Goal: Task Accomplishment & Management: Use online tool/utility

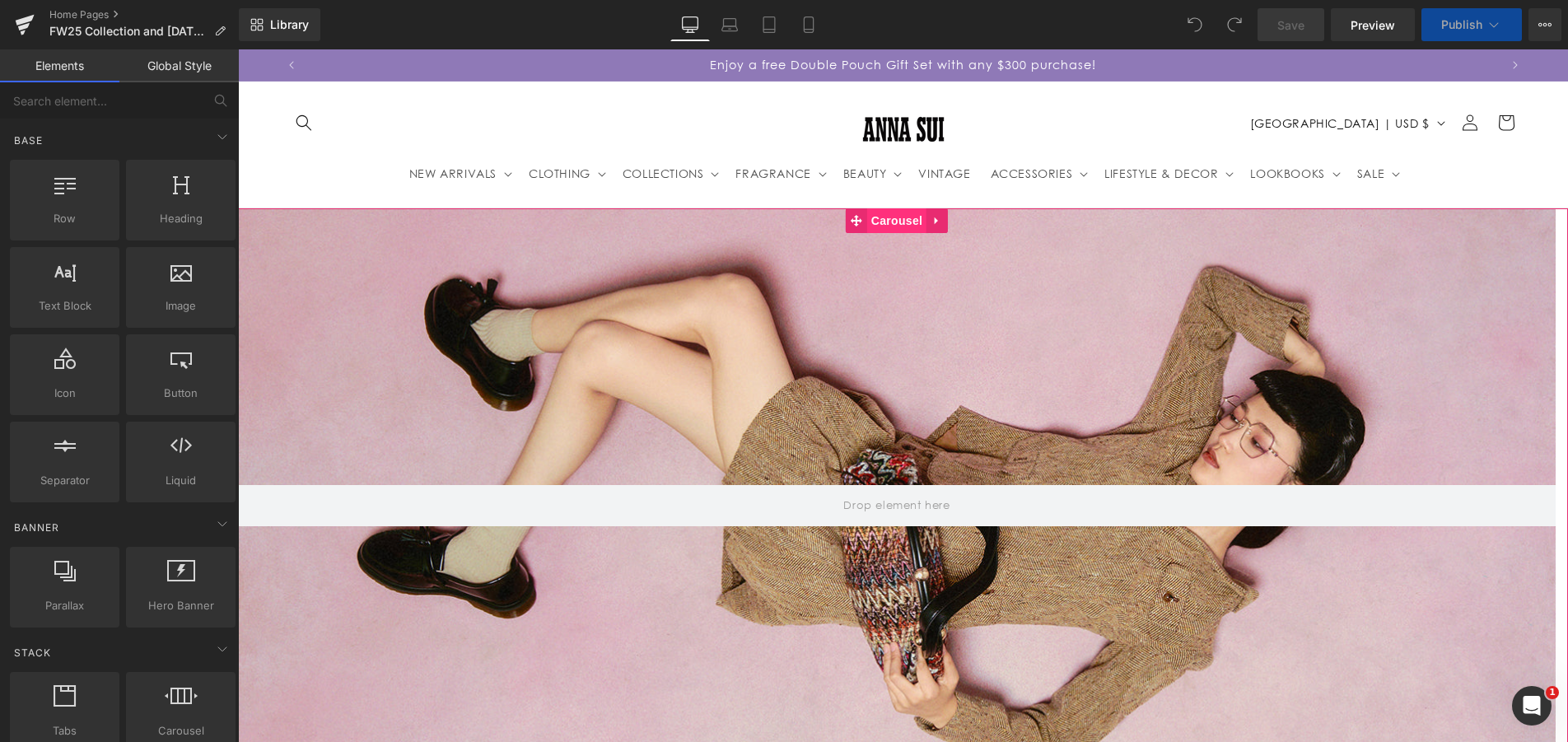
click at [907, 224] on span "Carousel" at bounding box center [896, 220] width 59 height 24
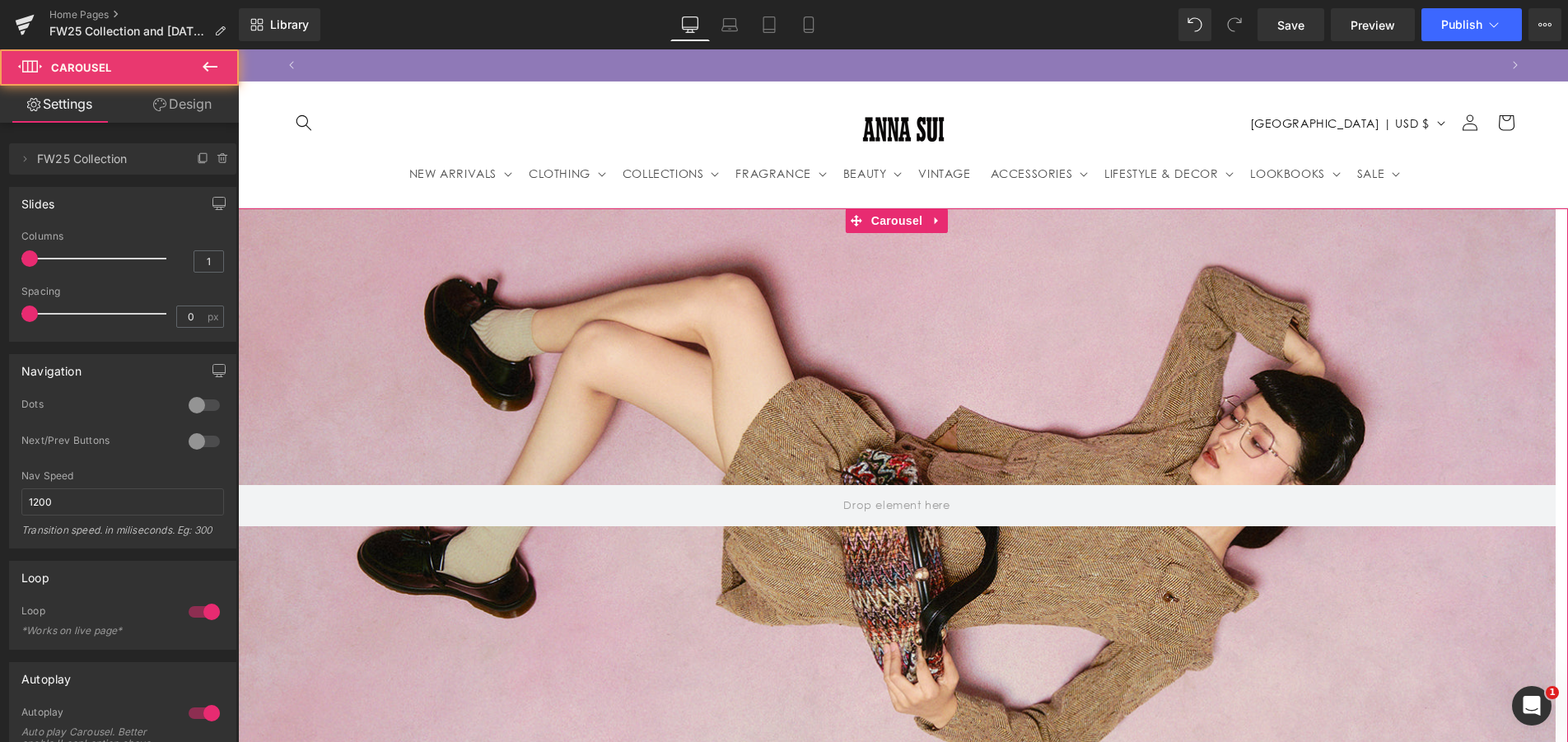
scroll to position [0, 1194]
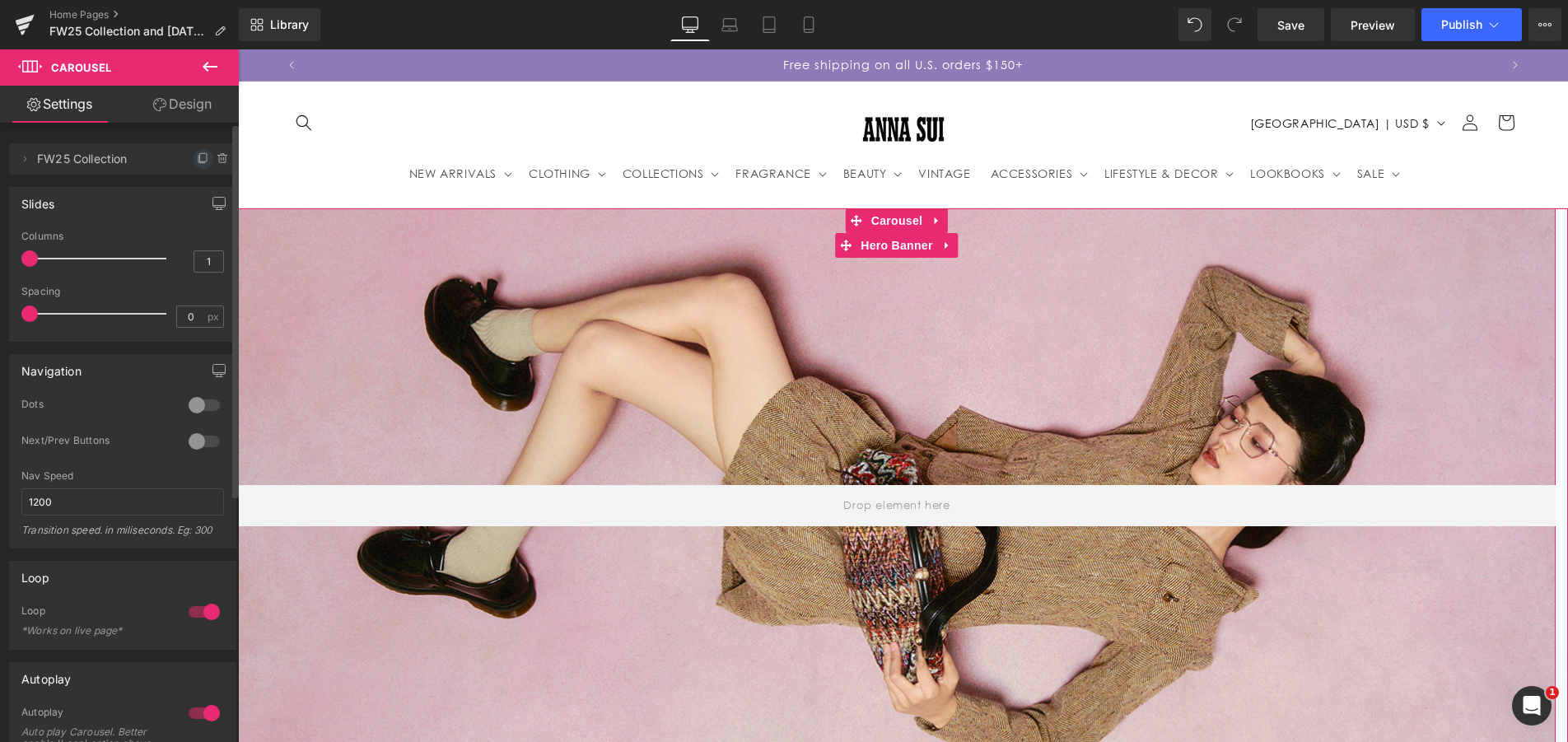
click at [197, 158] on icon at bounding box center [204, 159] width 13 height 13
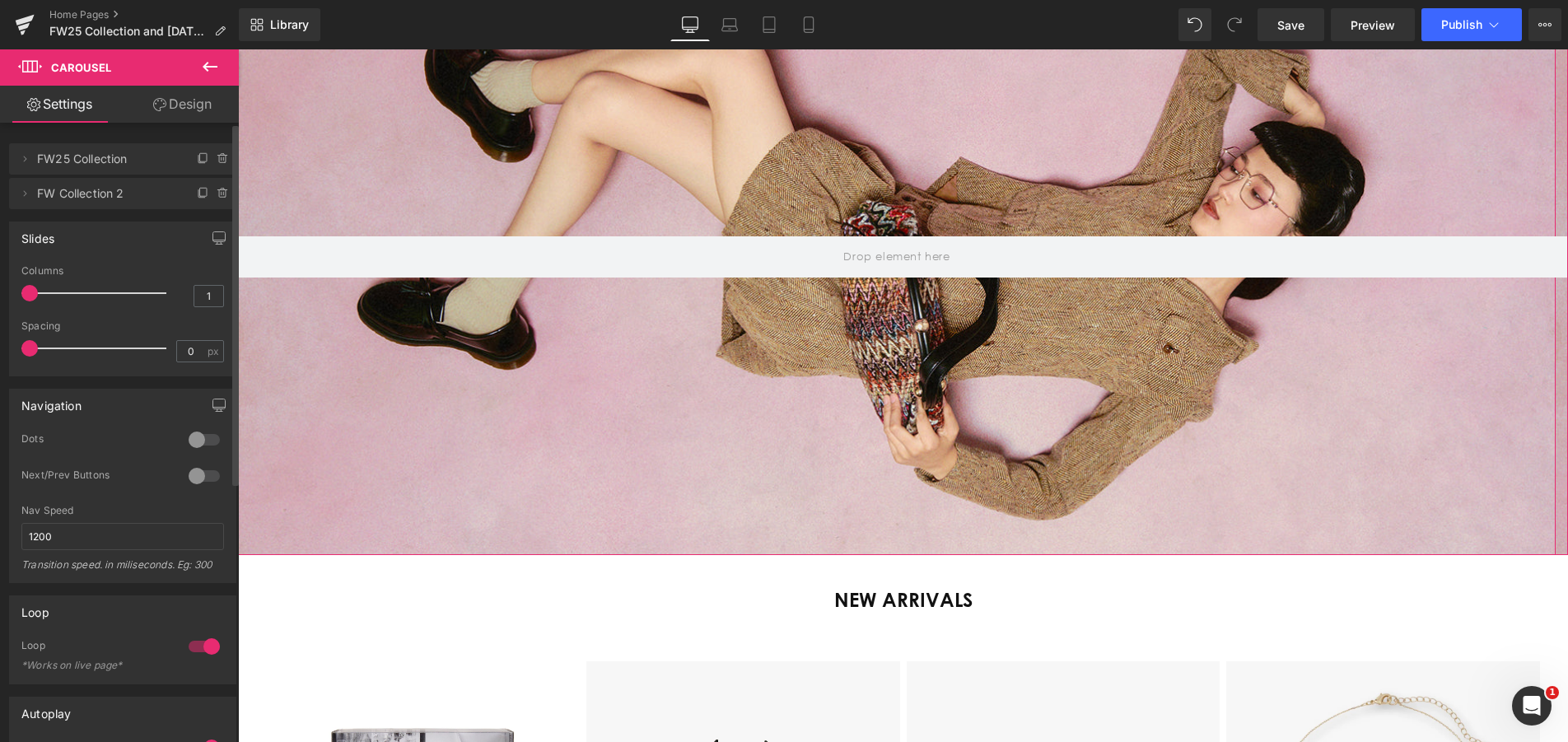
scroll to position [247, 0]
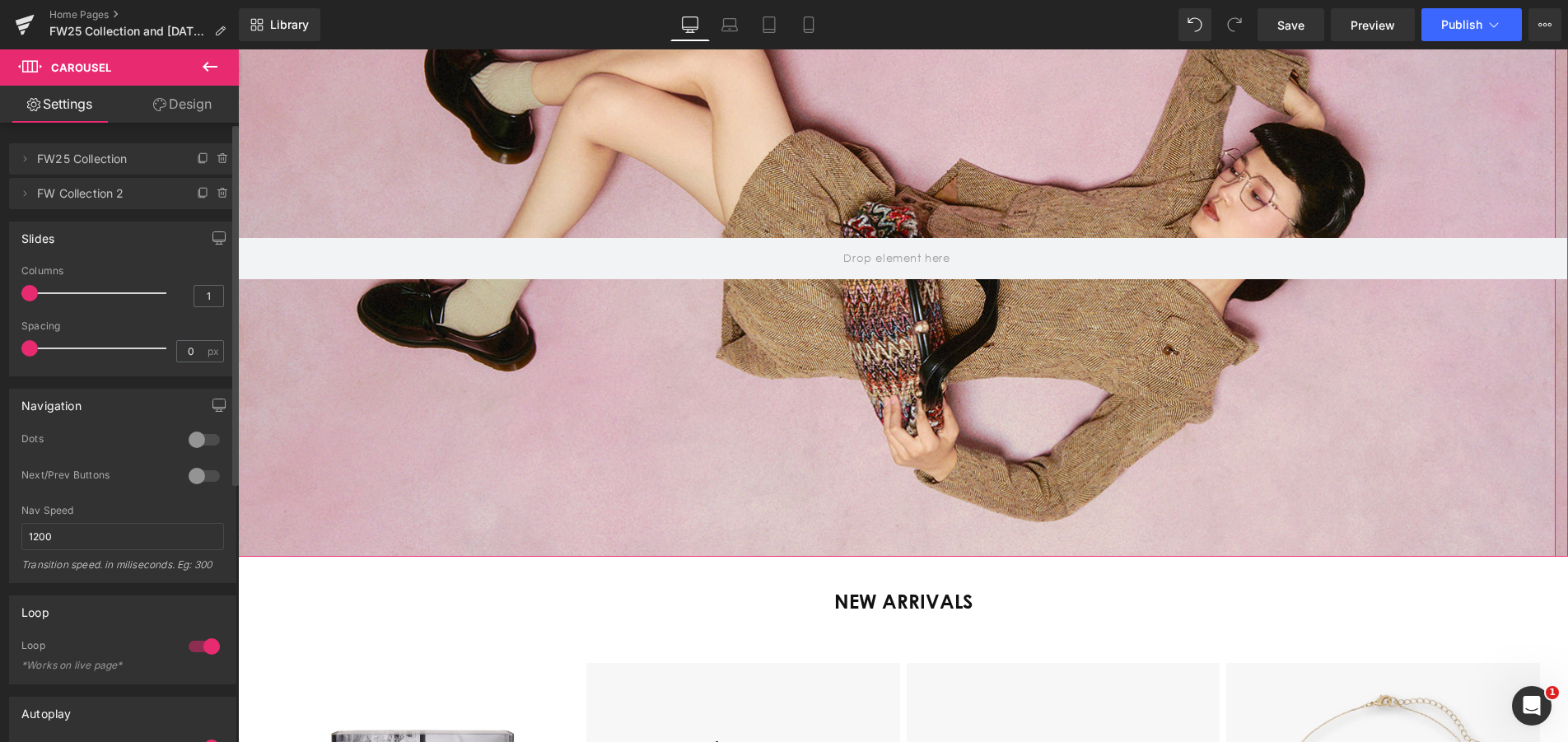
click at [44, 161] on span "FW25 Collection" at bounding box center [105, 159] width 138 height 31
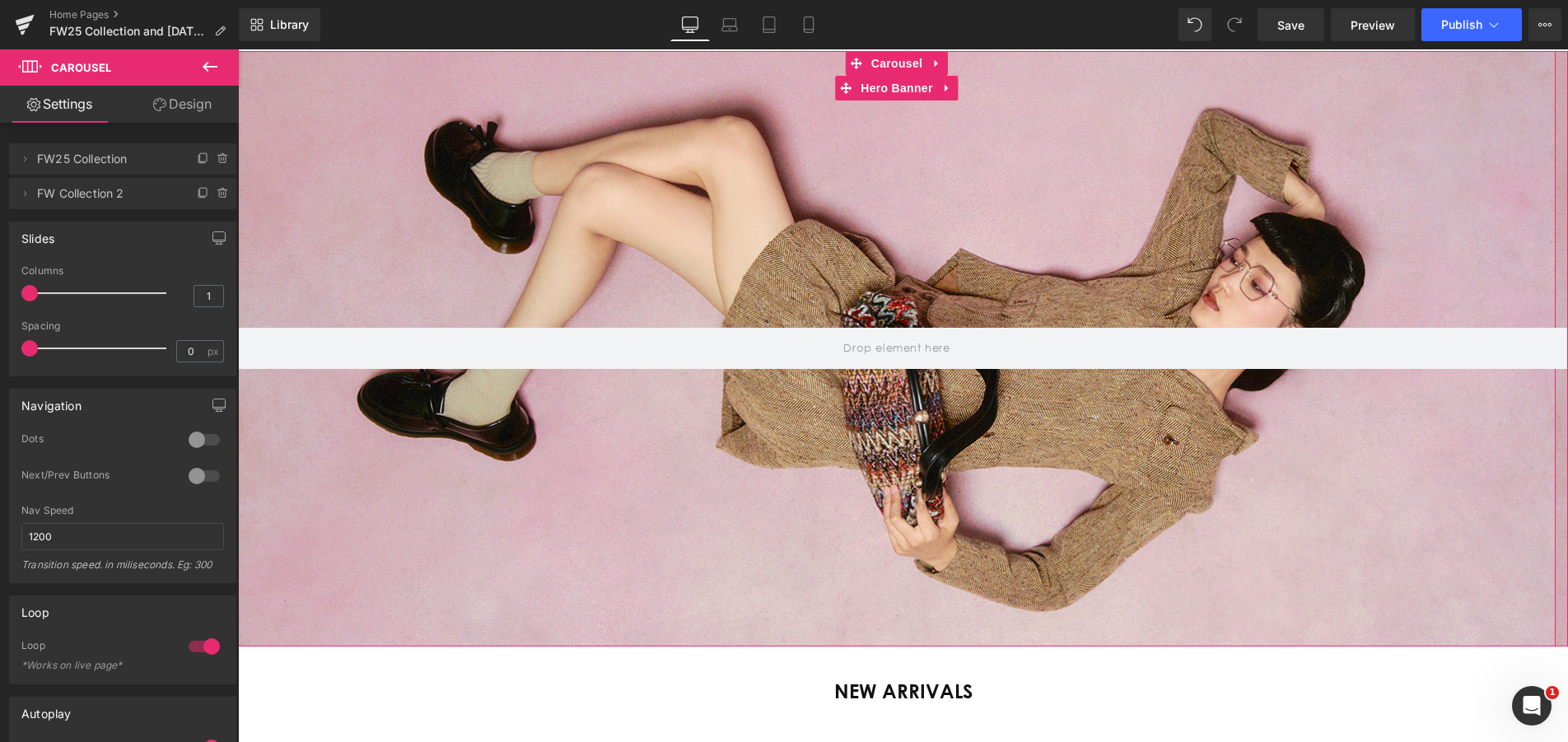
scroll to position [0, 0]
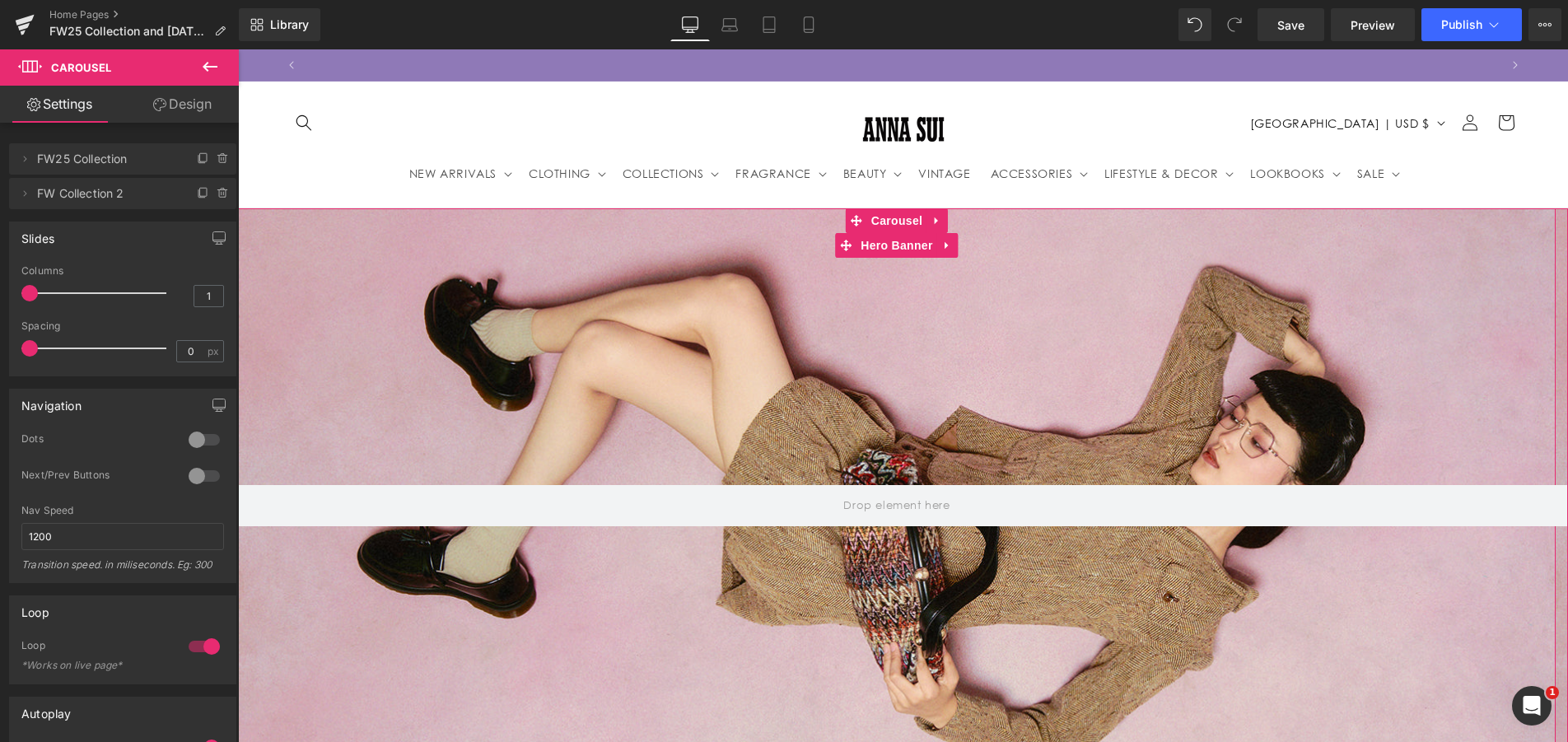
click at [802, 359] on div at bounding box center [897, 506] width 1317 height 595
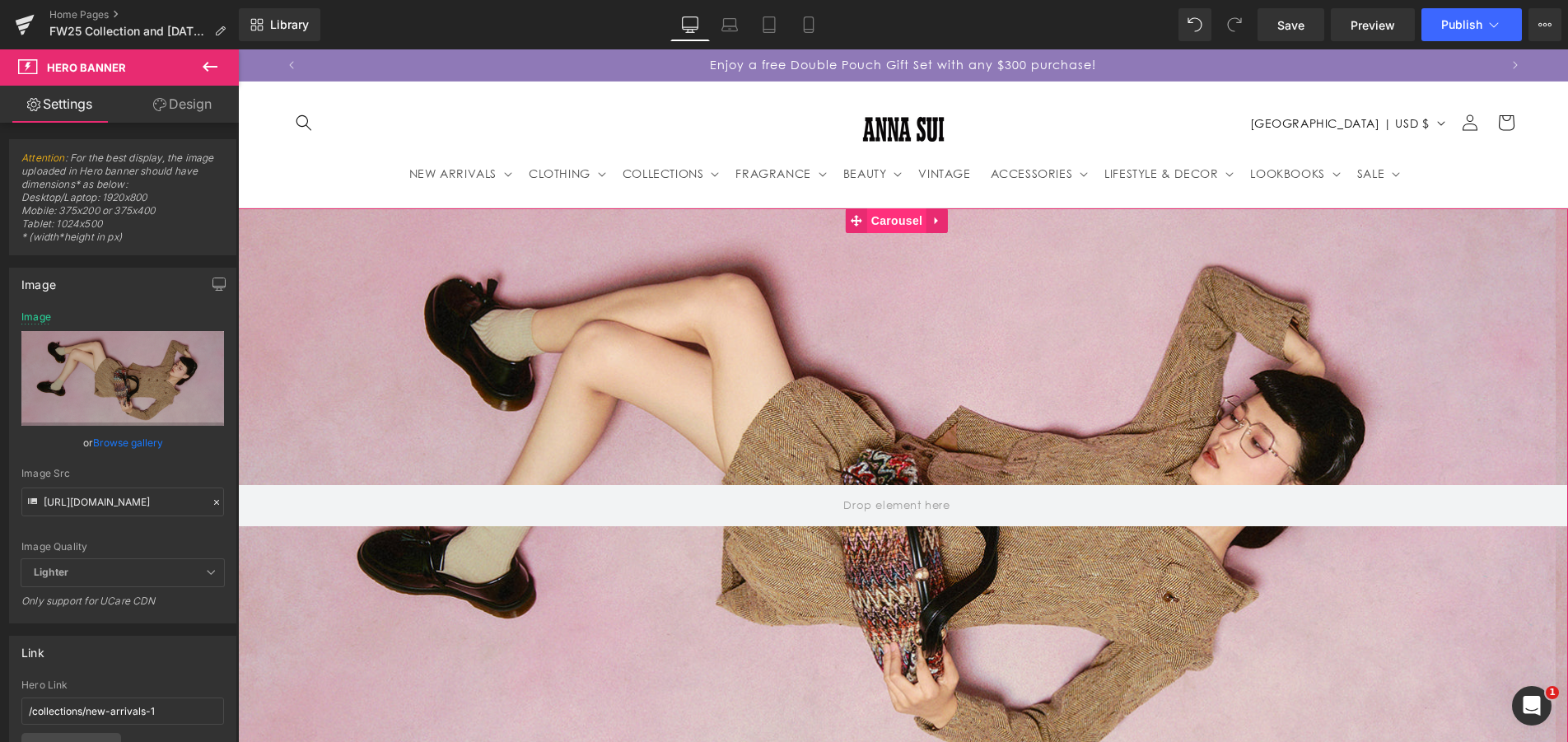
click at [885, 217] on span "Carousel" at bounding box center [896, 220] width 59 height 24
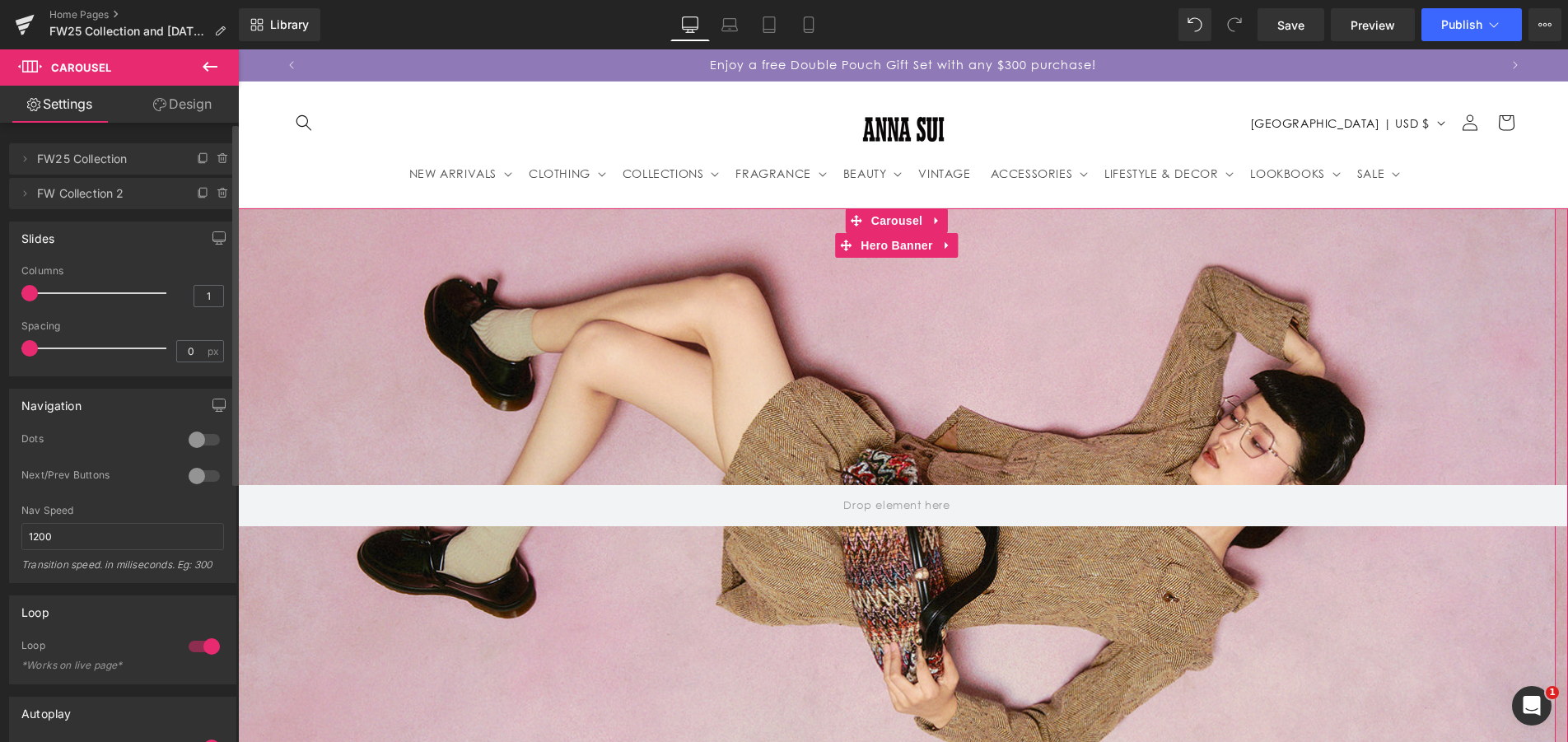
drag, startPoint x: 25, startPoint y: 163, endPoint x: 38, endPoint y: 162, distance: 13.0
click at [26, 162] on icon at bounding box center [24, 159] width 13 height 13
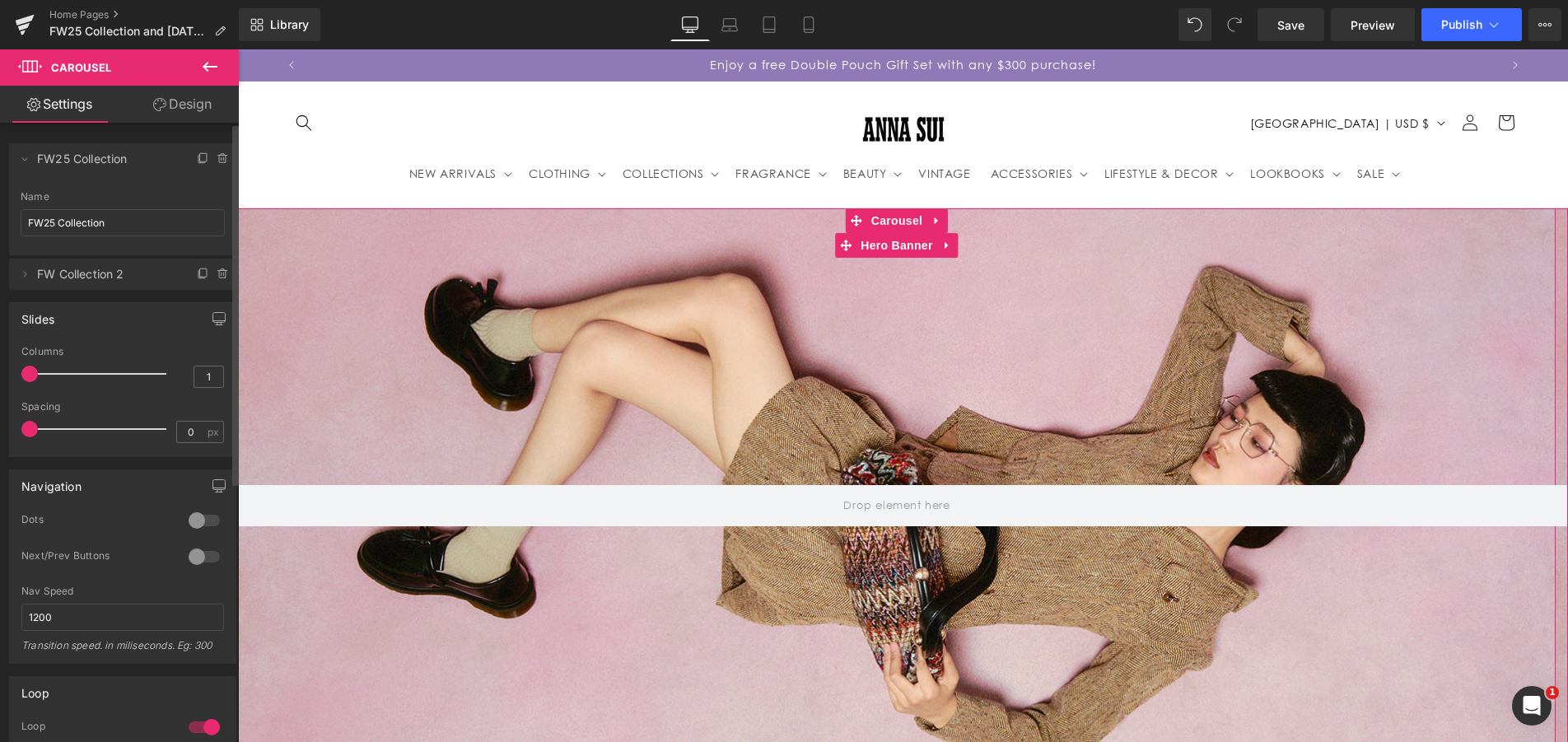
click at [91, 166] on span "FW25 Collection" at bounding box center [105, 159] width 138 height 31
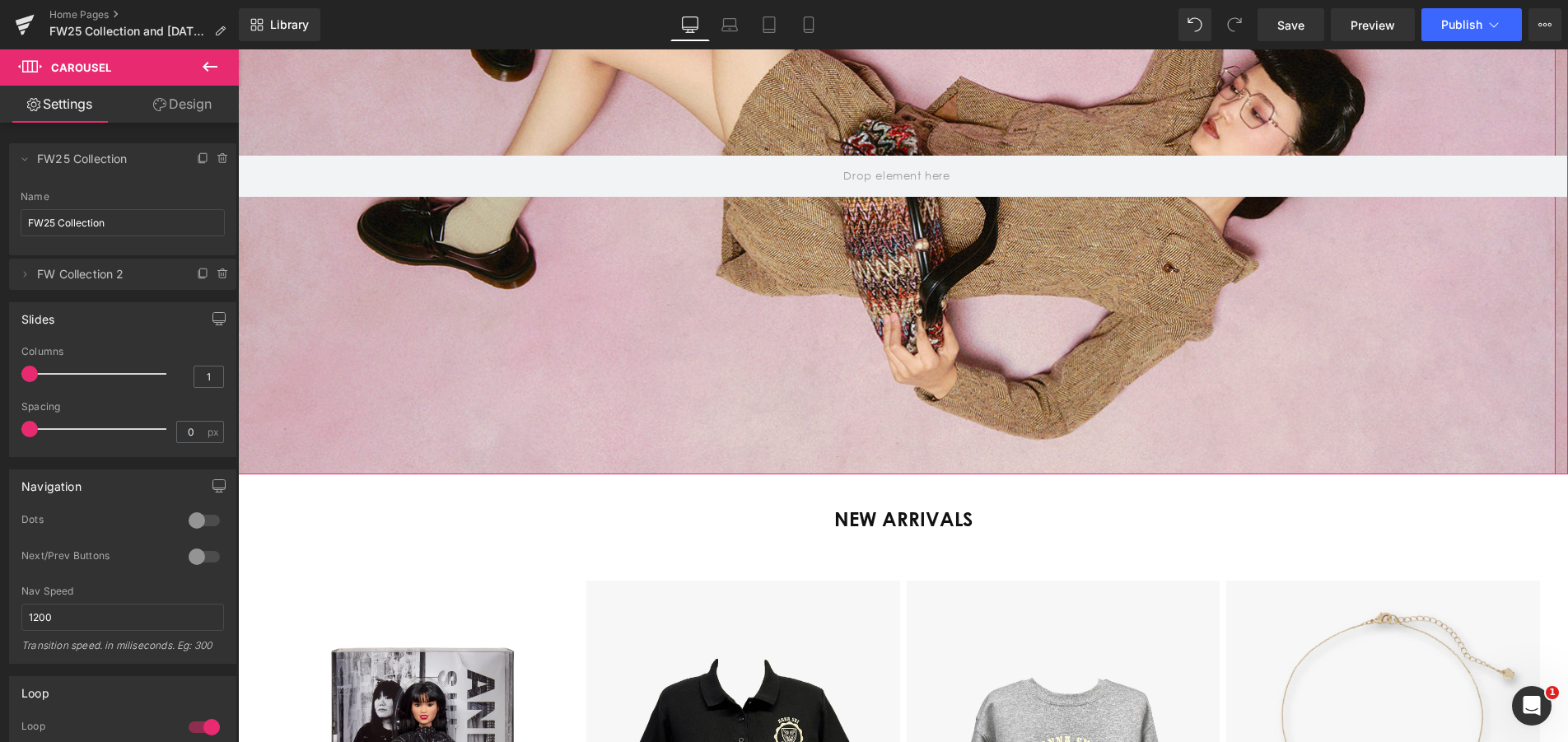
scroll to position [0, 1194]
click at [194, 514] on div at bounding box center [205, 520] width 39 height 26
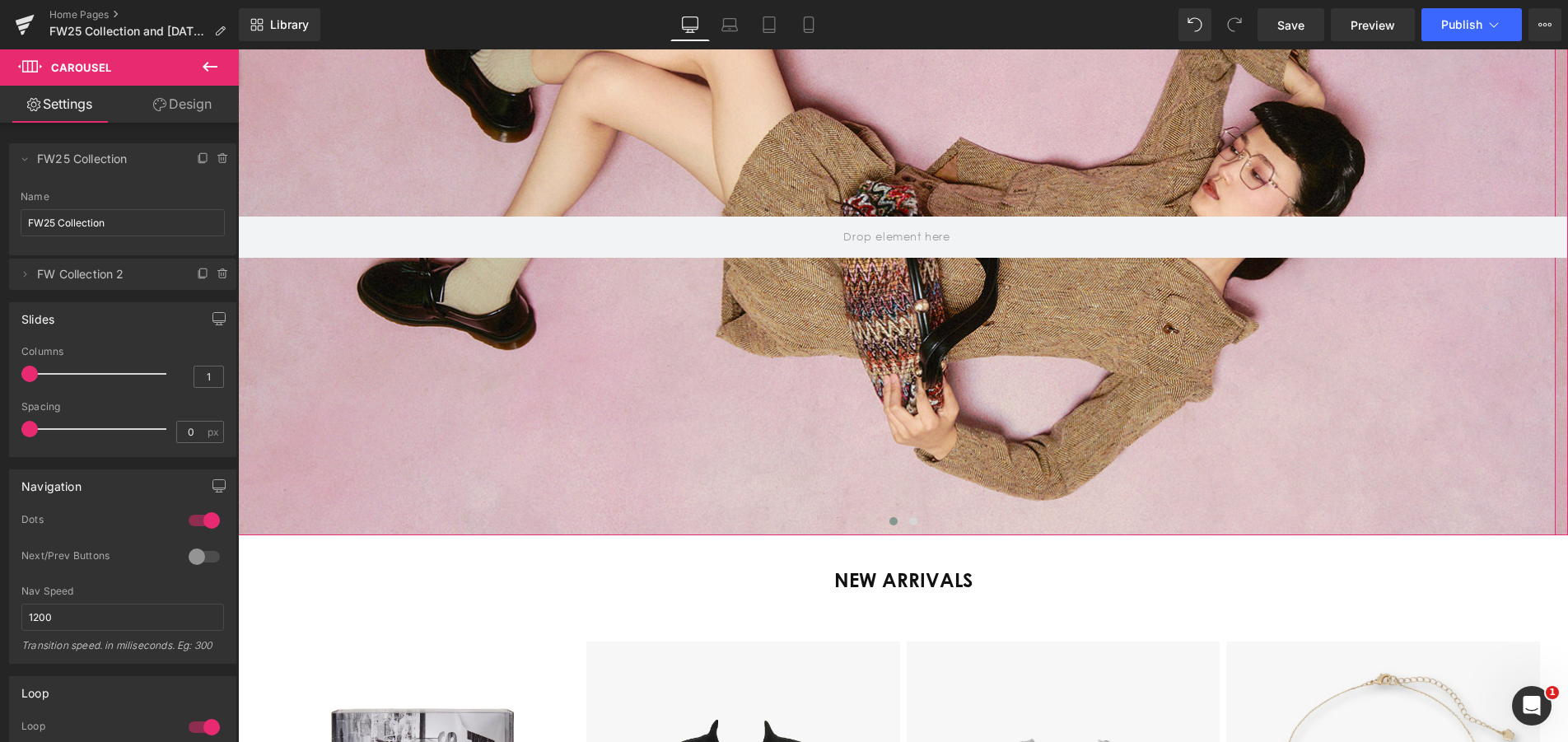
scroll to position [83, 0]
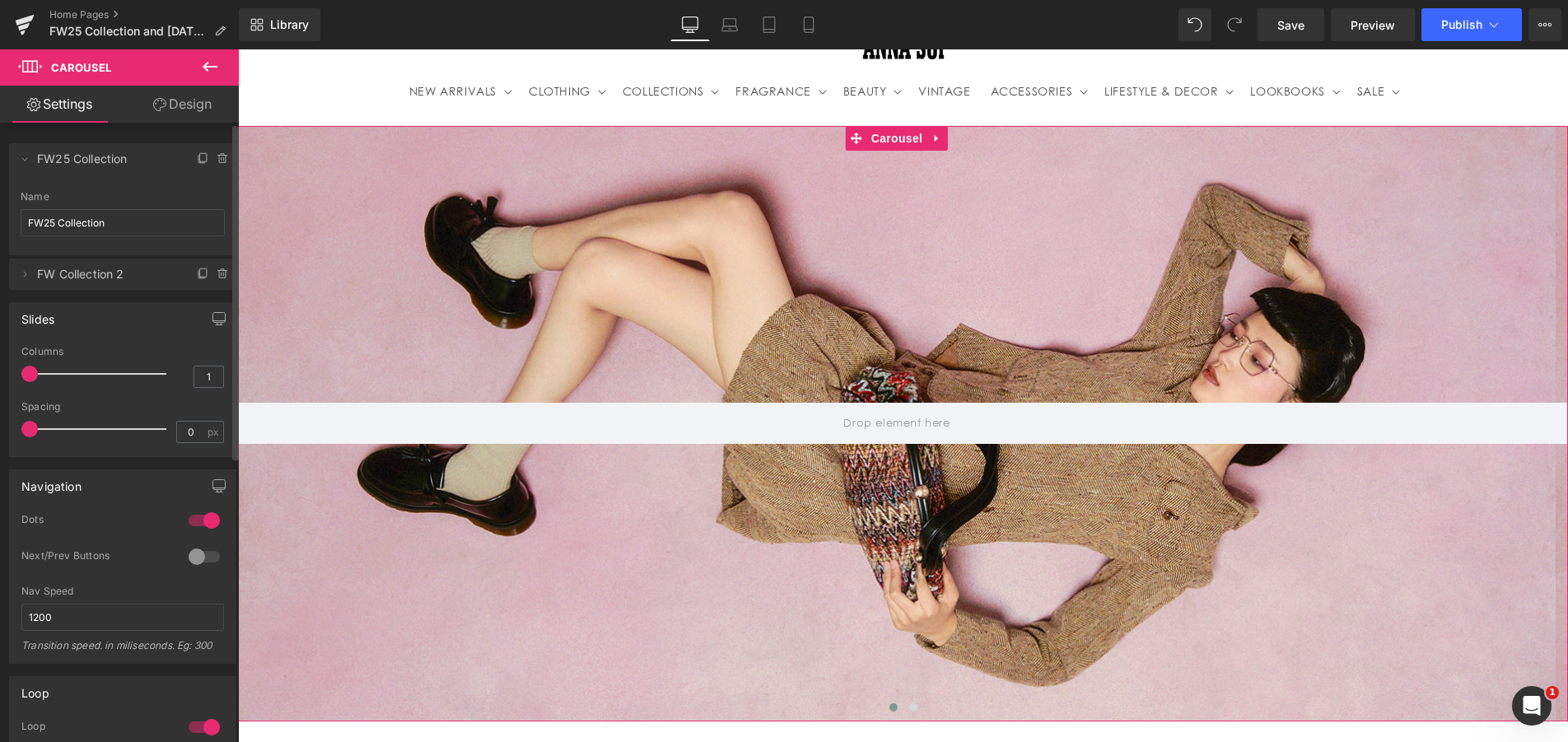
click at [190, 555] on div at bounding box center [205, 556] width 39 height 26
click at [189, 555] on div at bounding box center [205, 556] width 39 height 26
click at [904, 709] on button at bounding box center [913, 707] width 20 height 17
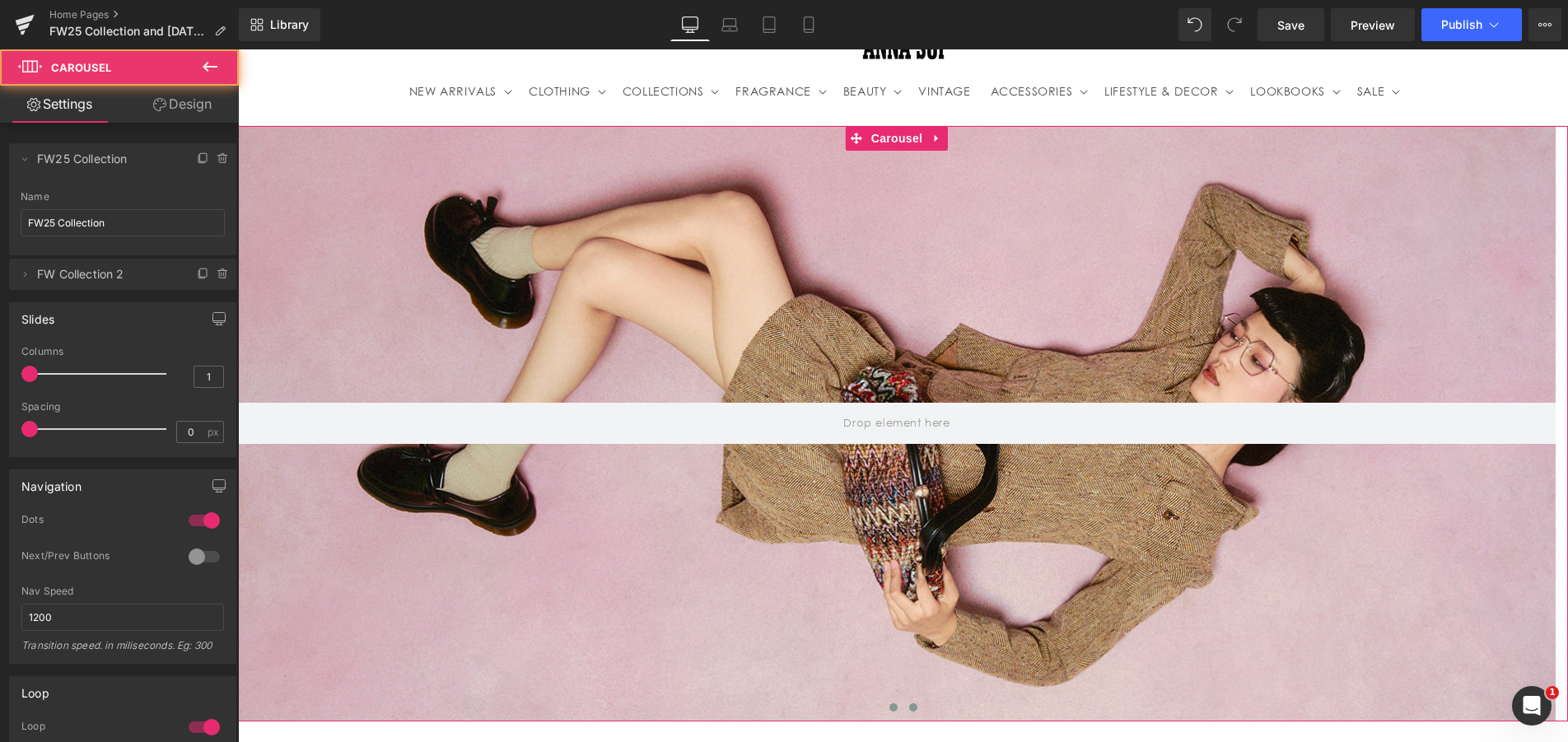
click at [890, 709] on span at bounding box center [893, 706] width 8 height 8
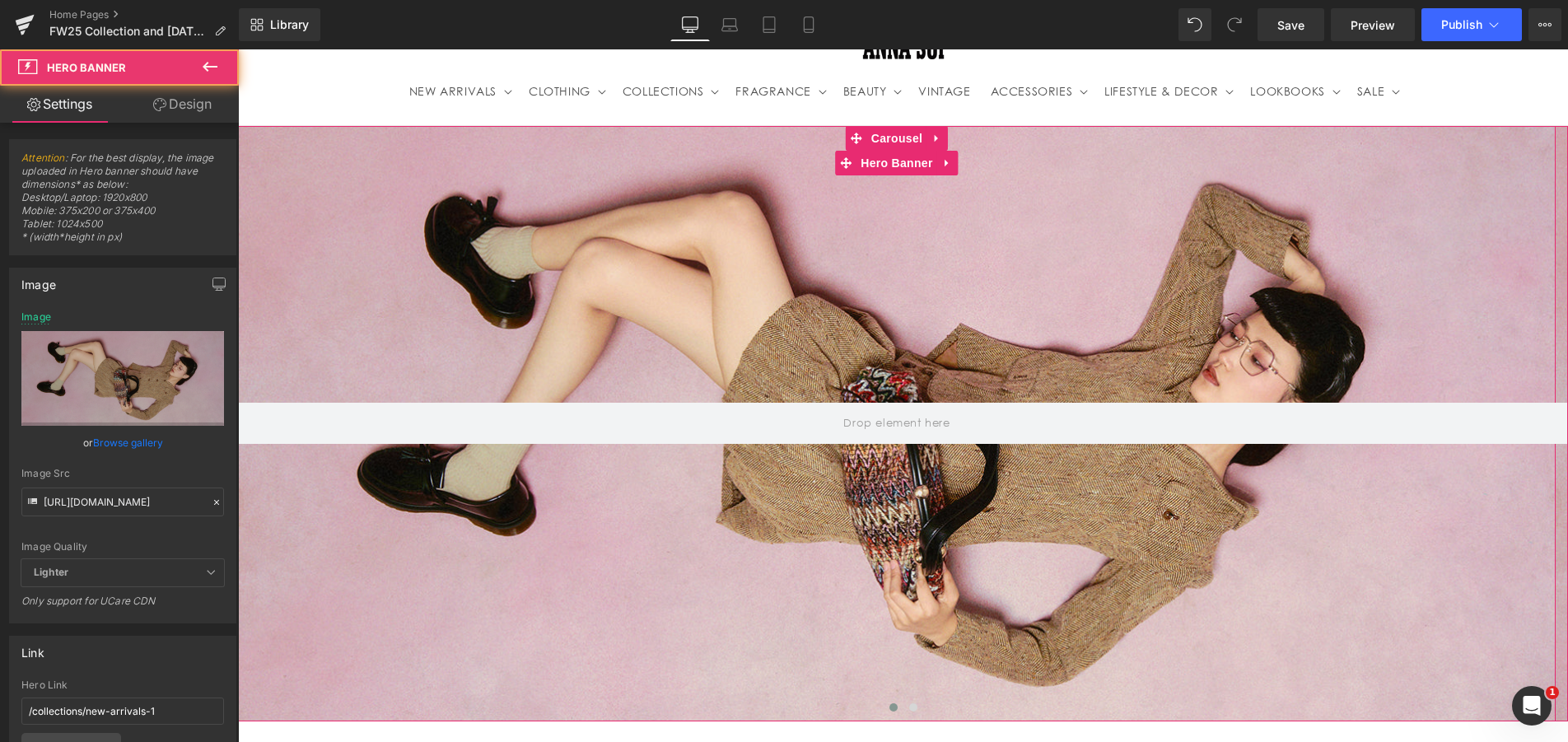
click at [709, 550] on div at bounding box center [897, 423] width 1317 height 595
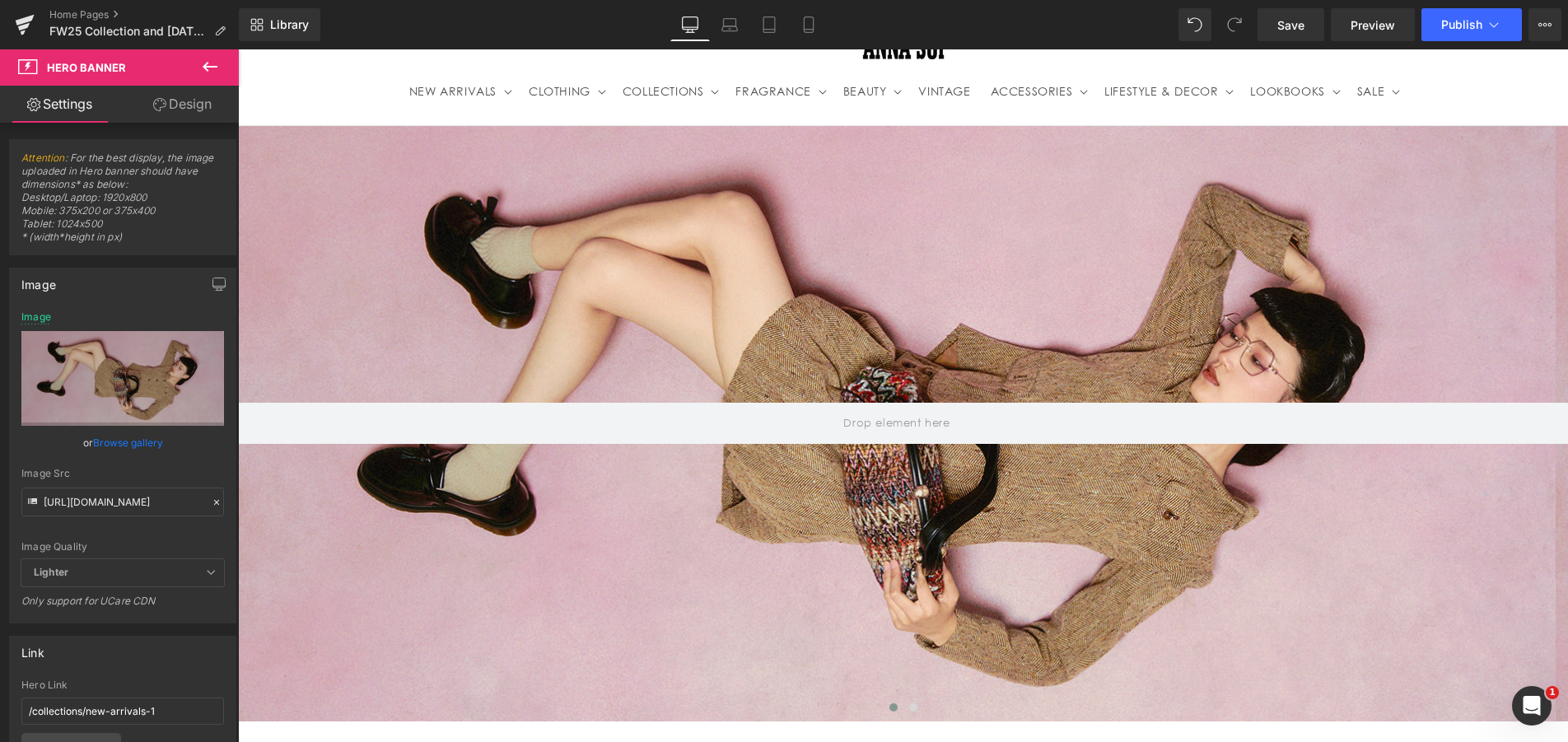
scroll to position [0, 1194]
click at [211, 497] on icon at bounding box center [217, 502] width 11 height 11
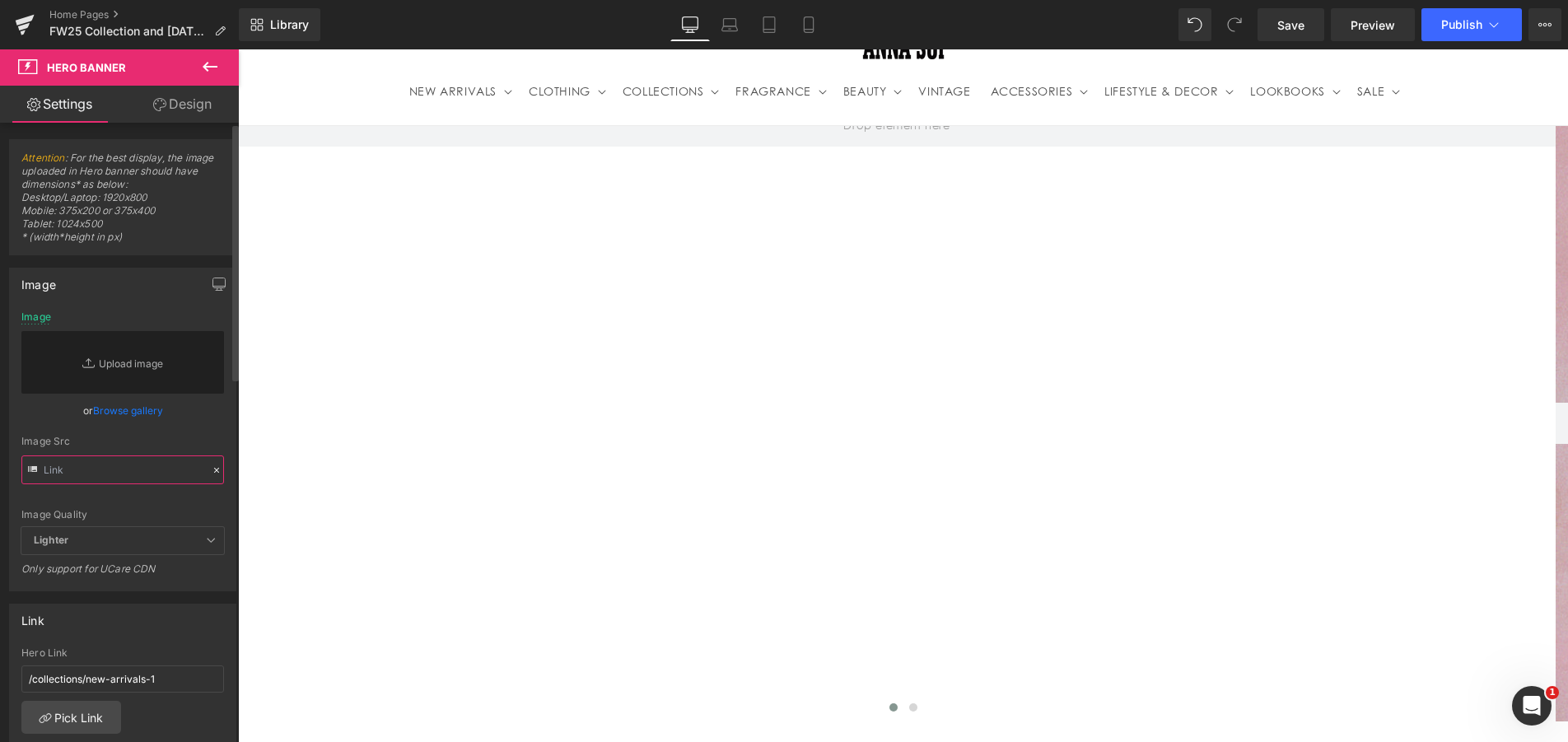
click at [126, 472] on input "text" at bounding box center [123, 469] width 203 height 29
paste input "[URL][DOMAIN_NAME]"
type input "[URL][DOMAIN_NAME]"
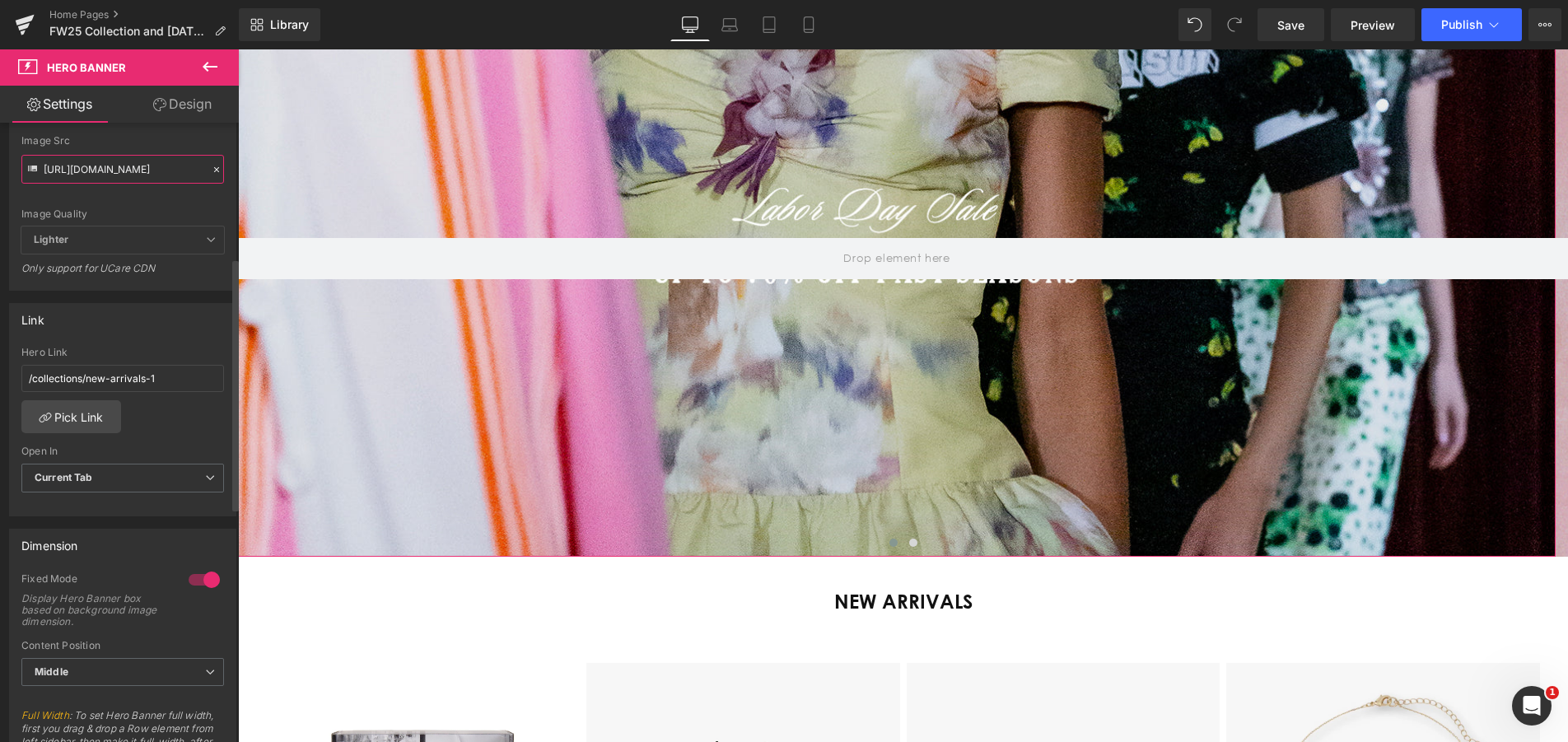
scroll to position [0, 0]
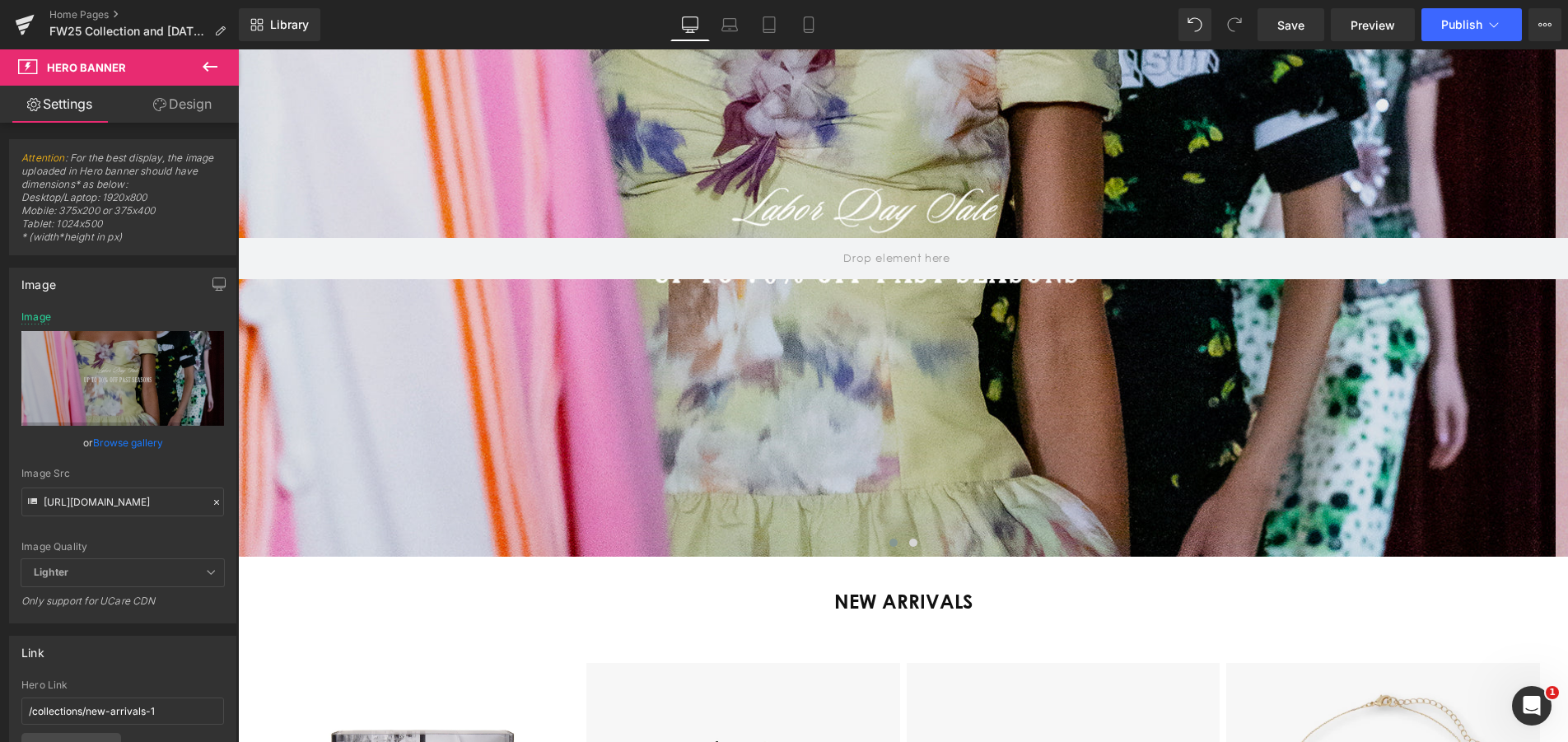
click at [200, 70] on button at bounding box center [209, 68] width 57 height 37
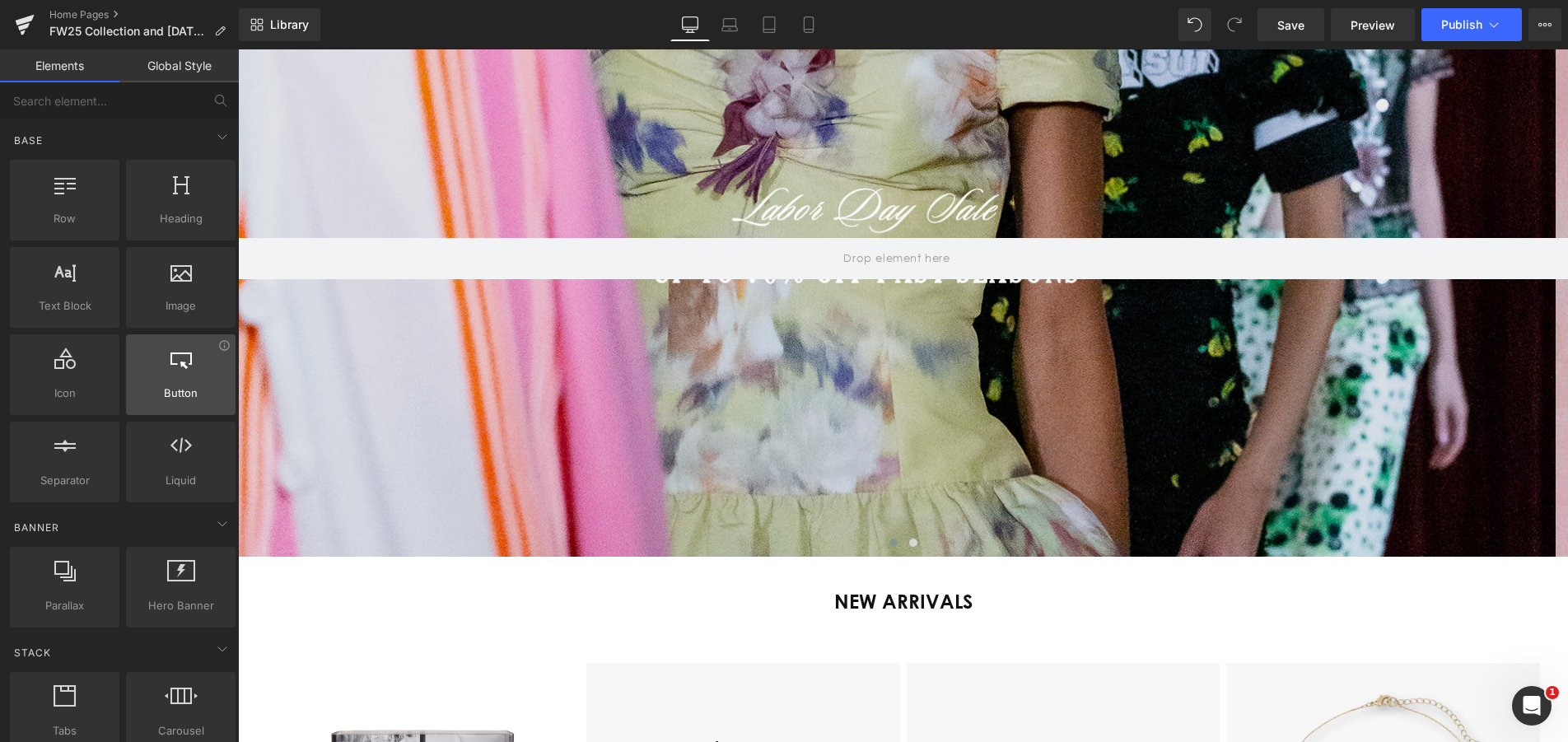
scroll to position [0, 1194]
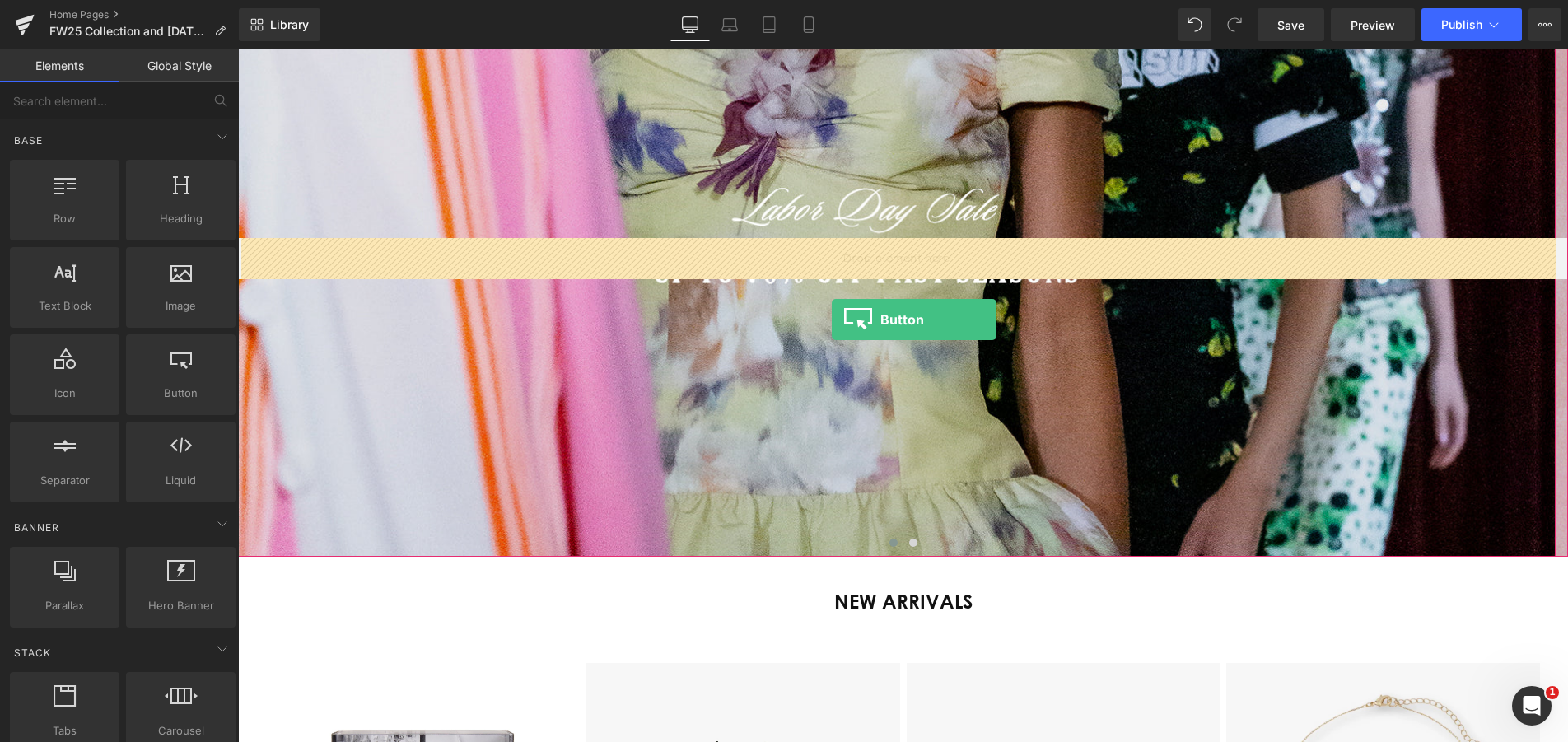
drag, startPoint x: 406, startPoint y: 446, endPoint x: 831, endPoint y: 319, distance: 443.6
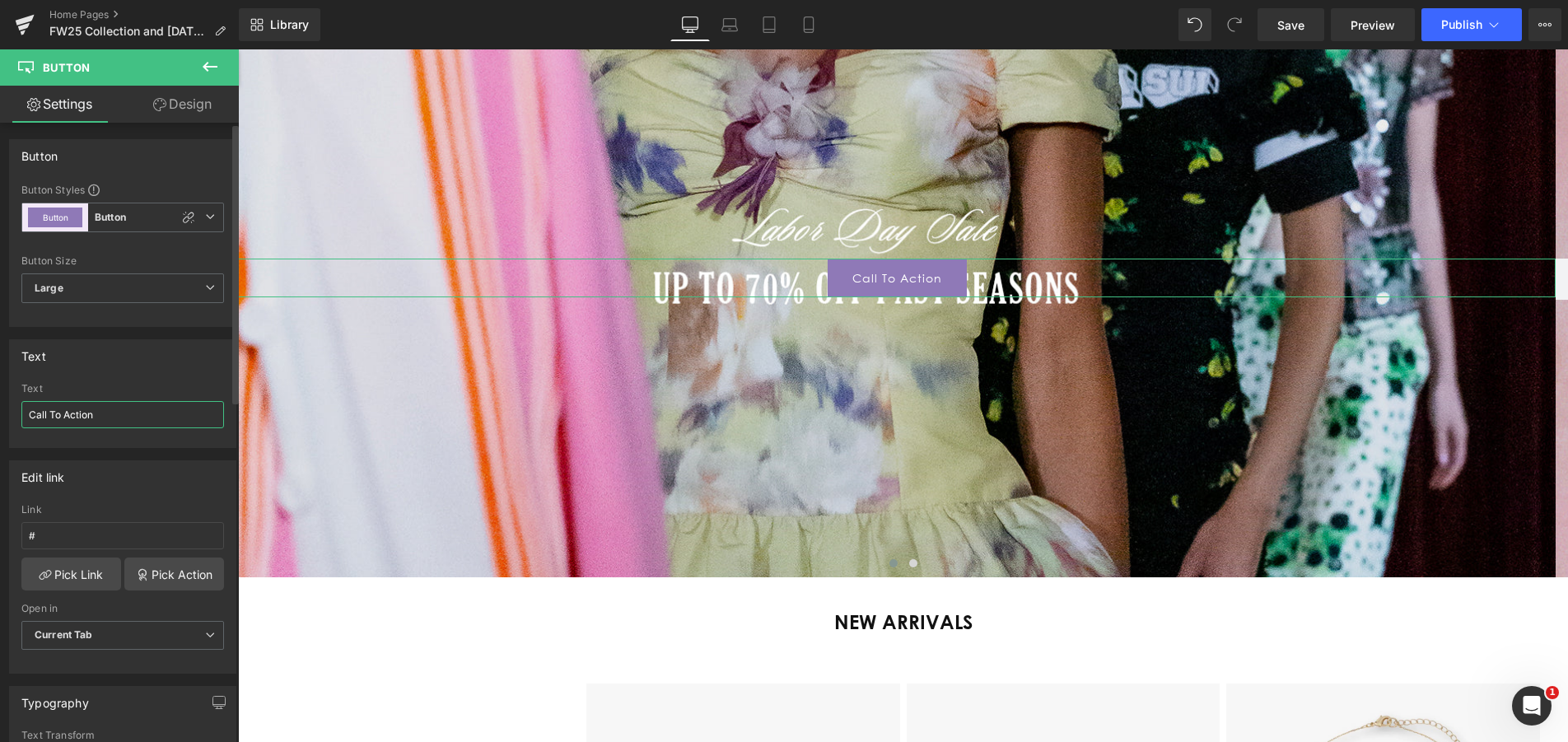
scroll to position [0, 0]
click at [117, 413] on input "Call To Action" at bounding box center [123, 414] width 203 height 27
drag, startPoint x: 110, startPoint y: 416, endPoint x: -7, endPoint y: 407, distance: 117.3
click at [0, 407] on html "Button You are previewing how the will restyle your page. You can not edit Elem…" at bounding box center [784, 371] width 1568 height 742
type input "SHOP NOW"
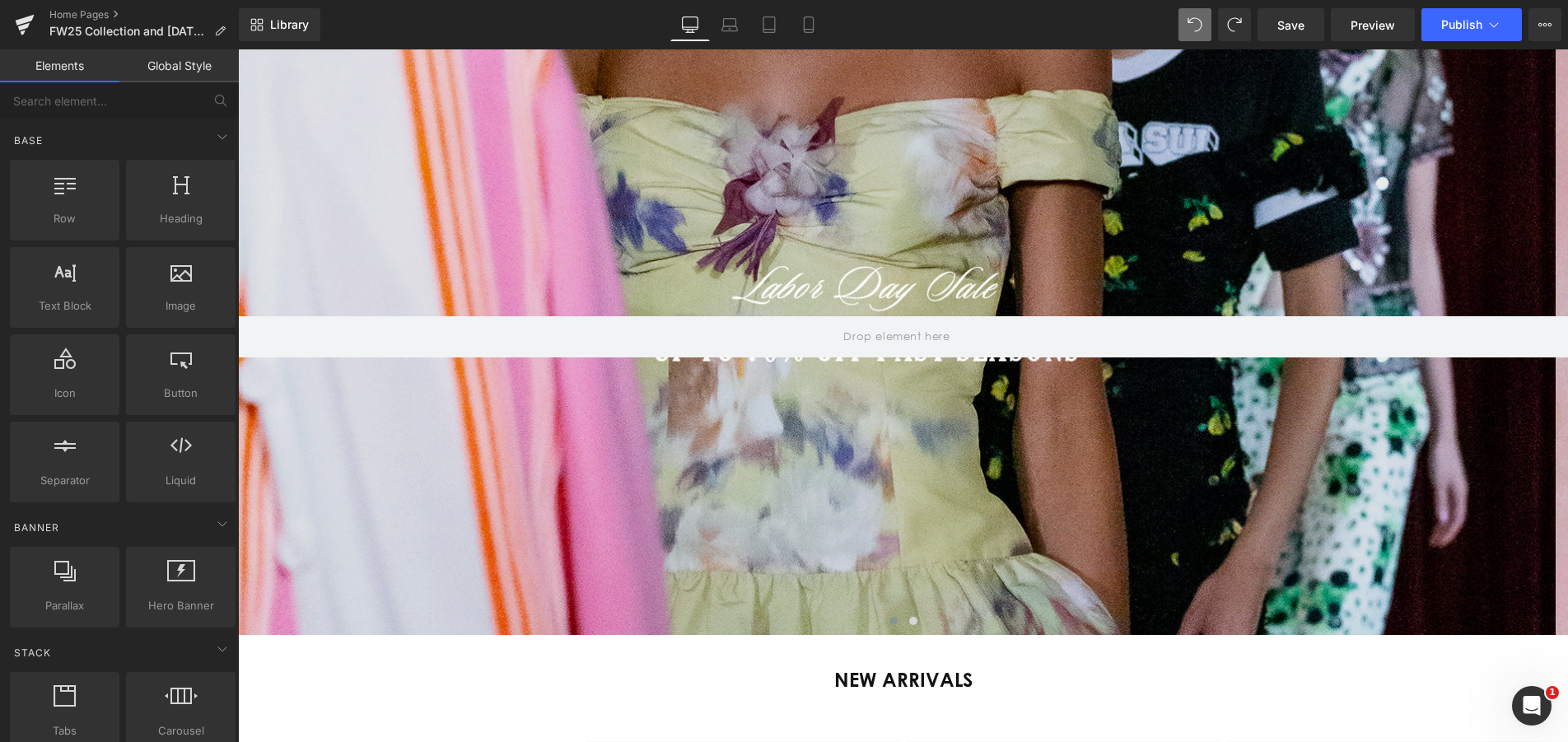
scroll to position [144, 0]
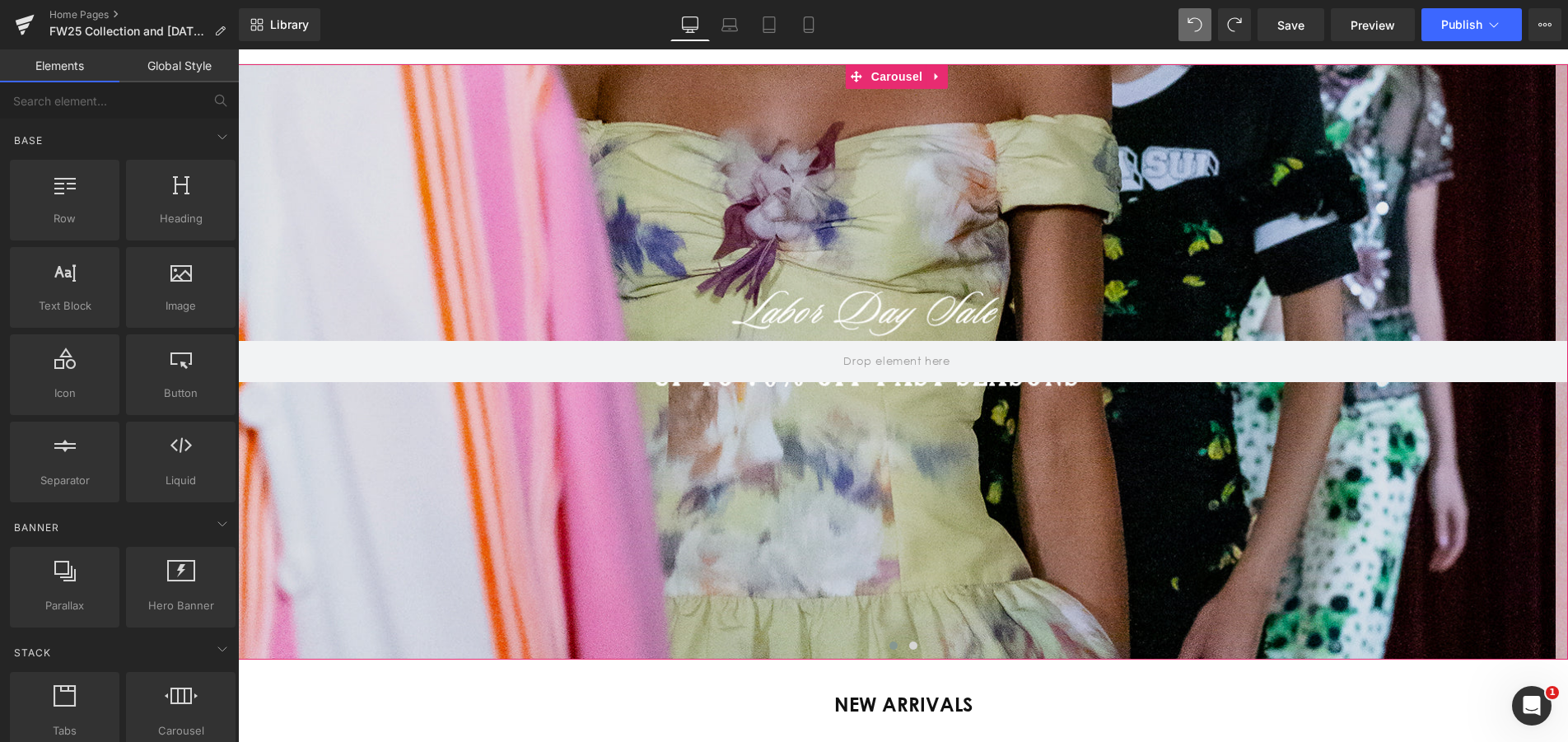
click at [890, 643] on span at bounding box center [893, 645] width 8 height 8
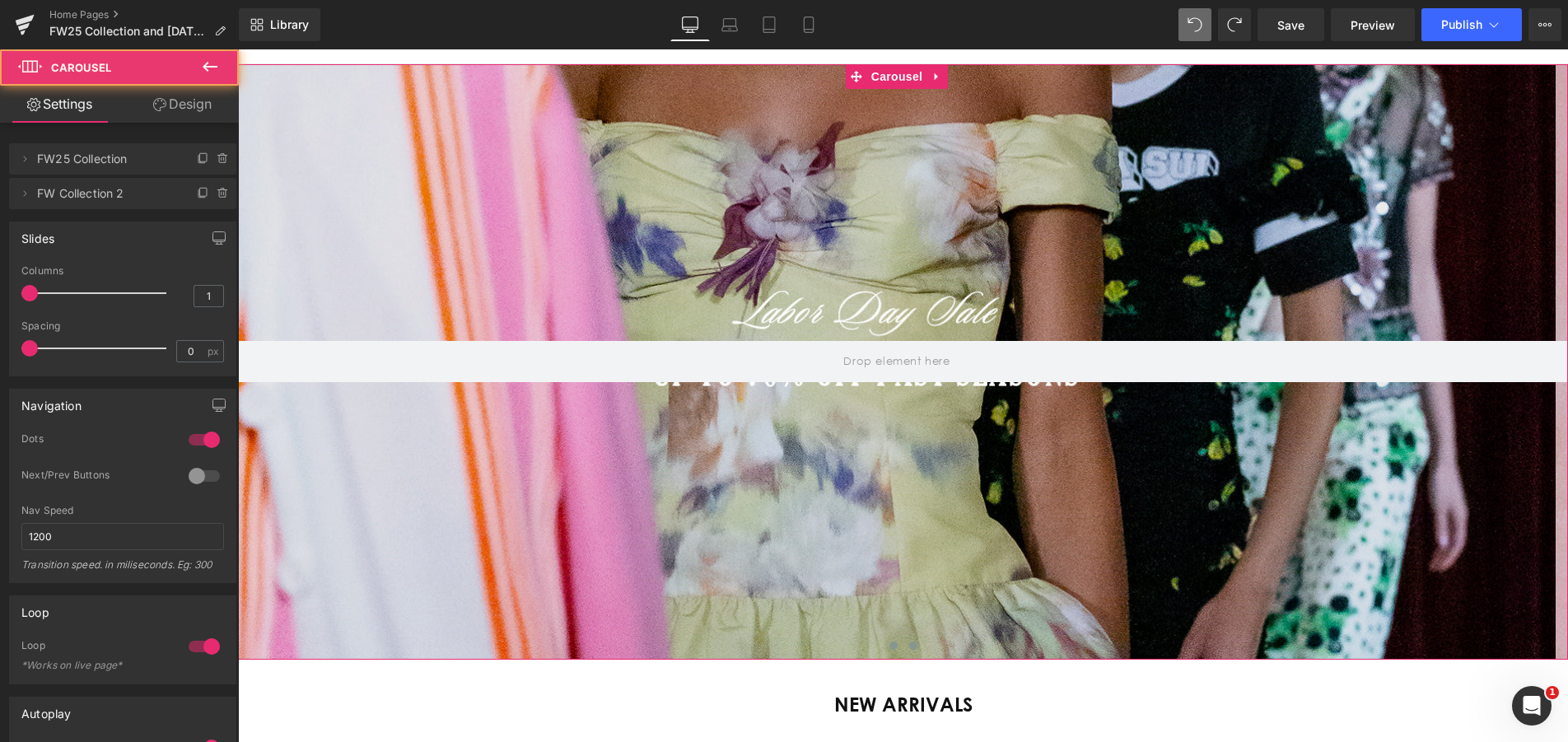
click at [904, 642] on button at bounding box center [913, 645] width 20 height 17
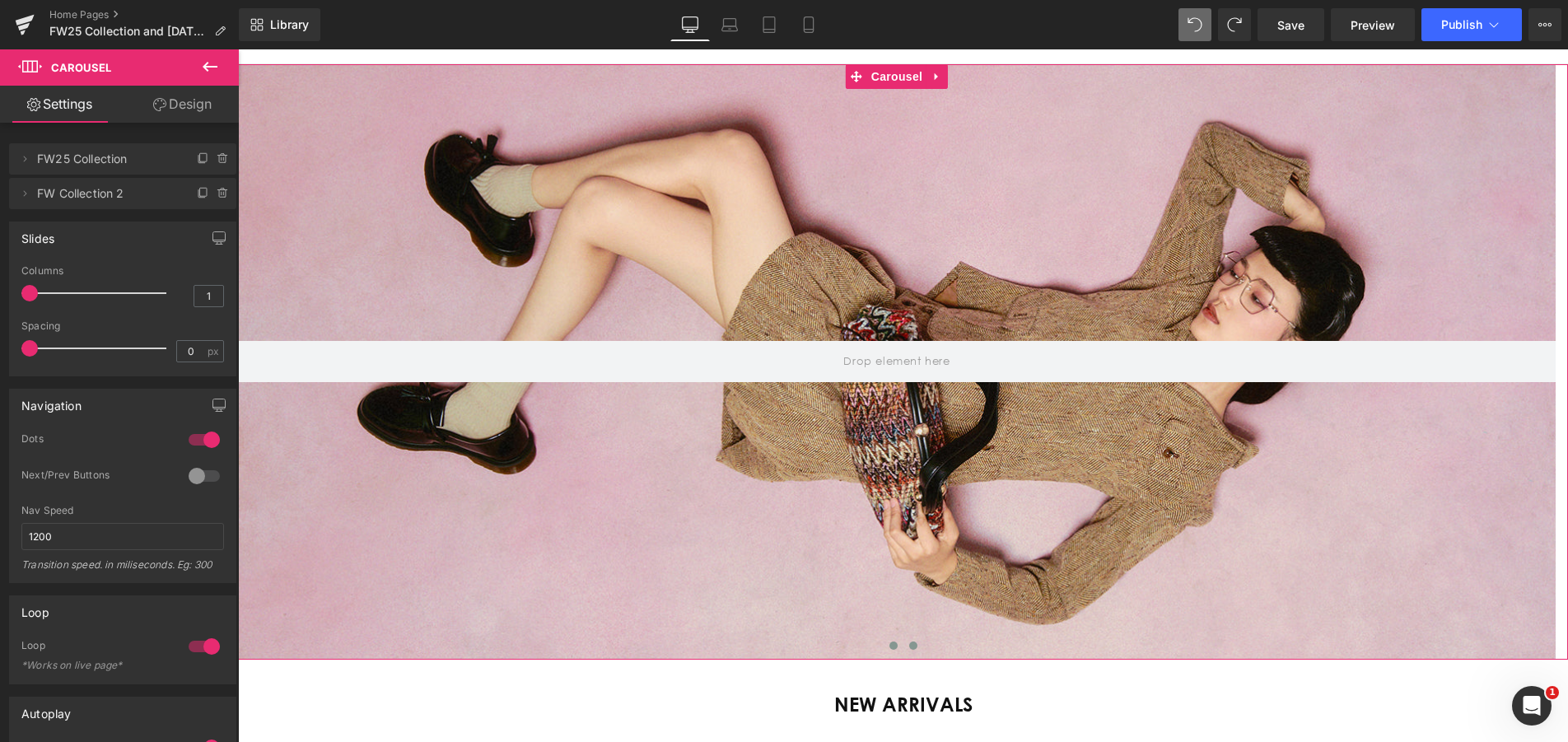
scroll to position [0, 0]
click at [883, 644] on button at bounding box center [892, 645] width 20 height 17
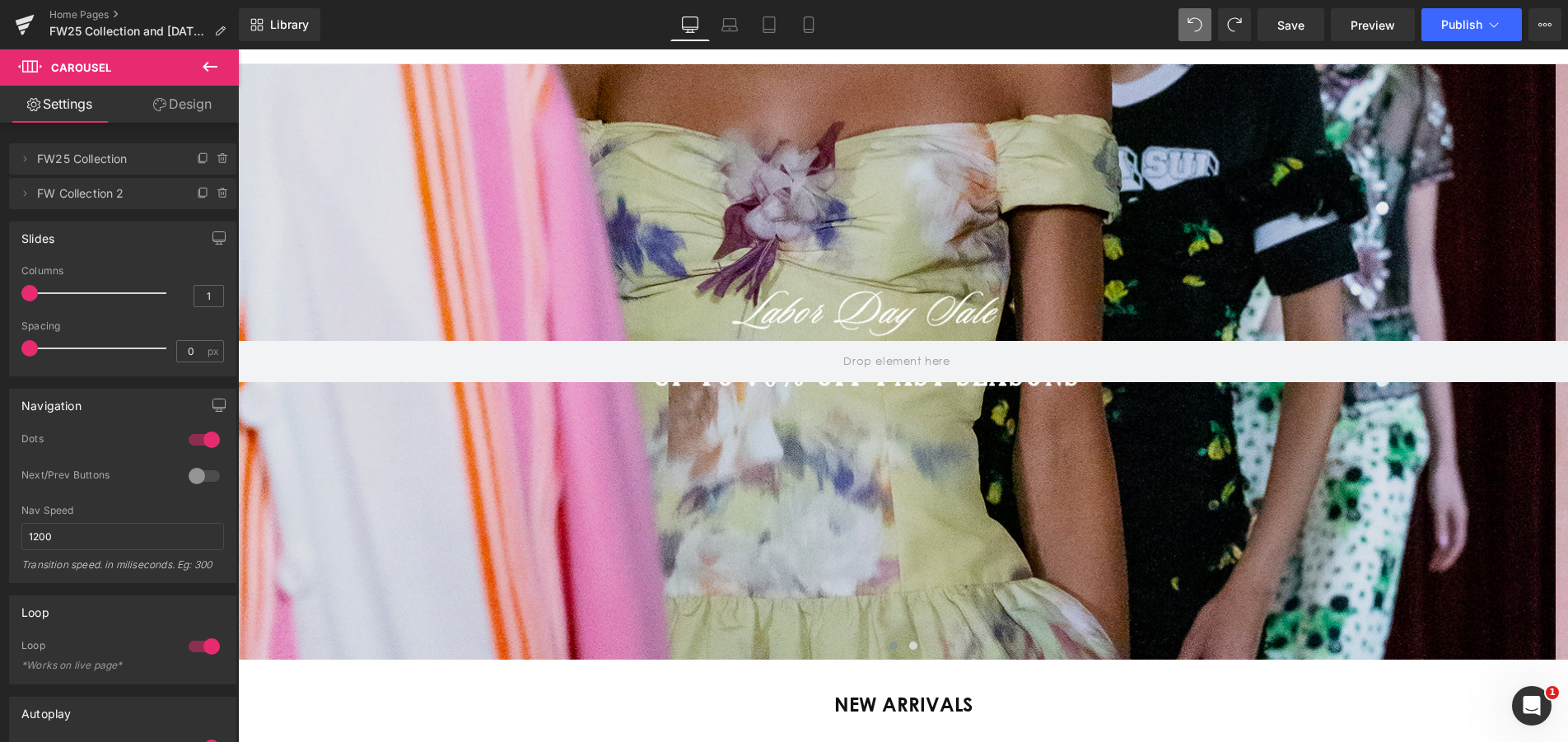
scroll to position [0, 1194]
drag, startPoint x: 1302, startPoint y: 485, endPoint x: 830, endPoint y: 489, distance: 472.0
click at [1302, 485] on div at bounding box center [897, 361] width 1317 height 595
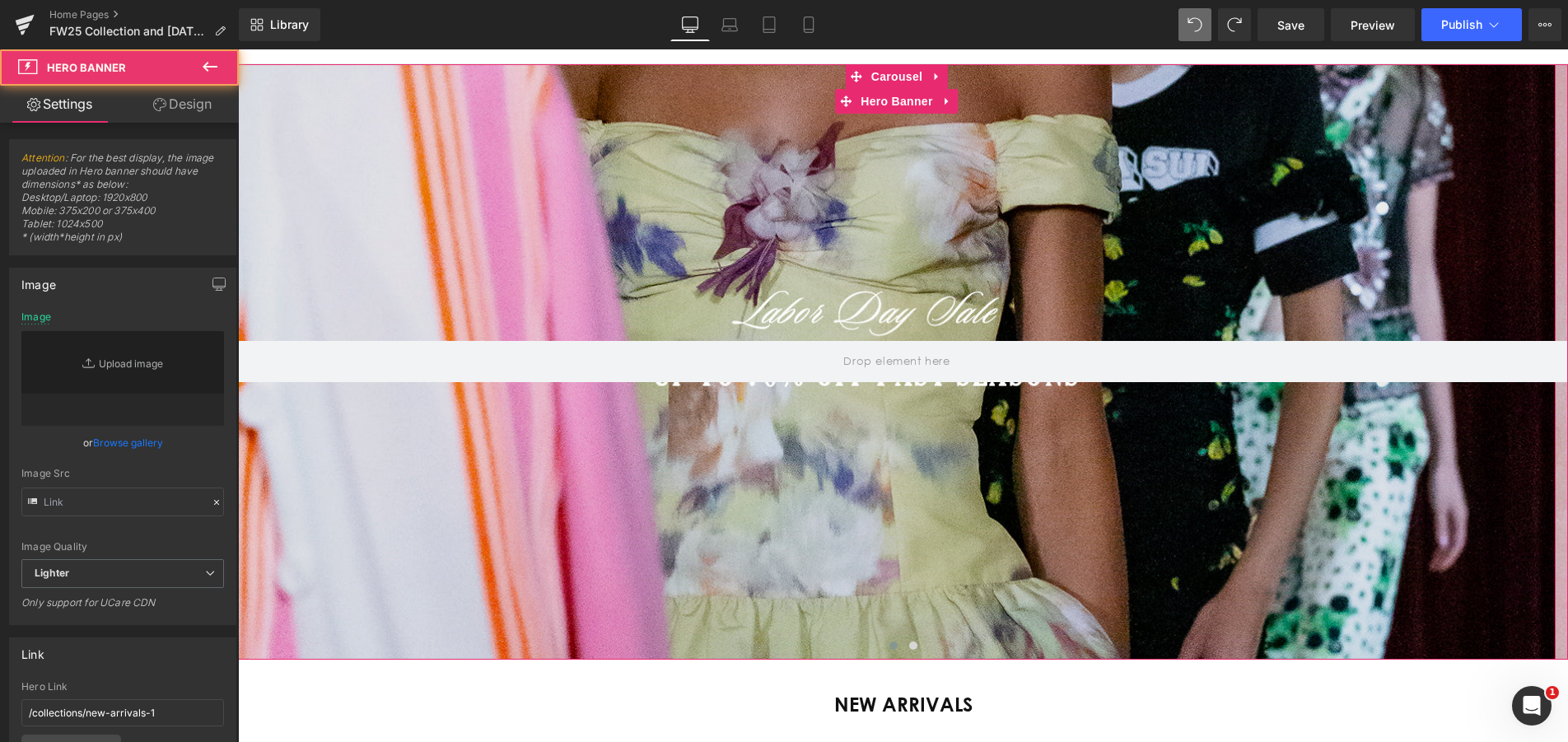
type input "[URL][DOMAIN_NAME]"
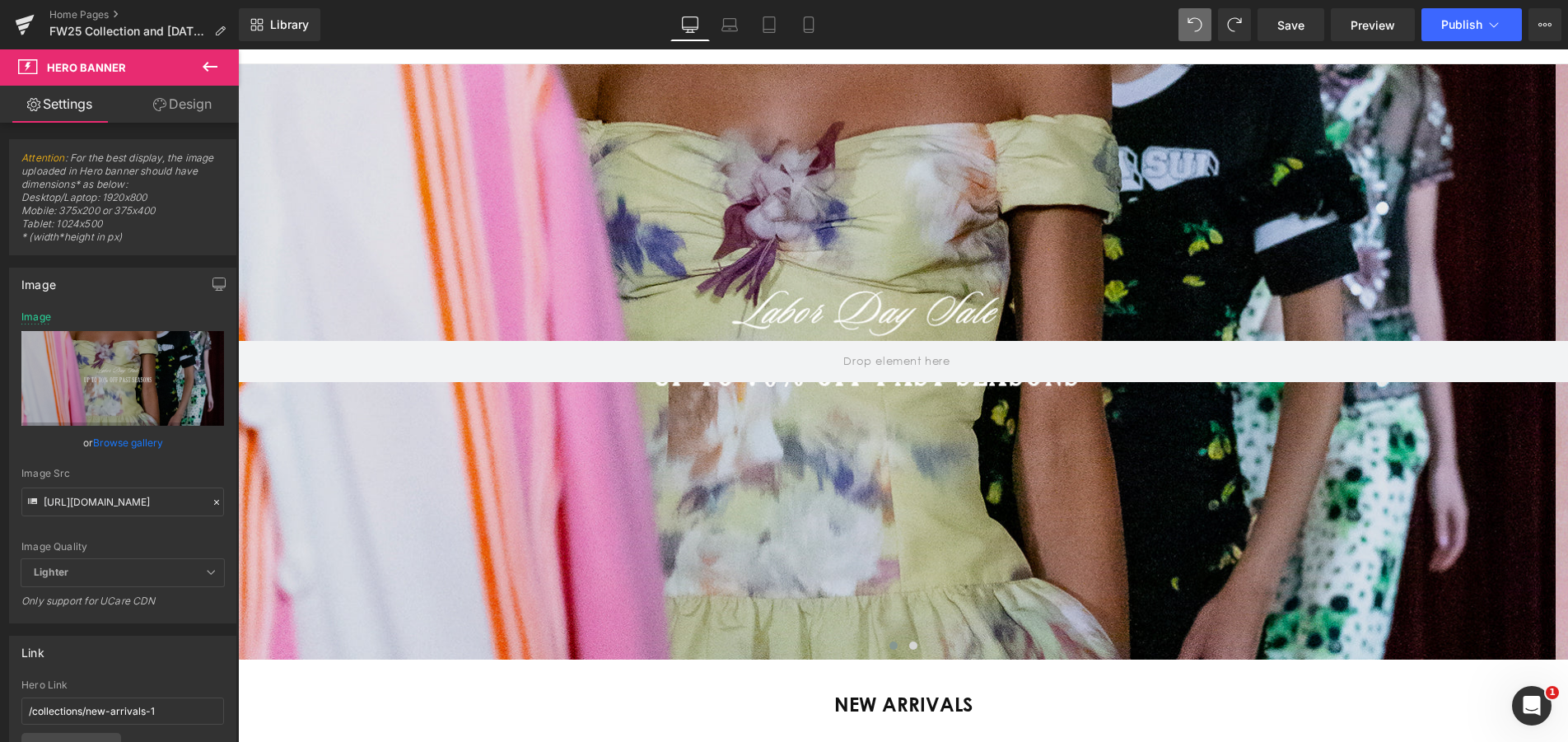
scroll to position [0, 0]
click at [1292, 26] on span "Save" at bounding box center [1290, 25] width 27 height 17
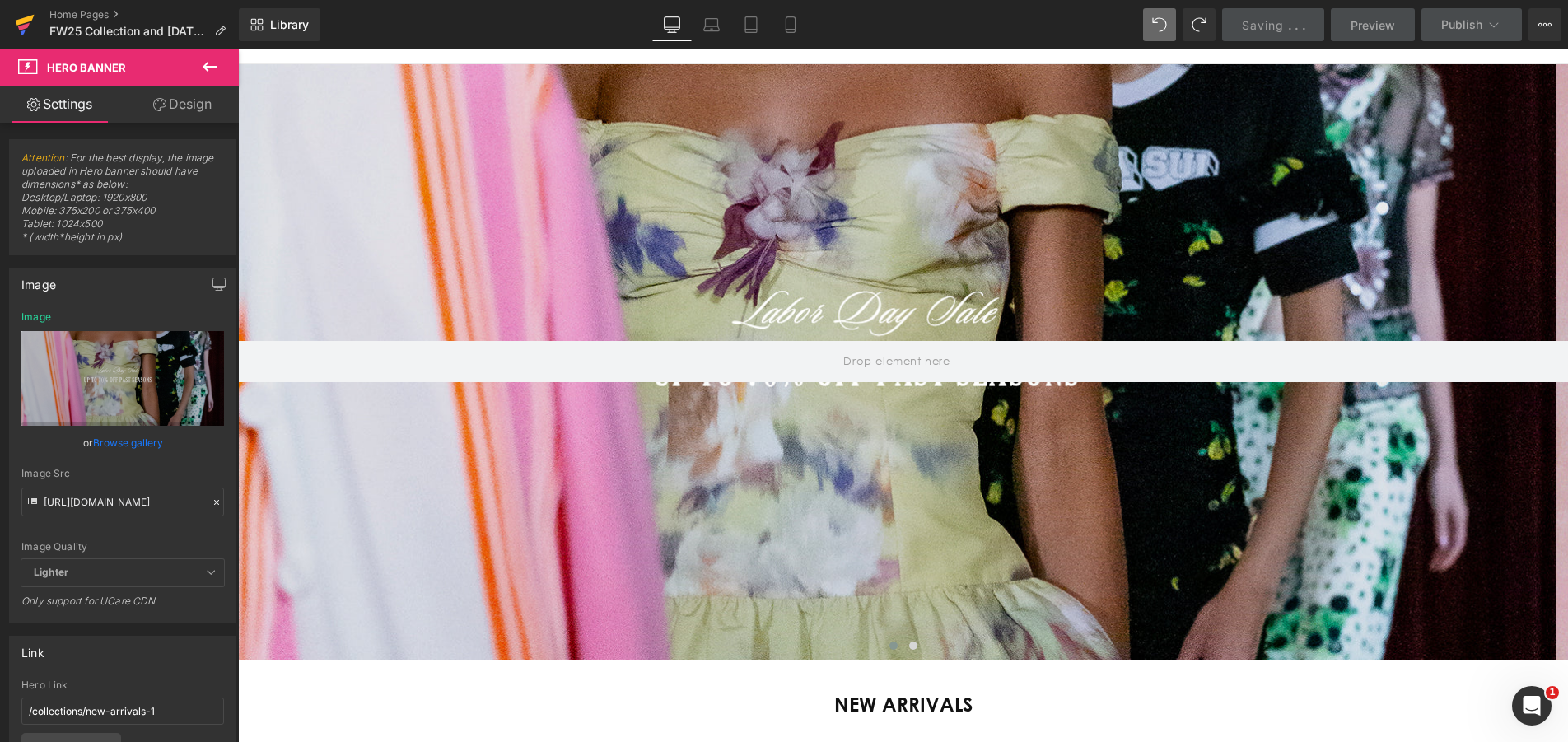
scroll to position [0, 1194]
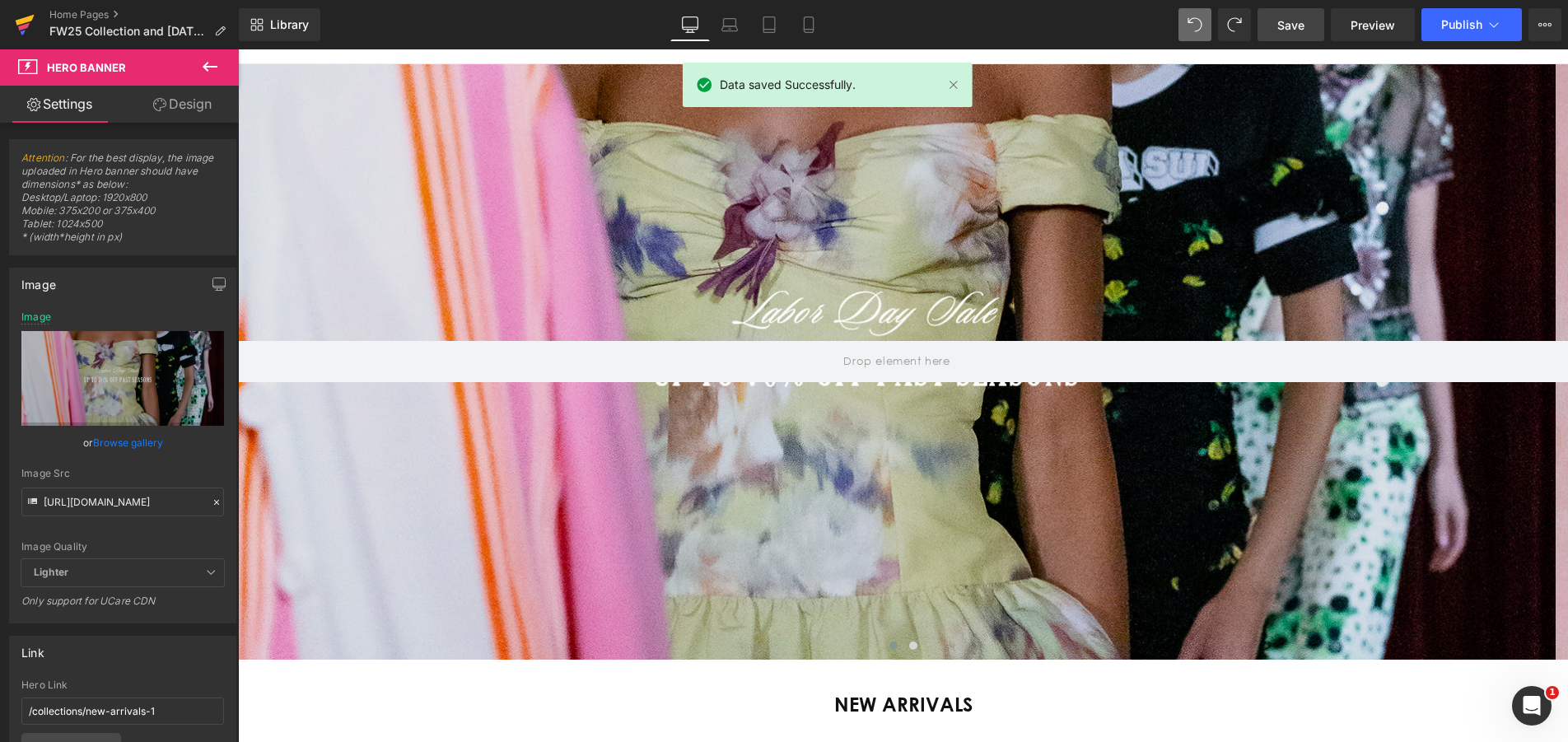
click at [24, 23] on icon at bounding box center [25, 20] width 19 height 10
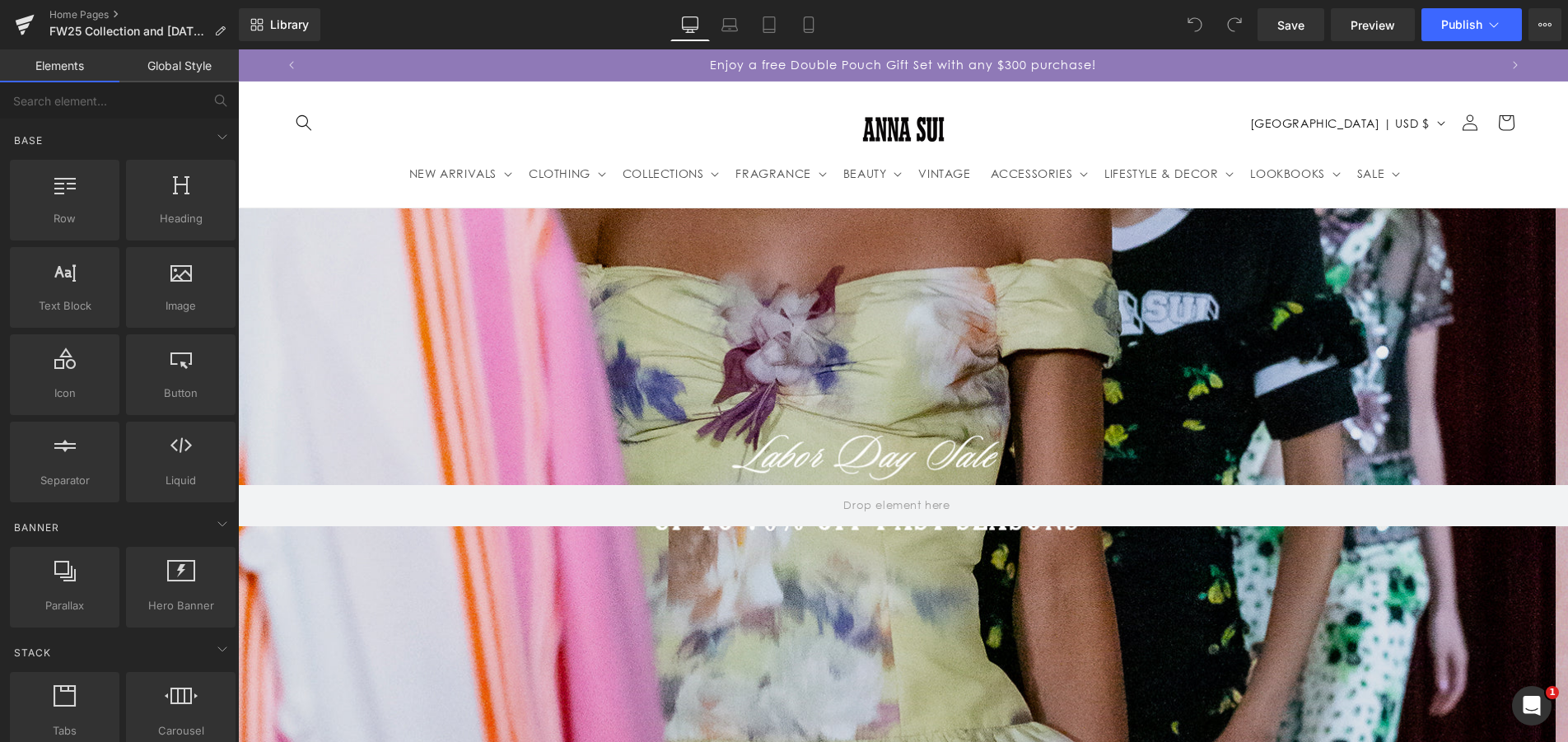
click at [447, 320] on div at bounding box center [897, 506] width 1317 height 595
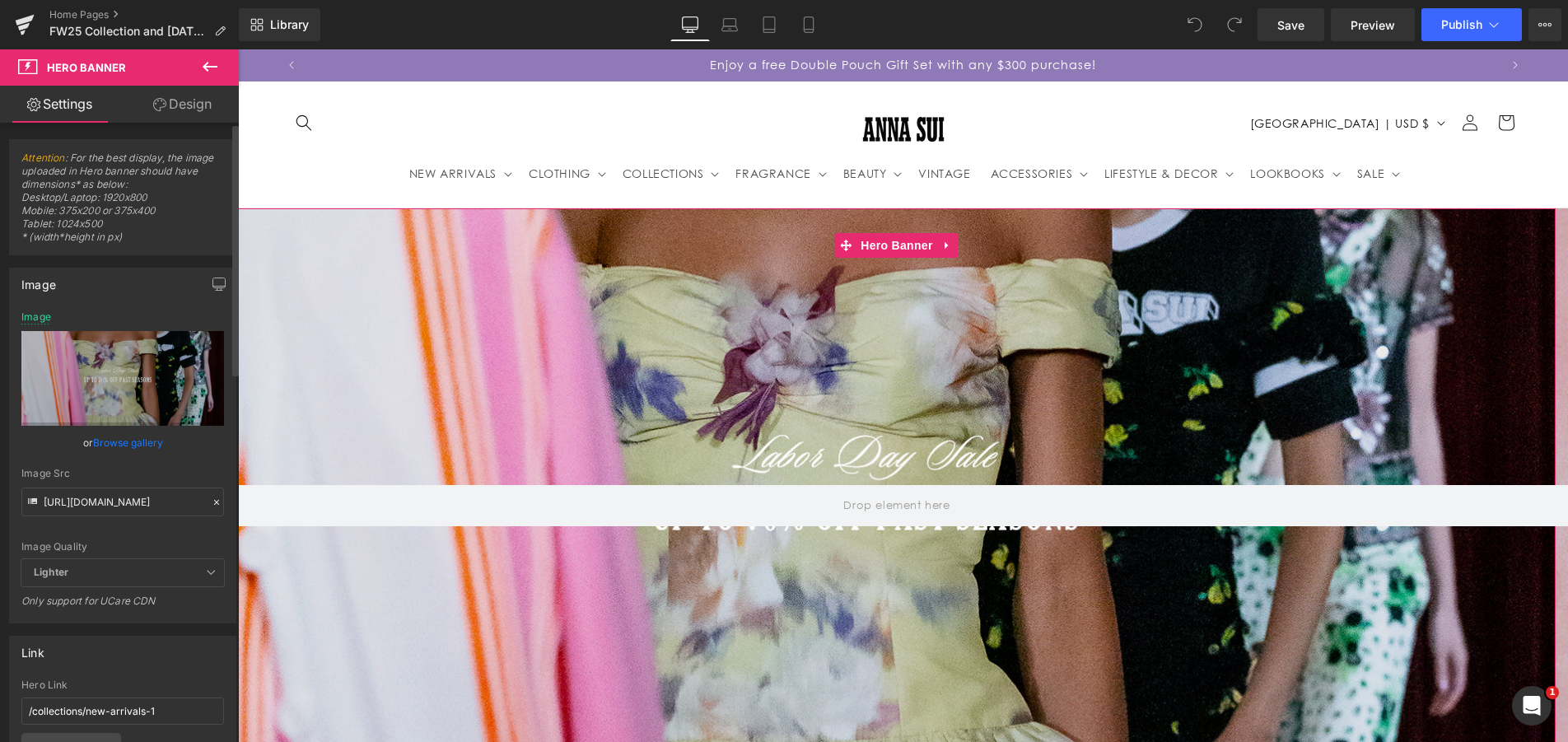
click at [211, 500] on icon at bounding box center [217, 502] width 11 height 11
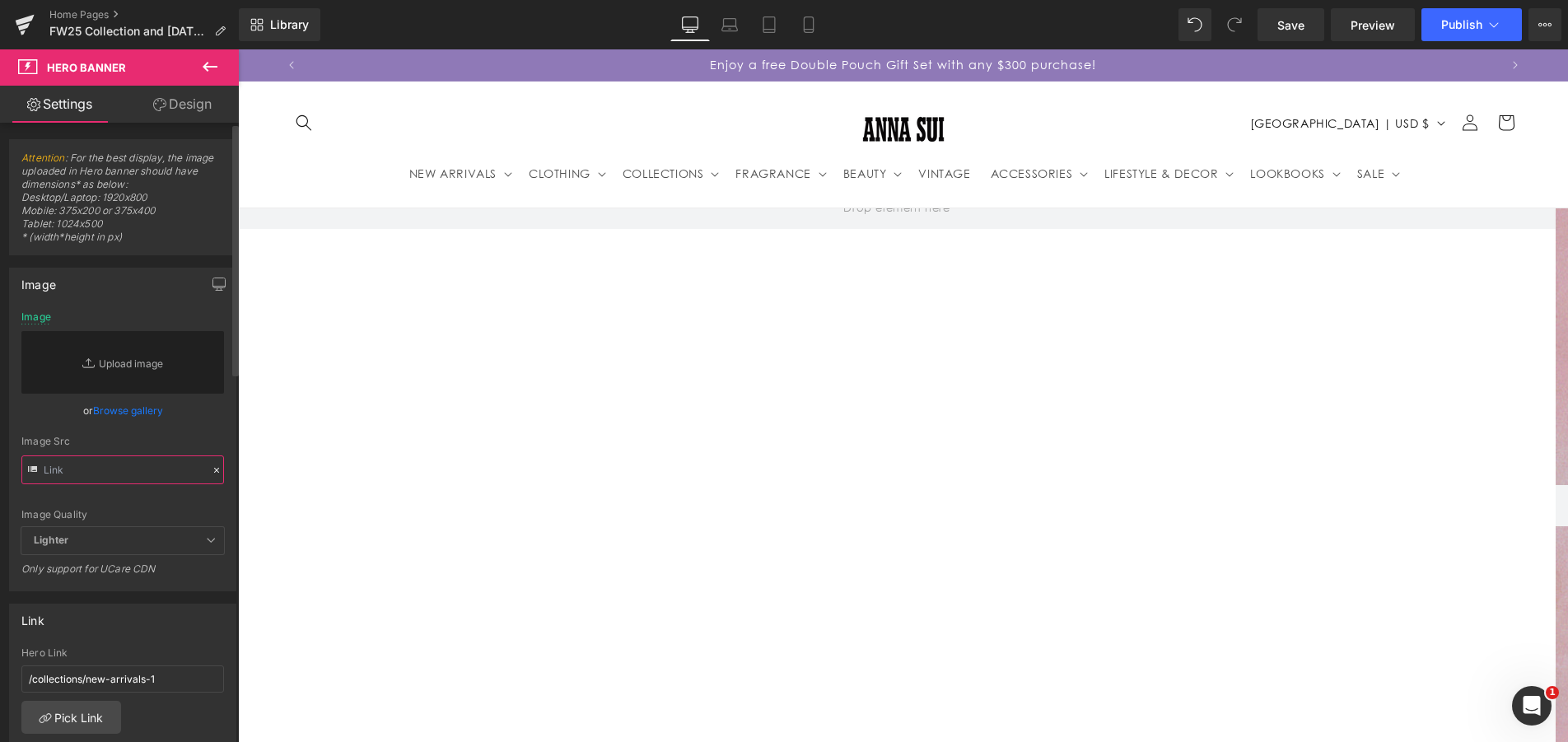
click at [129, 457] on input "text" at bounding box center [123, 469] width 203 height 29
paste input "https://cdn.shopify.com/s/files/1/2376/3827/files/Labor_Day_Sale_banner_desktop…"
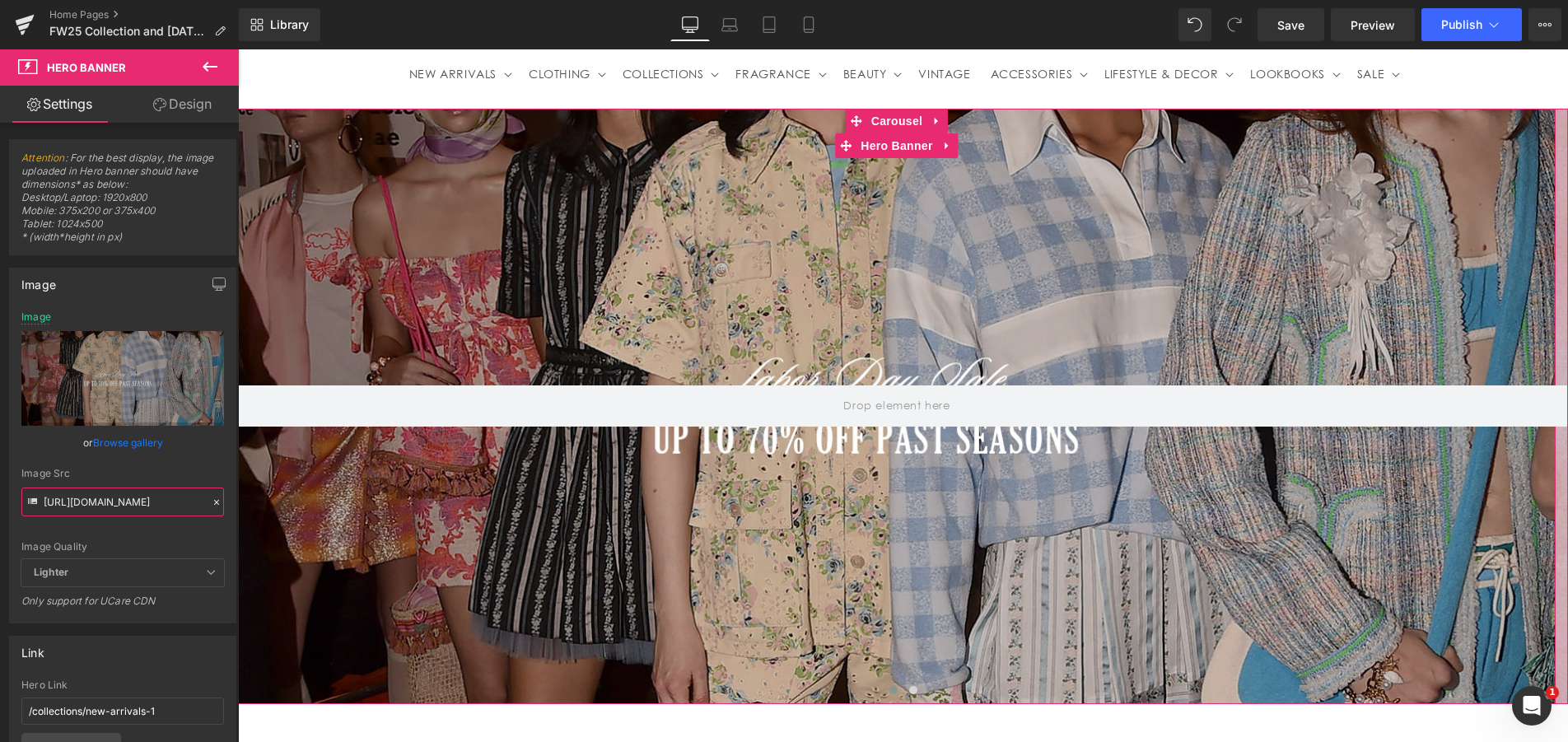
scroll to position [83, 0]
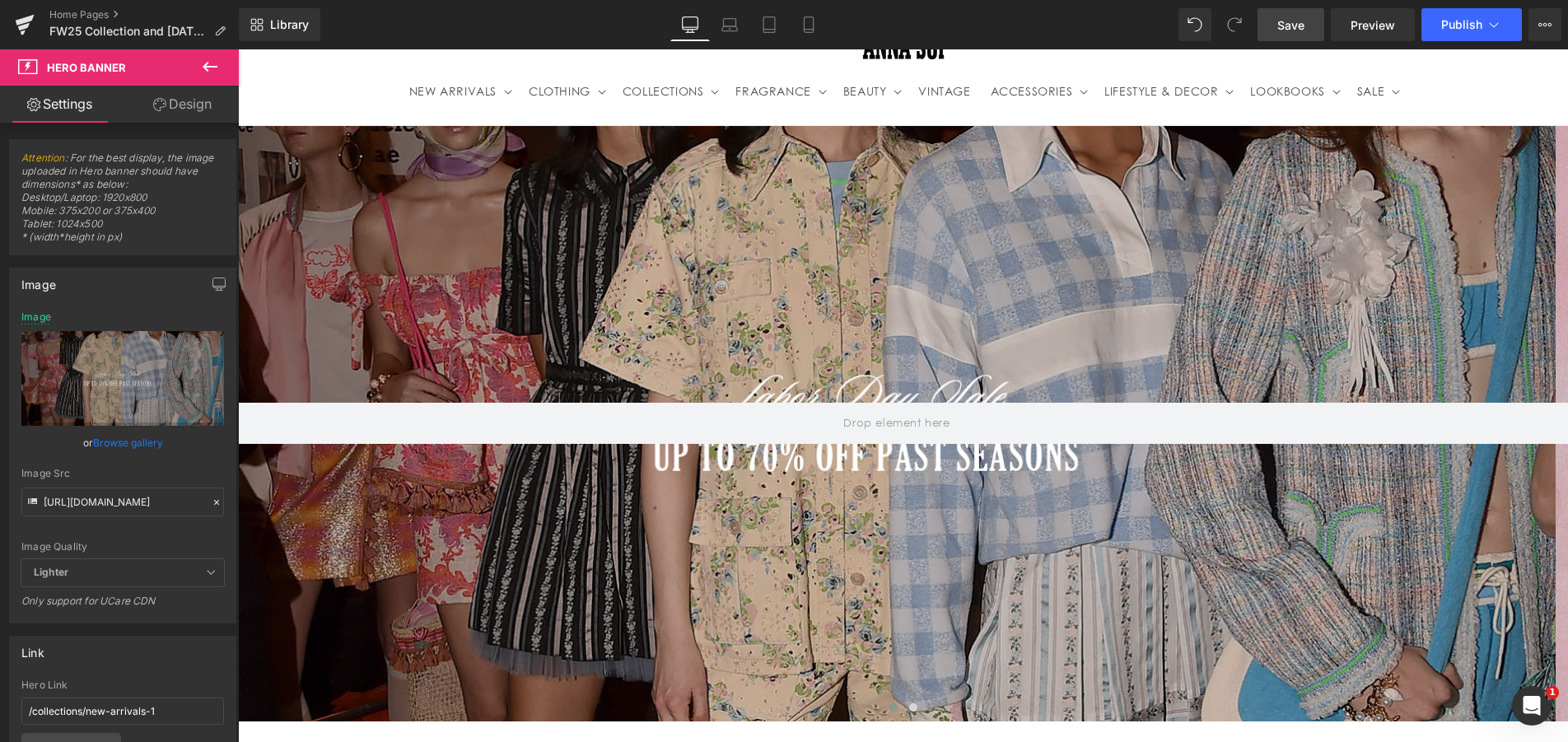
click at [1313, 34] on link "Save" at bounding box center [1290, 24] width 67 height 33
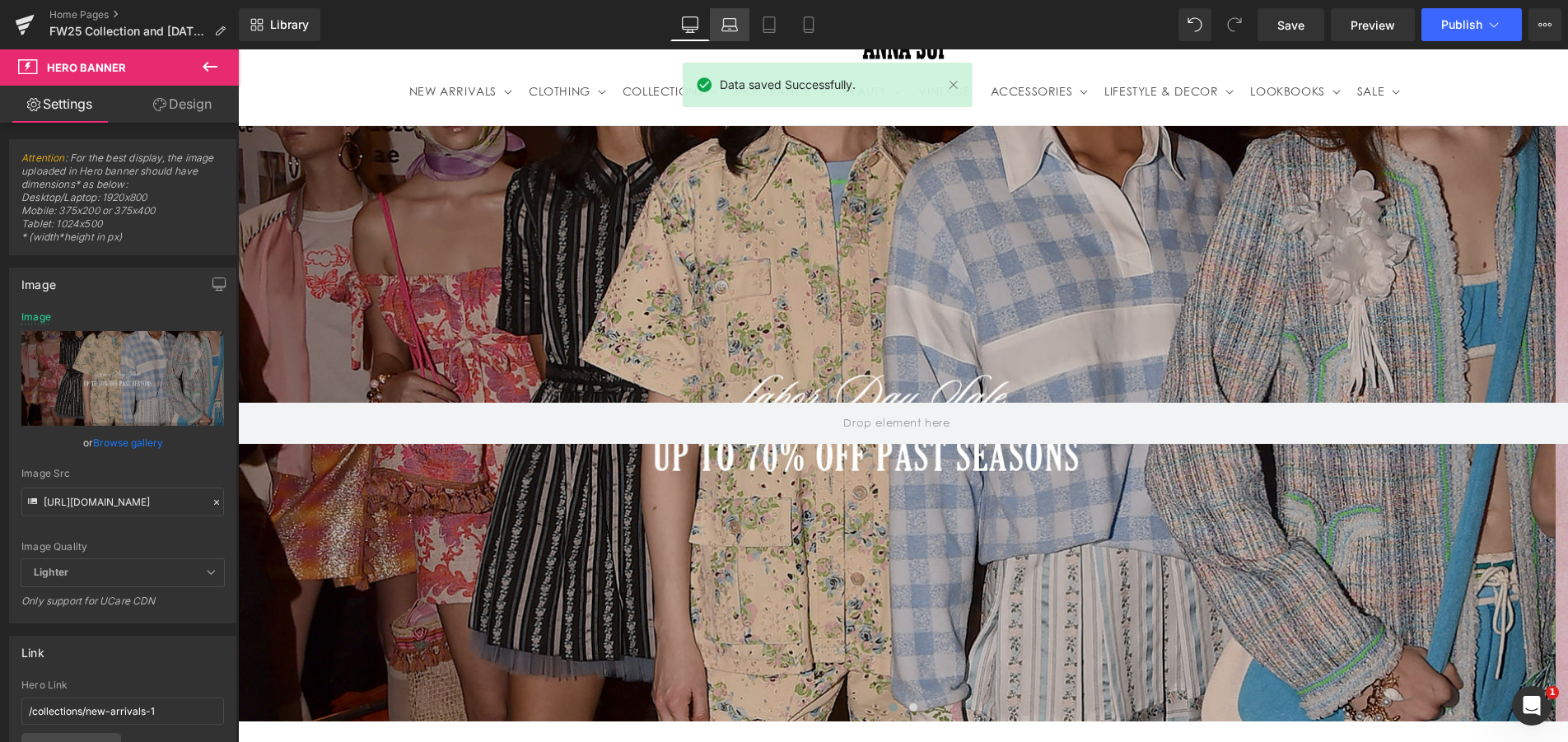
click at [742, 31] on link "Laptop" at bounding box center [729, 24] width 39 height 33
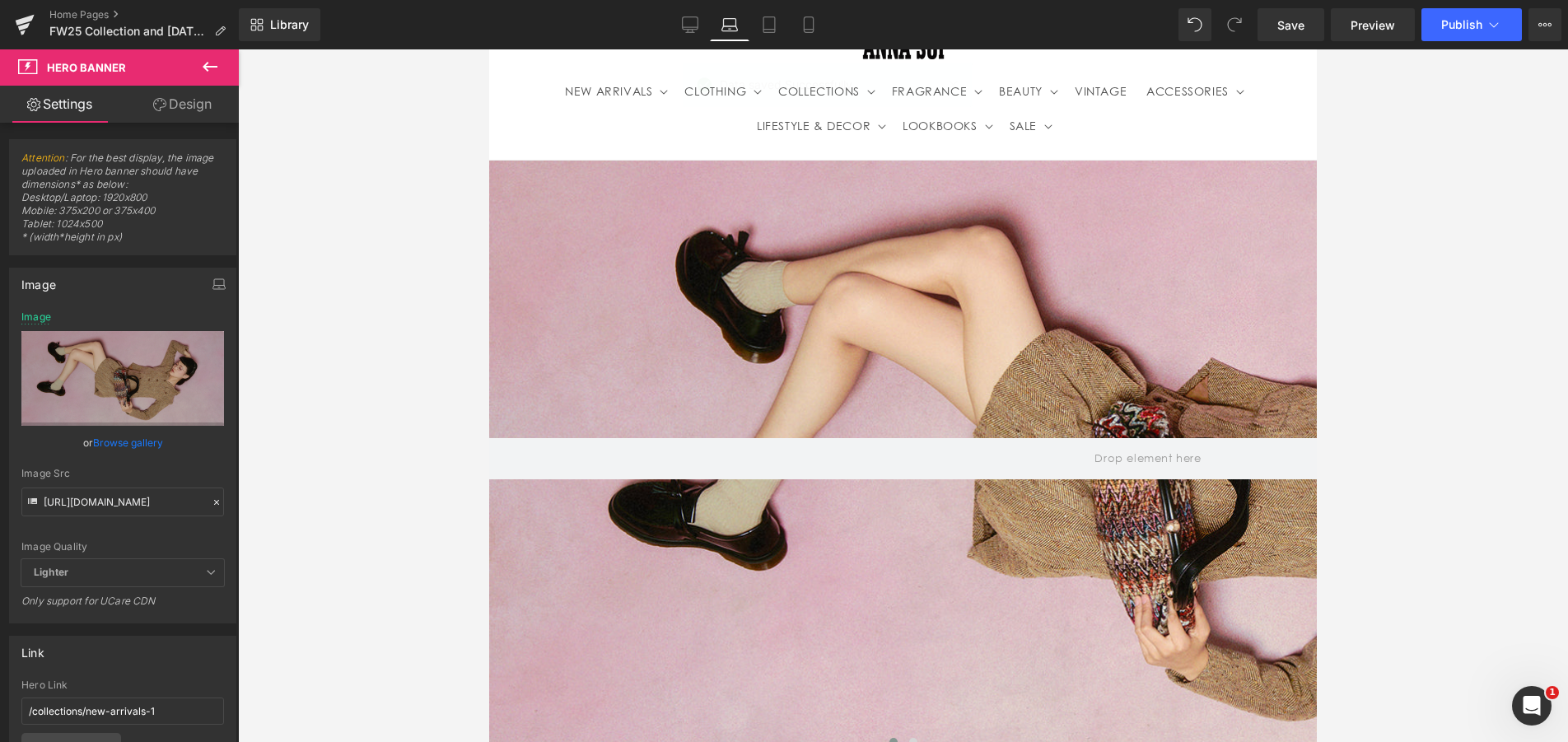
type input "[URL][DOMAIN_NAME]"
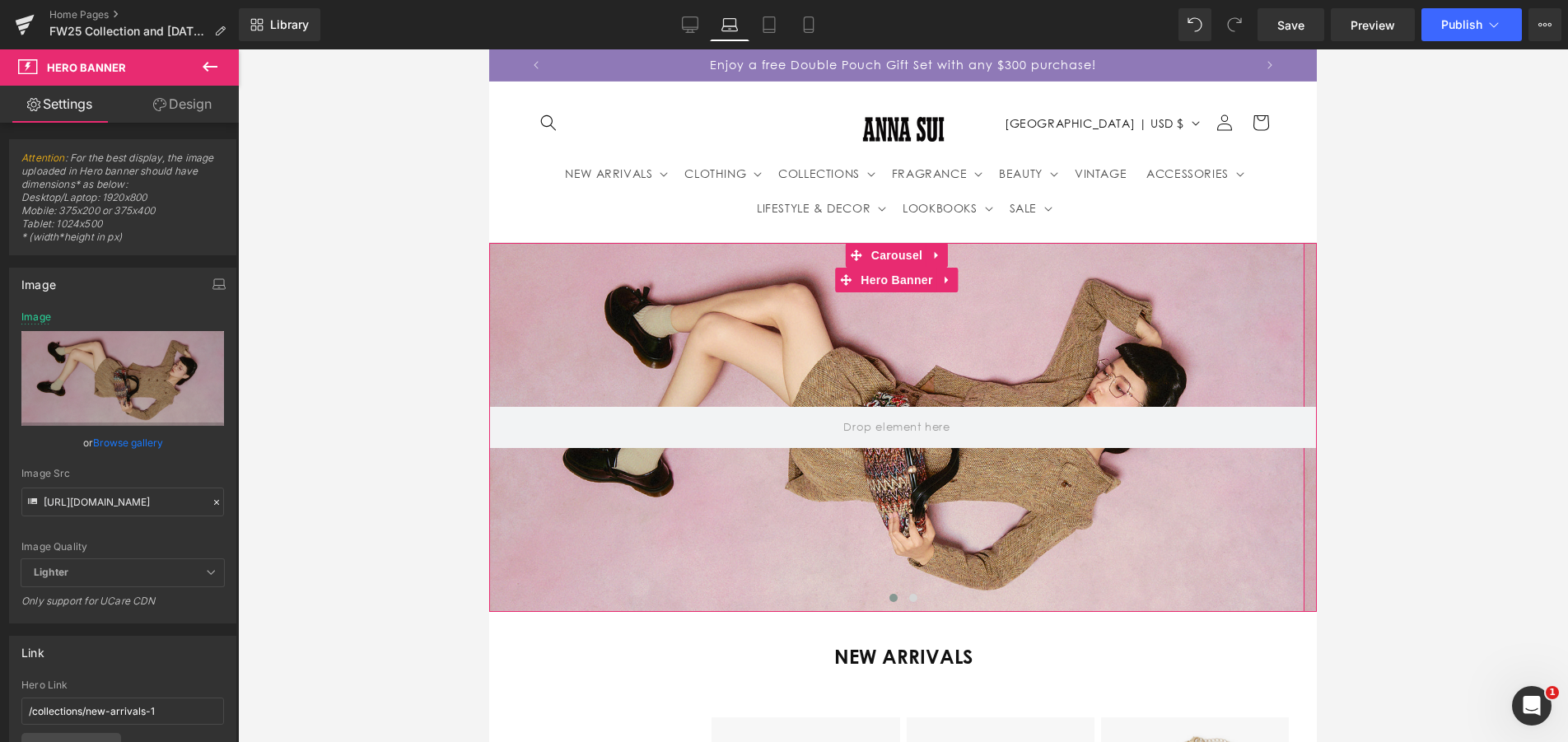
click at [849, 534] on div at bounding box center [896, 427] width 815 height 368
click at [211, 498] on icon at bounding box center [217, 502] width 11 height 11
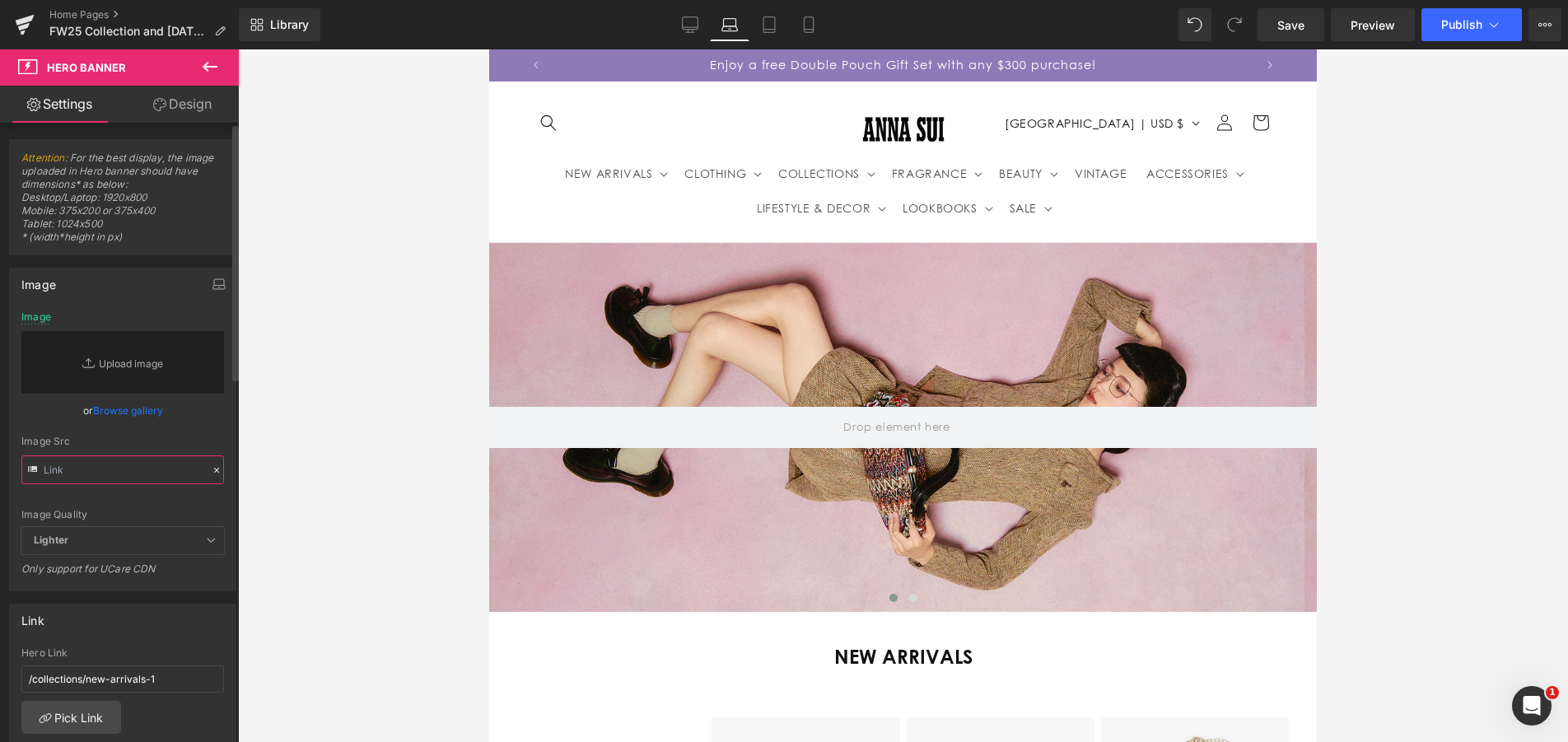
click at [106, 471] on input "text" at bounding box center [123, 469] width 203 height 29
paste input "https://cdn.shopify.com/s/files/1/2376/3827/files/Labor_Day_Sale_banner_desktop…"
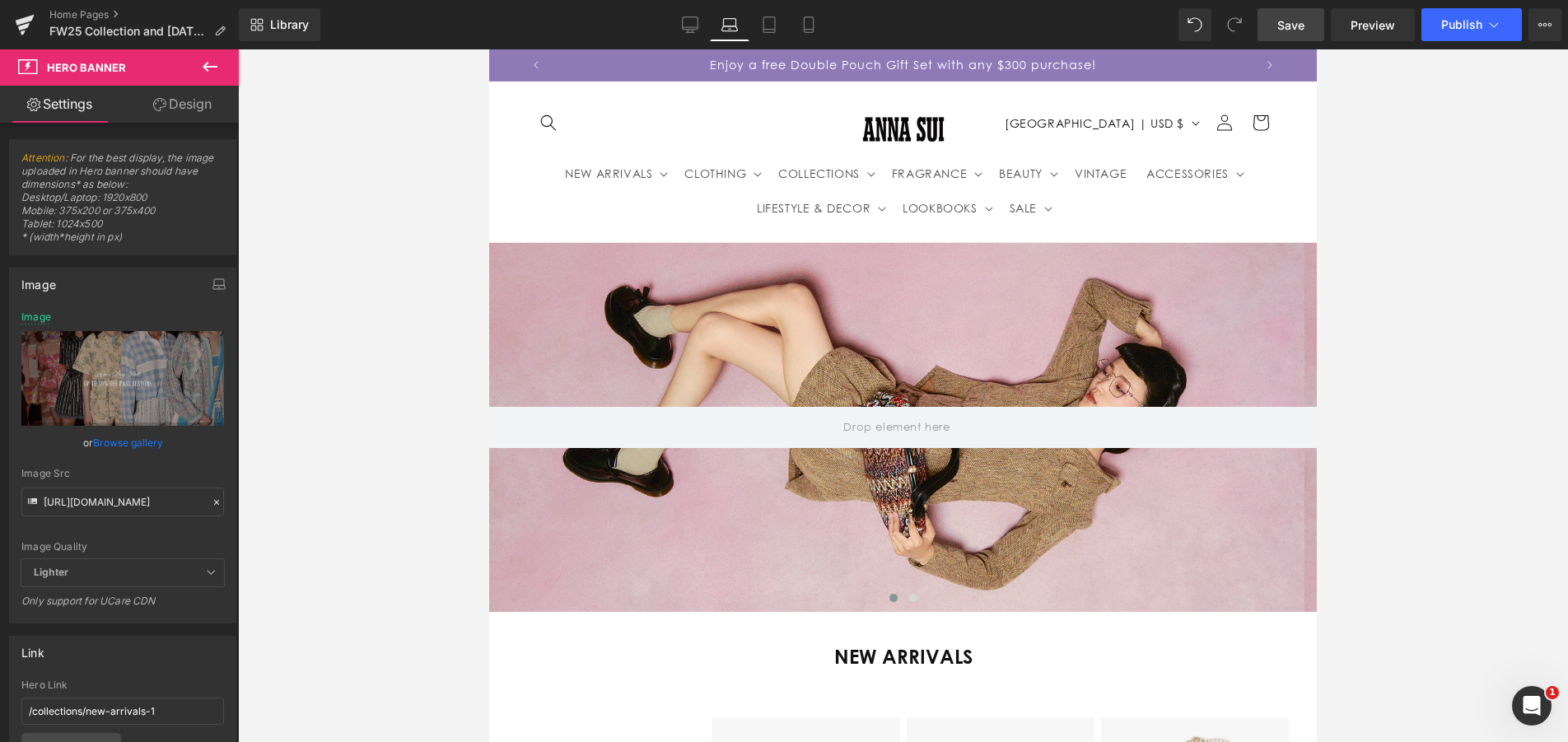
click at [1295, 23] on span "Save" at bounding box center [1290, 25] width 27 height 17
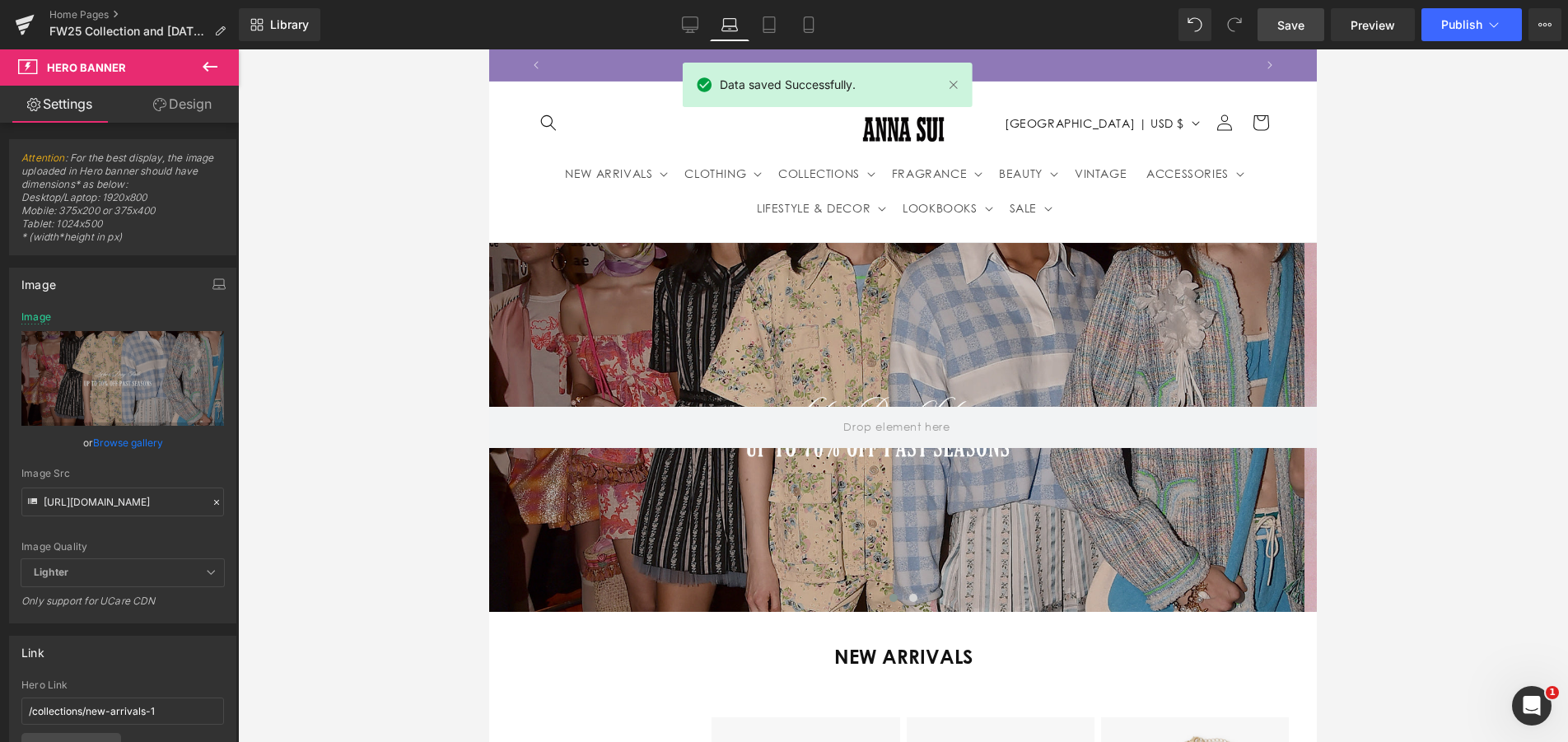
scroll to position [0, 692]
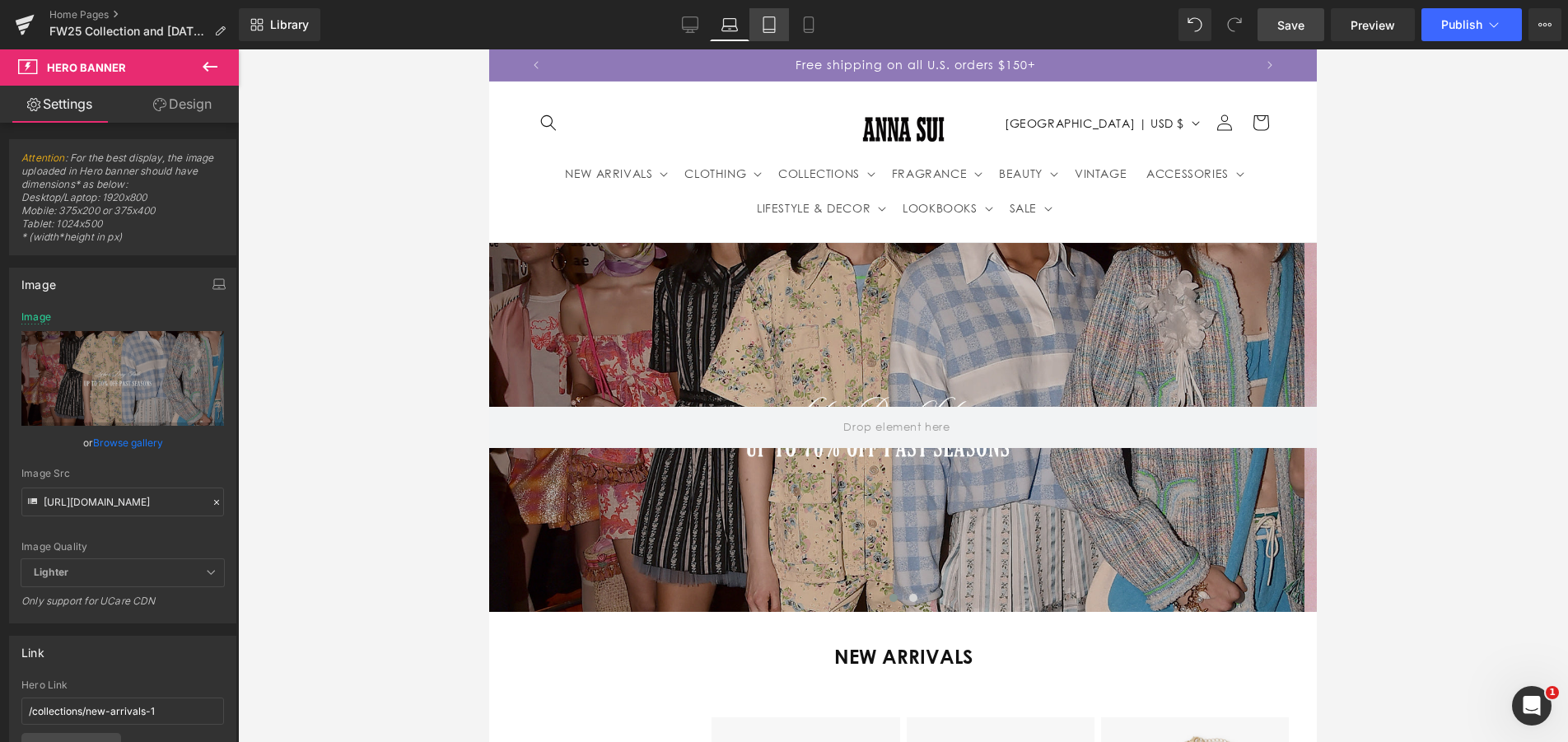
click at [770, 26] on icon at bounding box center [769, 25] width 17 height 17
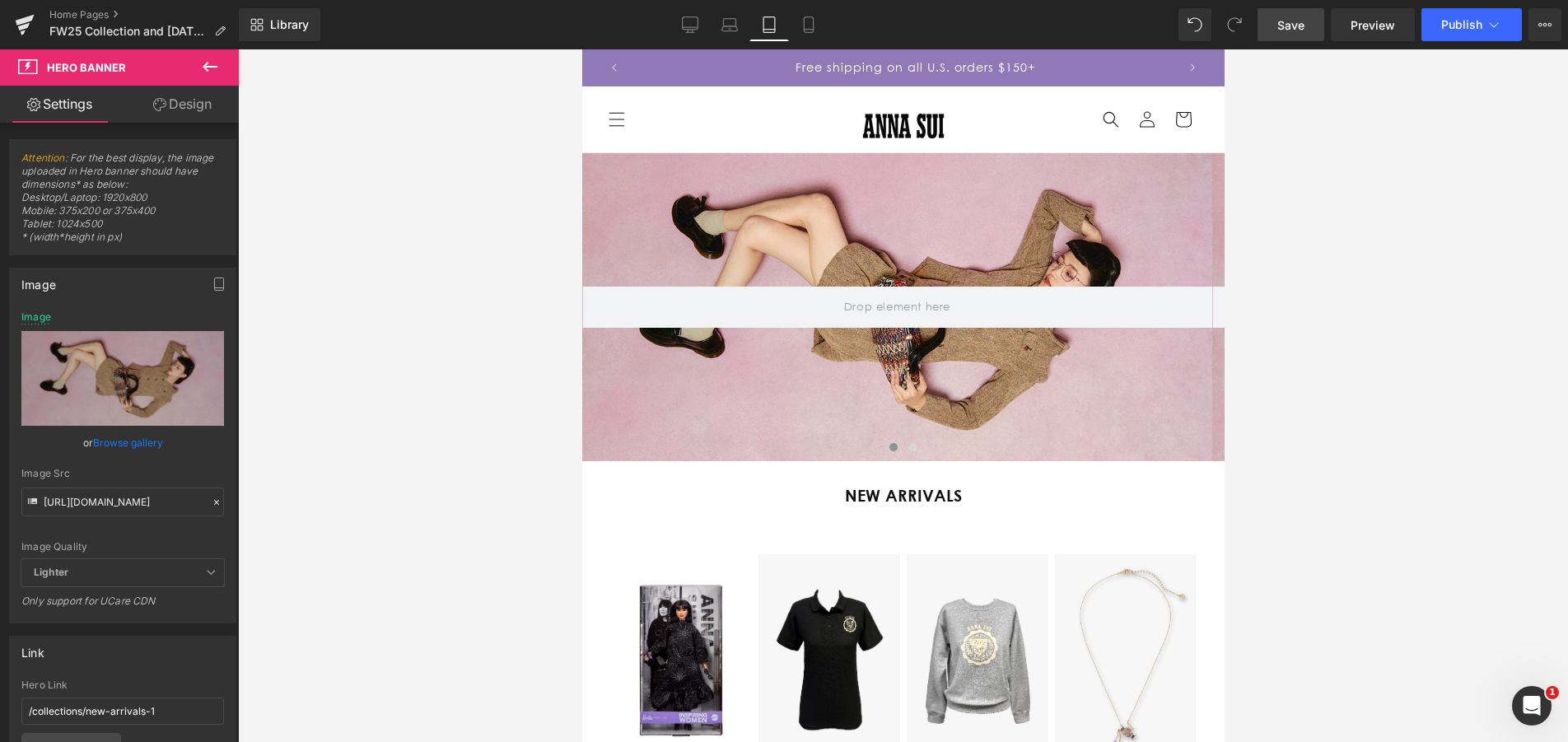
scroll to position [0, 0]
click at [718, 18] on link "Laptop" at bounding box center [729, 24] width 39 height 33
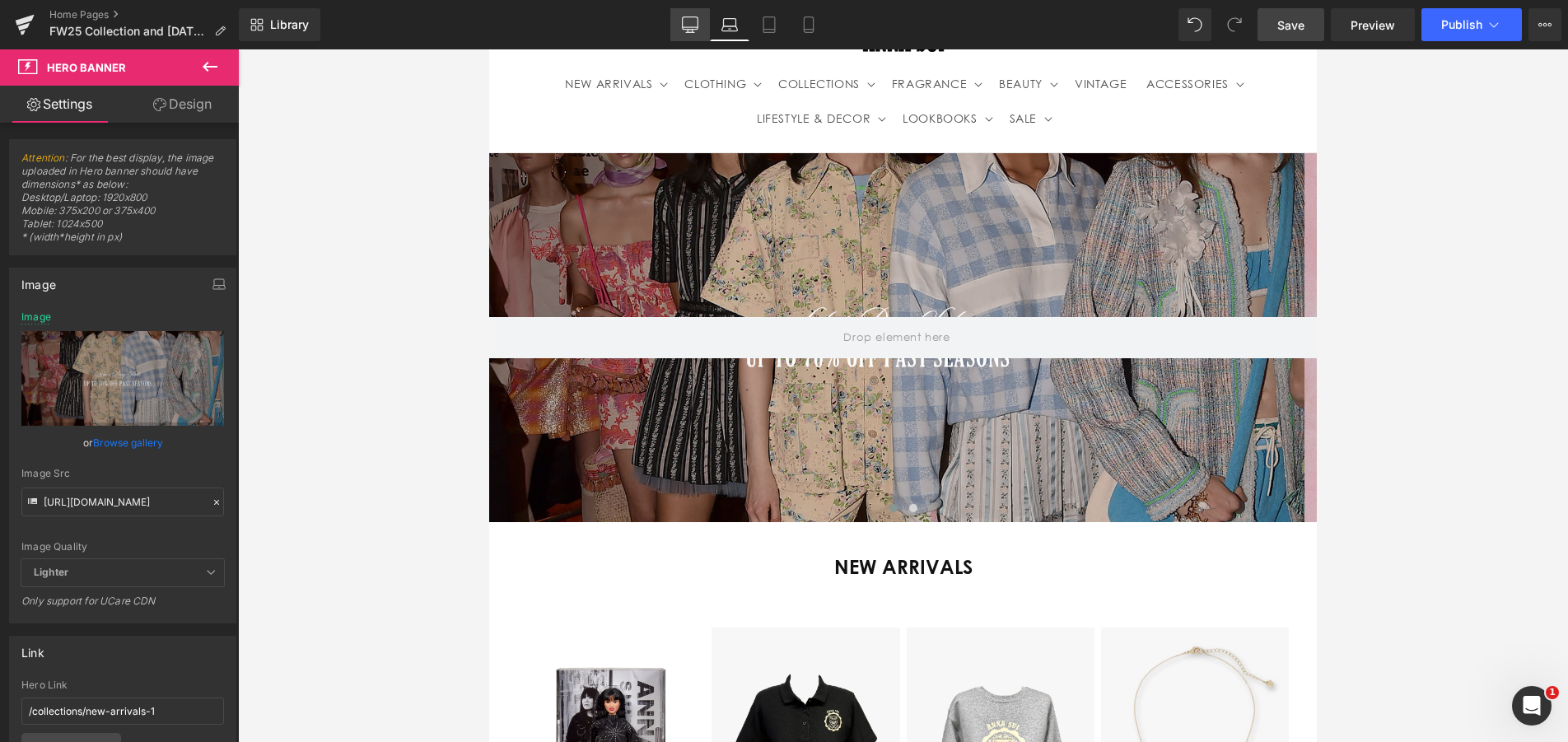
click at [689, 24] on icon at bounding box center [691, 25] width 17 height 17
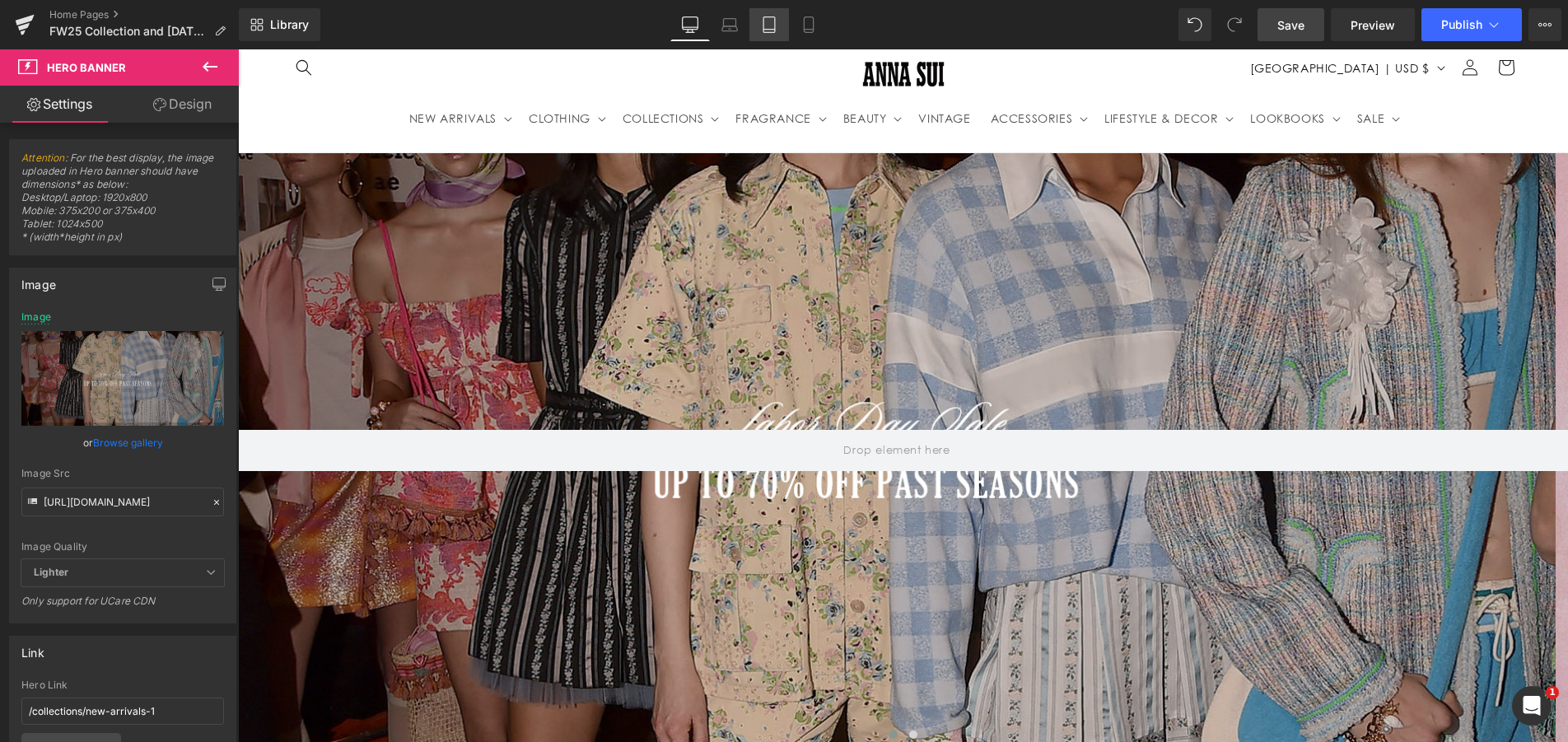
click at [774, 24] on icon at bounding box center [769, 25] width 17 height 17
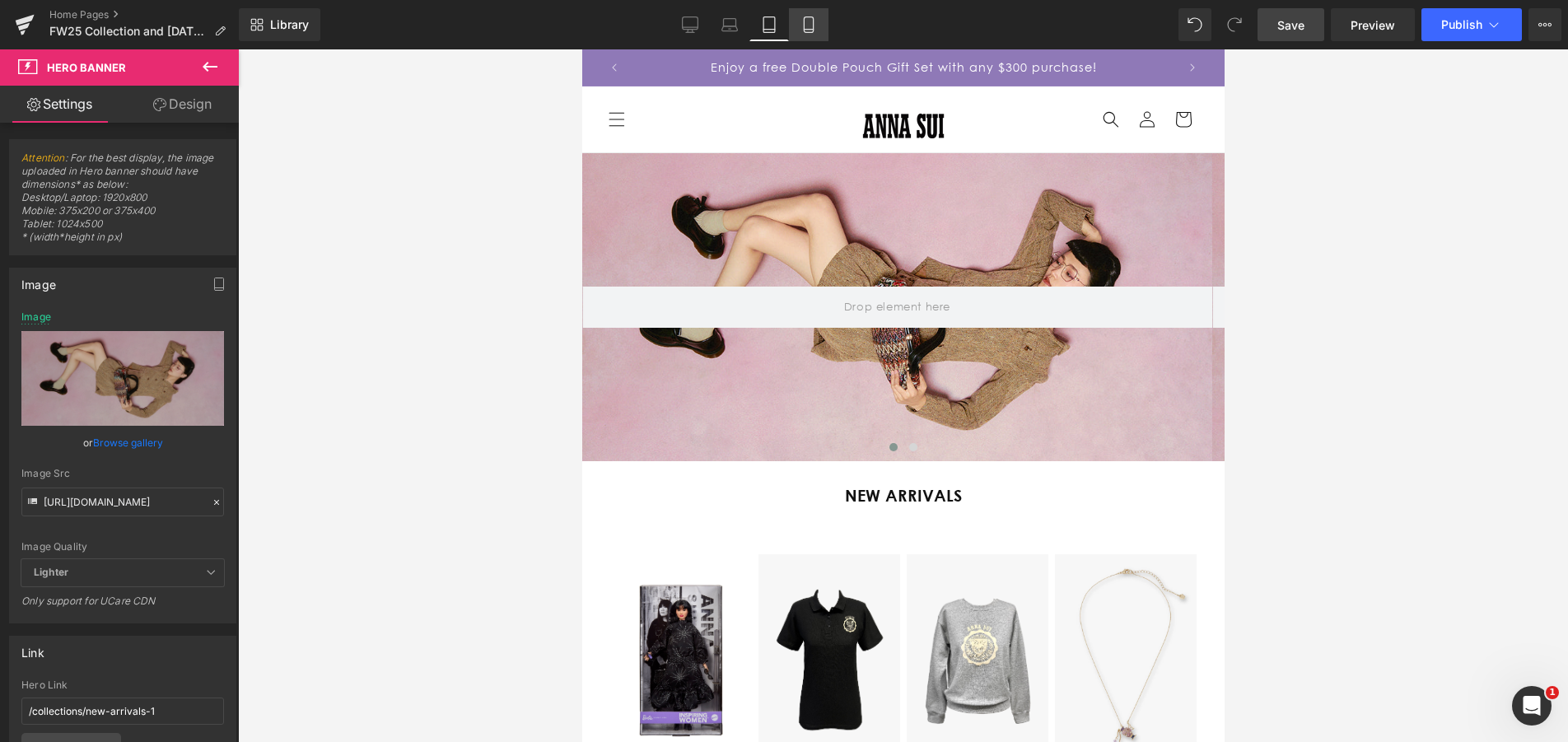
click at [802, 25] on icon at bounding box center [809, 25] width 17 height 17
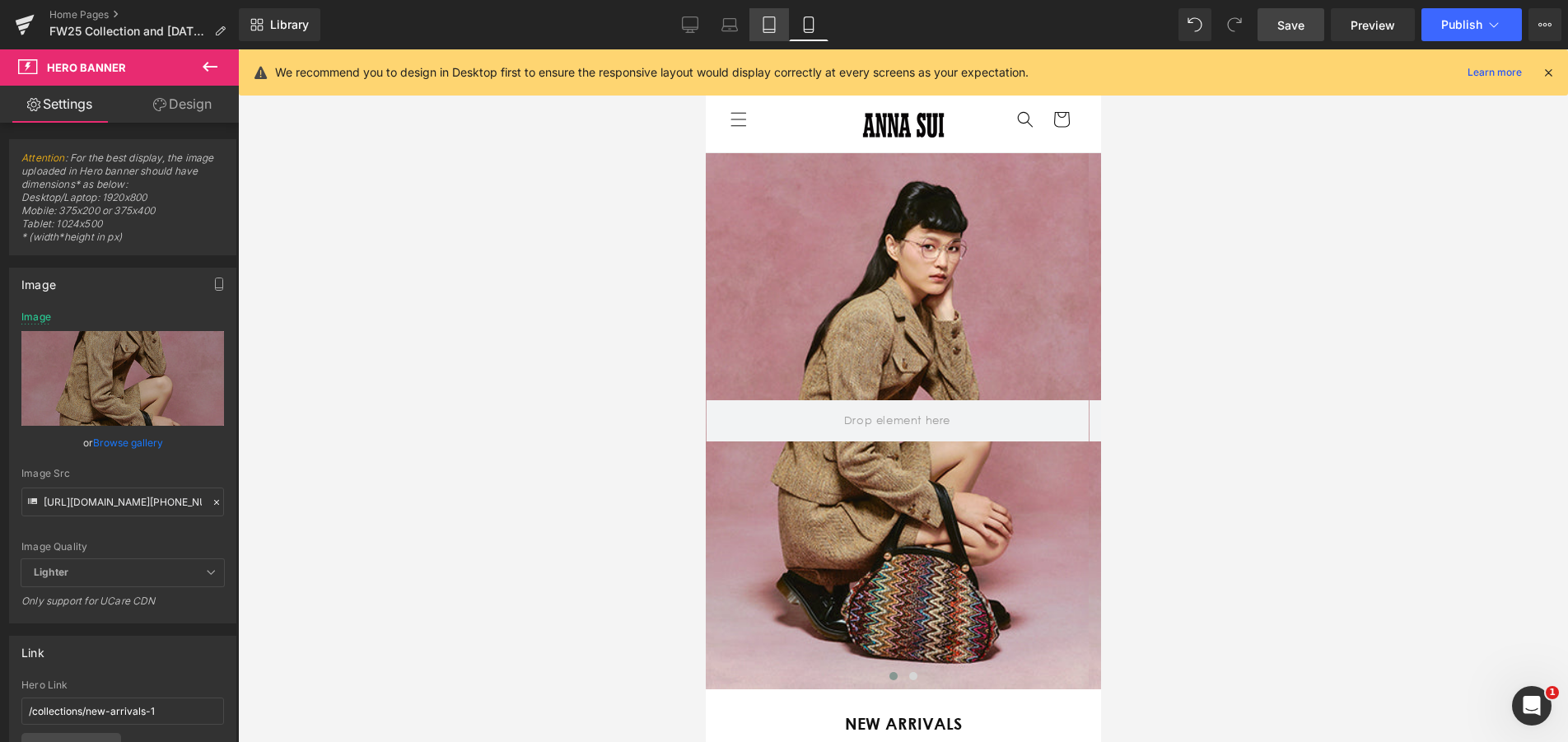
scroll to position [0, 289]
click at [763, 23] on icon at bounding box center [769, 25] width 17 height 17
type input "[URL][DOMAIN_NAME]"
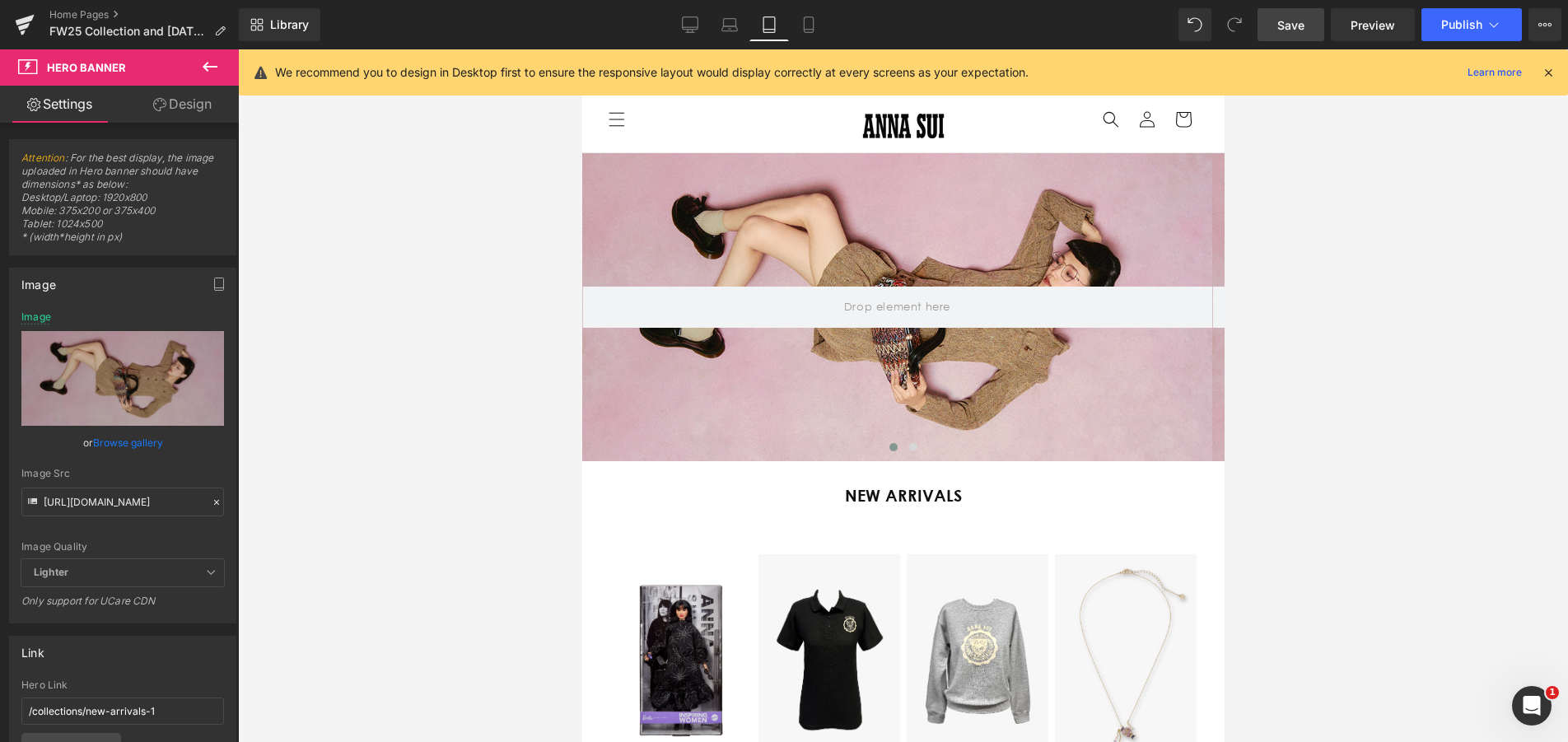
scroll to position [0, 0]
click at [211, 501] on icon at bounding box center [217, 502] width 11 height 11
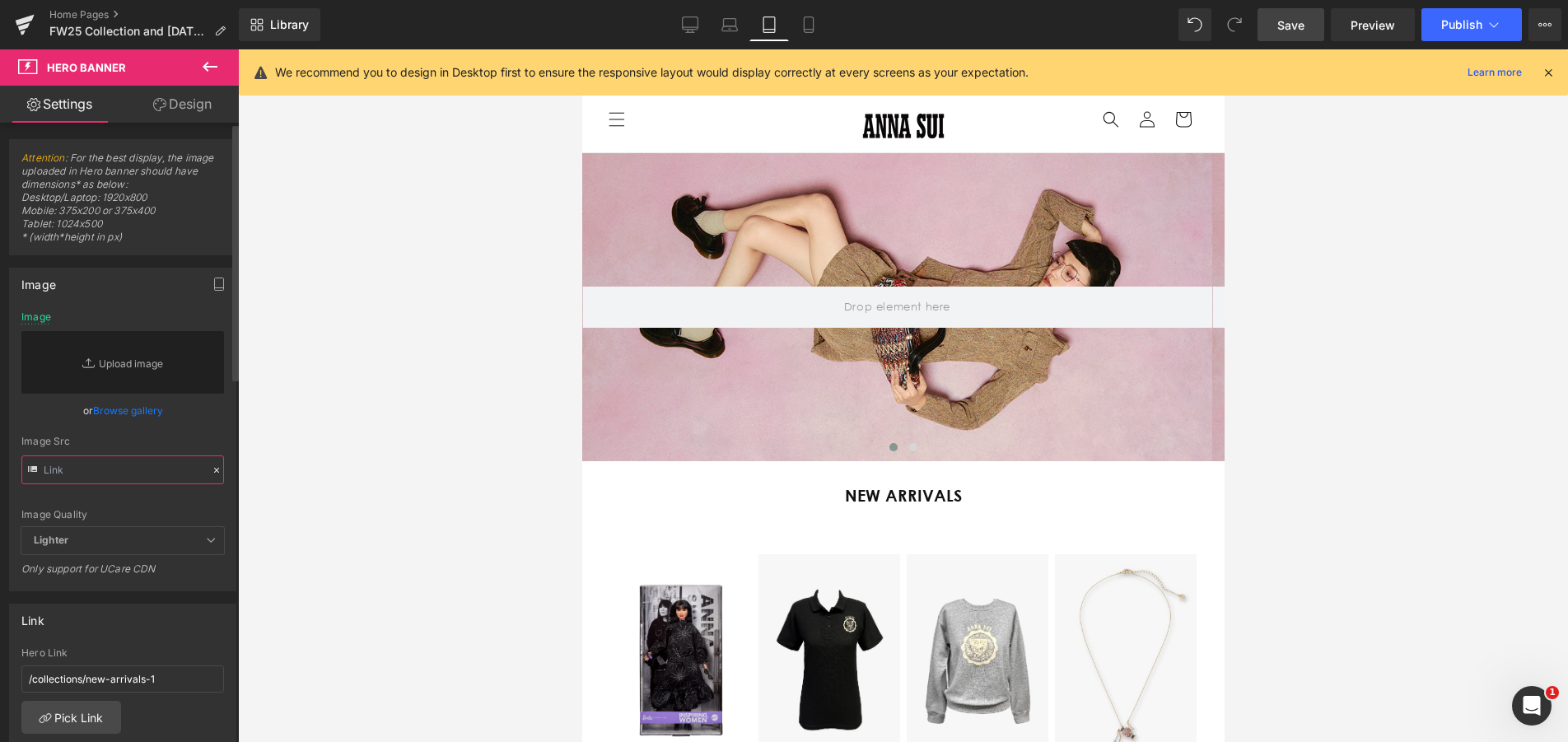
click at [95, 462] on input "text" at bounding box center [123, 469] width 203 height 29
paste input "https://cdn.shopify.com/s/files/1/2376/3827/files/Labor_Day_Sale_banner_tablet.…"
type input "https://cdn.shopify.com/s/files/1/2376/3827/files/Labor_Day_Sale_banner_tablet.…"
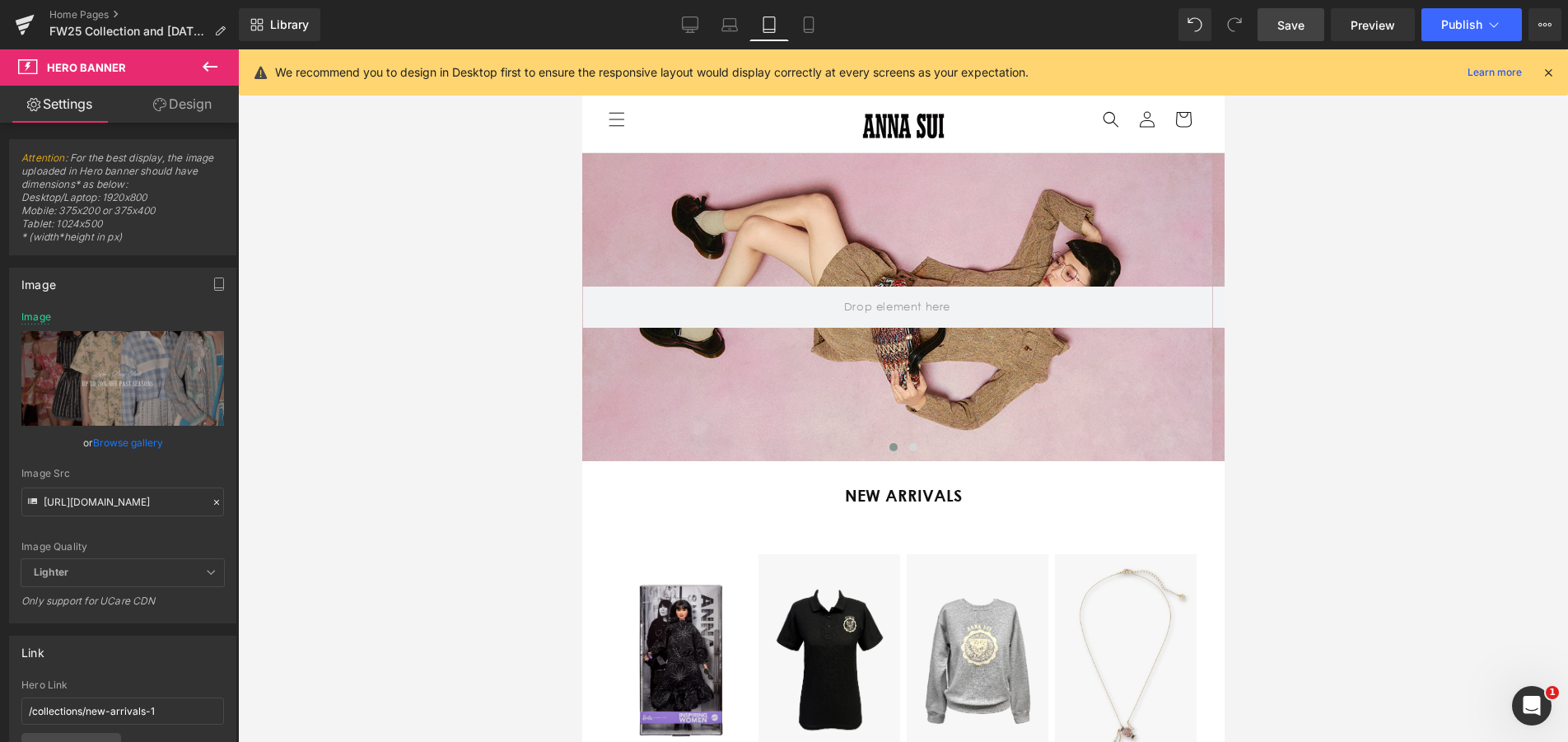
click at [560, 495] on div at bounding box center [903, 396] width 1330 height 692
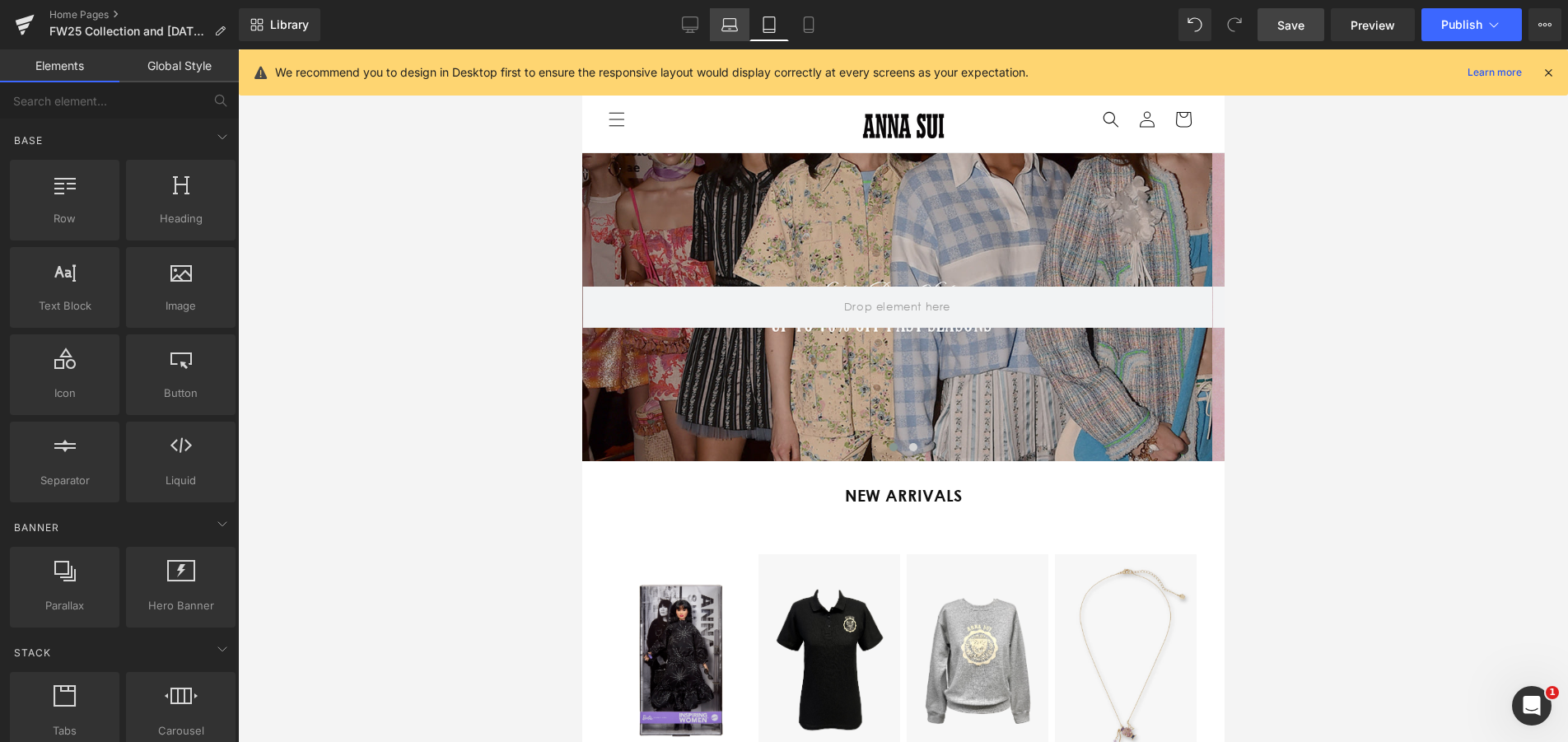
click at [738, 25] on link "Laptop" at bounding box center [729, 24] width 39 height 33
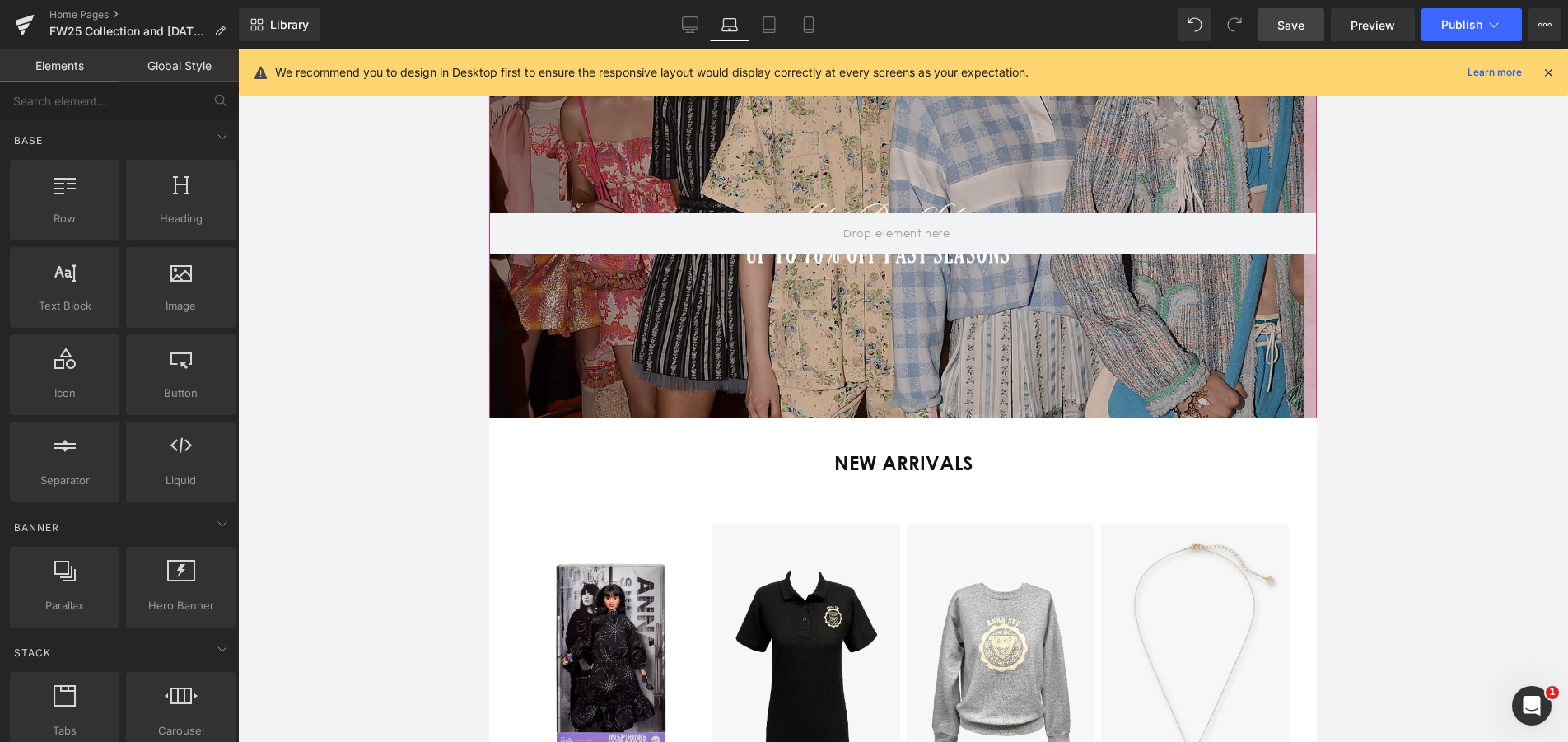
click at [913, 406] on button at bounding box center [913, 404] width 20 height 17
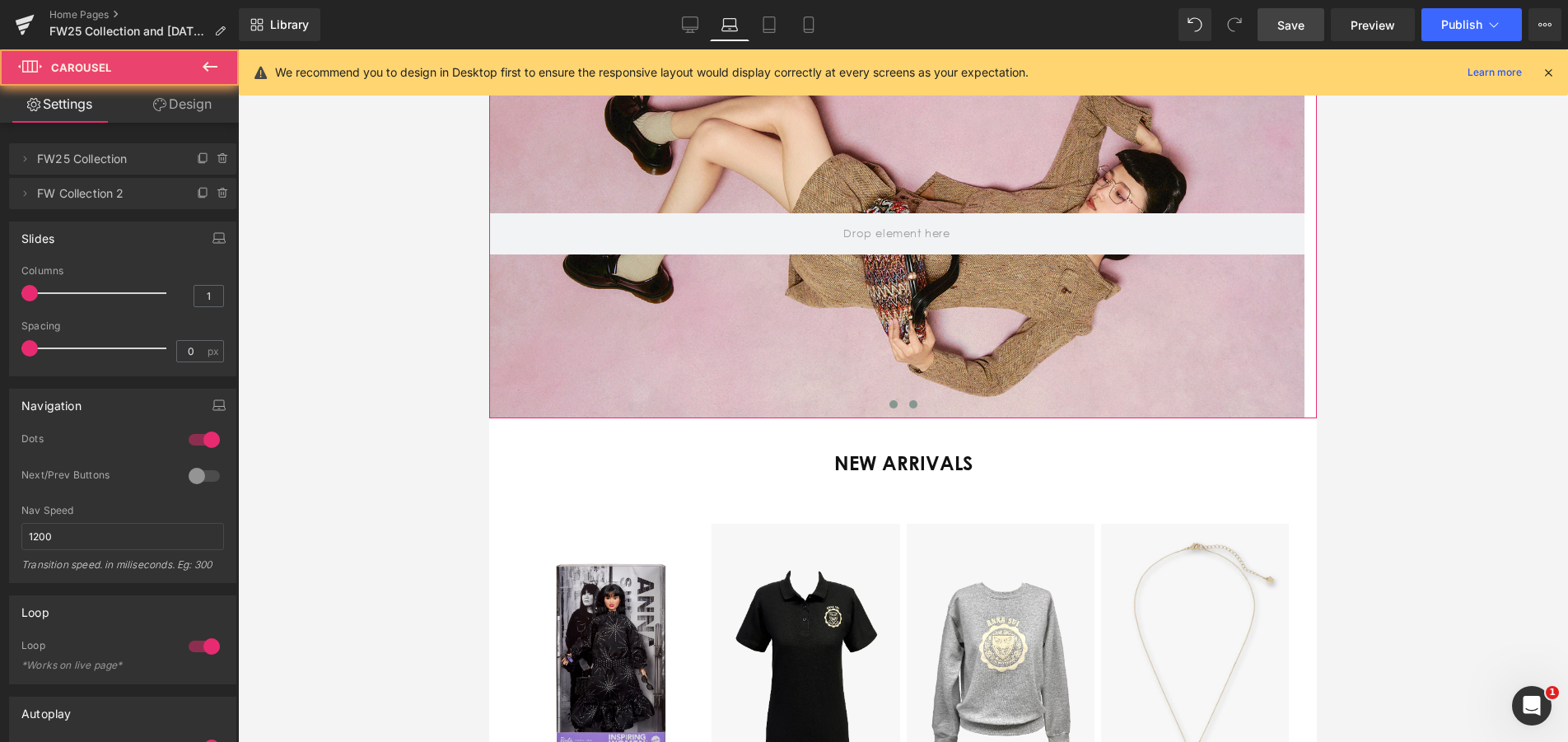
click at [890, 403] on span at bounding box center [893, 403] width 8 height 8
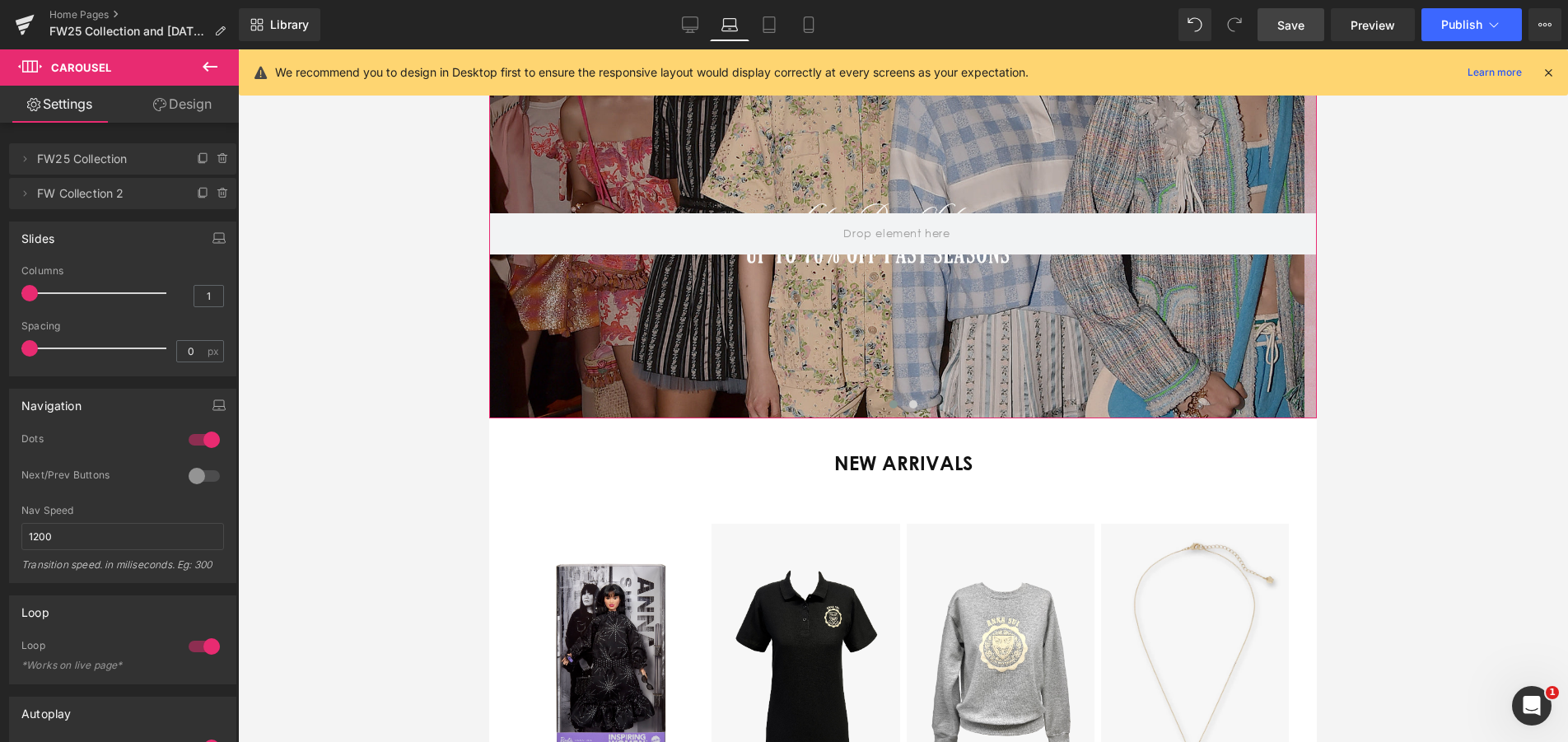
scroll to position [0, 692]
click at [766, 36] on link "Tablet" at bounding box center [769, 24] width 39 height 33
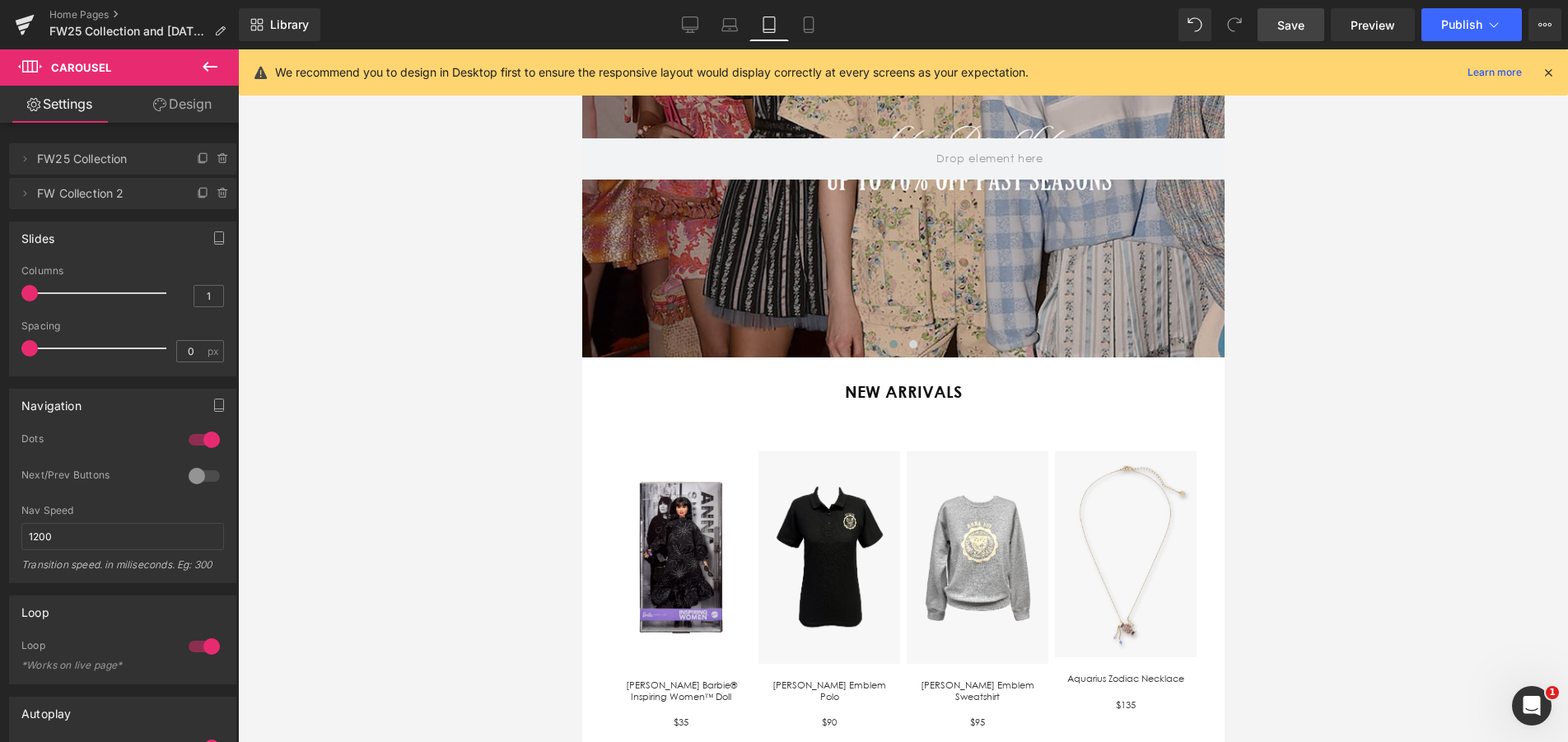
scroll to position [0, 536]
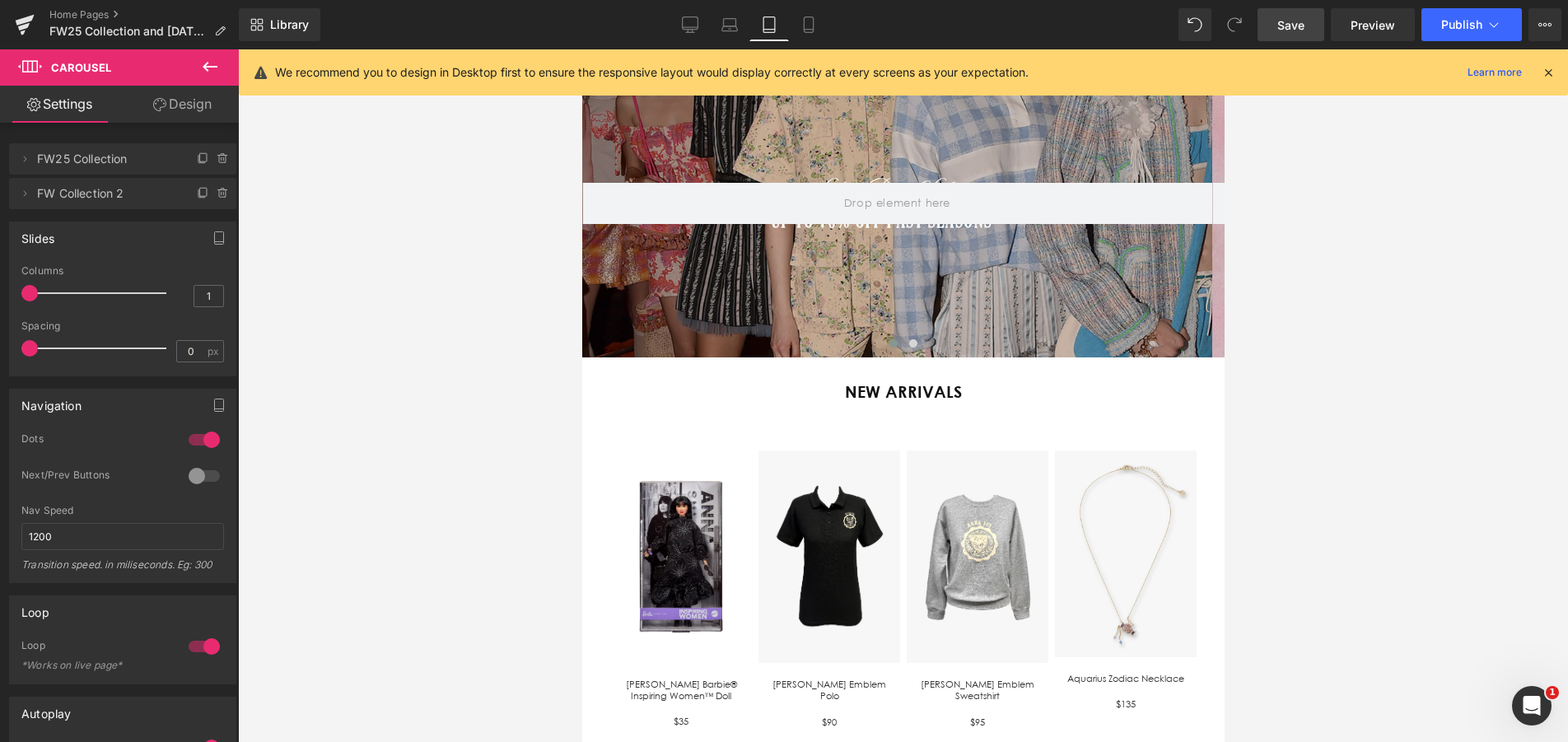
click at [904, 331] on div at bounding box center [895, 204] width 630 height 308
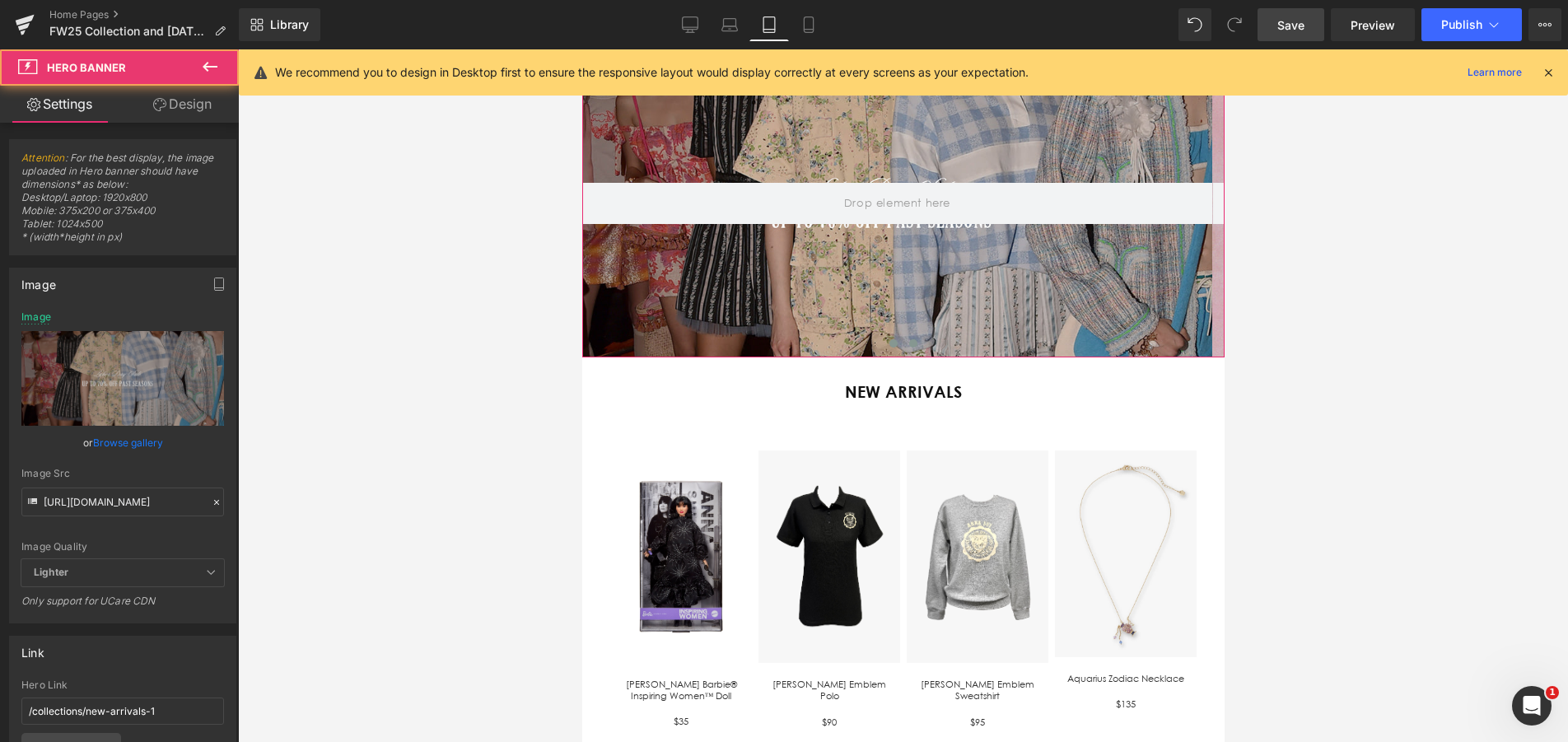
click at [908, 344] on span at bounding box center [912, 342] width 8 height 8
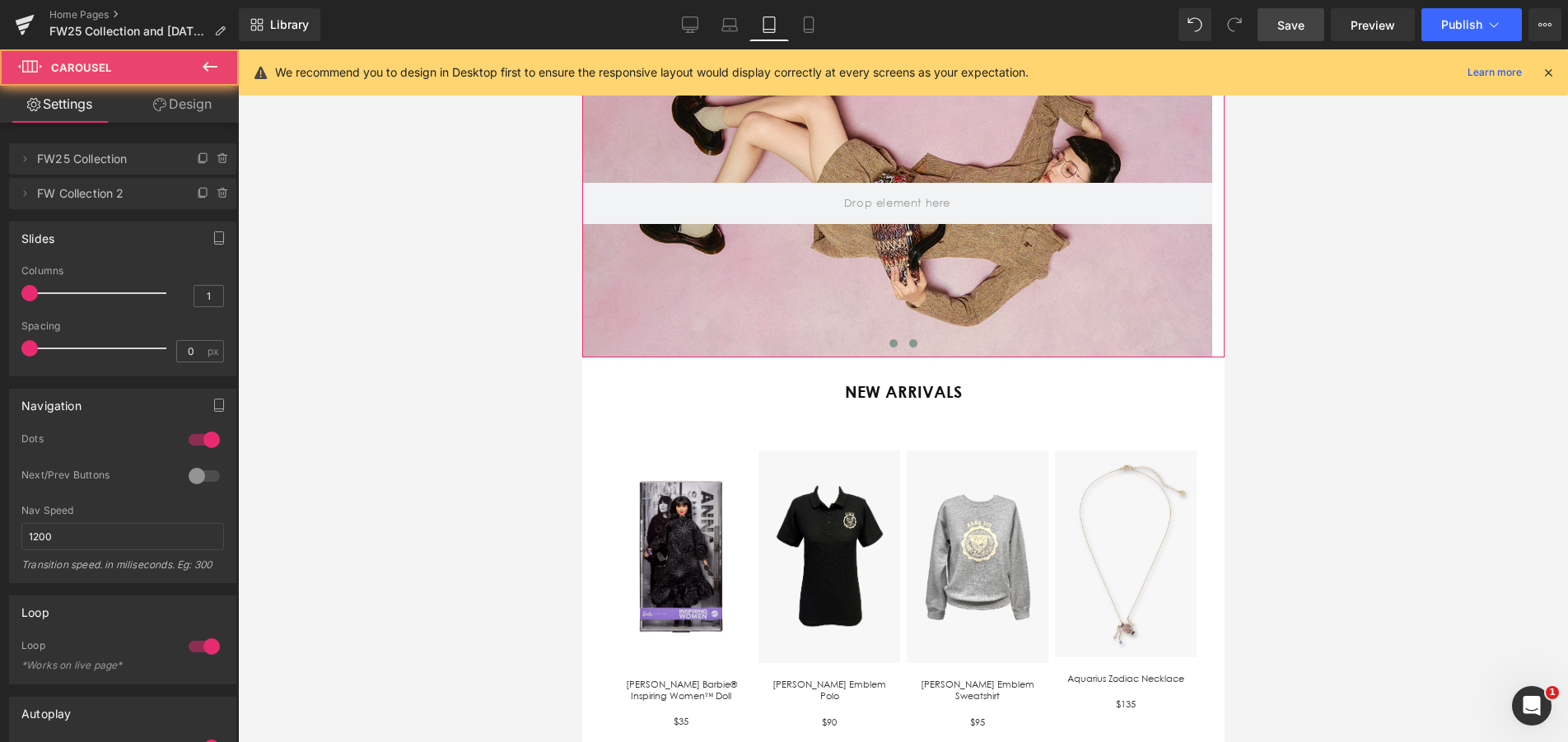
click at [889, 341] on span at bounding box center [892, 342] width 8 height 8
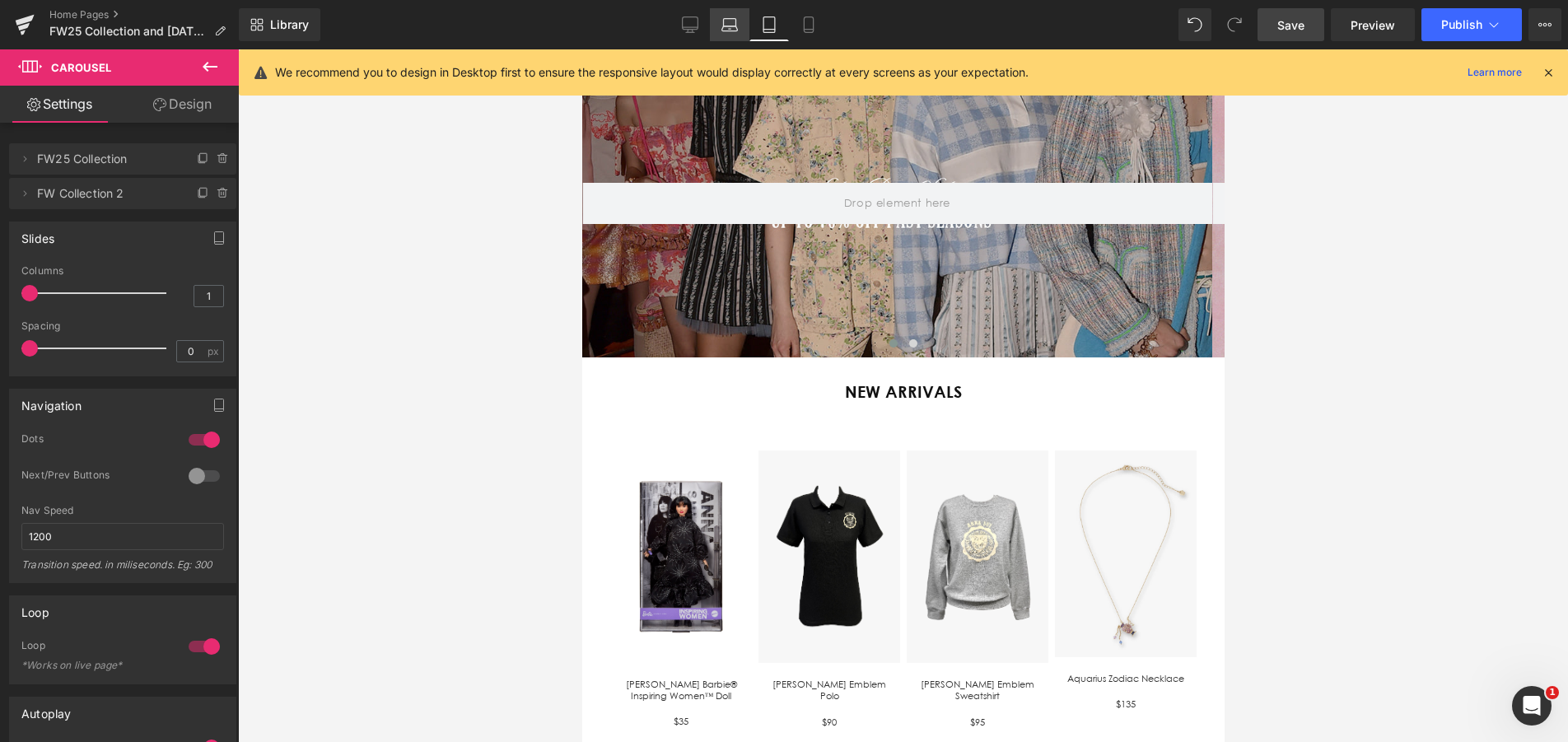
click at [738, 28] on icon at bounding box center [729, 28] width 16 height 5
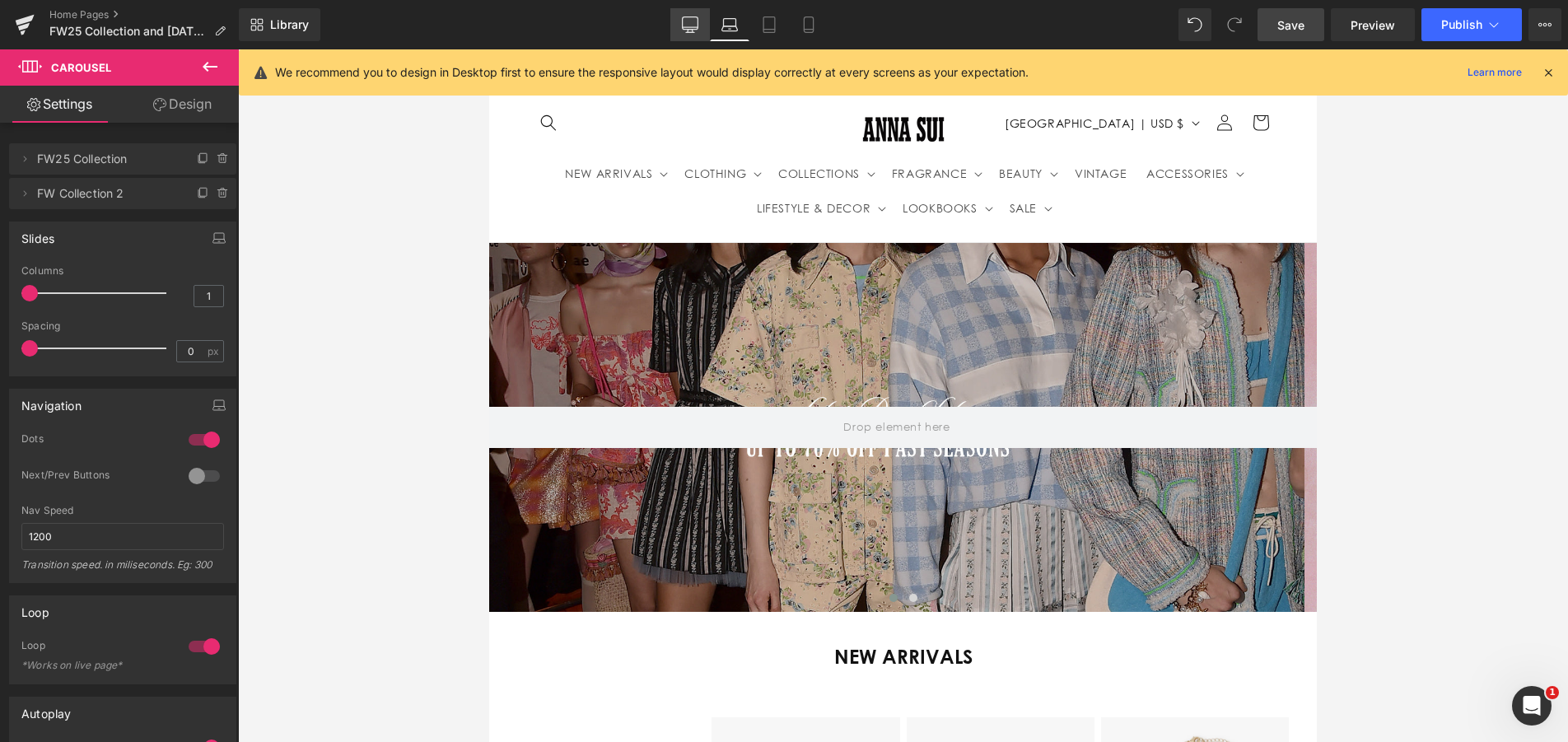
click at [693, 30] on icon at bounding box center [691, 25] width 17 height 17
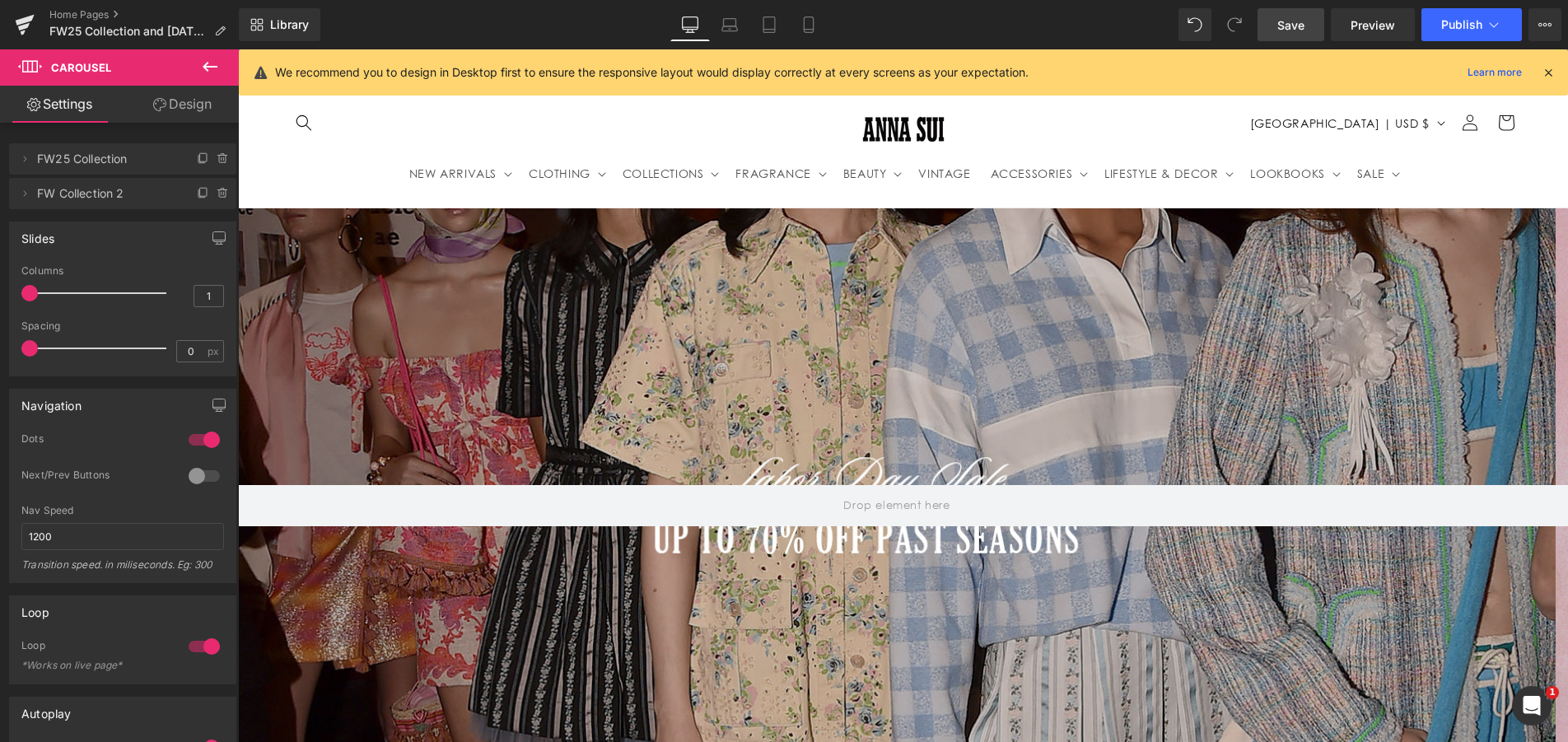
click at [581, 272] on div at bounding box center [897, 506] width 1317 height 595
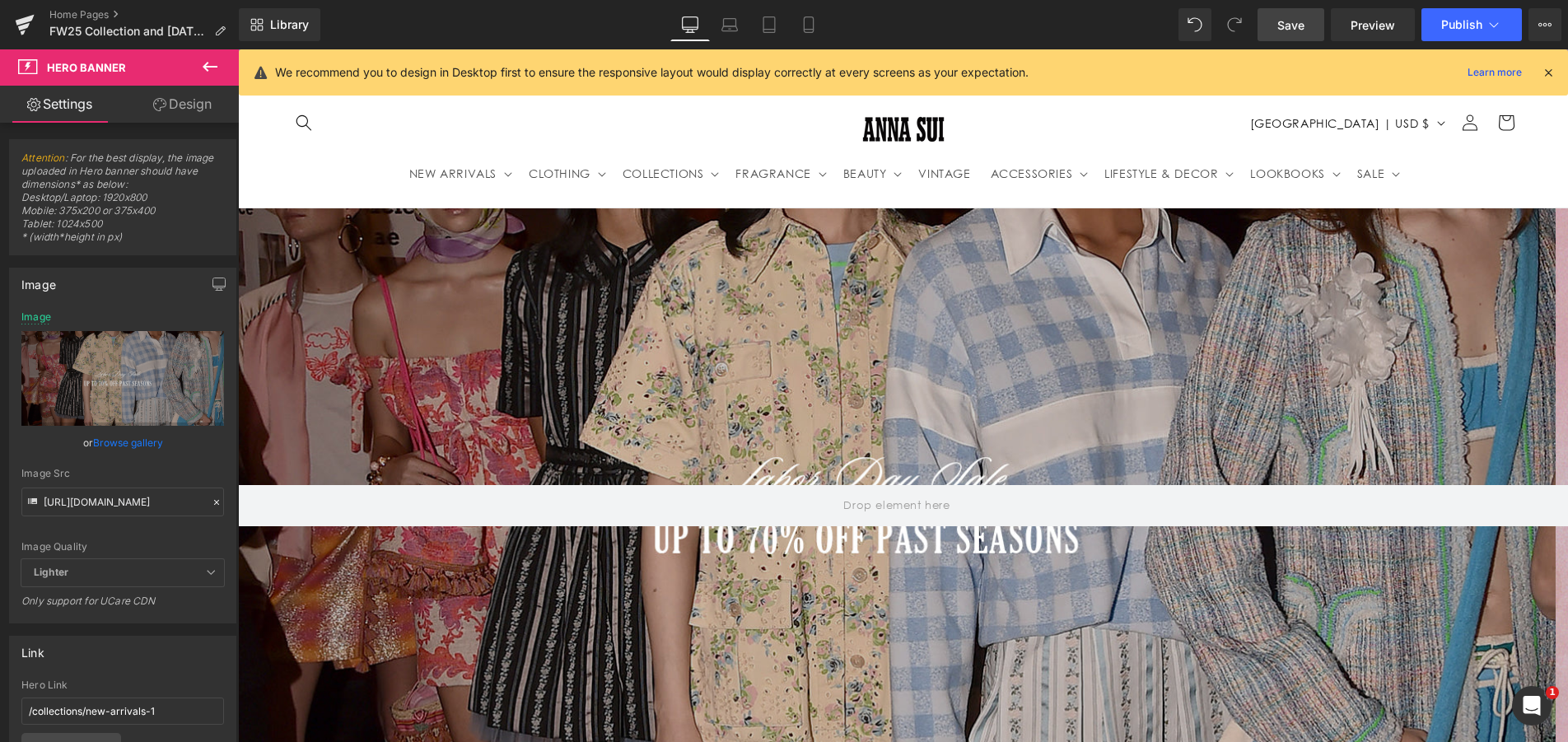
scroll to position [0, 1194]
click at [731, 23] on icon at bounding box center [730, 25] width 17 height 17
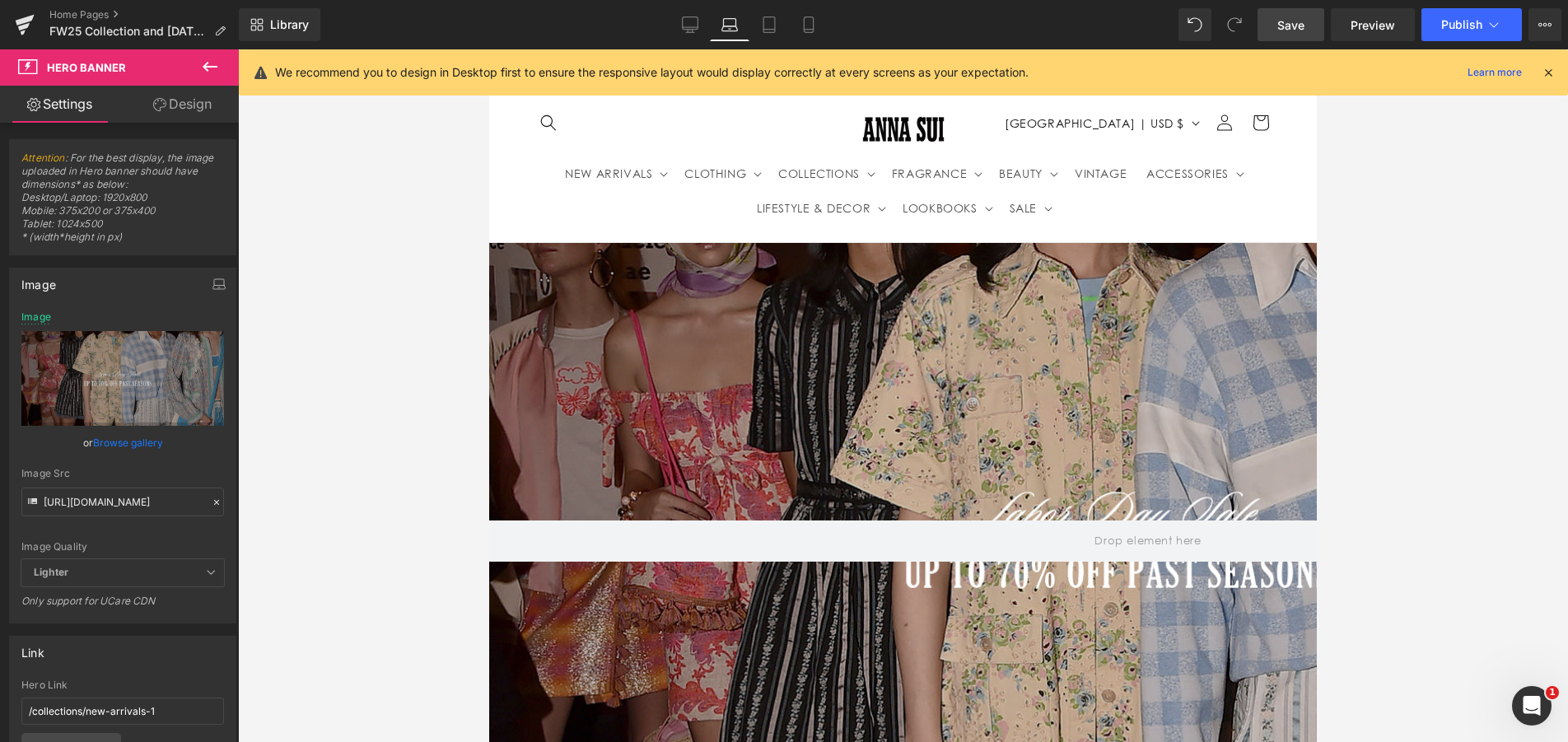
scroll to position [0, 692]
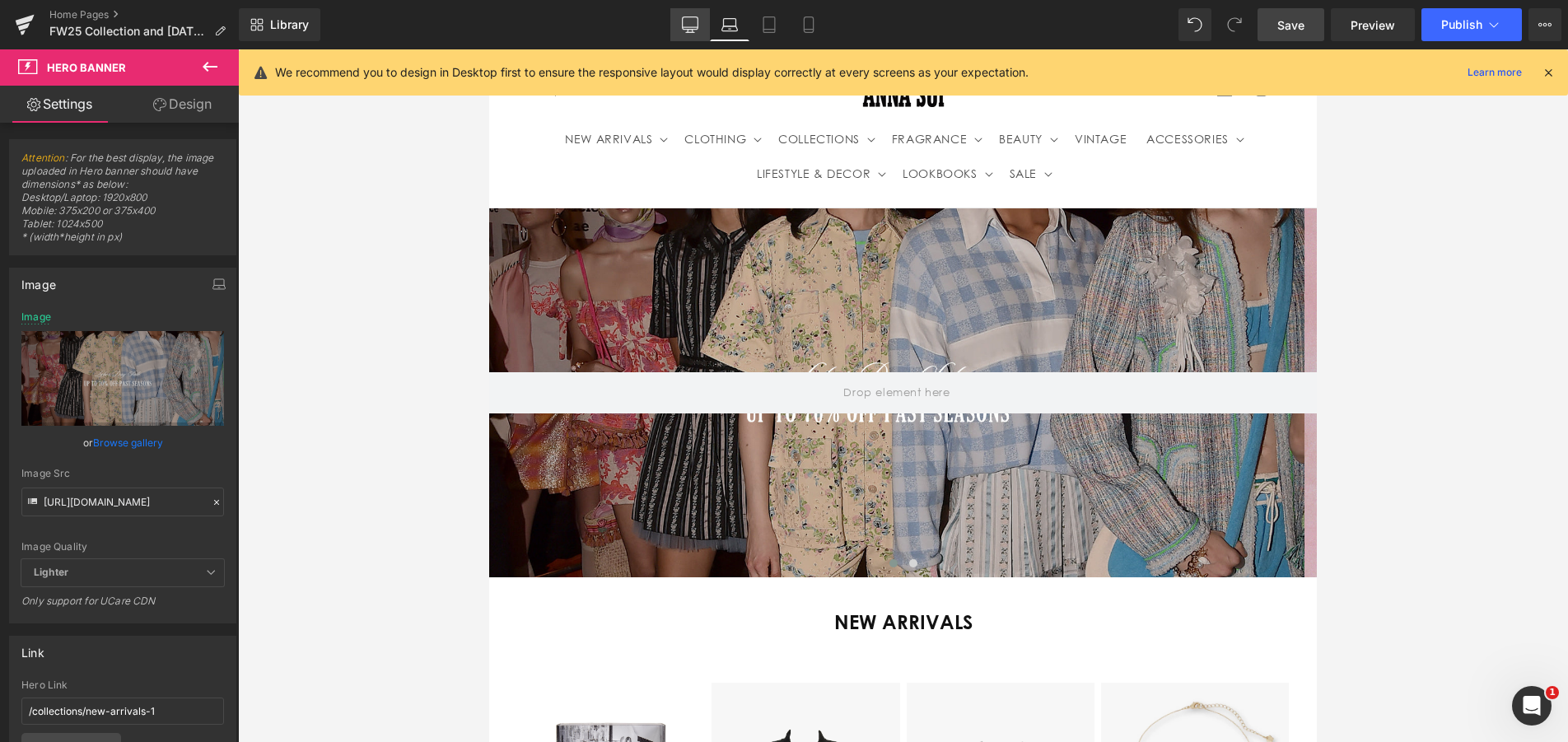
click at [695, 28] on icon at bounding box center [691, 25] width 17 height 17
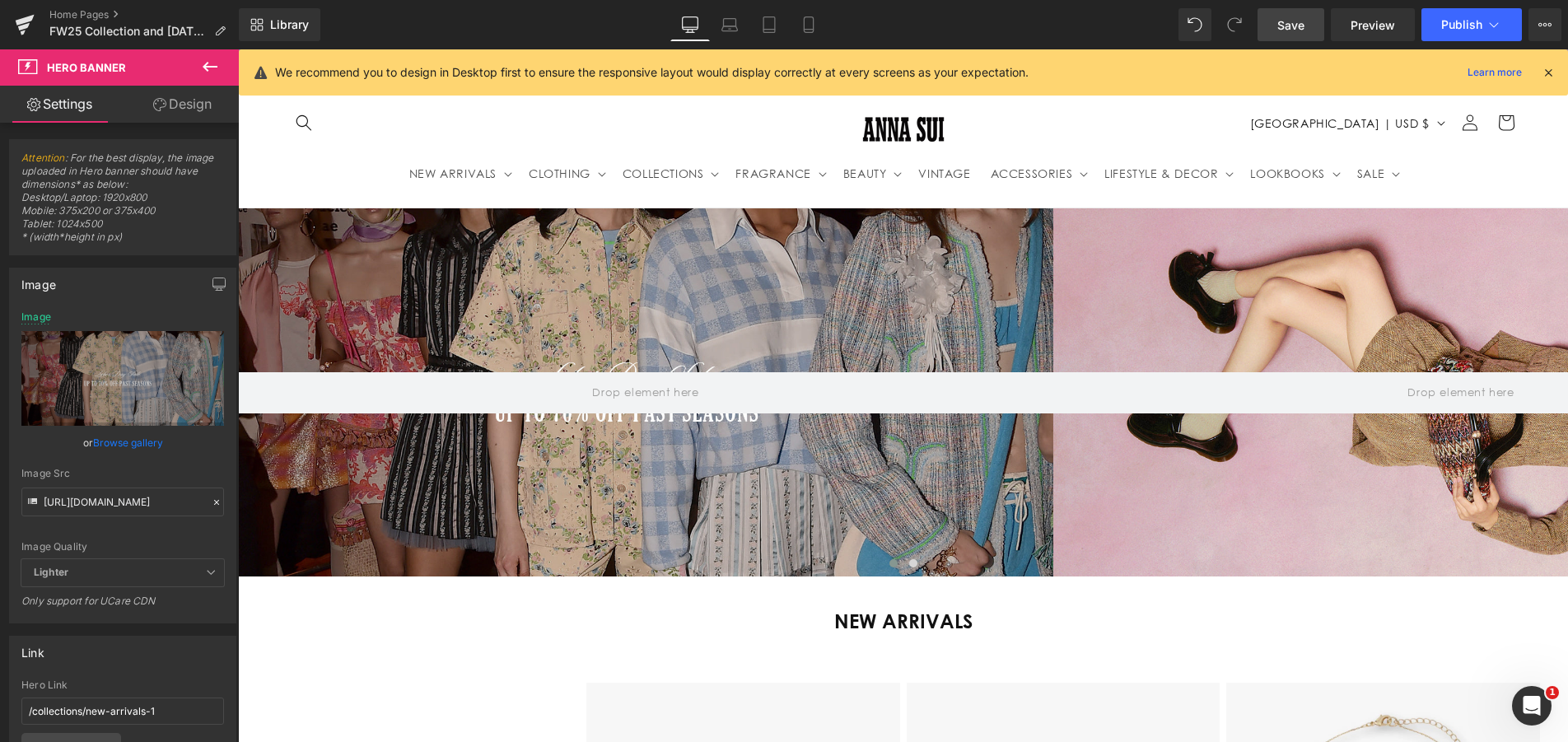
scroll to position [0, 0]
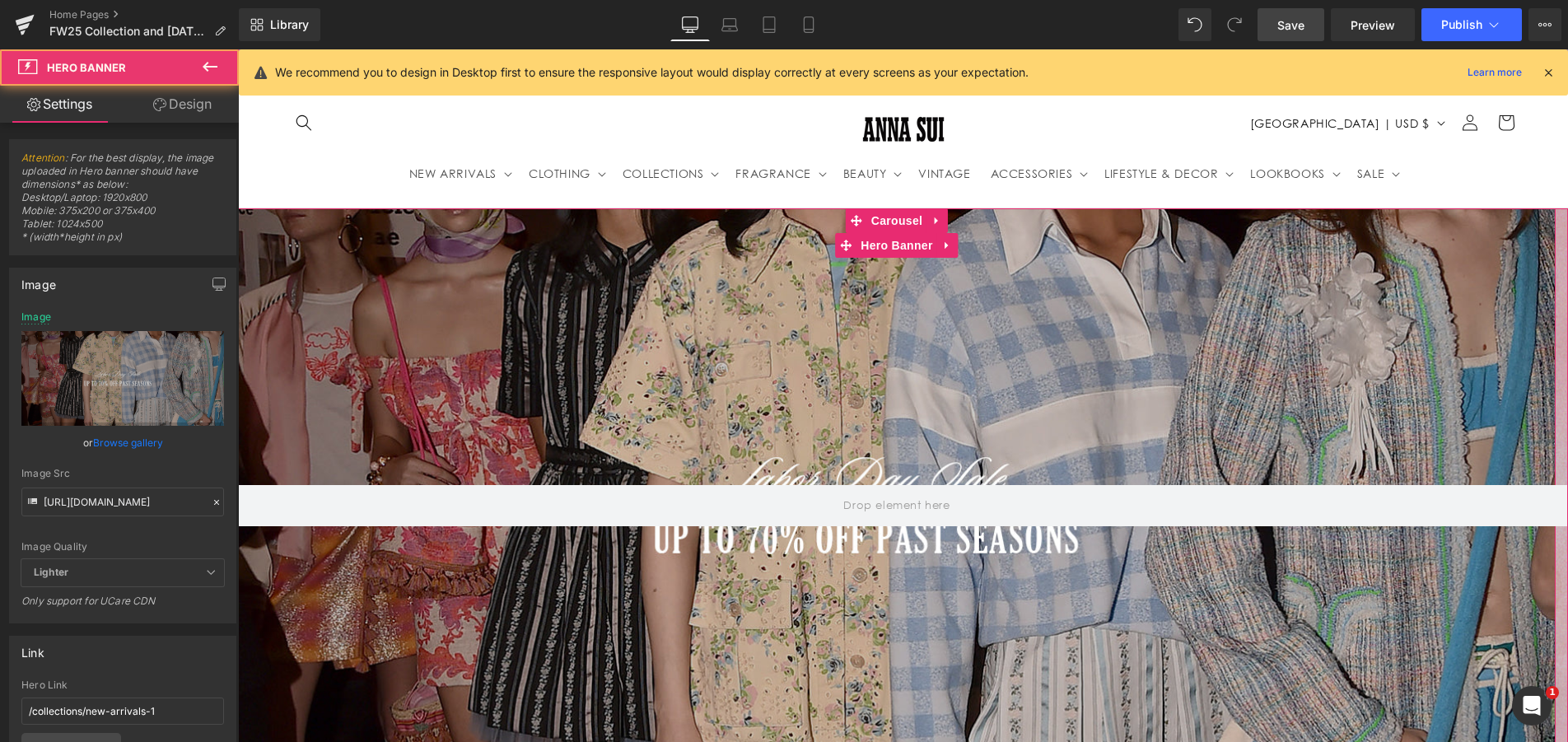
click at [686, 295] on div at bounding box center [897, 506] width 1317 height 595
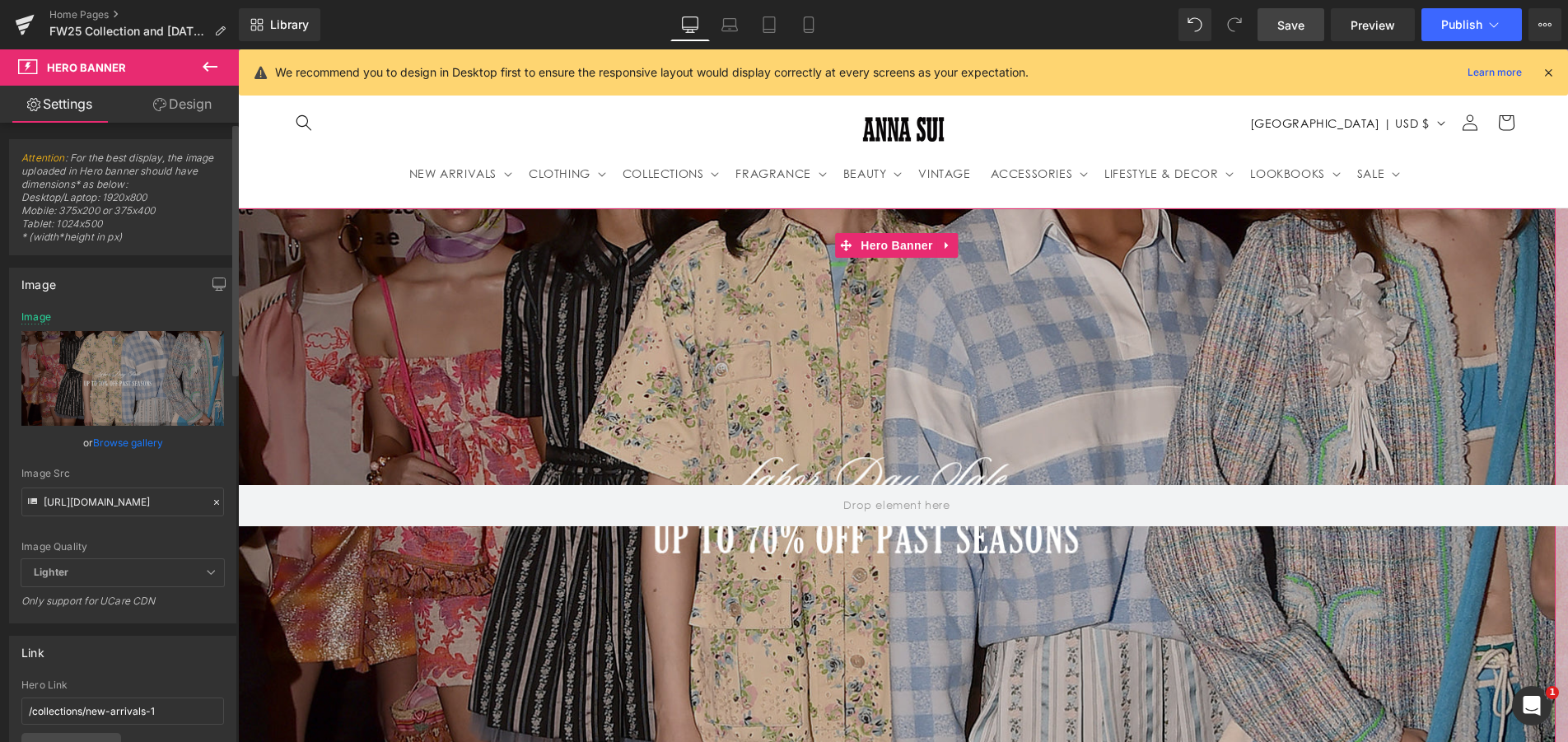
click at [211, 501] on icon at bounding box center [217, 502] width 11 height 11
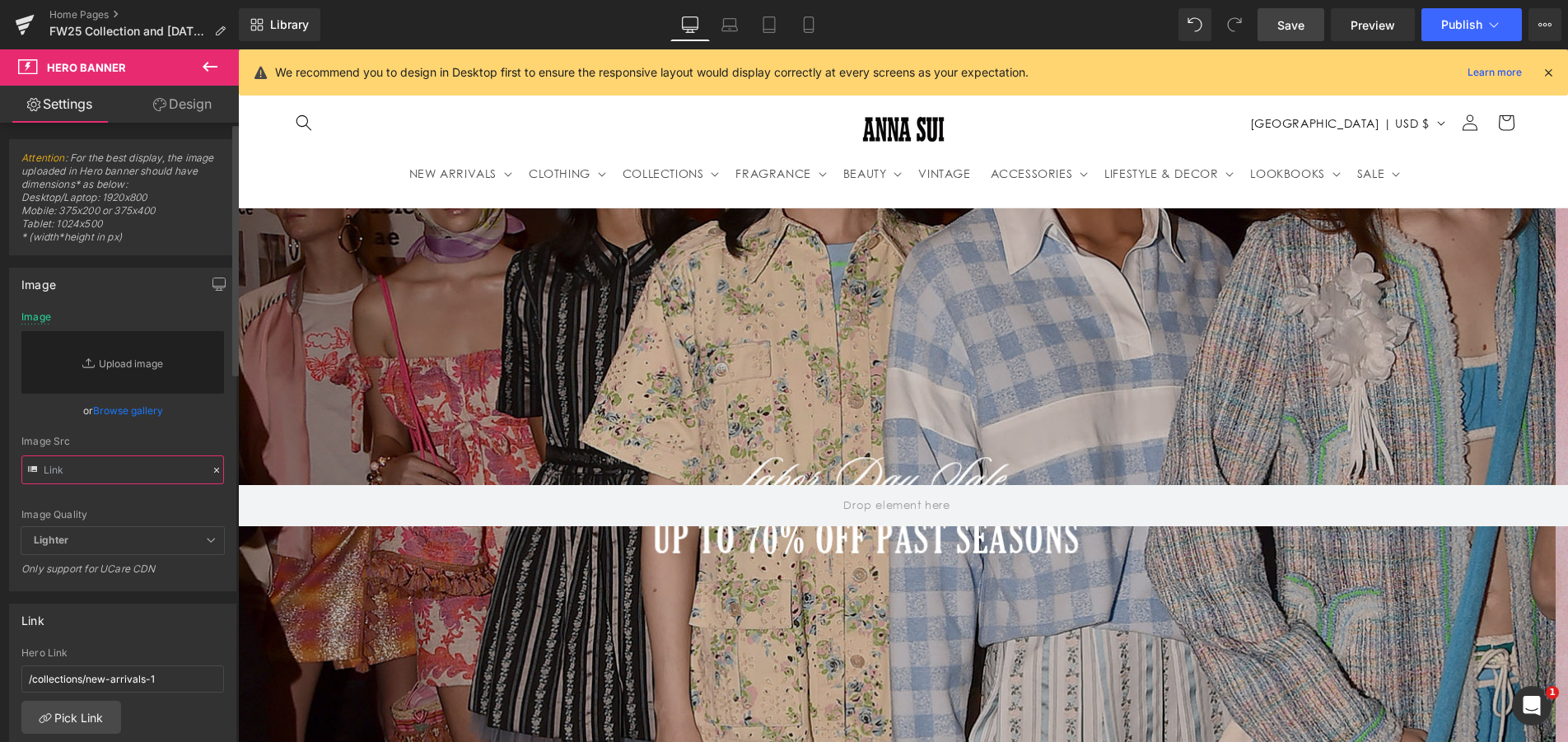
click at [111, 477] on input "text" at bounding box center [123, 469] width 203 height 29
paste input "https://cdn.shopify.com/s/files/1/2376/3827/files/Labor_Day_Sale_banner_desktop…"
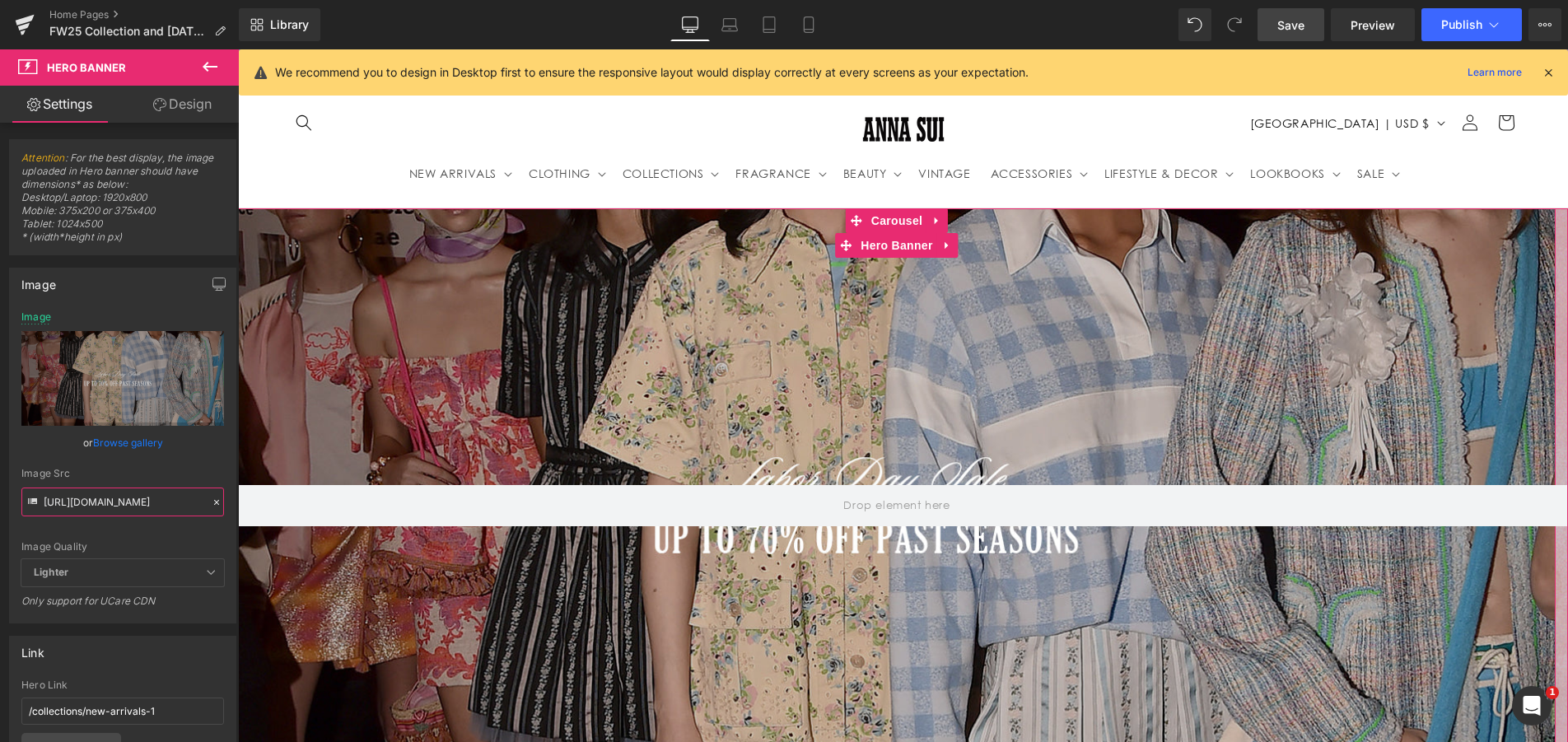
scroll to position [0, 1194]
click at [730, 30] on icon at bounding box center [730, 25] width 17 height 17
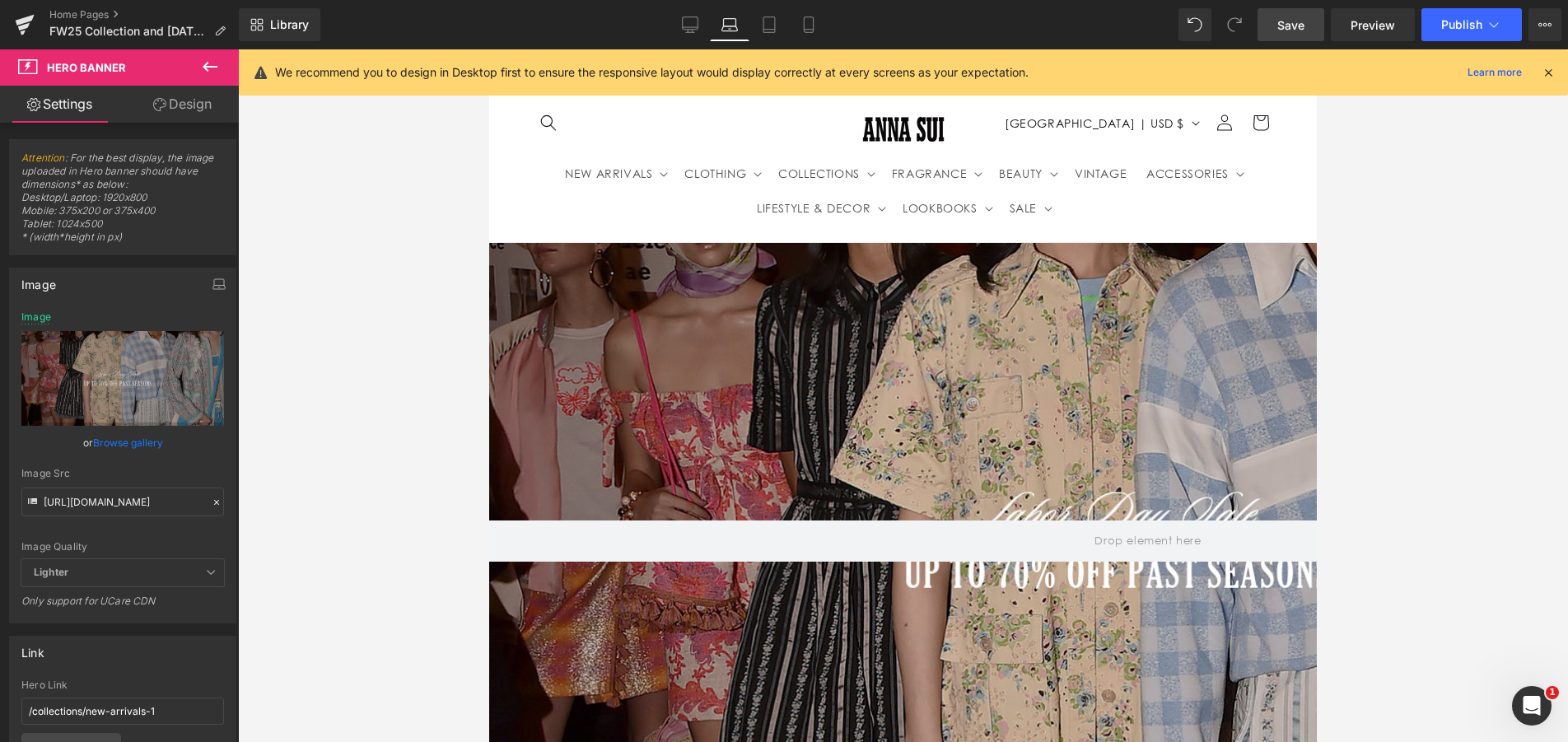
type input "https://cdn.shopify.com/s/files/1/2376/3827/files/Labor_Day_Sale_banner_desktop…"
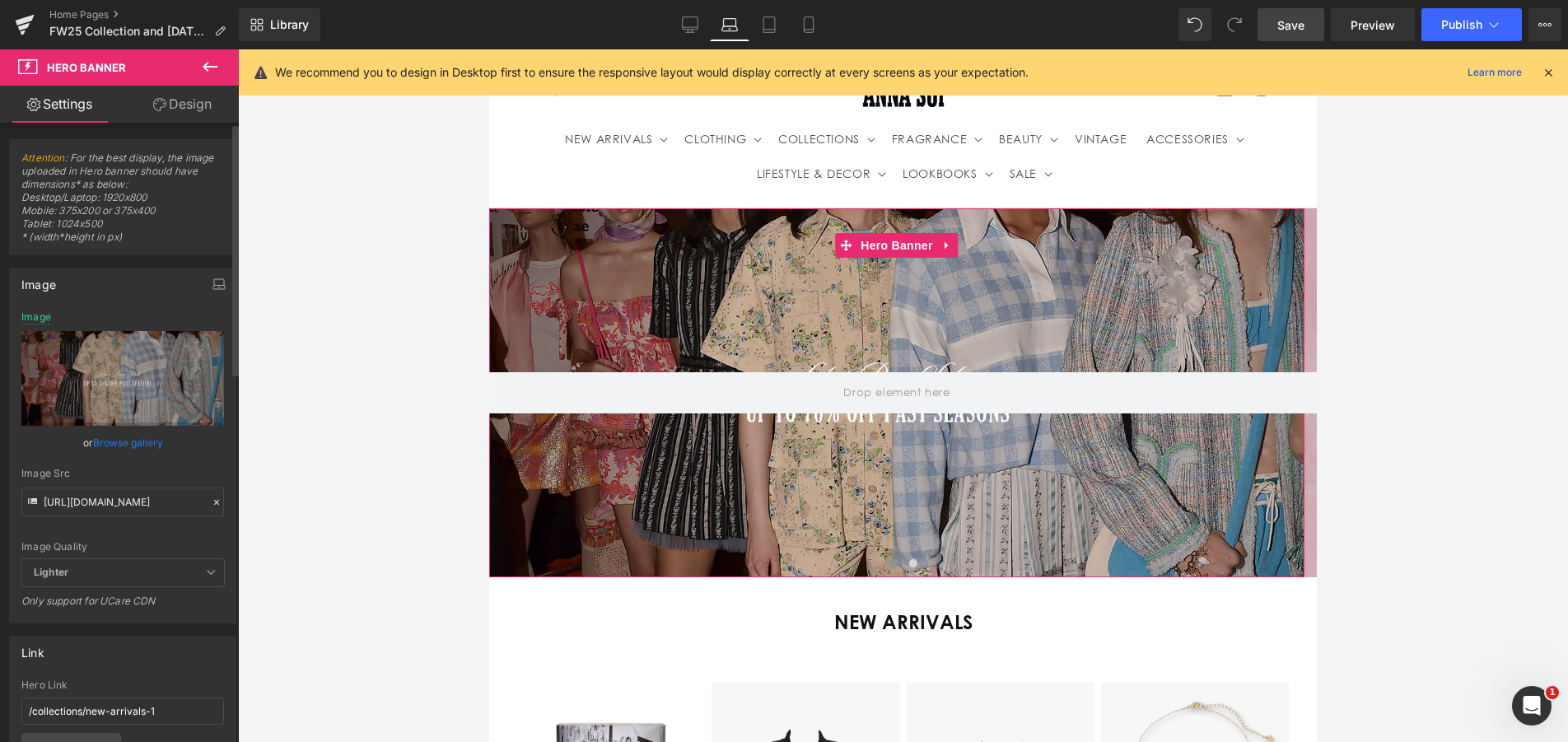
click at [211, 505] on icon at bounding box center [217, 502] width 11 height 11
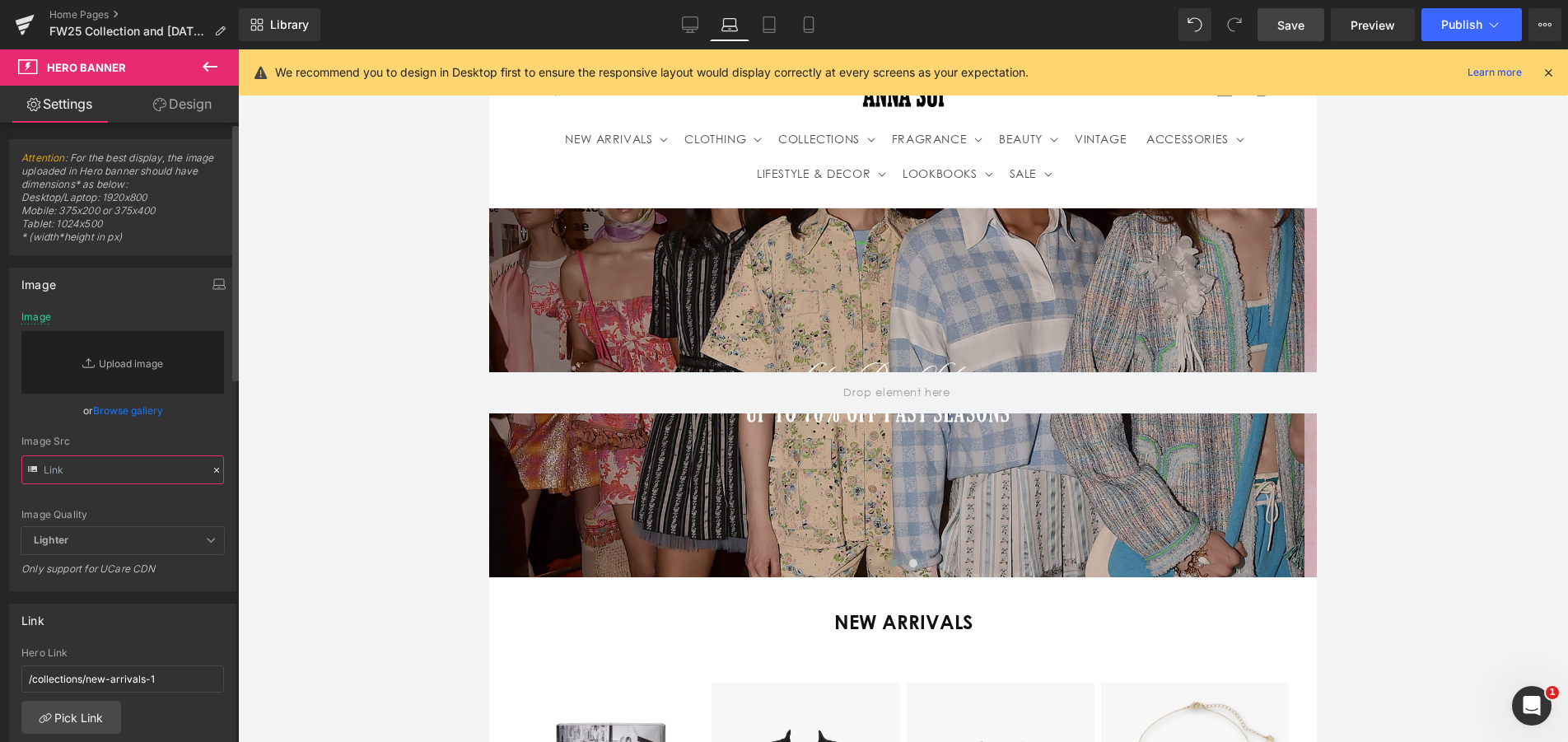
click at [98, 474] on input "text" at bounding box center [123, 469] width 203 height 29
paste input "https://cdn.shopify.com/s/files/1/2376/3827/files/Labor_Day_Sale_banner_desktop…"
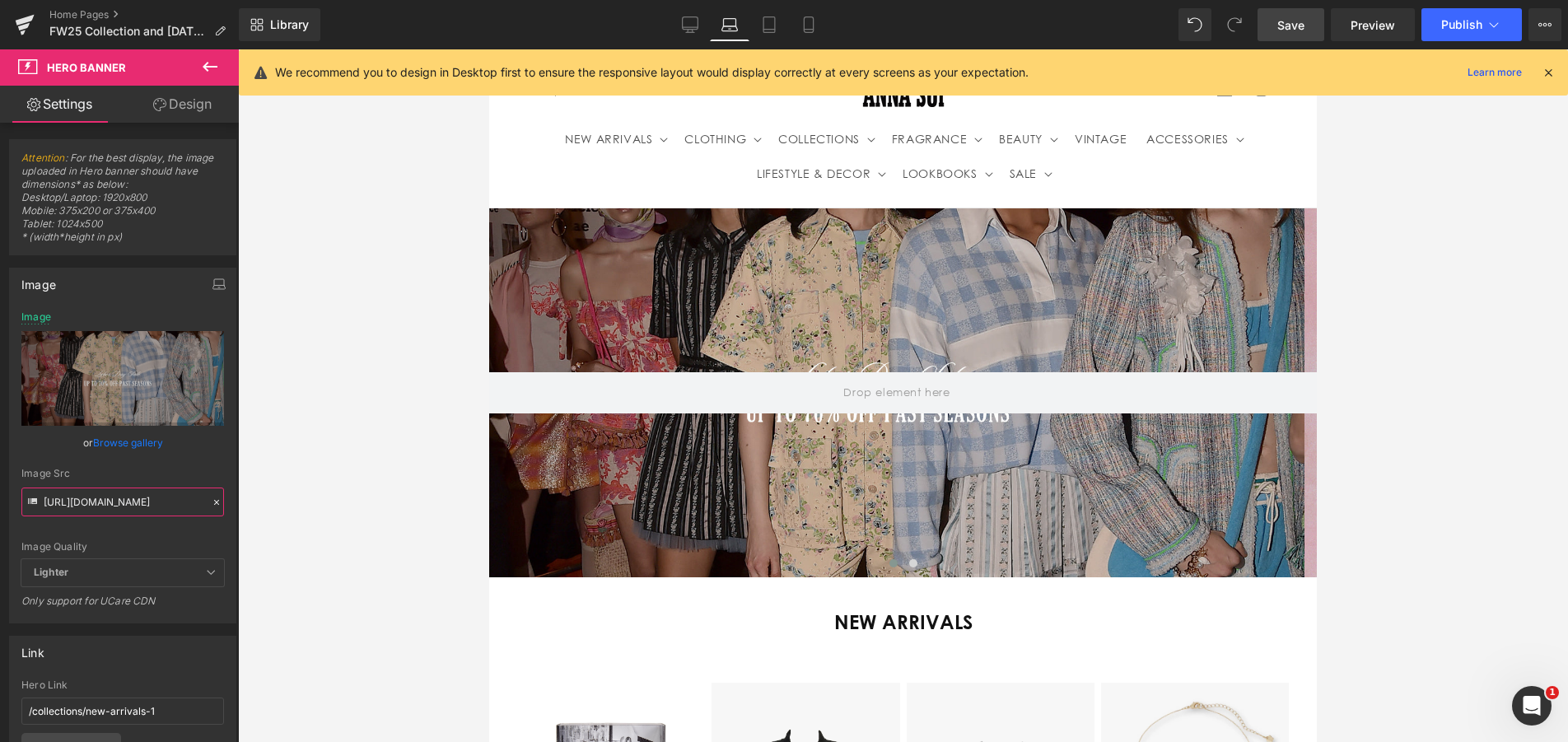
type input "https://cdn.shopify.com/s/files/1/2376/3827/files/Labor_Day_Sale_banner_desktop…"
click at [341, 359] on div at bounding box center [903, 396] width 1330 height 692
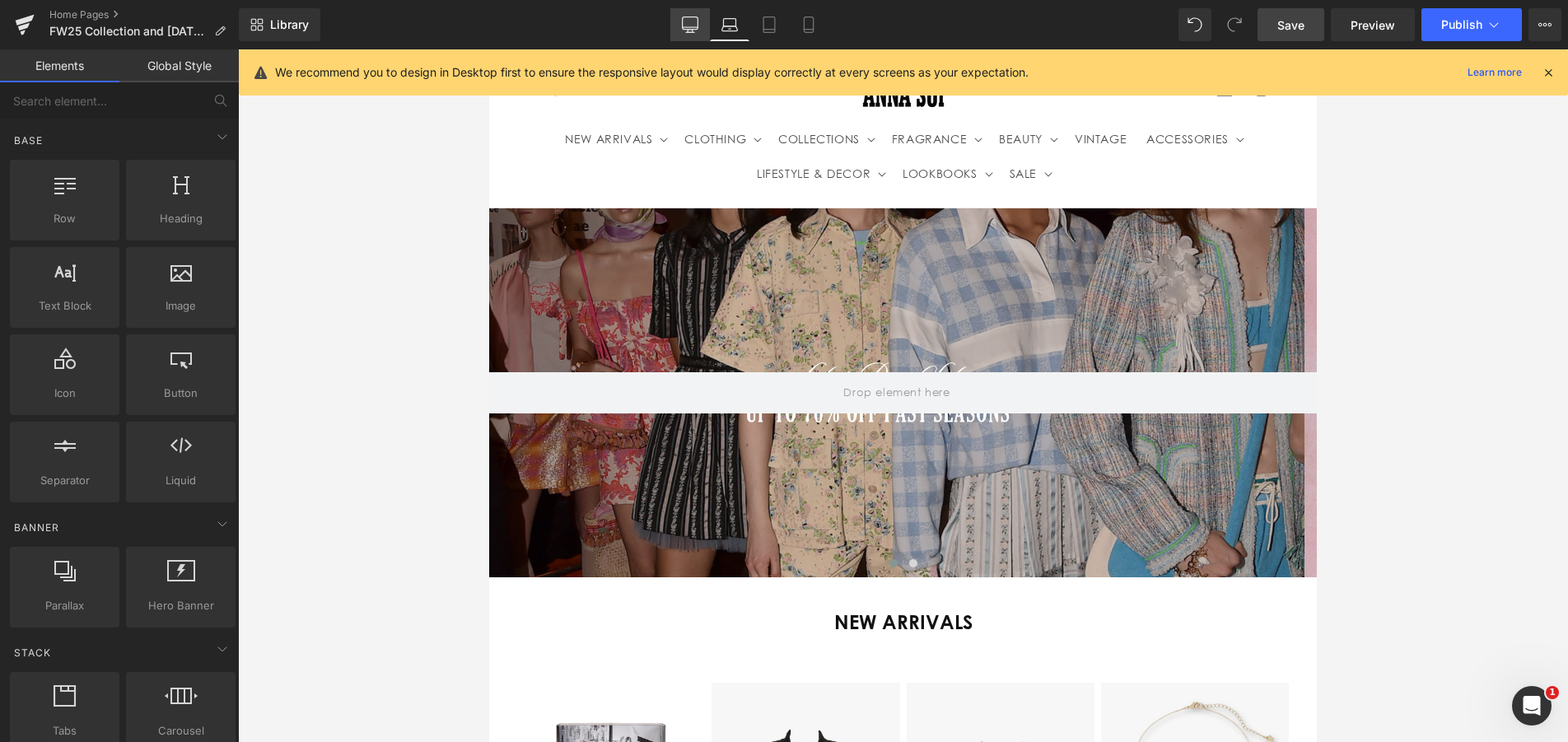
click at [686, 27] on icon at bounding box center [691, 25] width 17 height 17
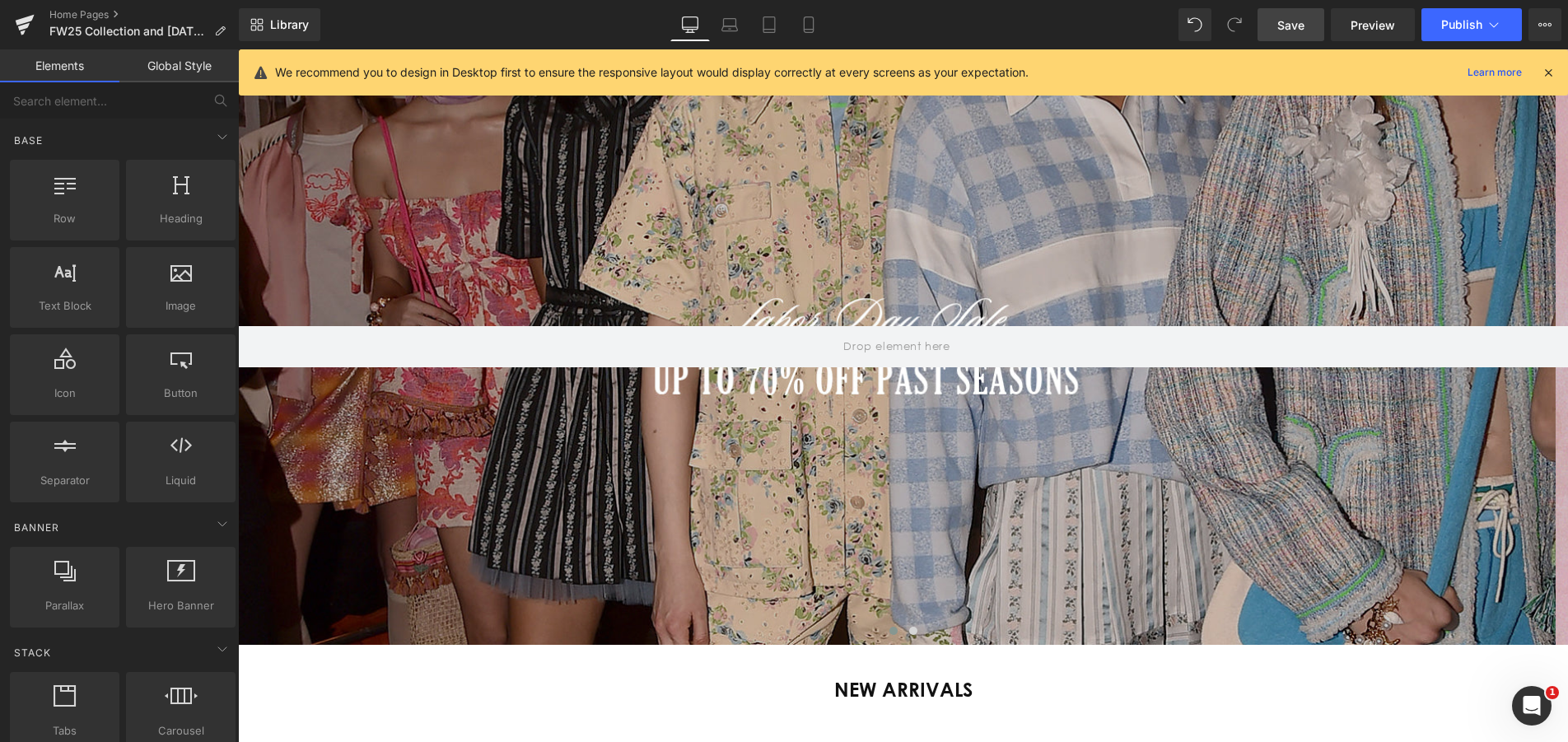
scroll to position [0, 1194]
click at [484, 210] on div at bounding box center [897, 347] width 1317 height 595
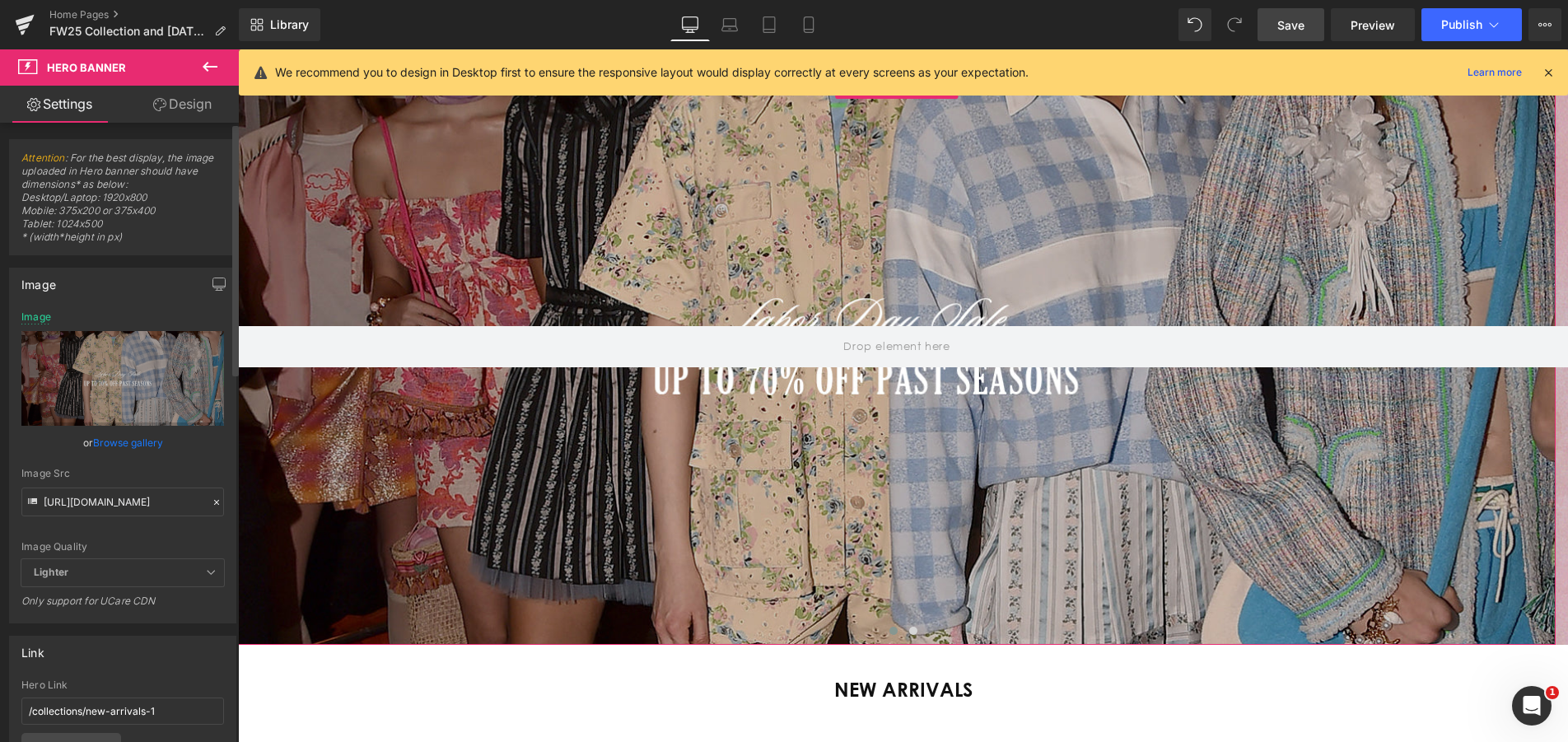
click at [211, 503] on icon at bounding box center [217, 502] width 11 height 11
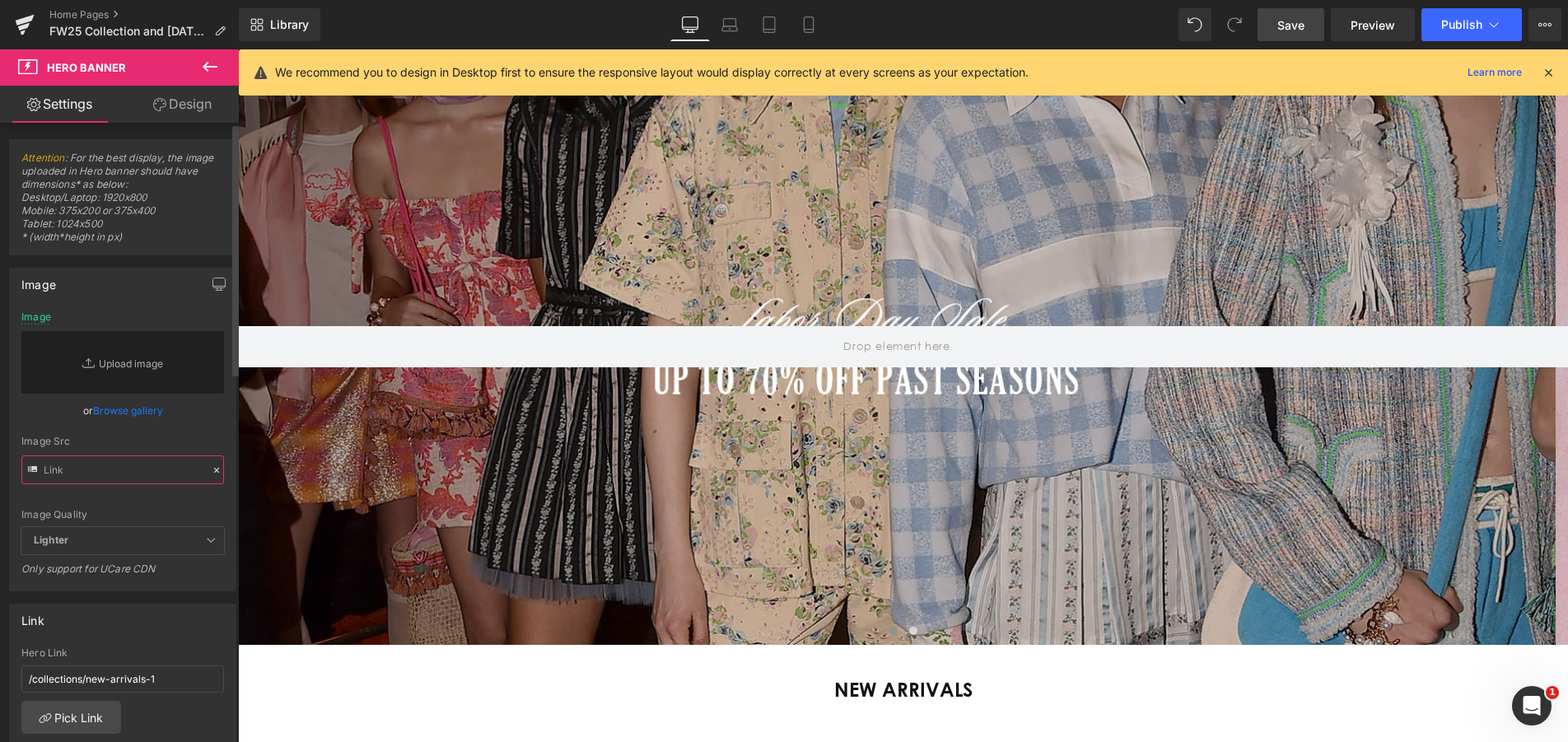
click at [145, 476] on input "text" at bounding box center [123, 469] width 203 height 29
paste input "https://cdn.shopify.com/s/files/1/2376/3827/files/Labor_Day_Sale_banner_desktop…"
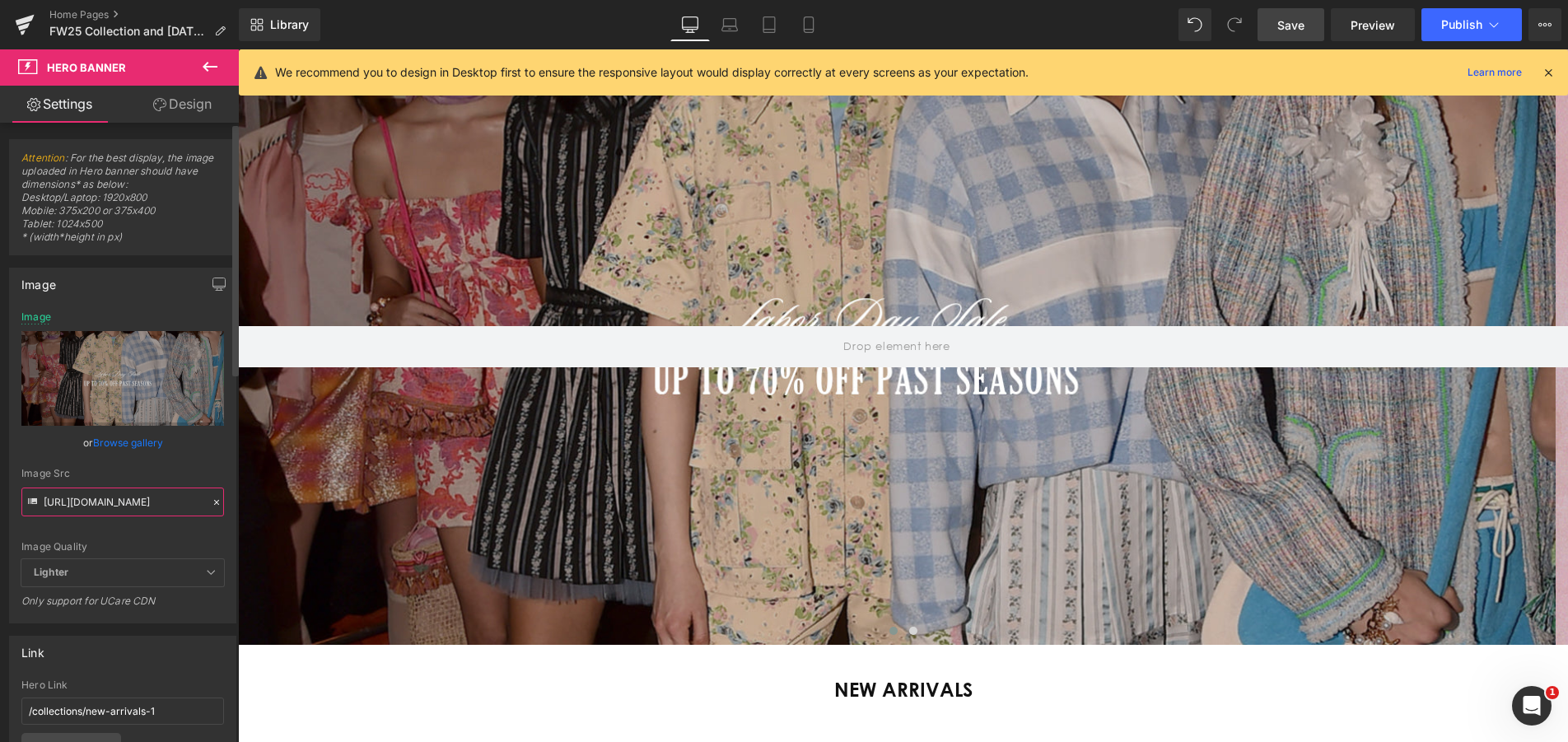
scroll to position [0, 0]
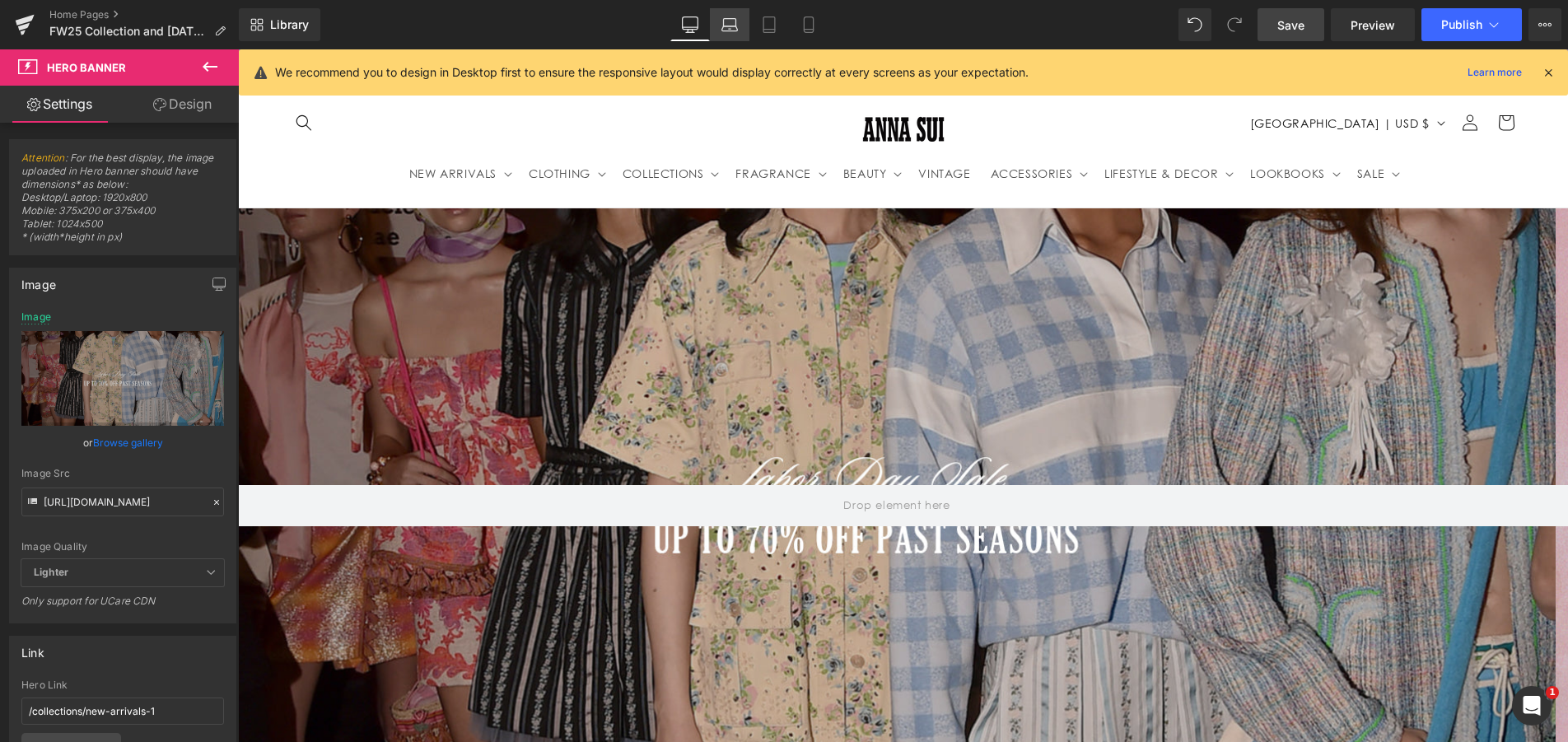
click at [729, 25] on icon at bounding box center [730, 25] width 17 height 17
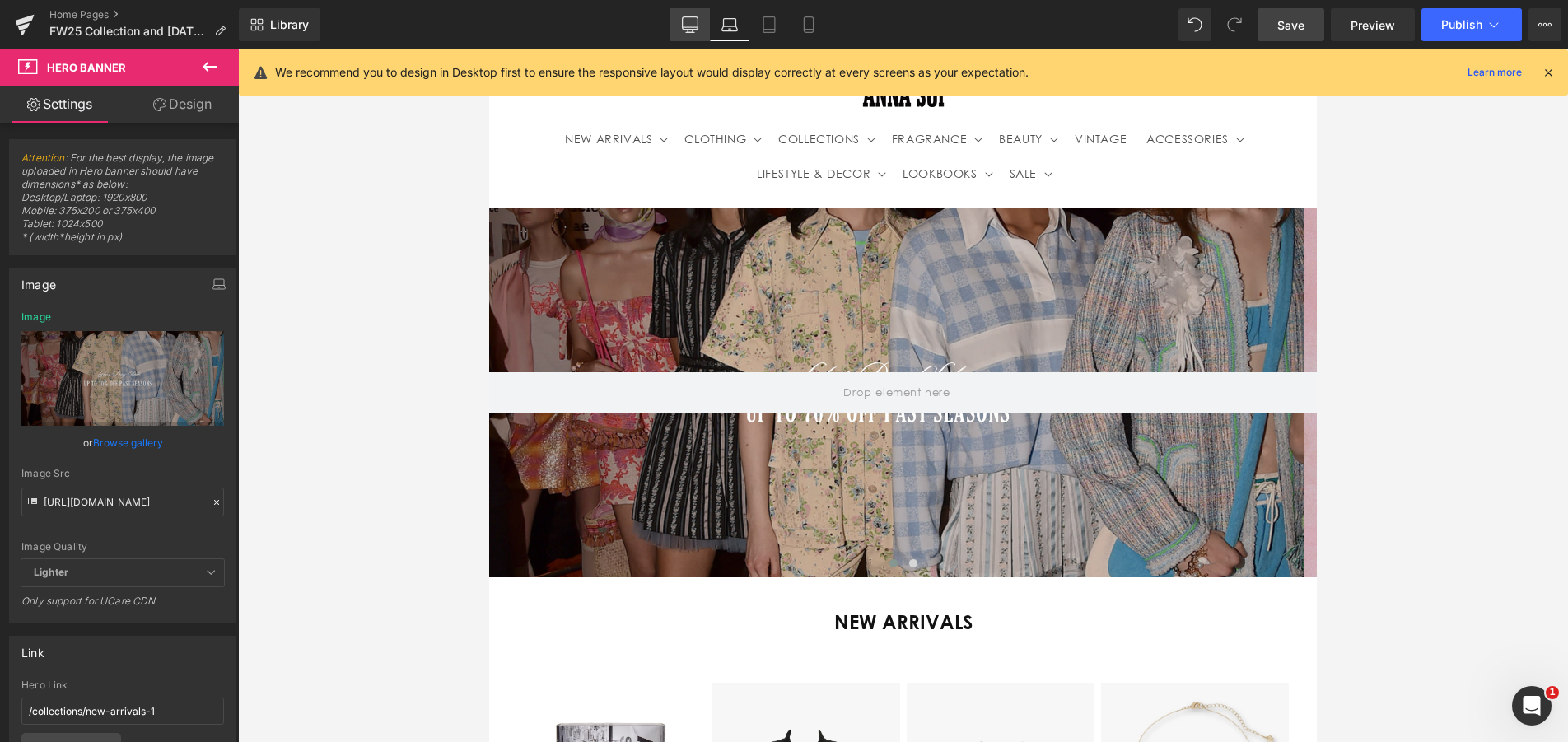
click at [689, 21] on icon at bounding box center [691, 25] width 17 height 17
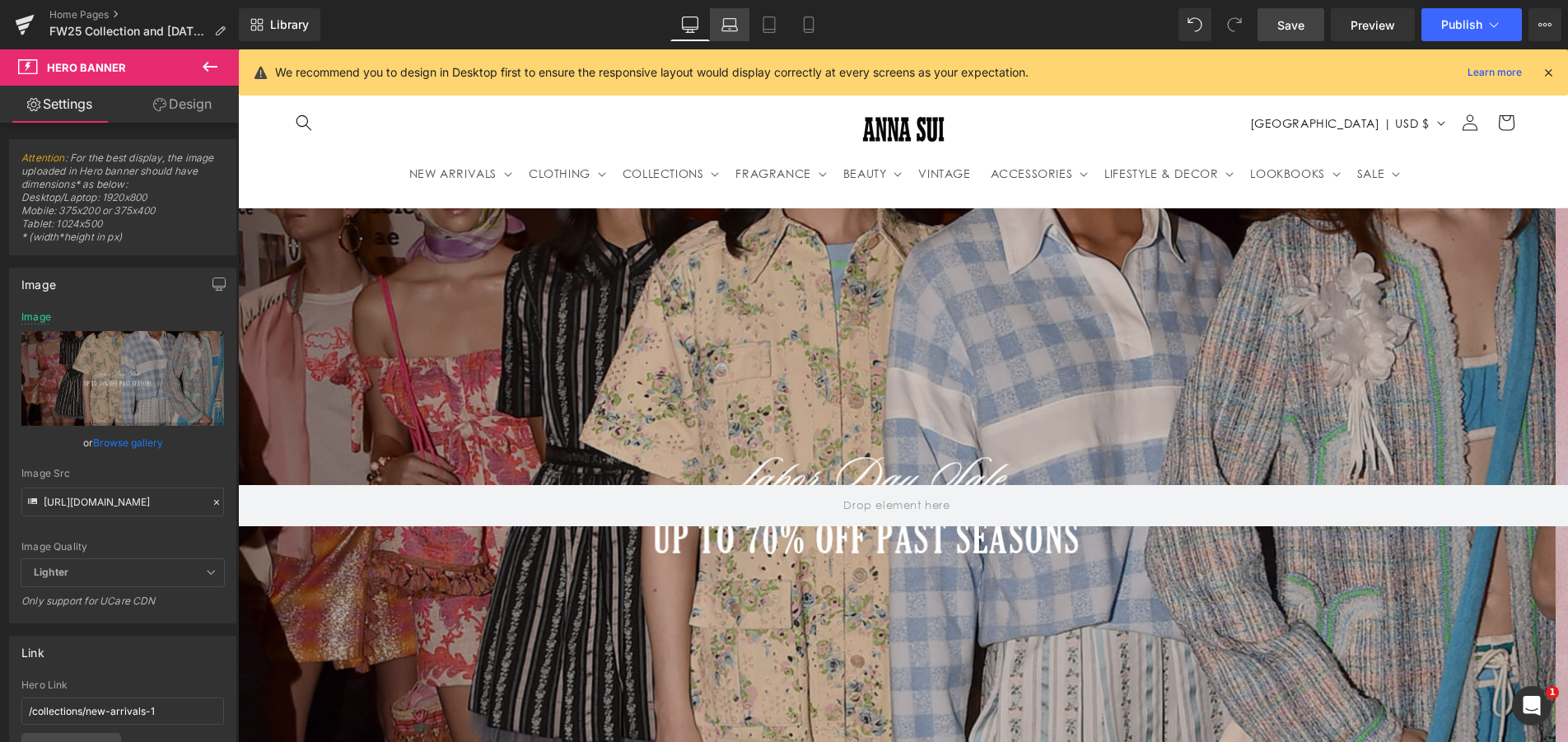
click at [726, 26] on icon at bounding box center [729, 28] width 16 height 5
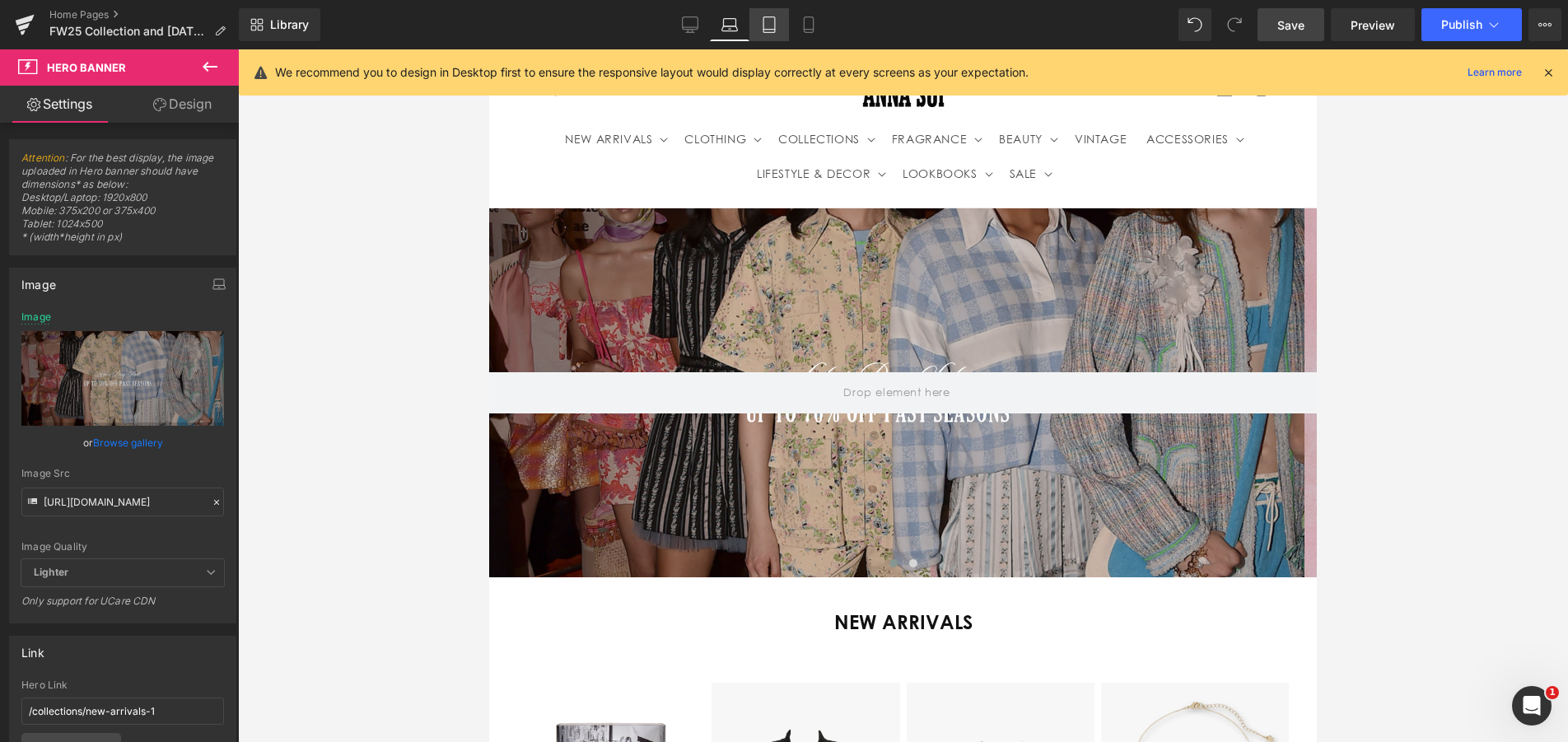
click at [780, 39] on link "Tablet" at bounding box center [769, 24] width 39 height 33
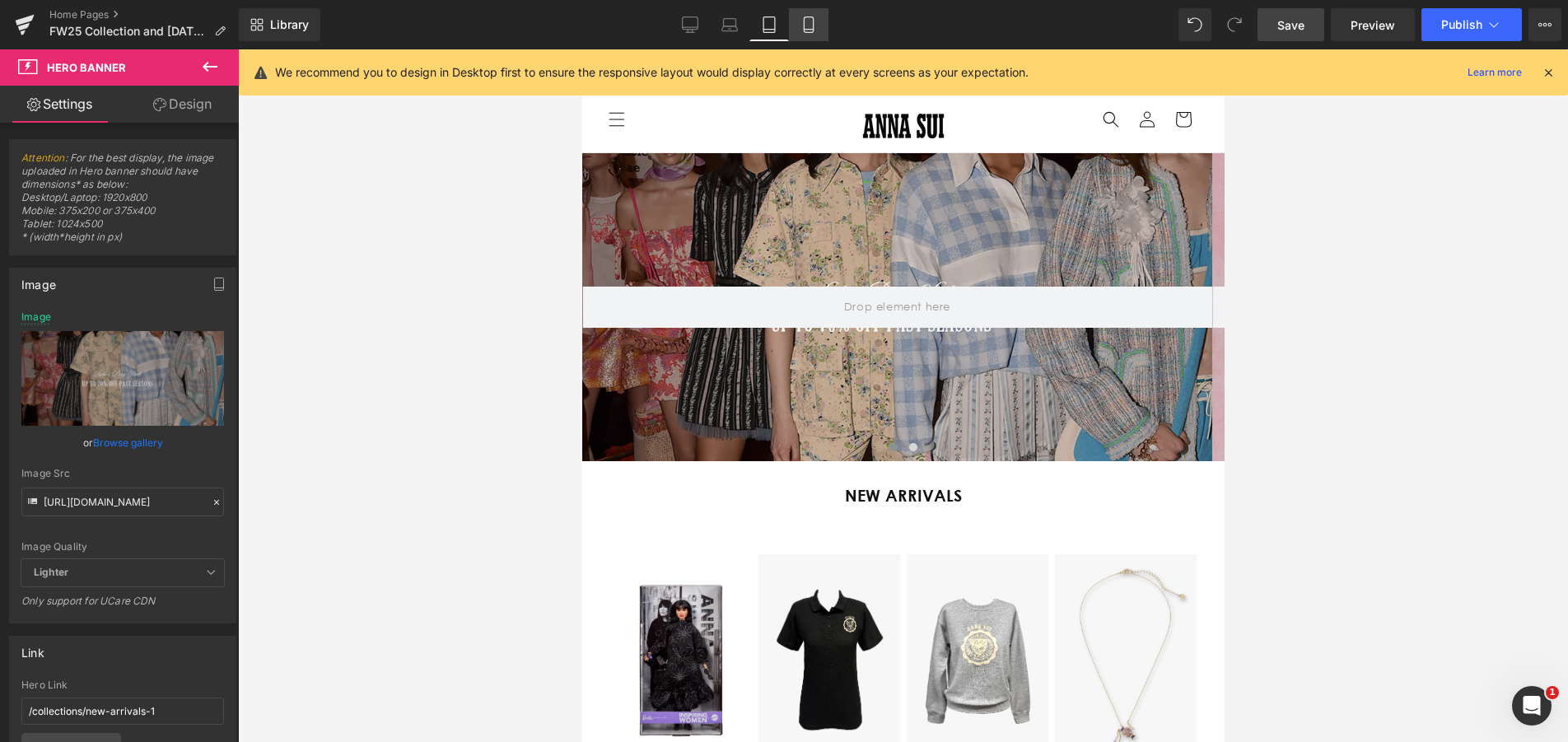
click at [798, 32] on link "Mobile" at bounding box center [809, 24] width 39 height 33
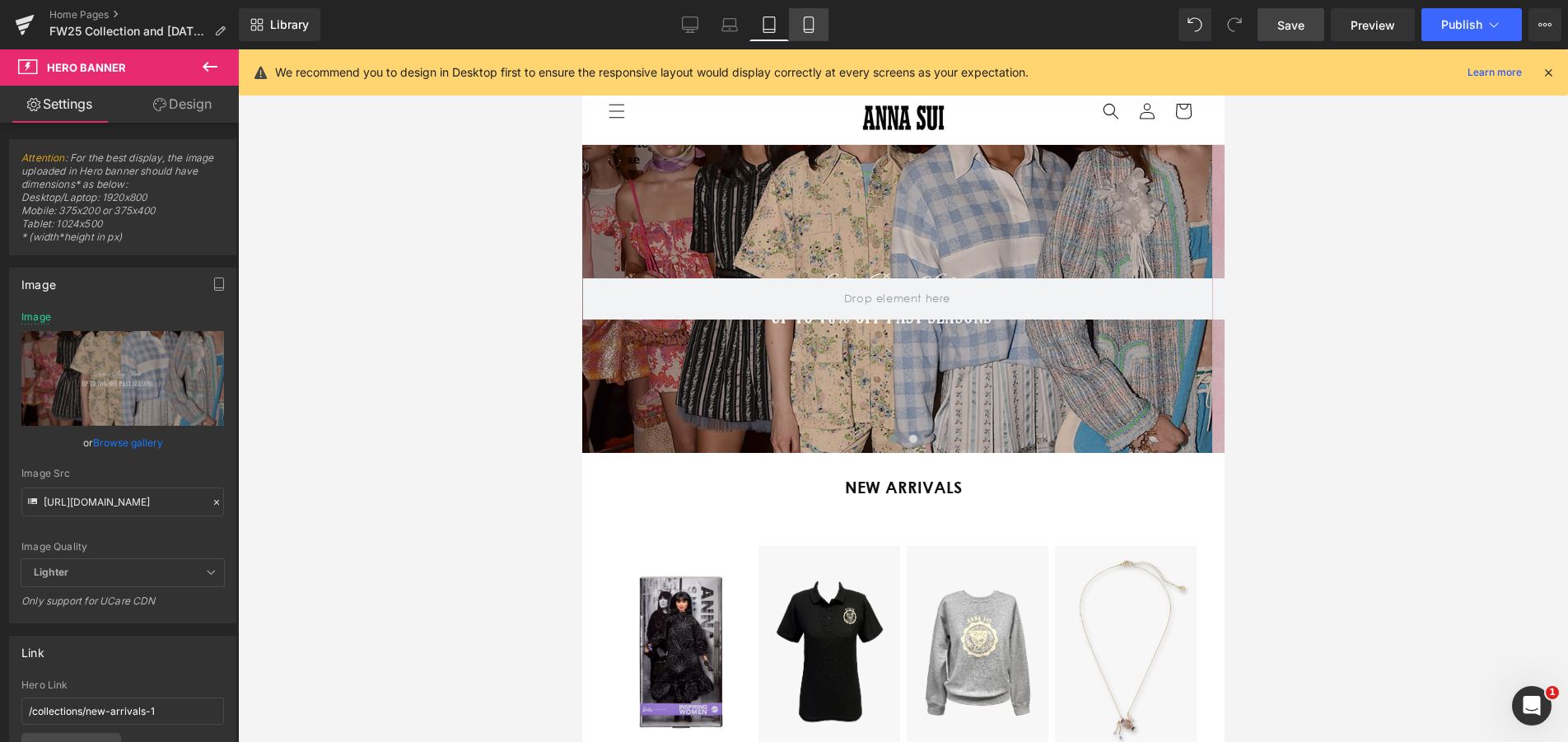
type input "[URL][DOMAIN_NAME][PHONE_NUMBER]"
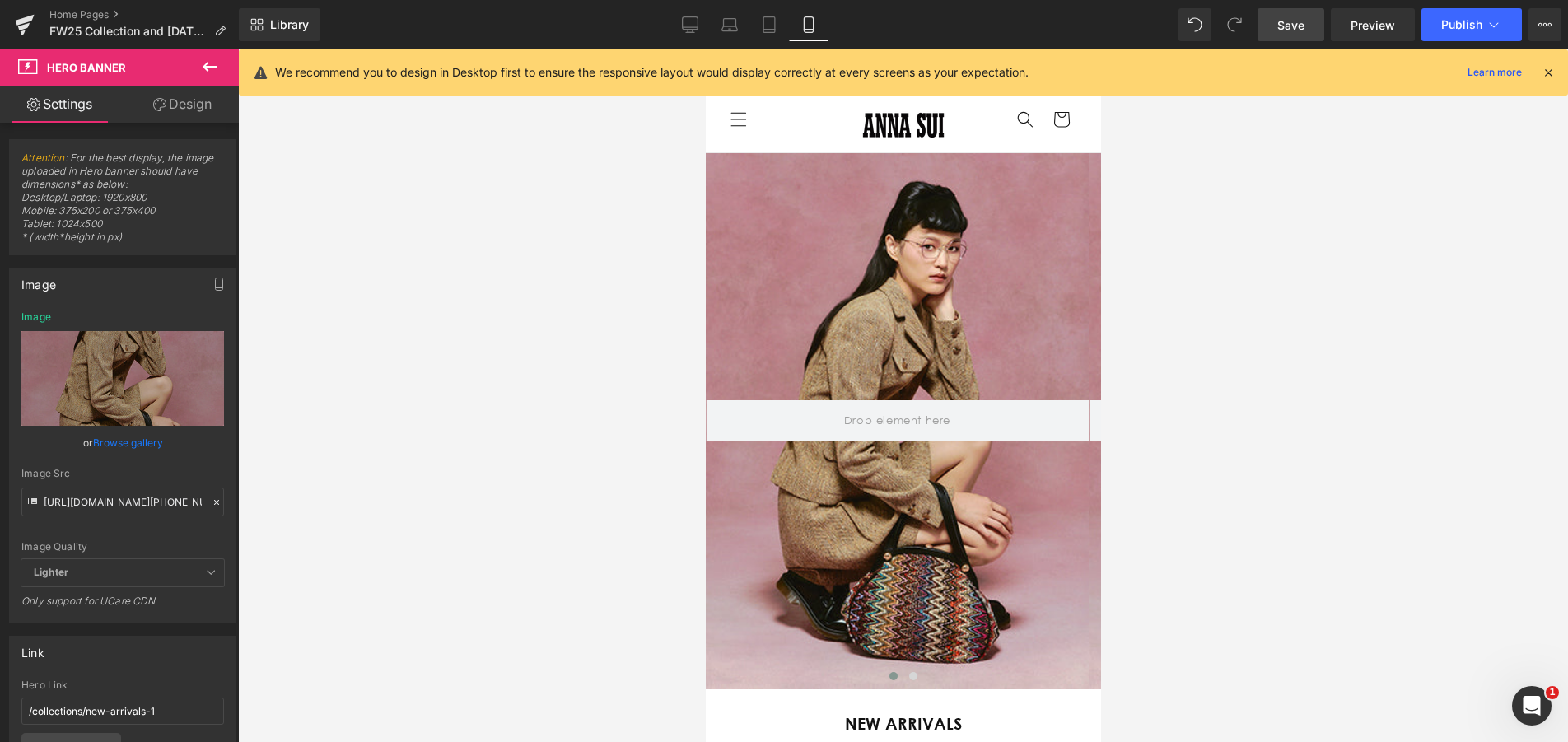
click at [1290, 22] on span "Save" at bounding box center [1290, 25] width 27 height 17
drag, startPoint x: 206, startPoint y: 500, endPoint x: 190, endPoint y: 500, distance: 16.0
click at [211, 500] on icon at bounding box center [217, 502] width 11 height 11
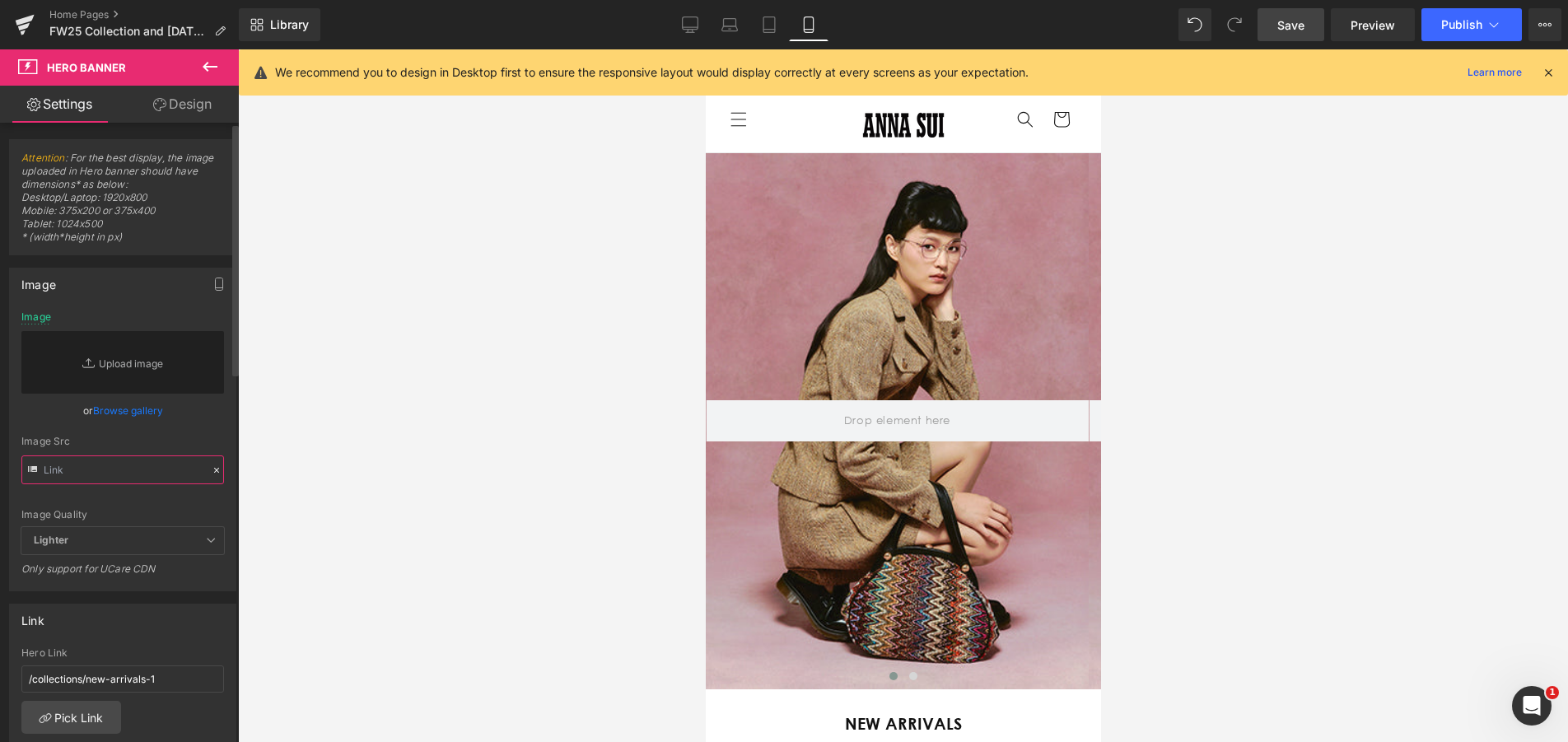
click at [57, 472] on input "text" at bounding box center [123, 469] width 203 height 29
paste input "https://cdn.shopify.com/s/files/1/2376/3827/files/Labor_Day_Sale_banner_mobile.…"
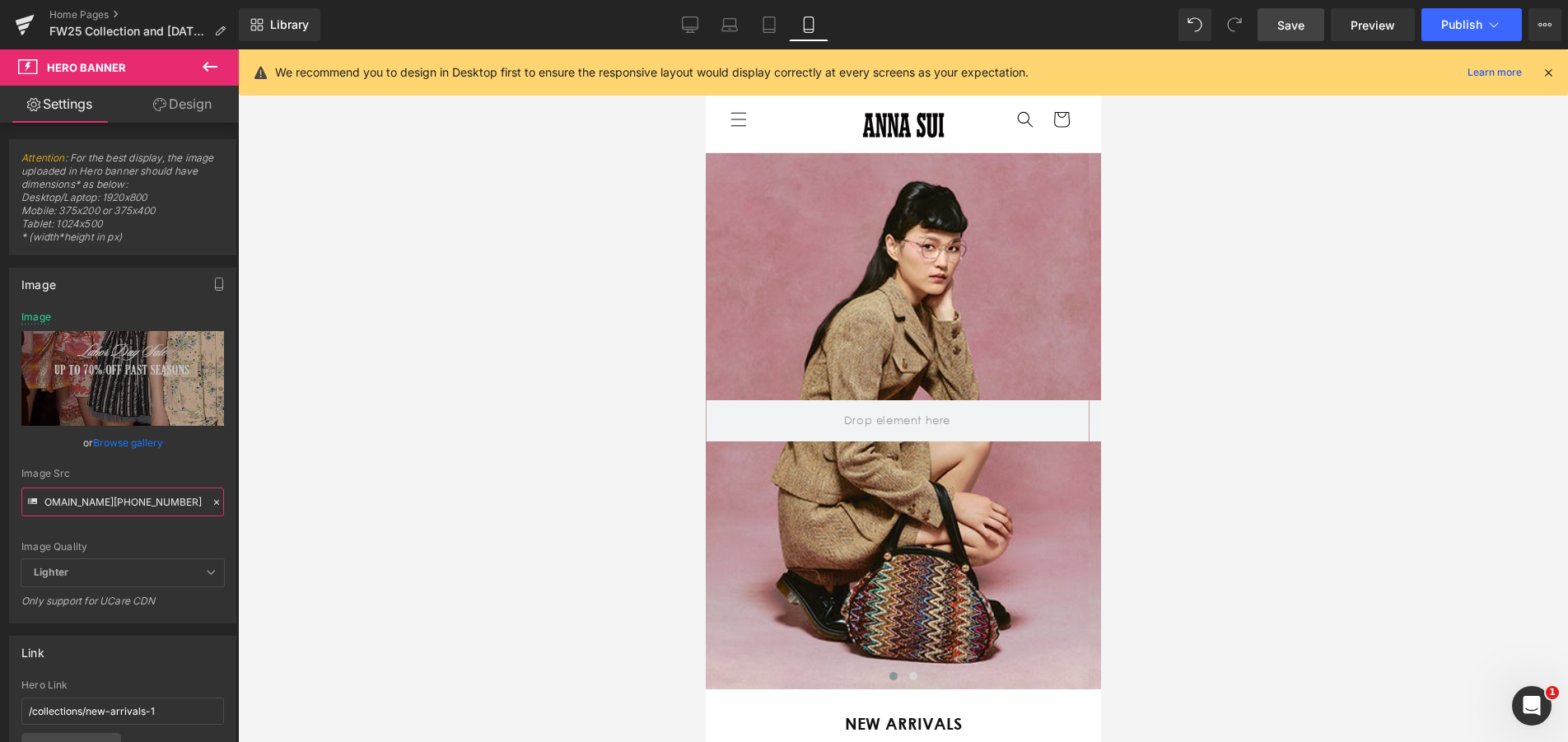
scroll to position [0, 289]
type input "https://cdn.shopify.com/s/files/1/2376/3827/files/Labor_Day_Sale_banner_mobile.…"
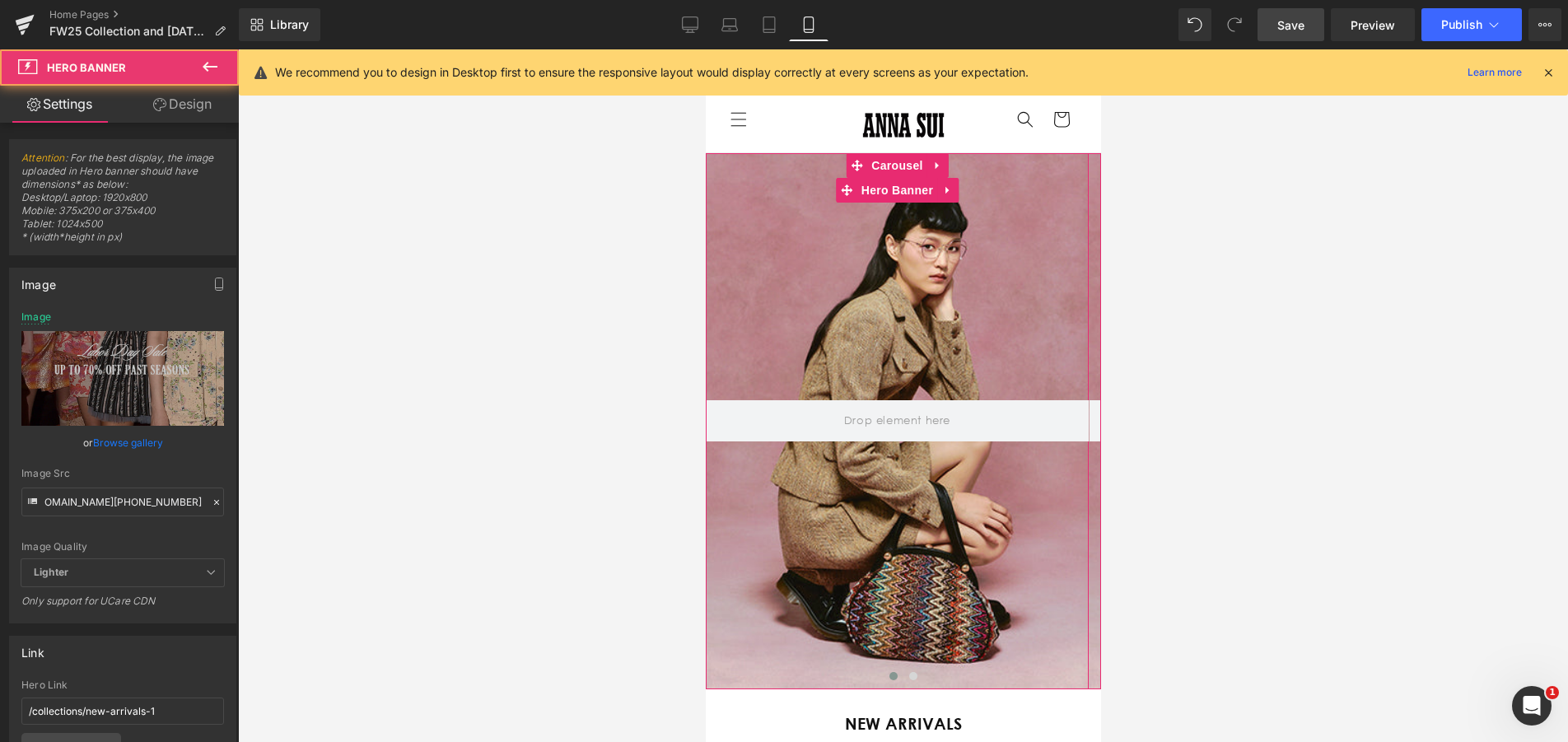
scroll to position [0, 0]
click at [925, 587] on div at bounding box center [896, 420] width 383 height 536
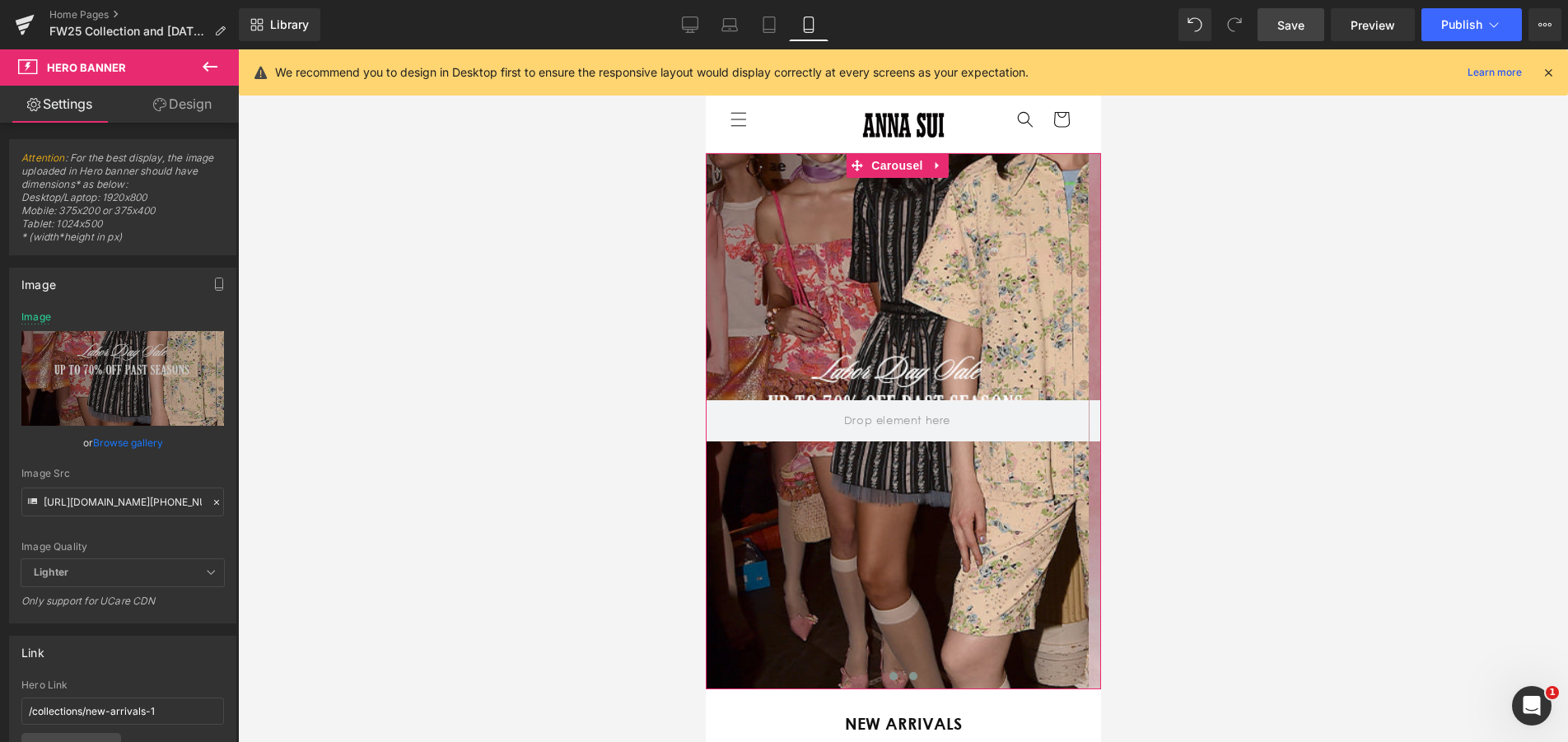
click at [908, 672] on span at bounding box center [912, 675] width 8 height 8
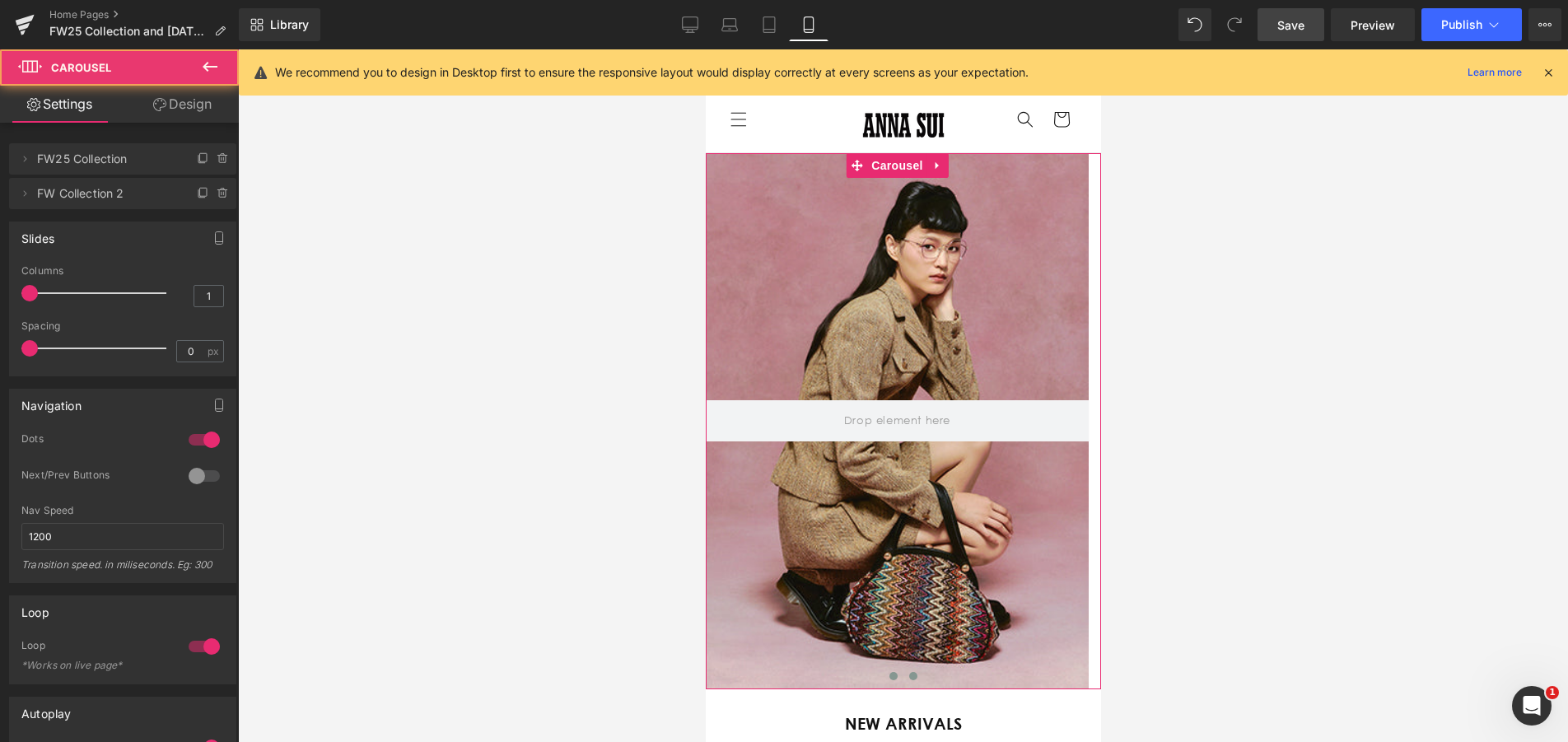
click at [889, 674] on span at bounding box center [892, 675] width 8 height 8
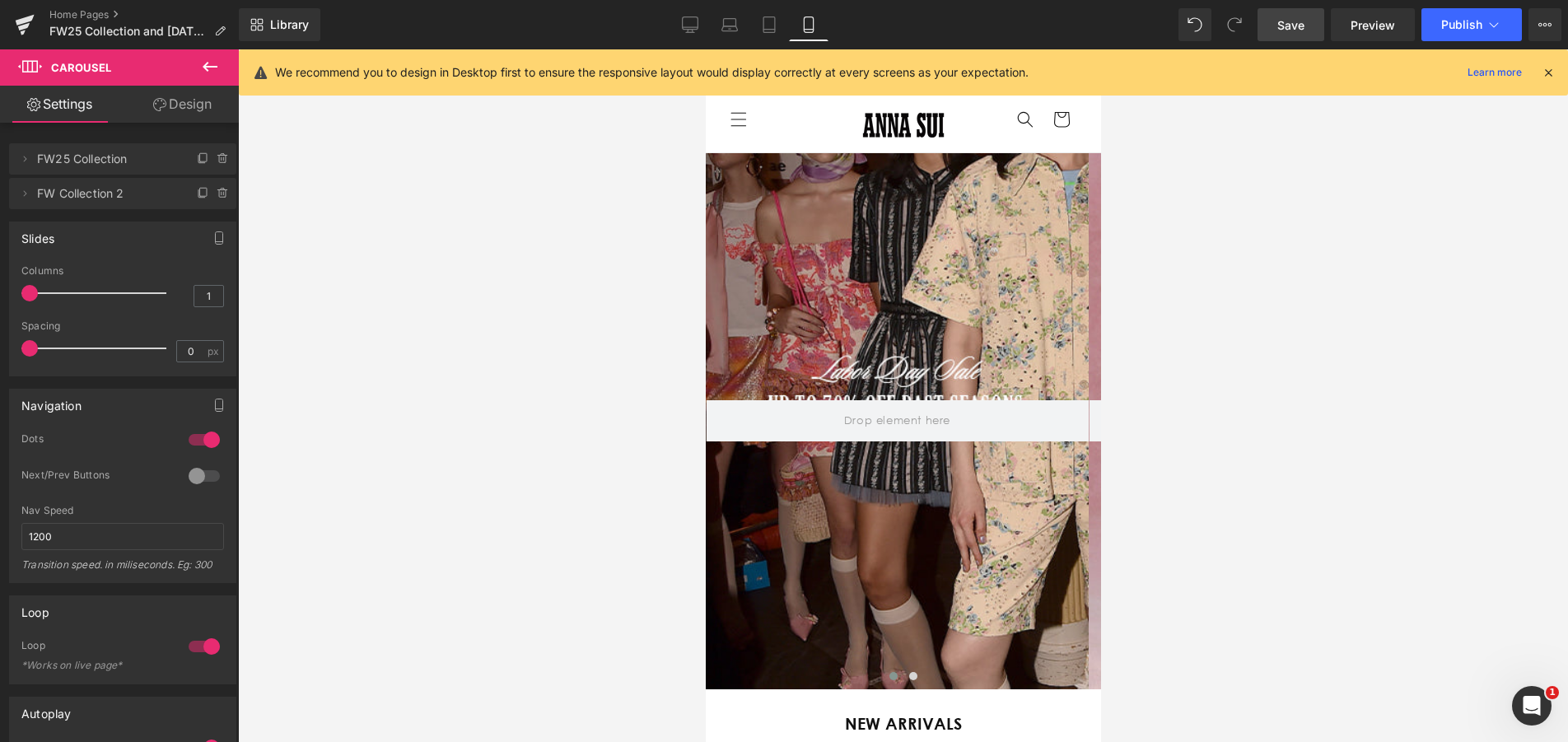
click at [1320, 13] on link "Save" at bounding box center [1290, 24] width 67 height 33
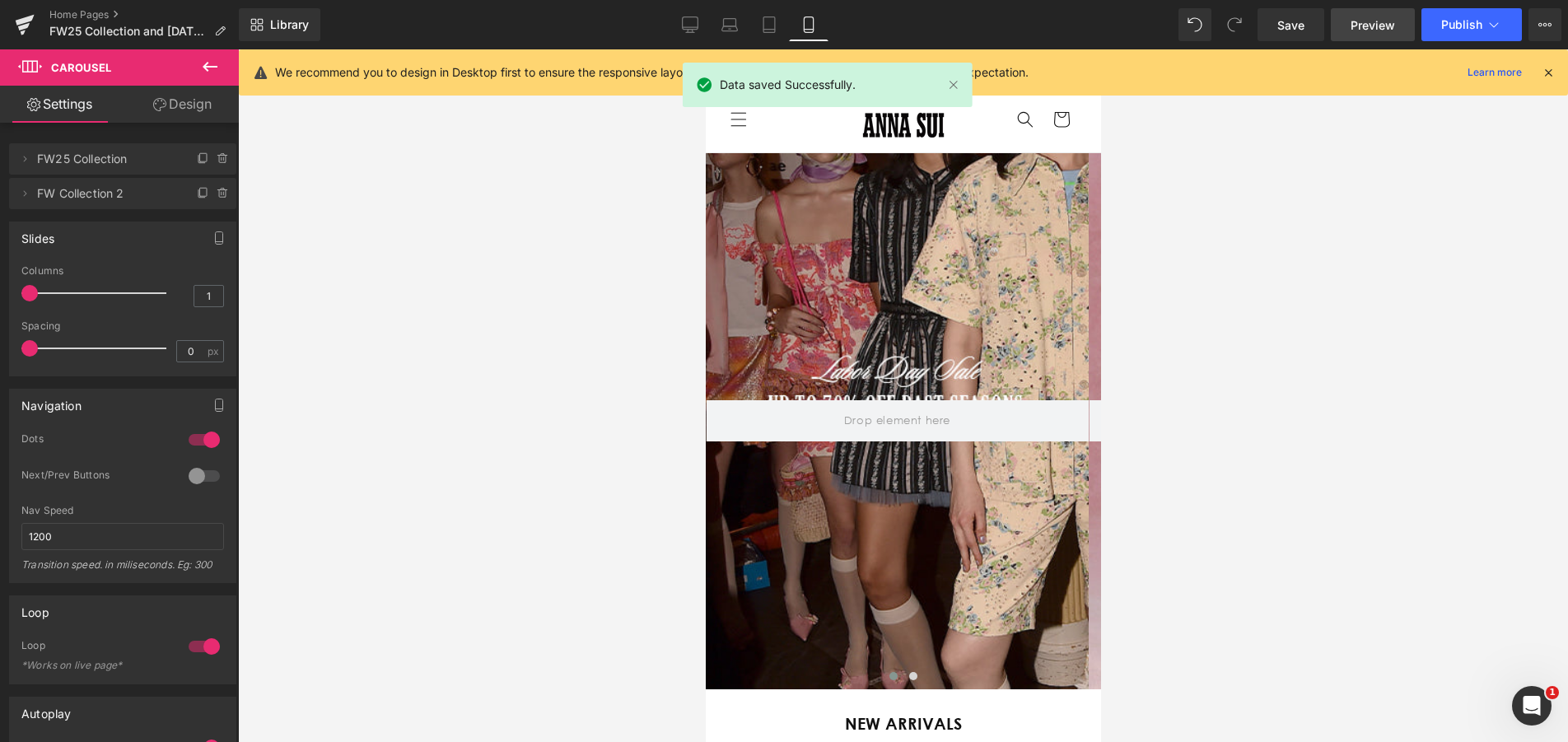
click at [1392, 20] on span "Preview" at bounding box center [1372, 25] width 44 height 17
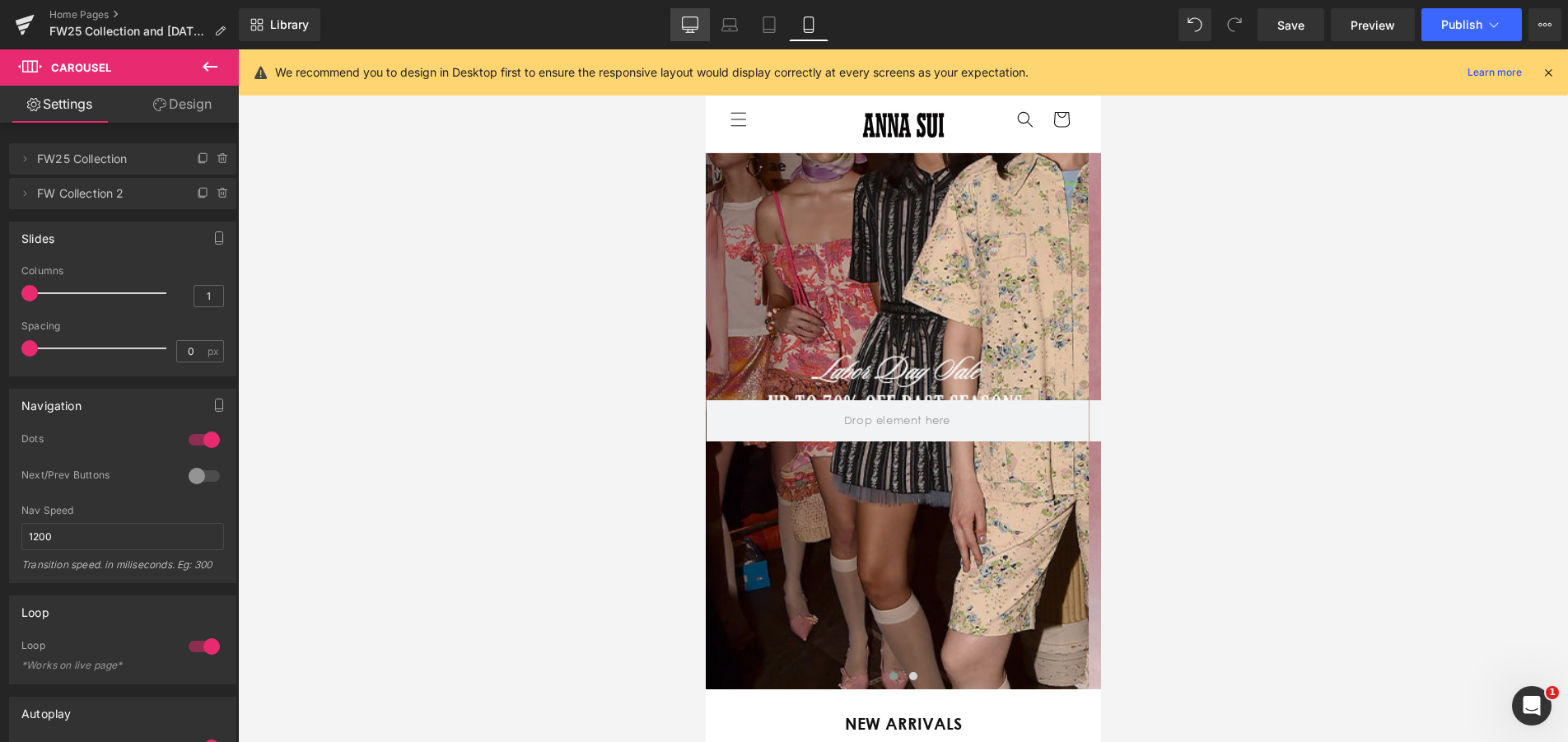
click at [693, 22] on icon at bounding box center [691, 25] width 17 height 17
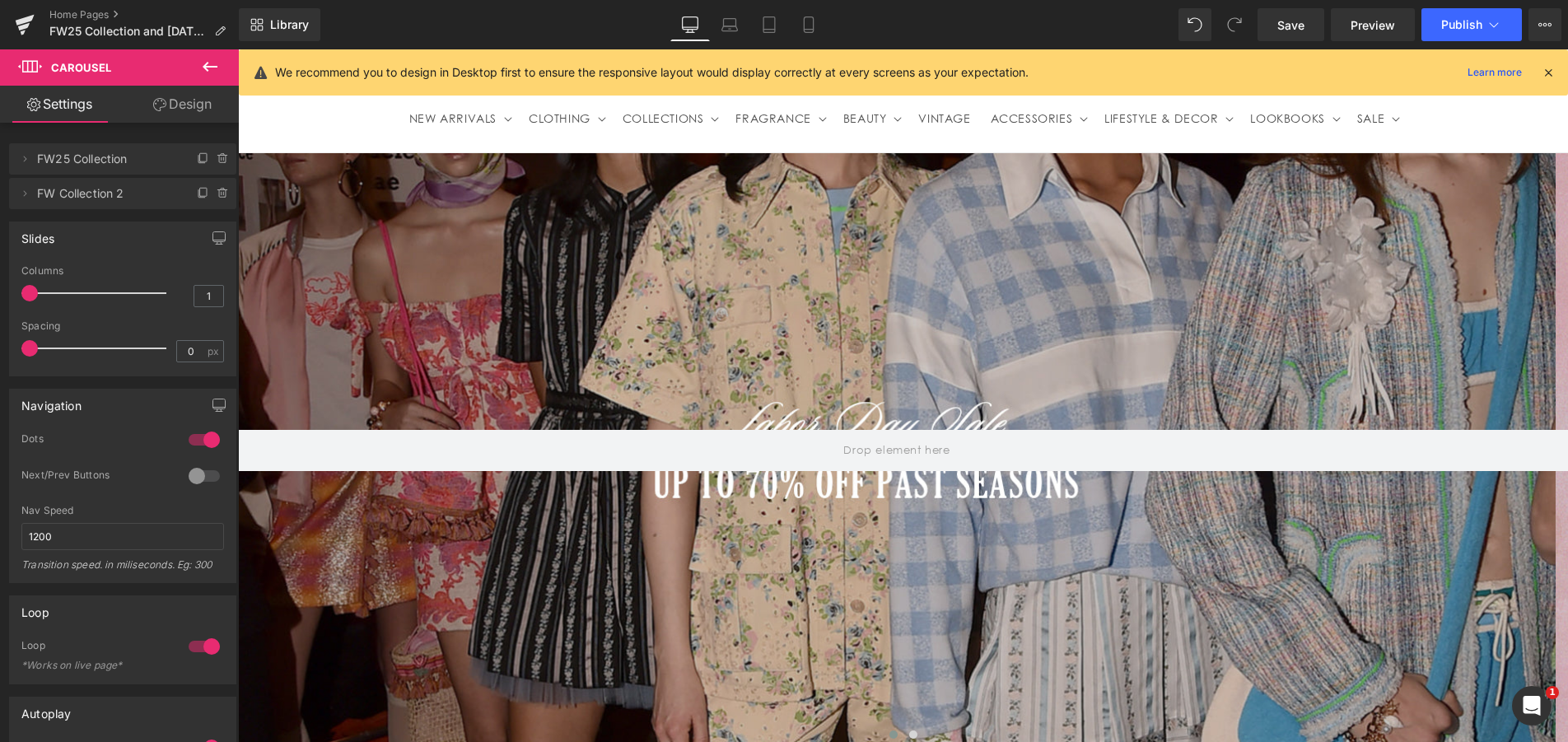
scroll to position [0, 1194]
click at [726, 23] on icon at bounding box center [730, 25] width 17 height 17
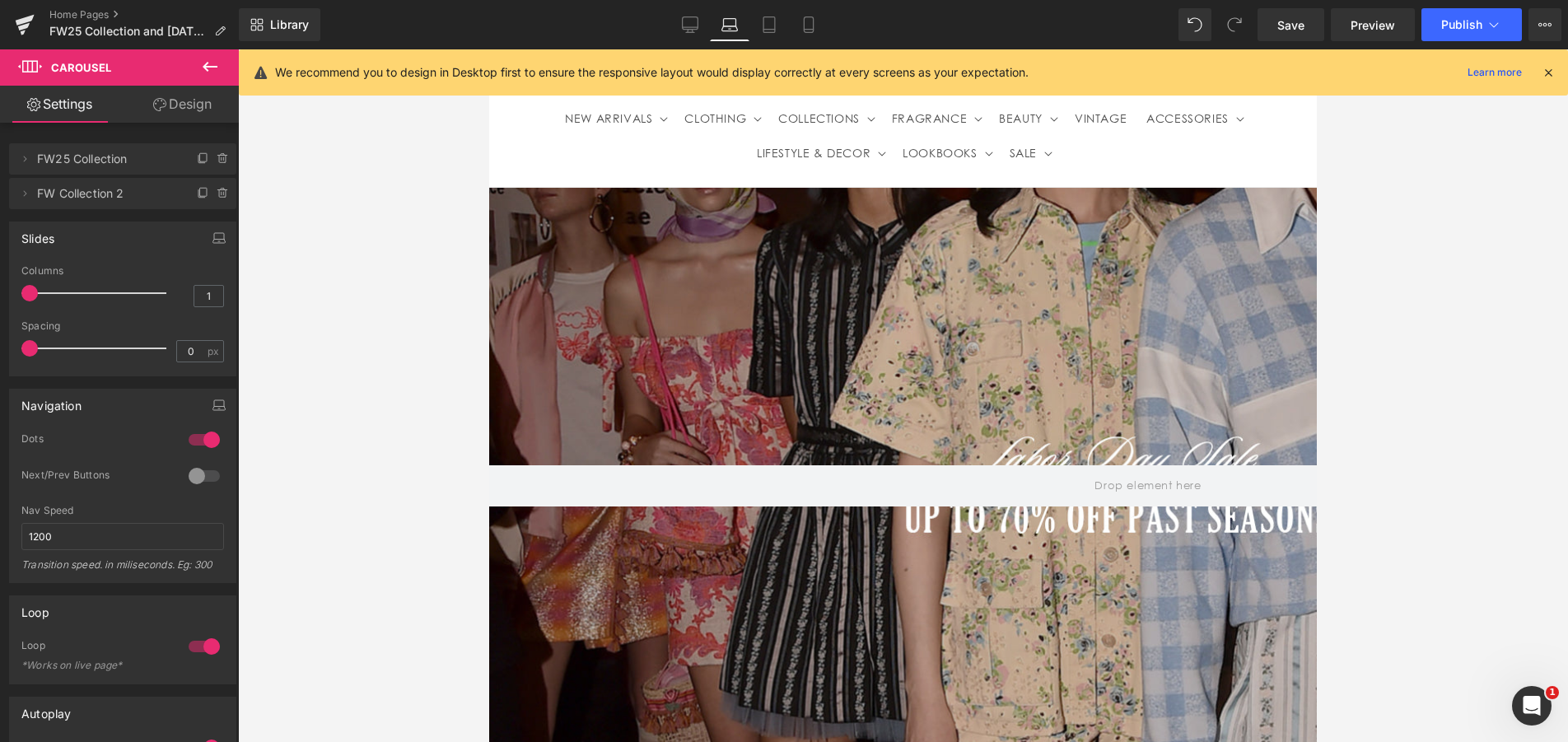
scroll to position [0, 692]
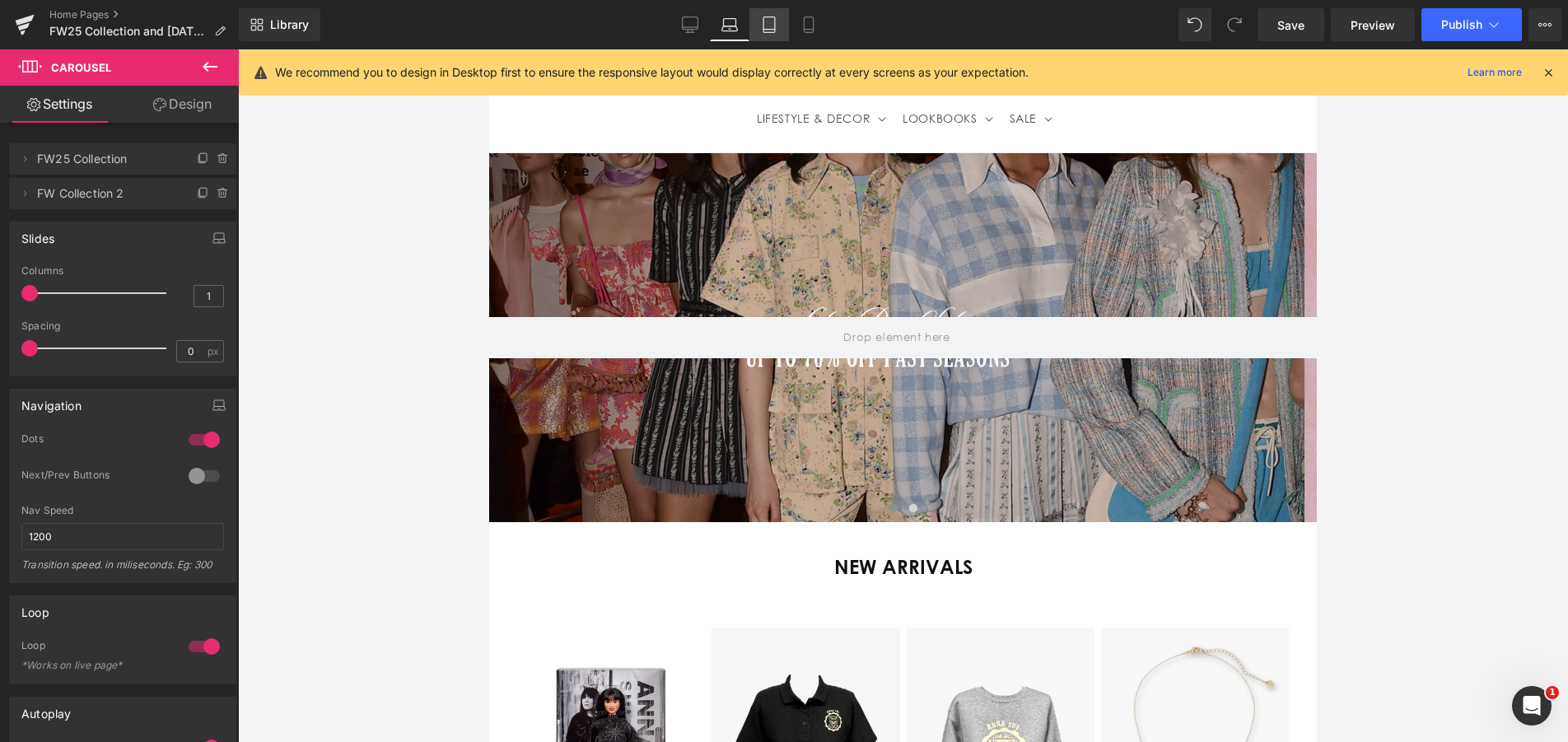
click at [765, 20] on icon at bounding box center [769, 25] width 17 height 17
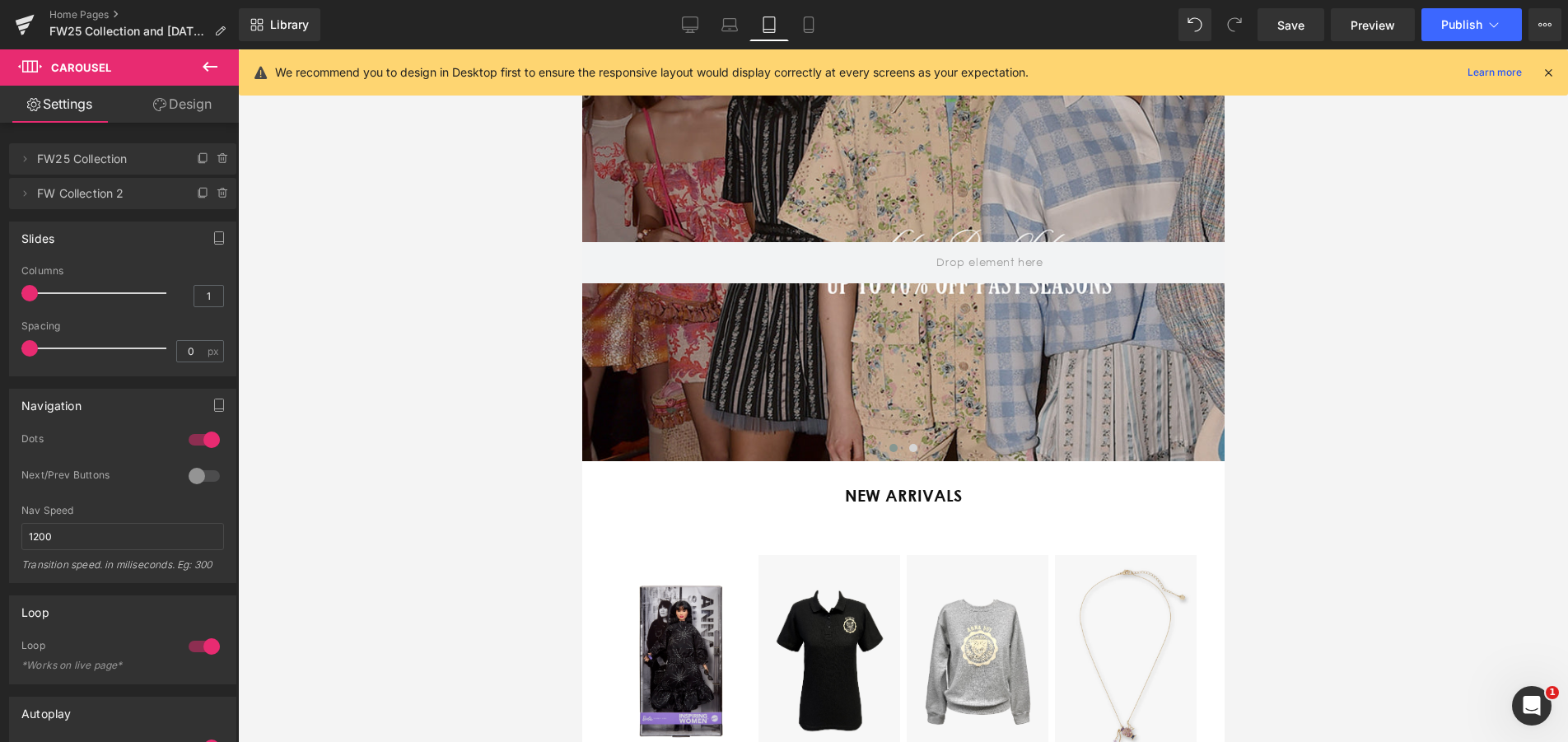
scroll to position [0, 536]
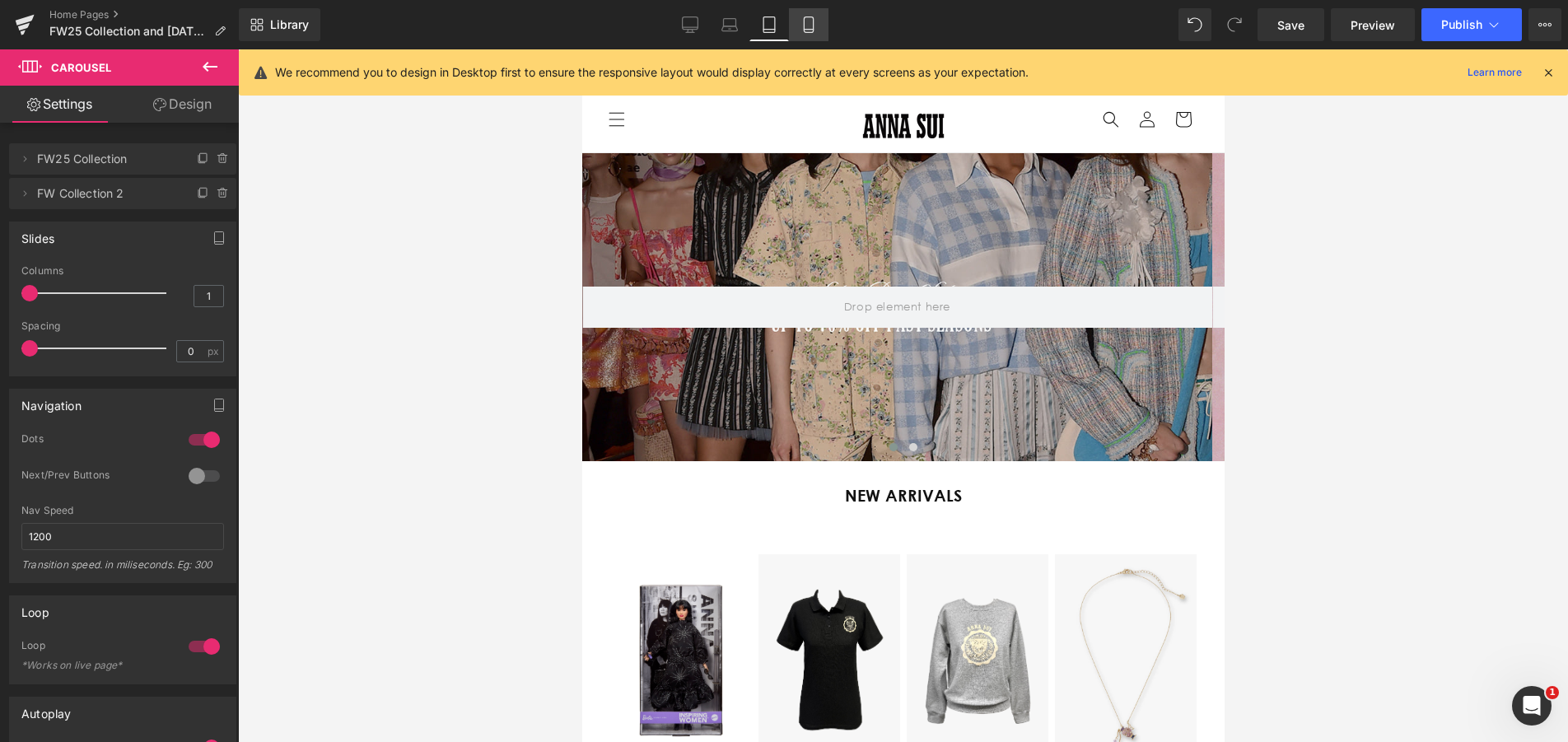
click at [818, 21] on link "Mobile" at bounding box center [809, 24] width 39 height 33
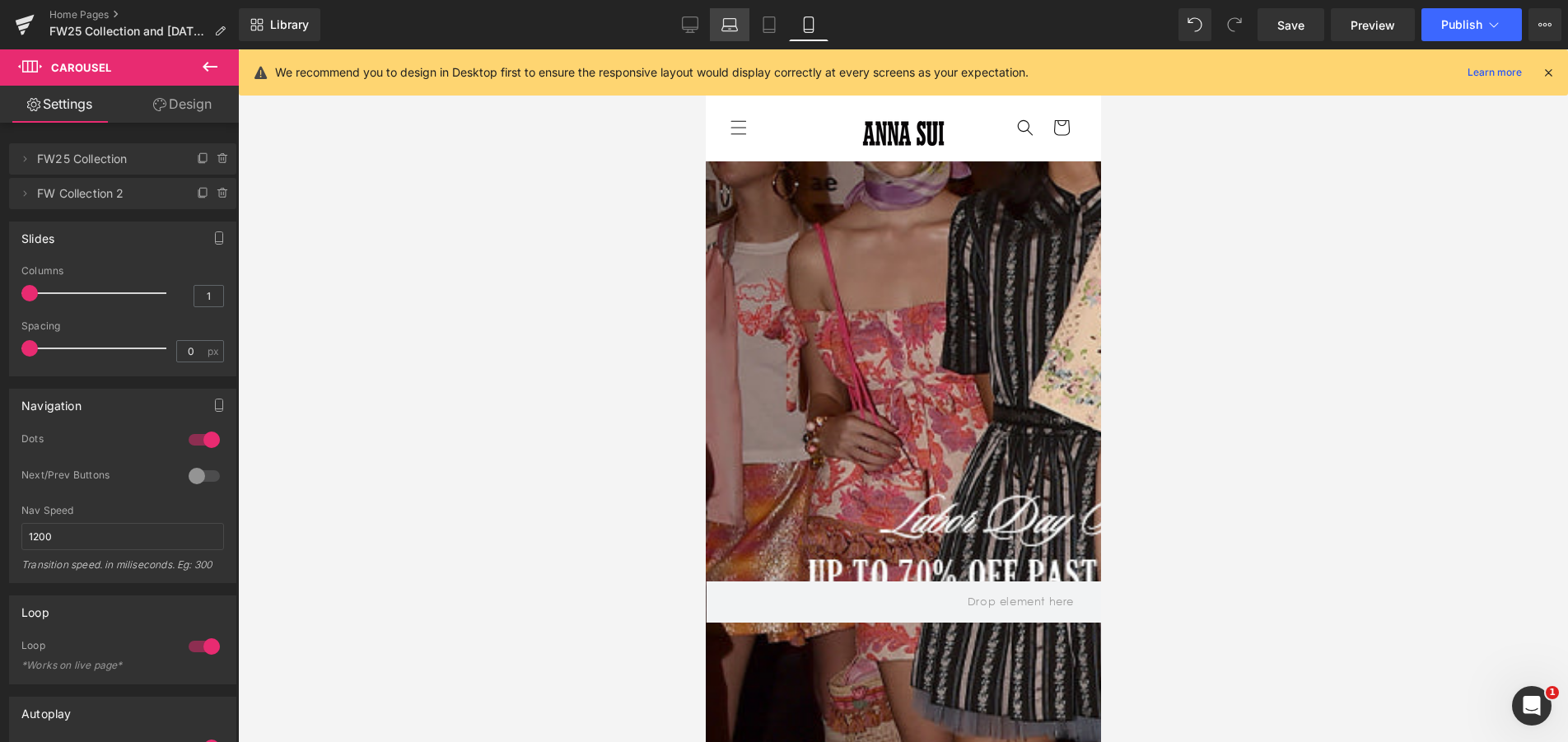
scroll to position [0, 289]
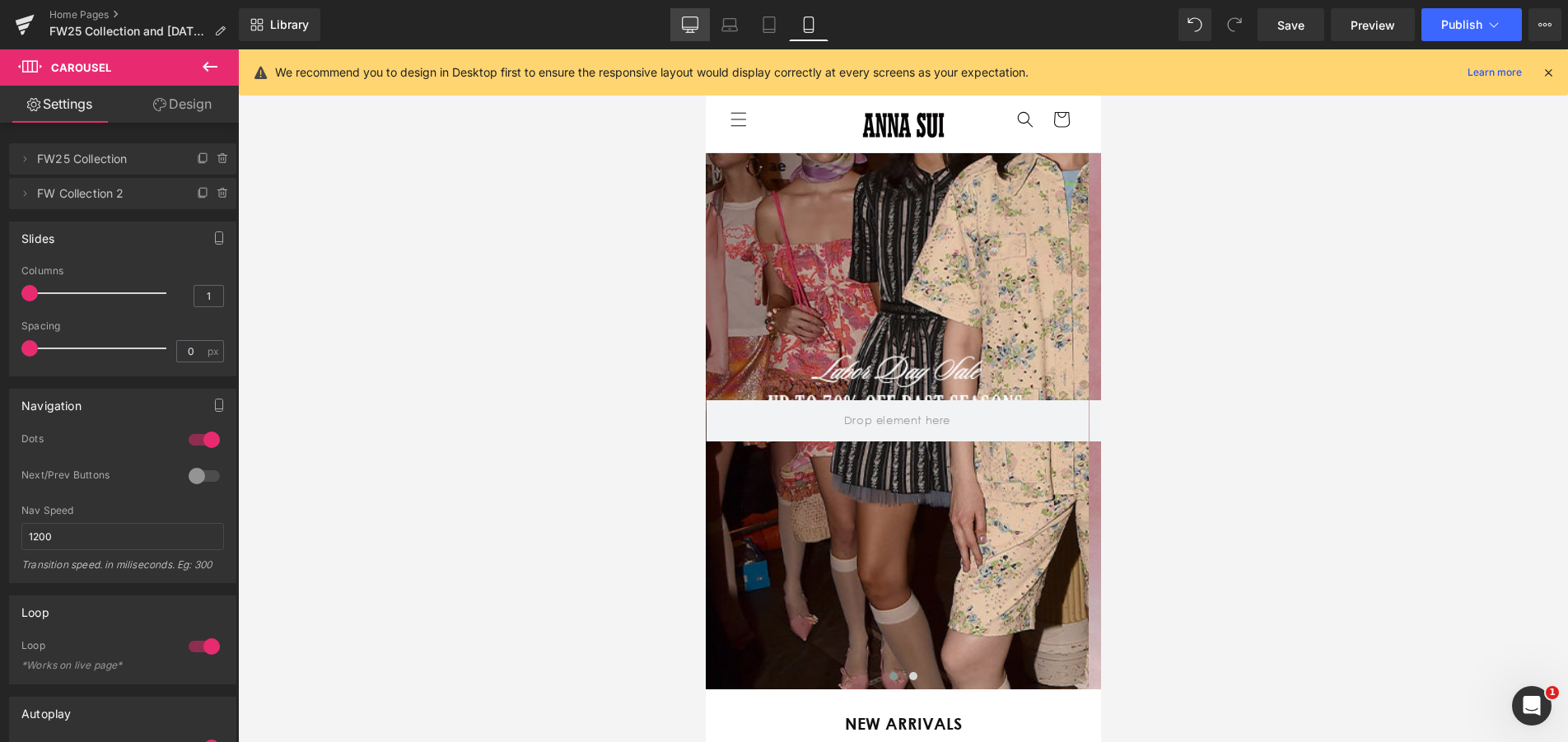
click at [702, 27] on link "Desktop" at bounding box center [690, 24] width 39 height 33
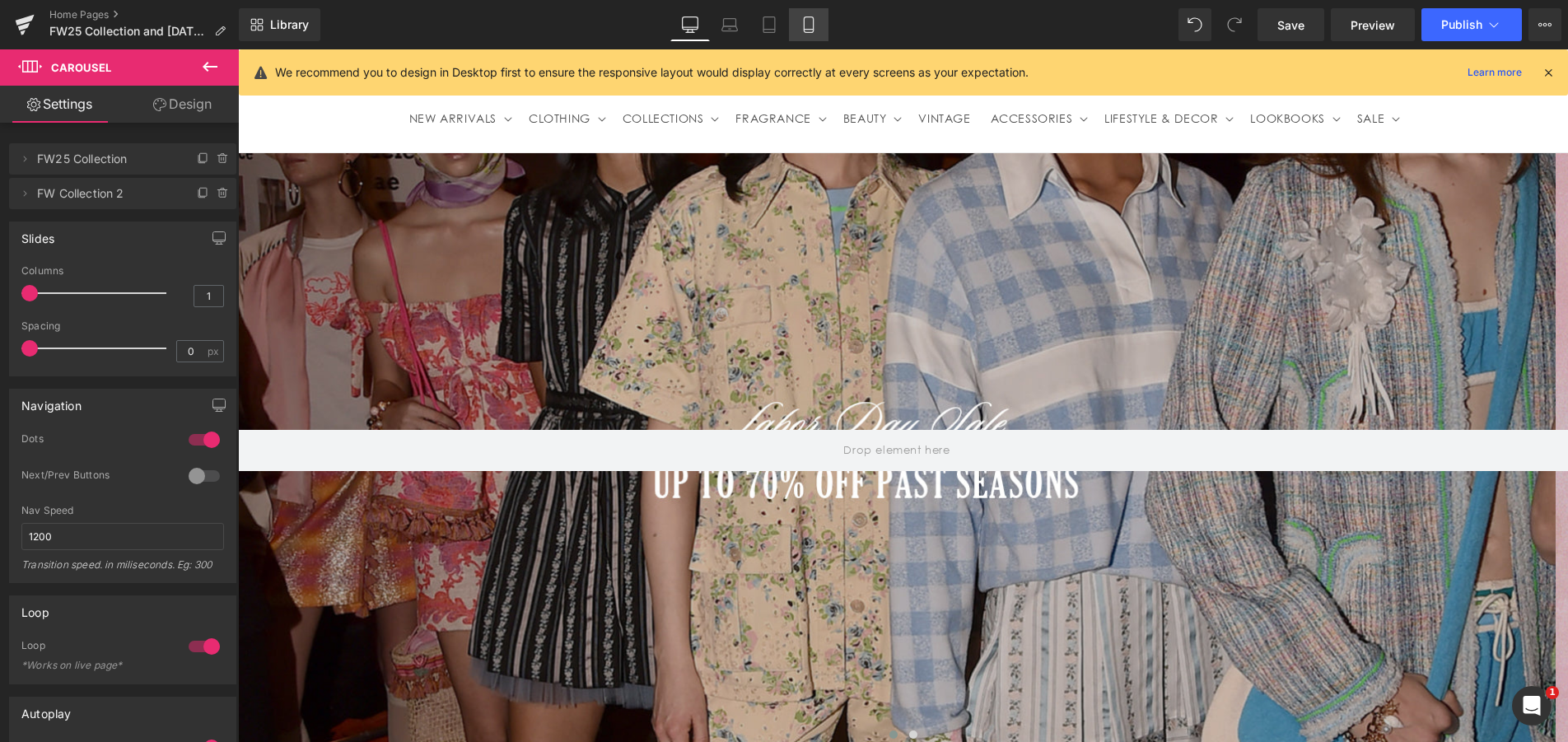
scroll to position [0, 0]
click at [800, 26] on icon at bounding box center [809, 25] width 17 height 17
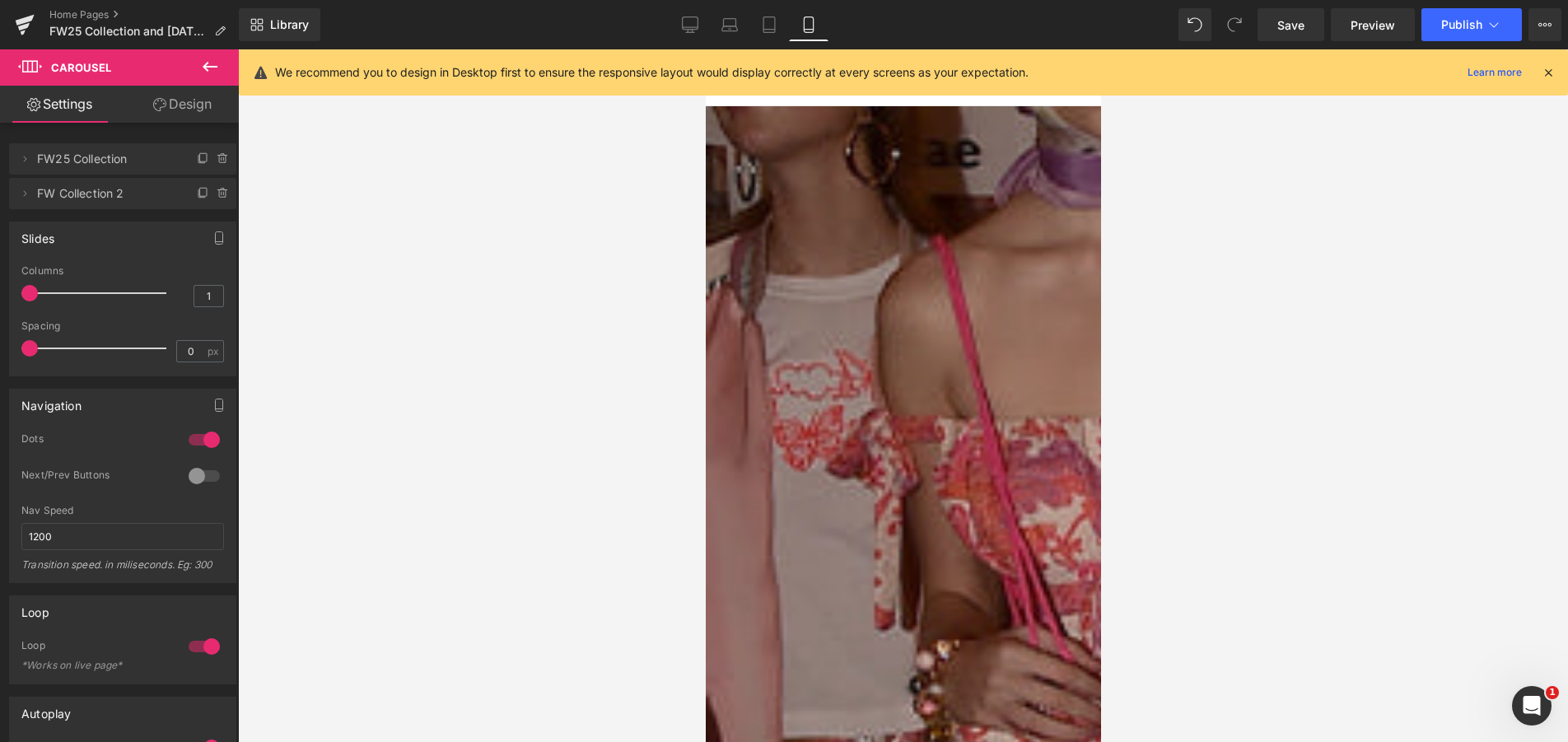
scroll to position [8, 0]
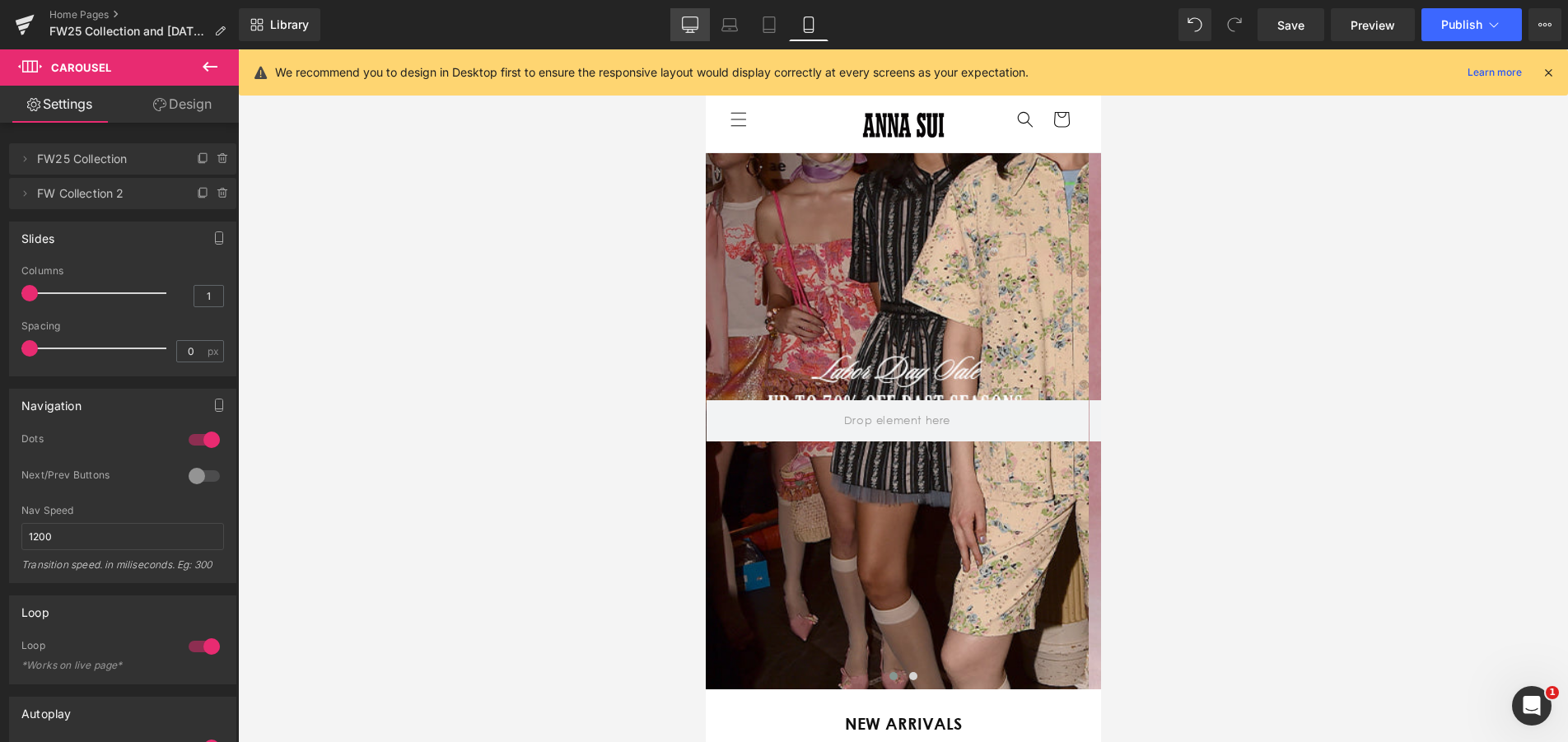
click at [703, 28] on link "Desktop" at bounding box center [690, 24] width 39 height 33
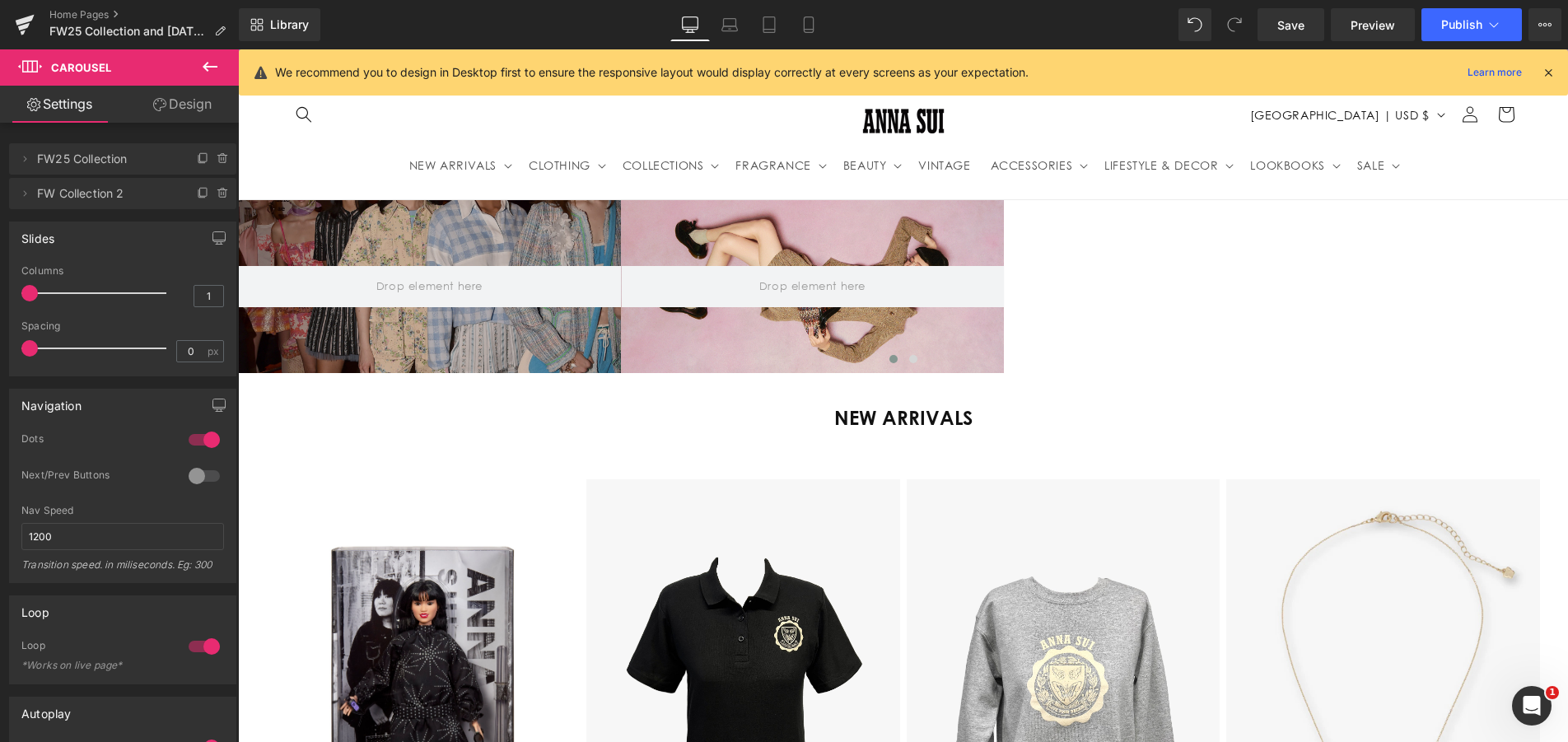
scroll to position [55, 0]
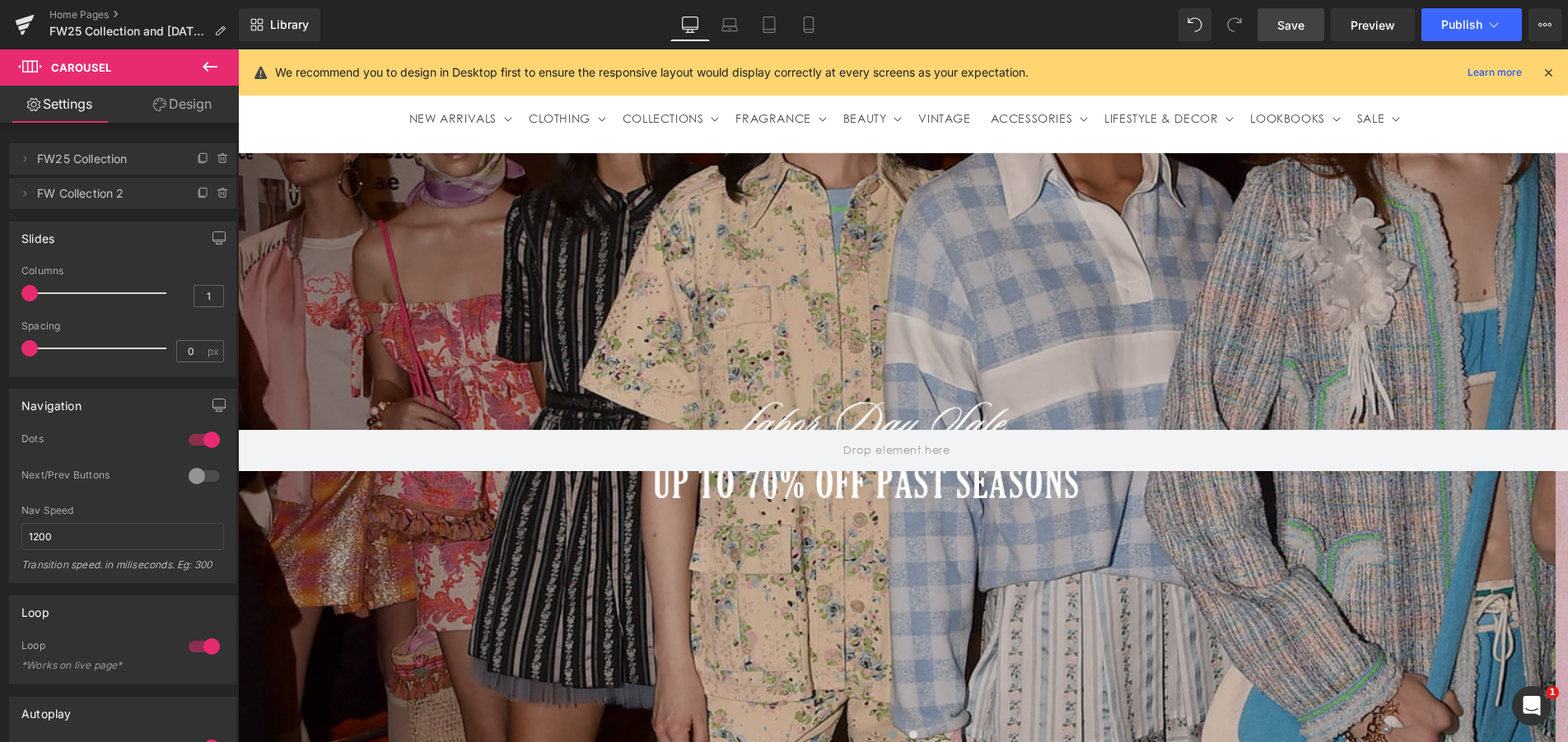
click at [1296, 27] on span "Save" at bounding box center [1290, 25] width 27 height 17
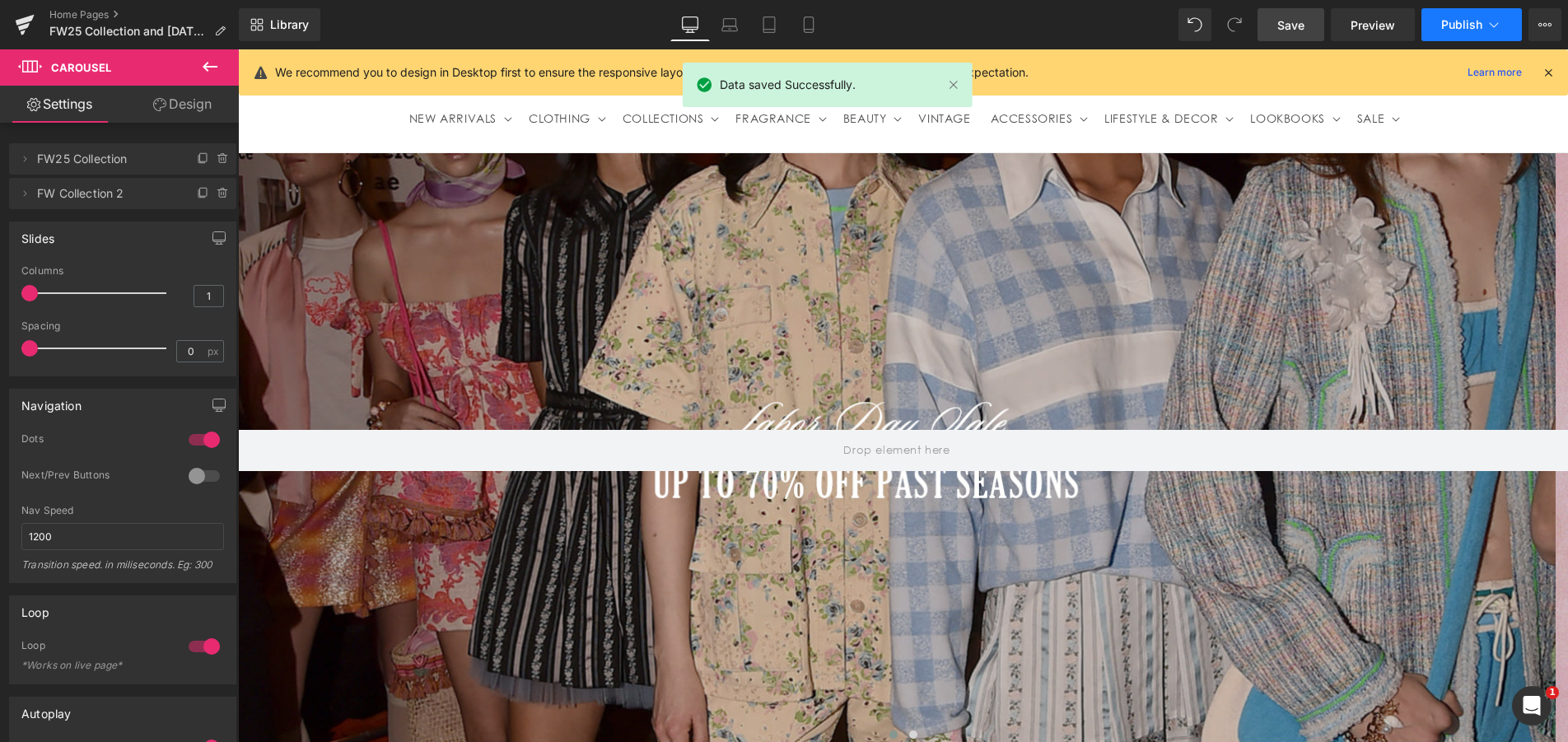
click at [1467, 18] on span "Publish" at bounding box center [1461, 24] width 41 height 13
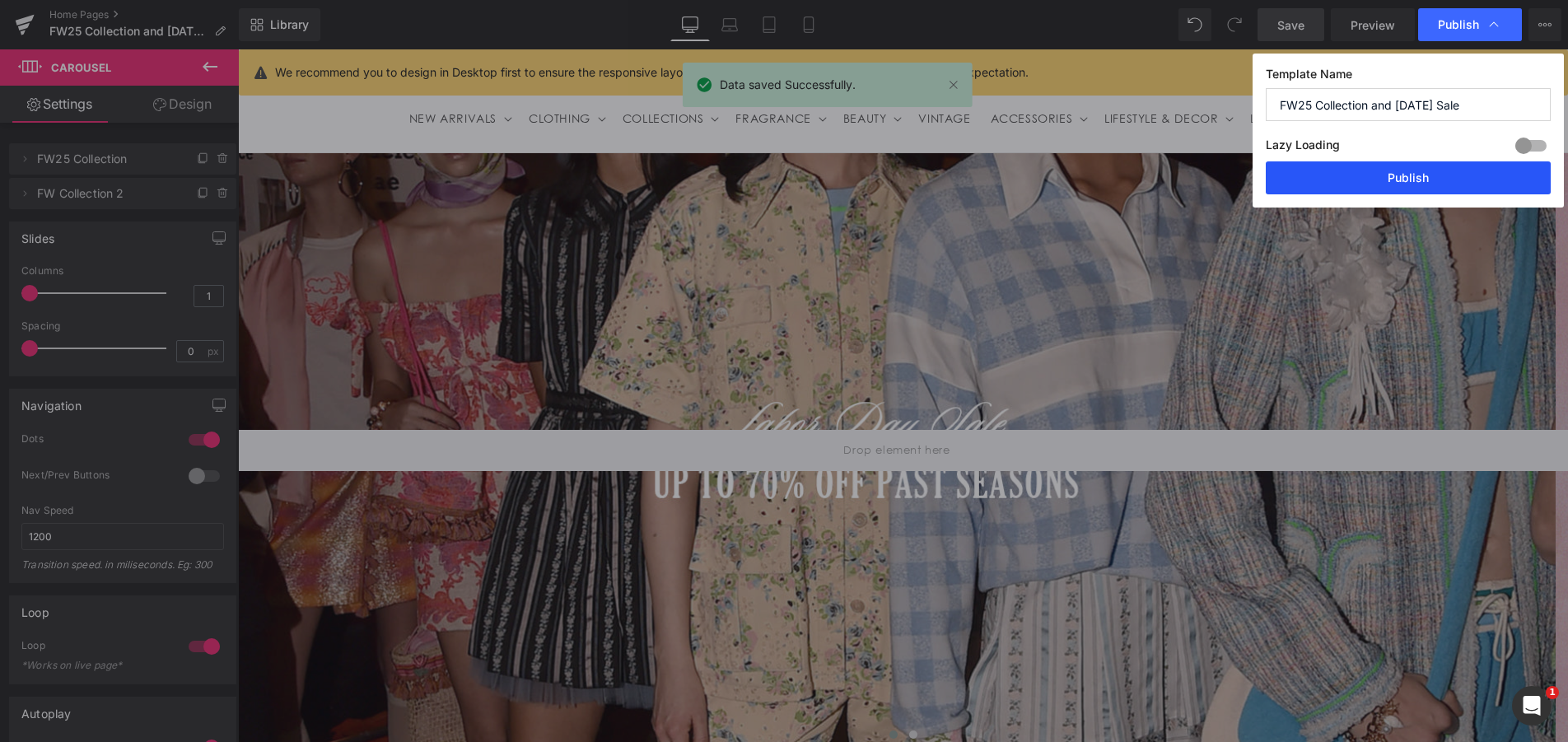
click at [1408, 176] on button "Publish" at bounding box center [1408, 177] width 285 height 33
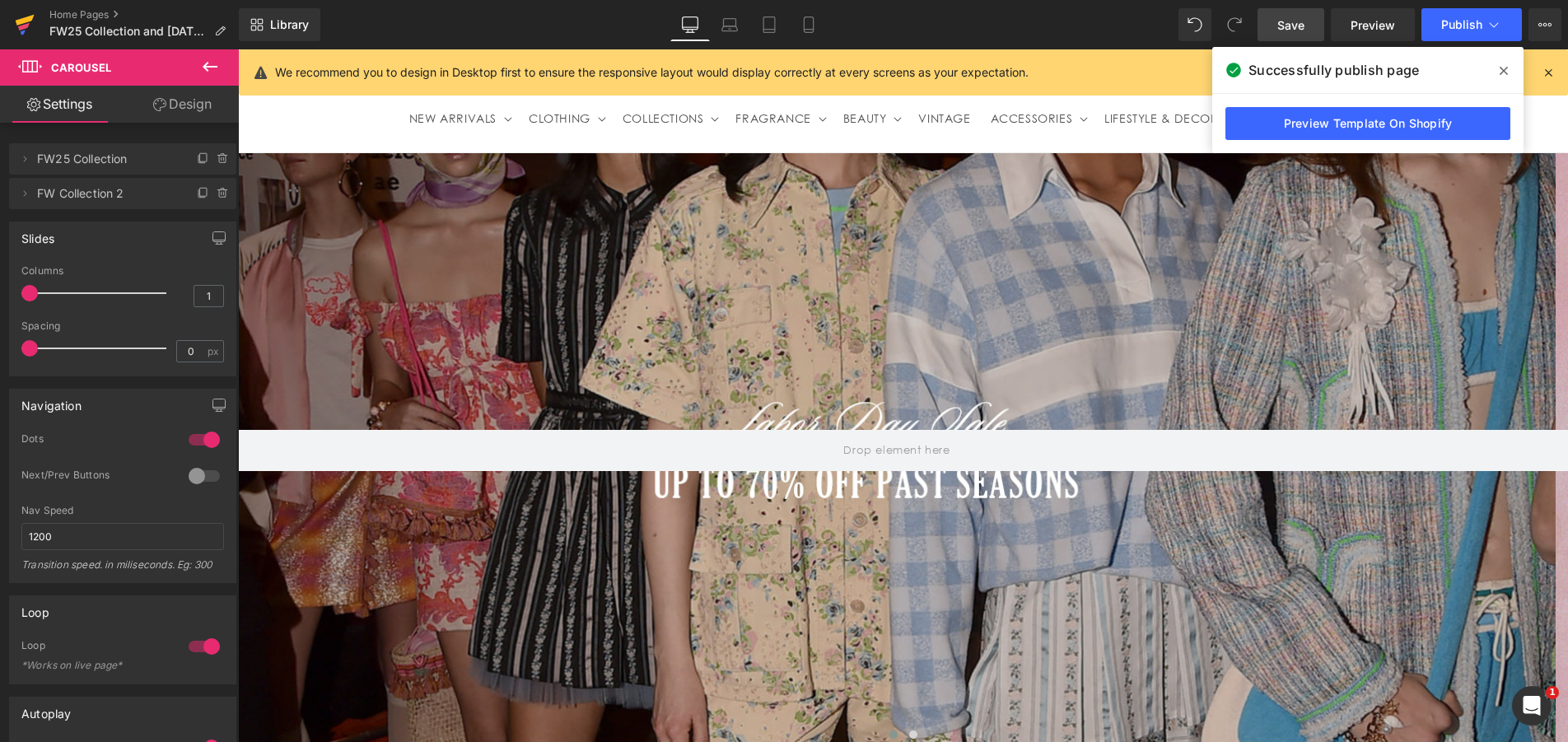
click at [10, 18] on link at bounding box center [24, 24] width 50 height 50
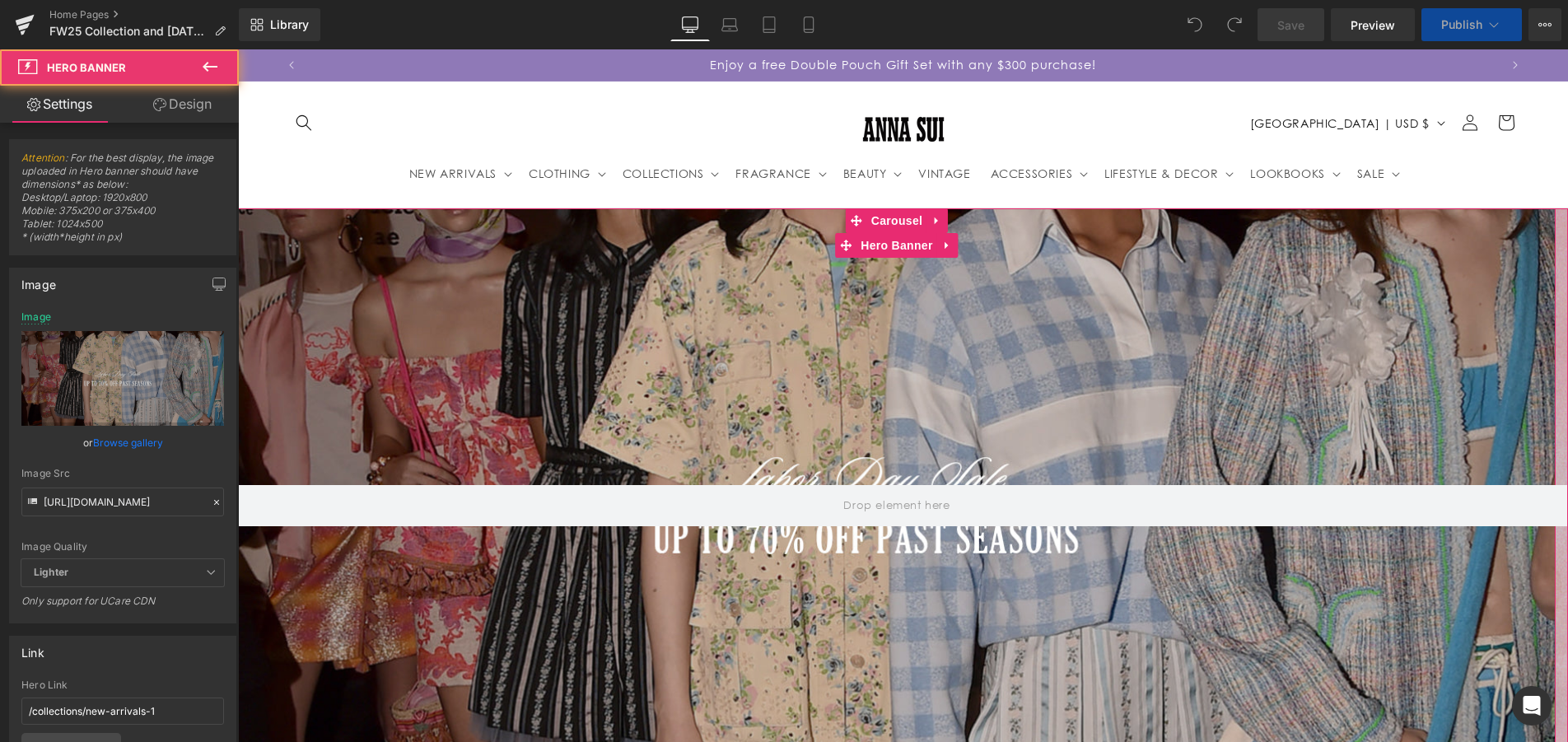
click at [737, 369] on div at bounding box center [897, 506] width 1317 height 595
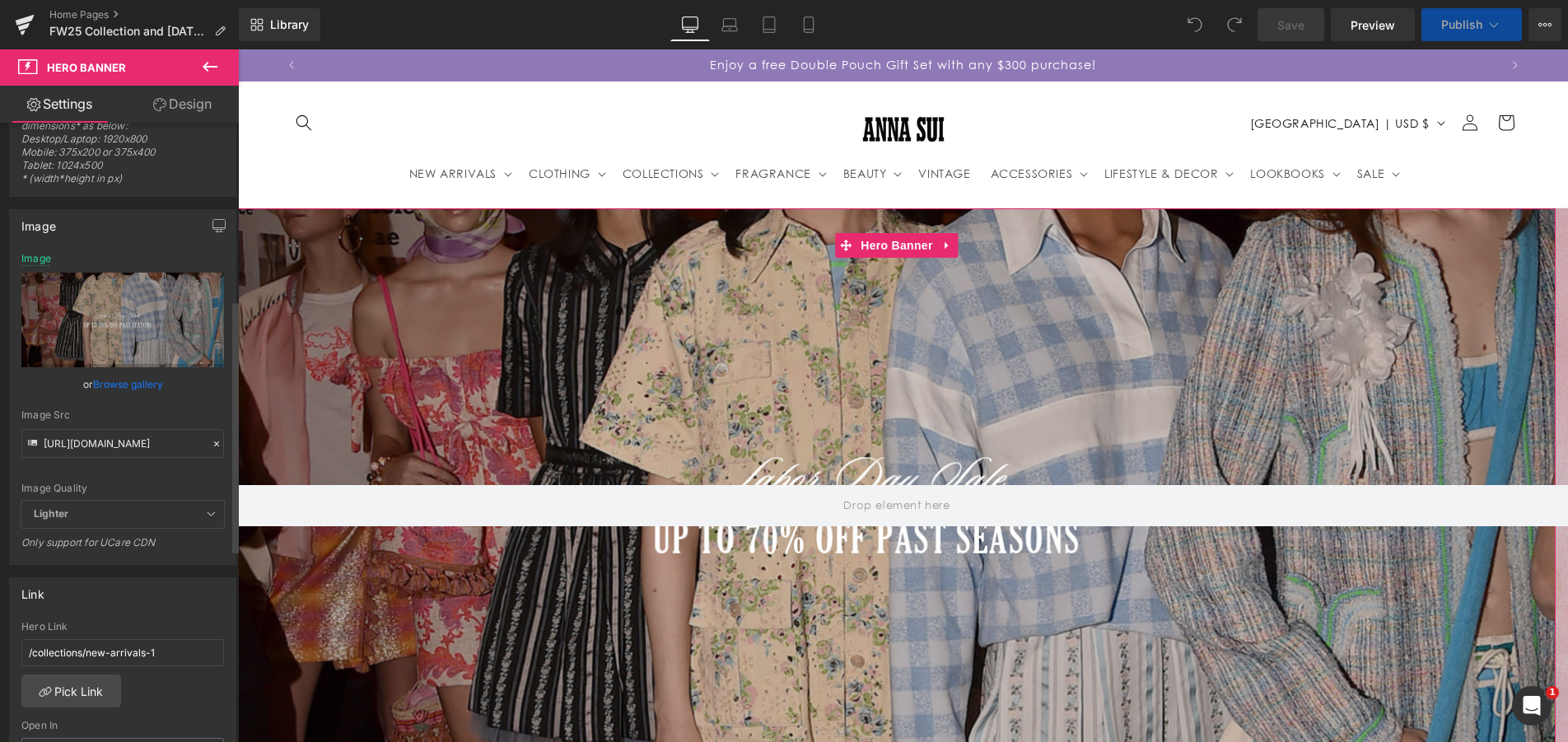
scroll to position [493, 0]
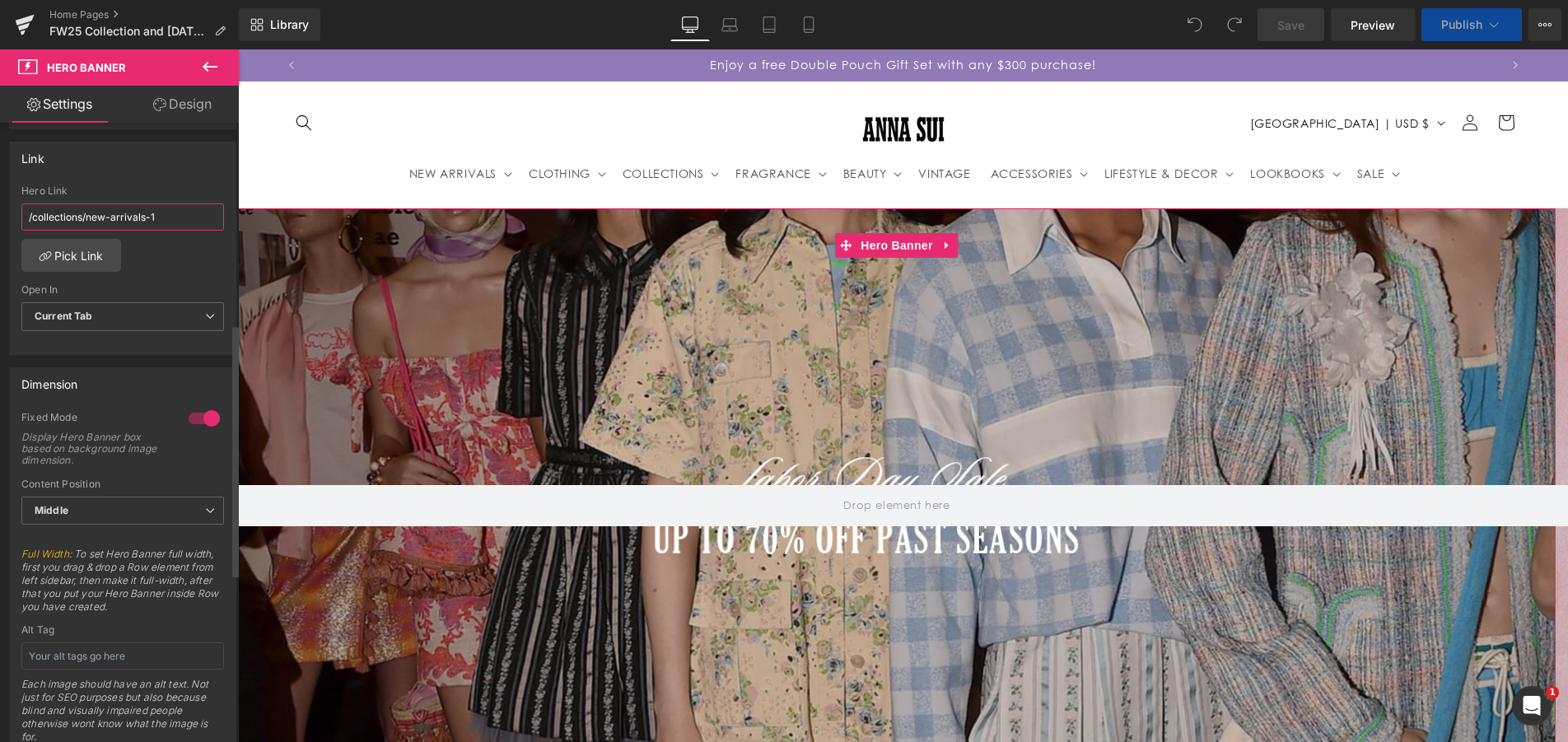
click at [172, 212] on input "/collections/new-arrivals-1" at bounding box center [123, 217] width 203 height 27
click at [82, 253] on link "Pick Link" at bounding box center [71, 254] width 99 height 33
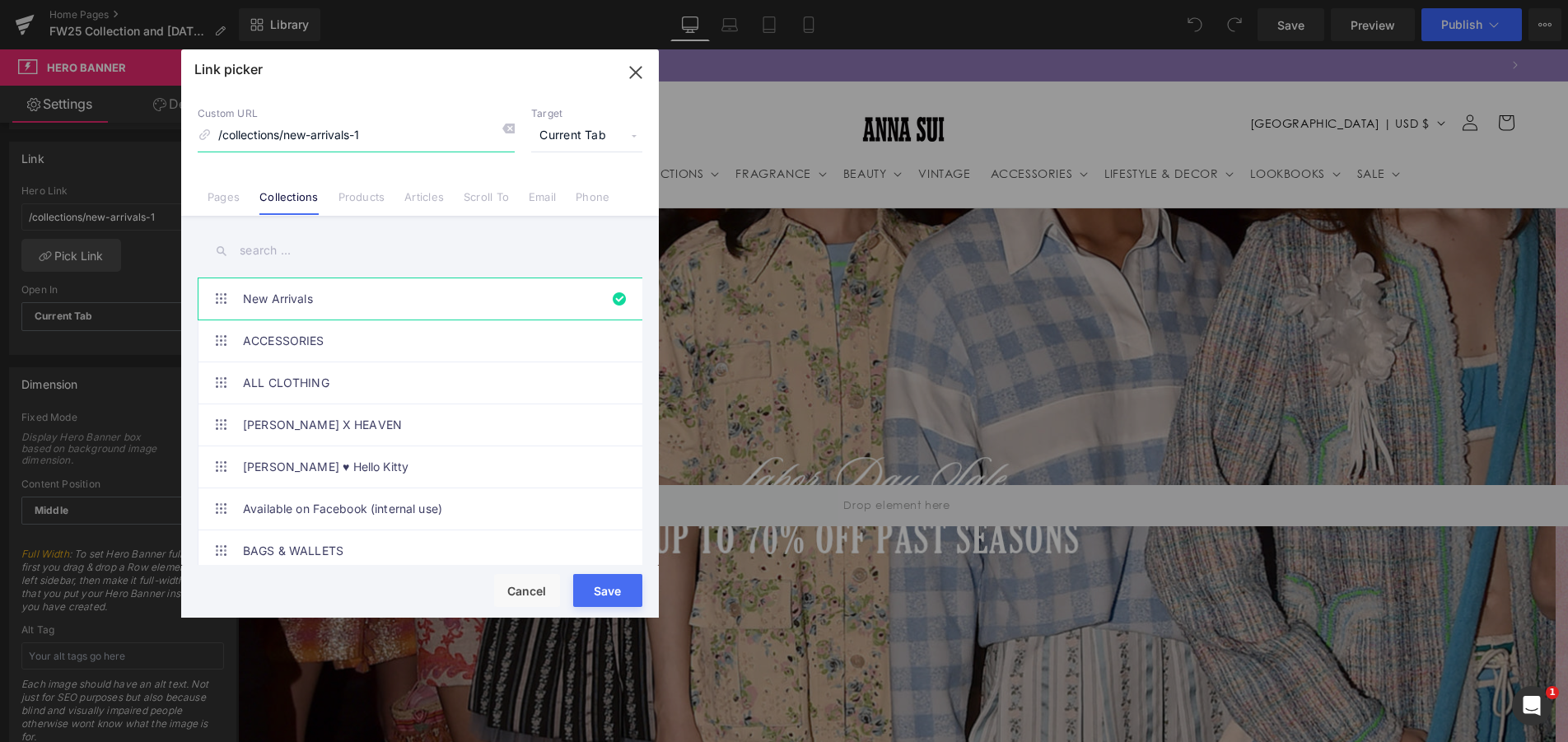
scroll to position [0, 1194]
click at [0, 0] on input "text" at bounding box center [0, 0] width 0 height 0
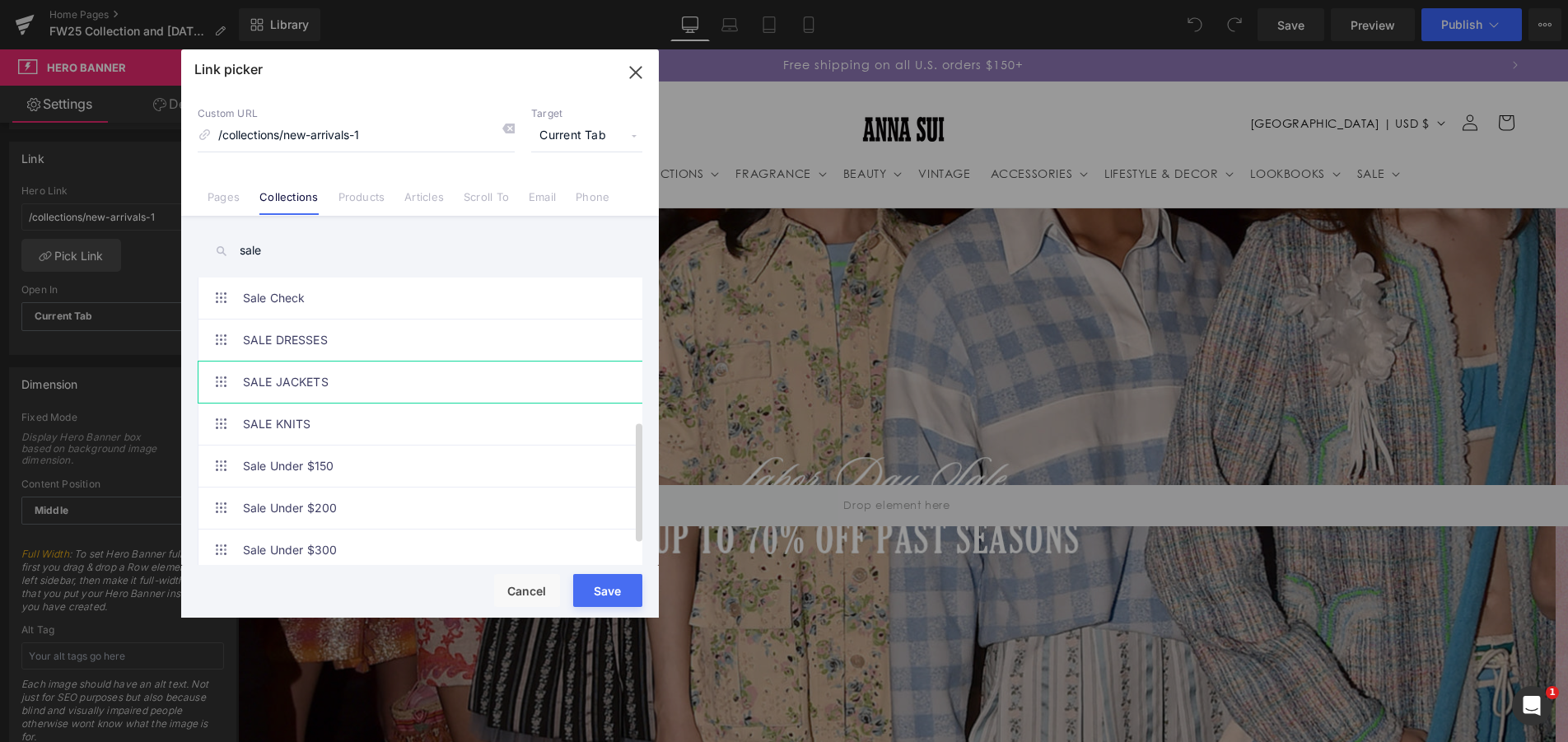
scroll to position [226, 0]
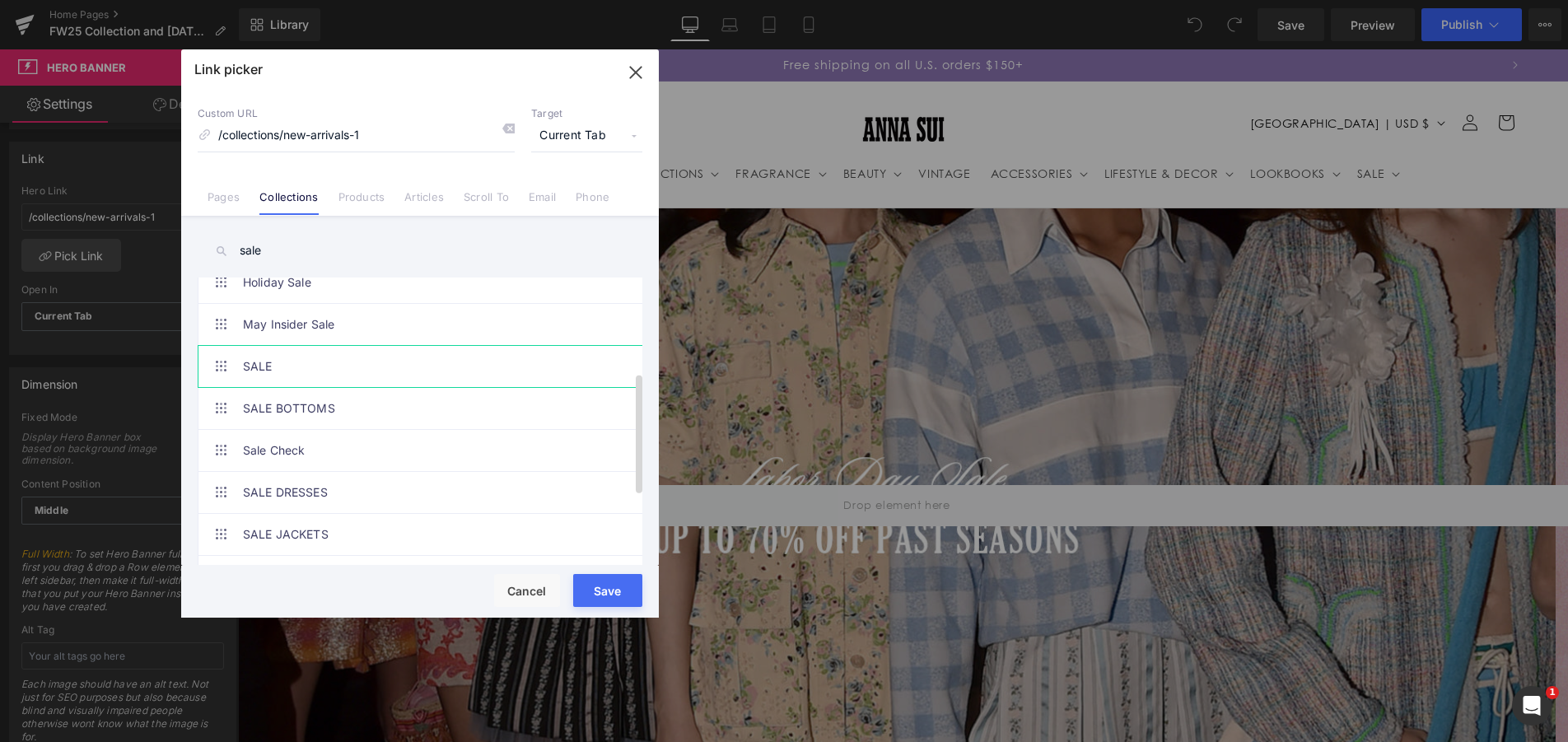
type input "sale"
click at [388, 359] on link "SALE" at bounding box center [424, 367] width 362 height 41
type input "/collections/sale"
click at [599, 597] on button "Save" at bounding box center [608, 590] width 69 height 33
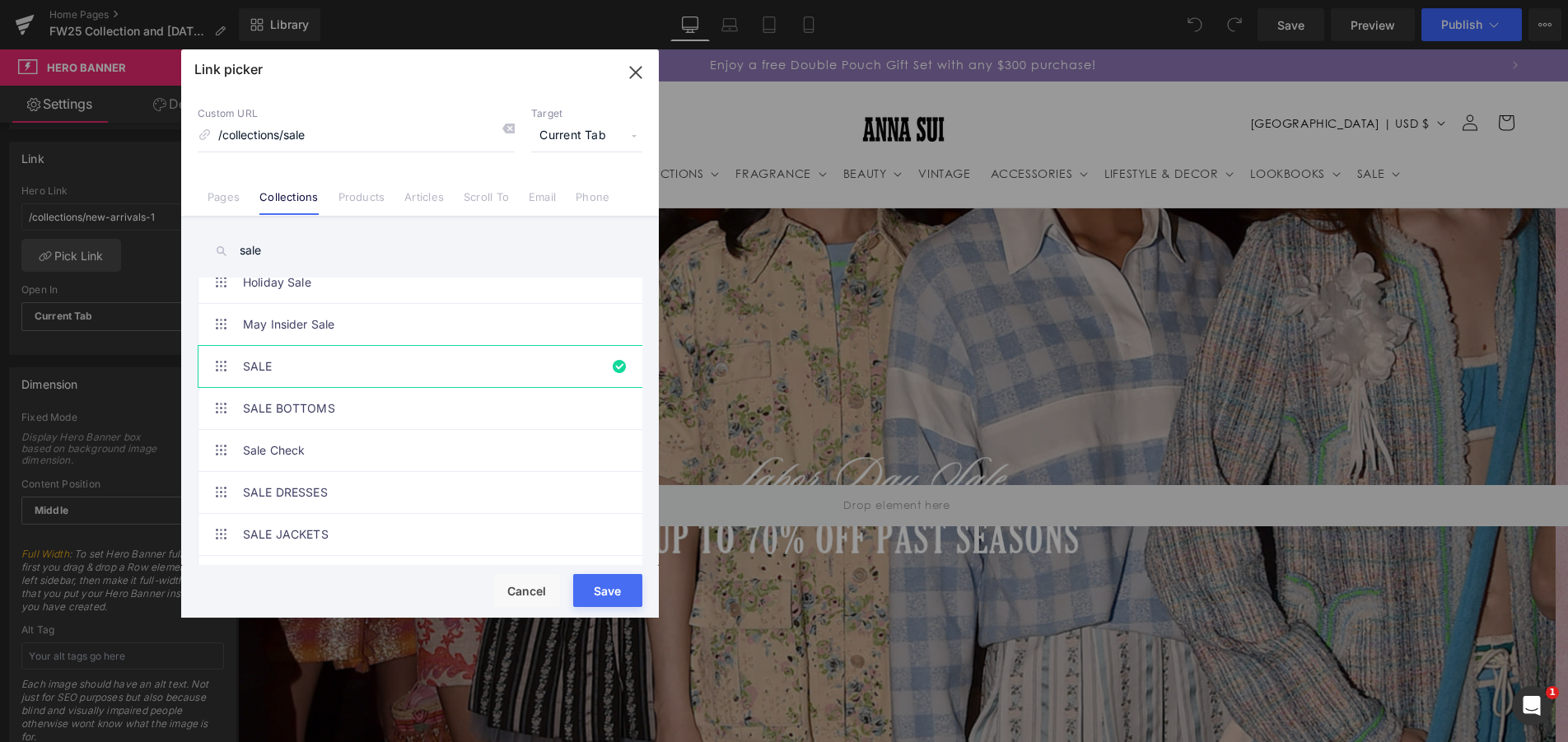
type input "/collections/sale"
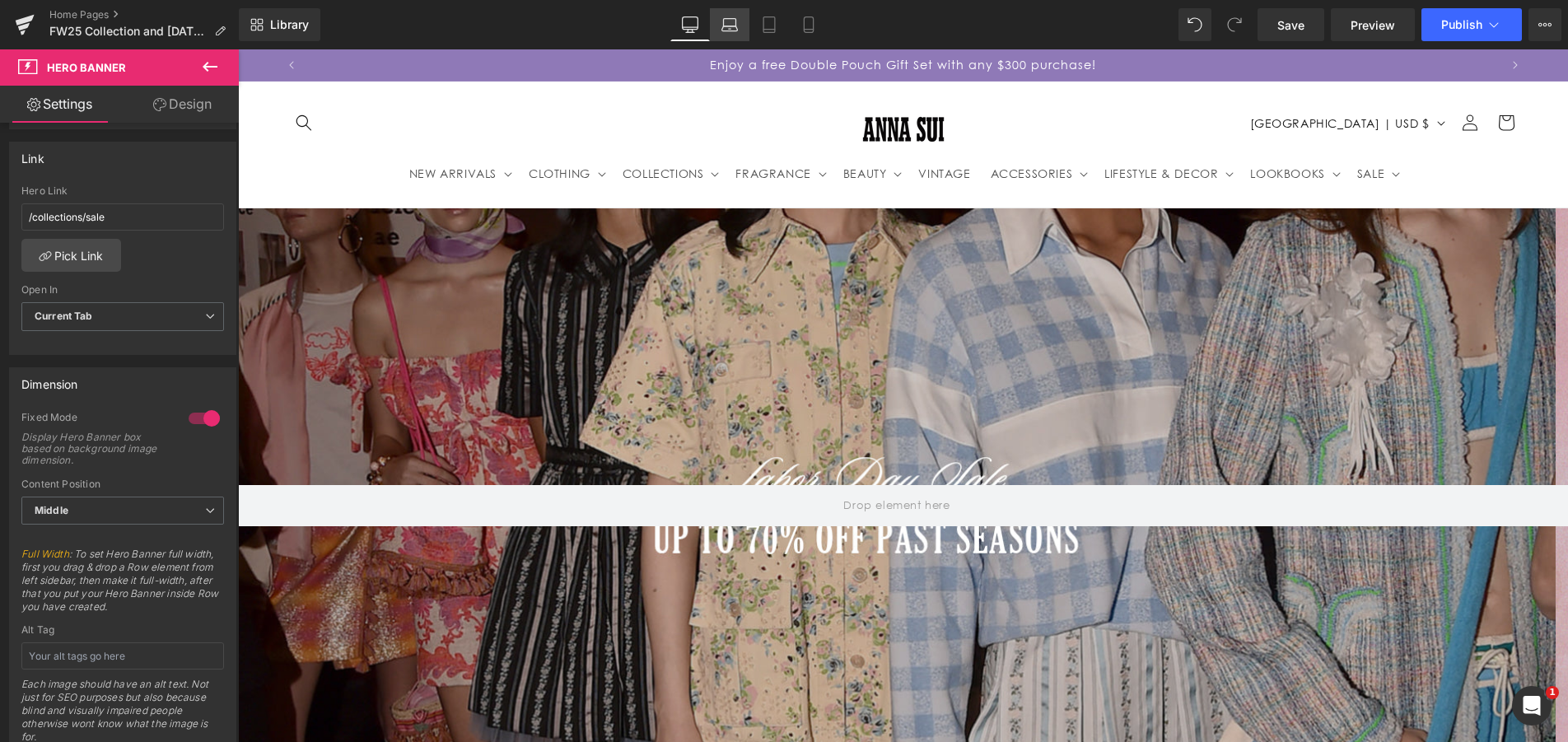
click at [720, 22] on link "Laptop" at bounding box center [729, 24] width 39 height 33
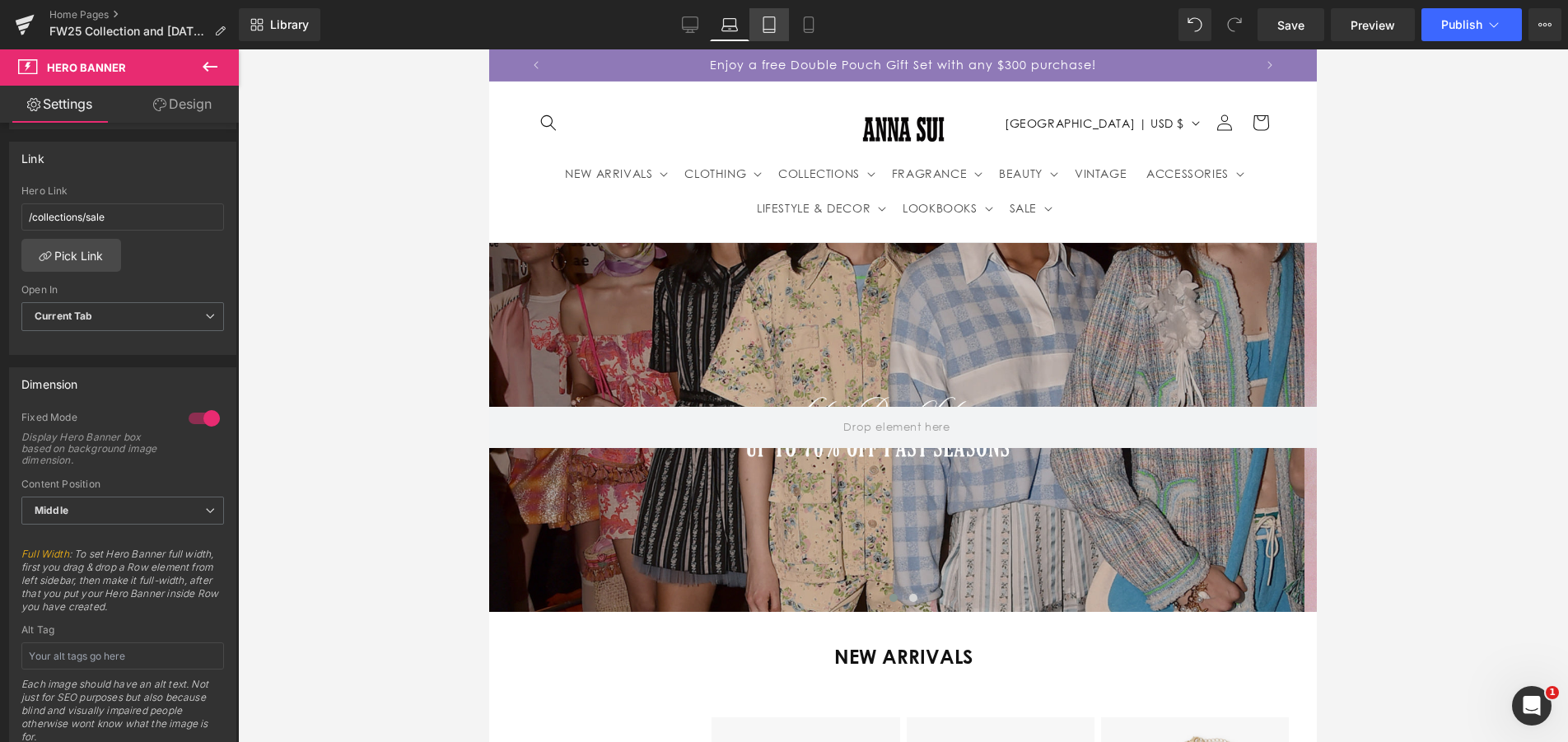
click at [761, 18] on icon at bounding box center [769, 25] width 17 height 17
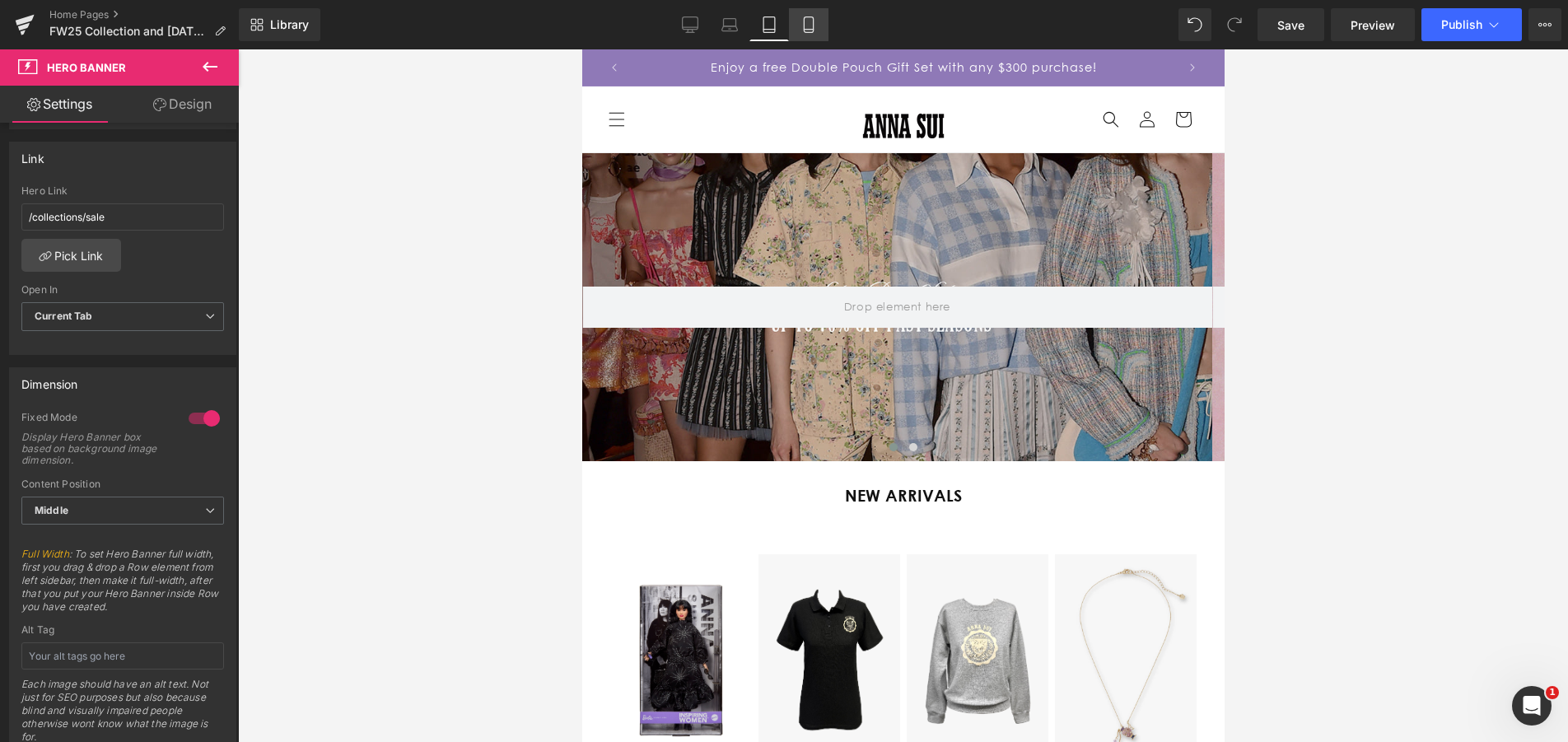
click at [810, 18] on icon at bounding box center [809, 25] width 17 height 17
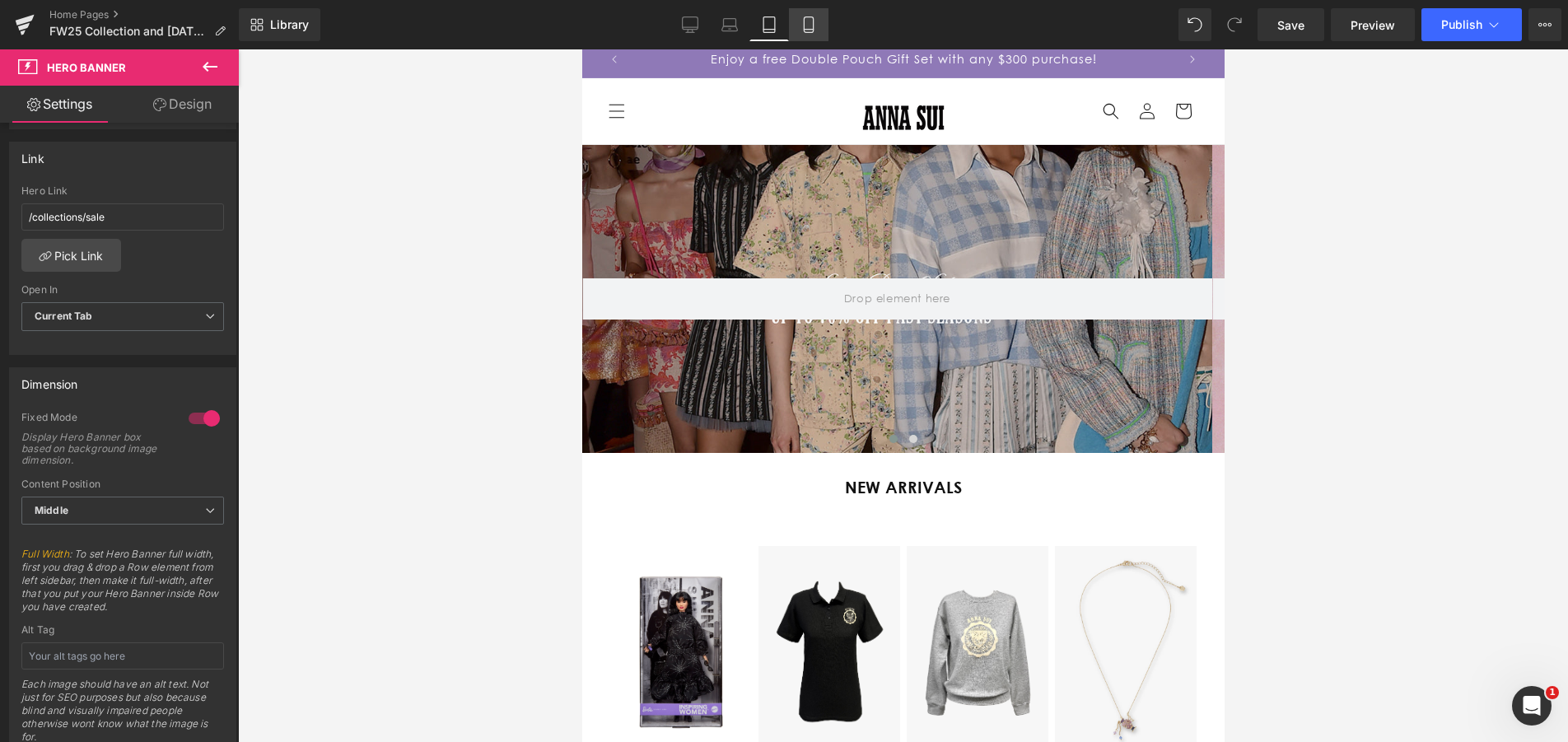
type input "https://cdn.shopify.com/s/files/1/2376/3827/files/Labor_Day_Sale_banner_mobile.…"
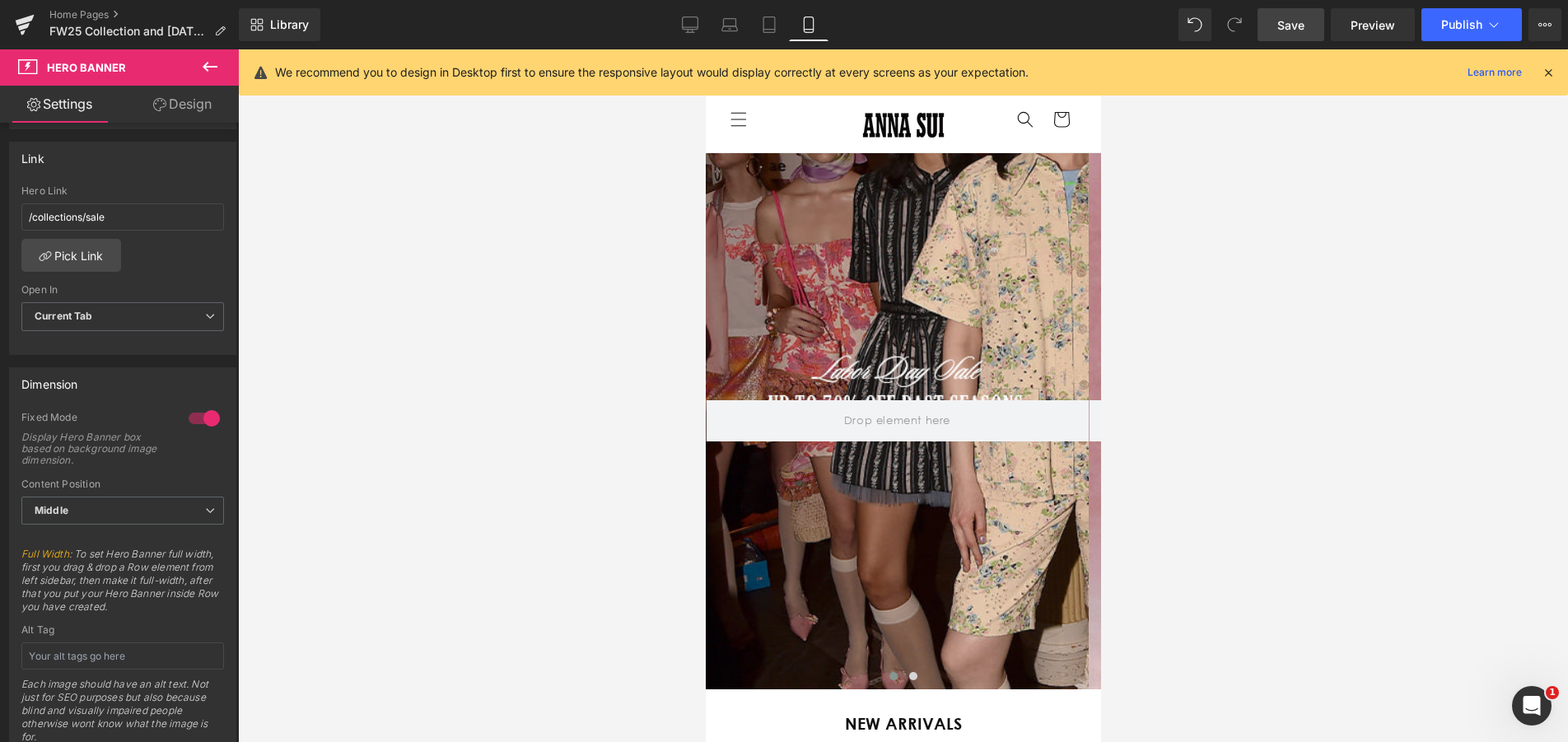
click at [1295, 20] on span "Save" at bounding box center [1290, 25] width 27 height 17
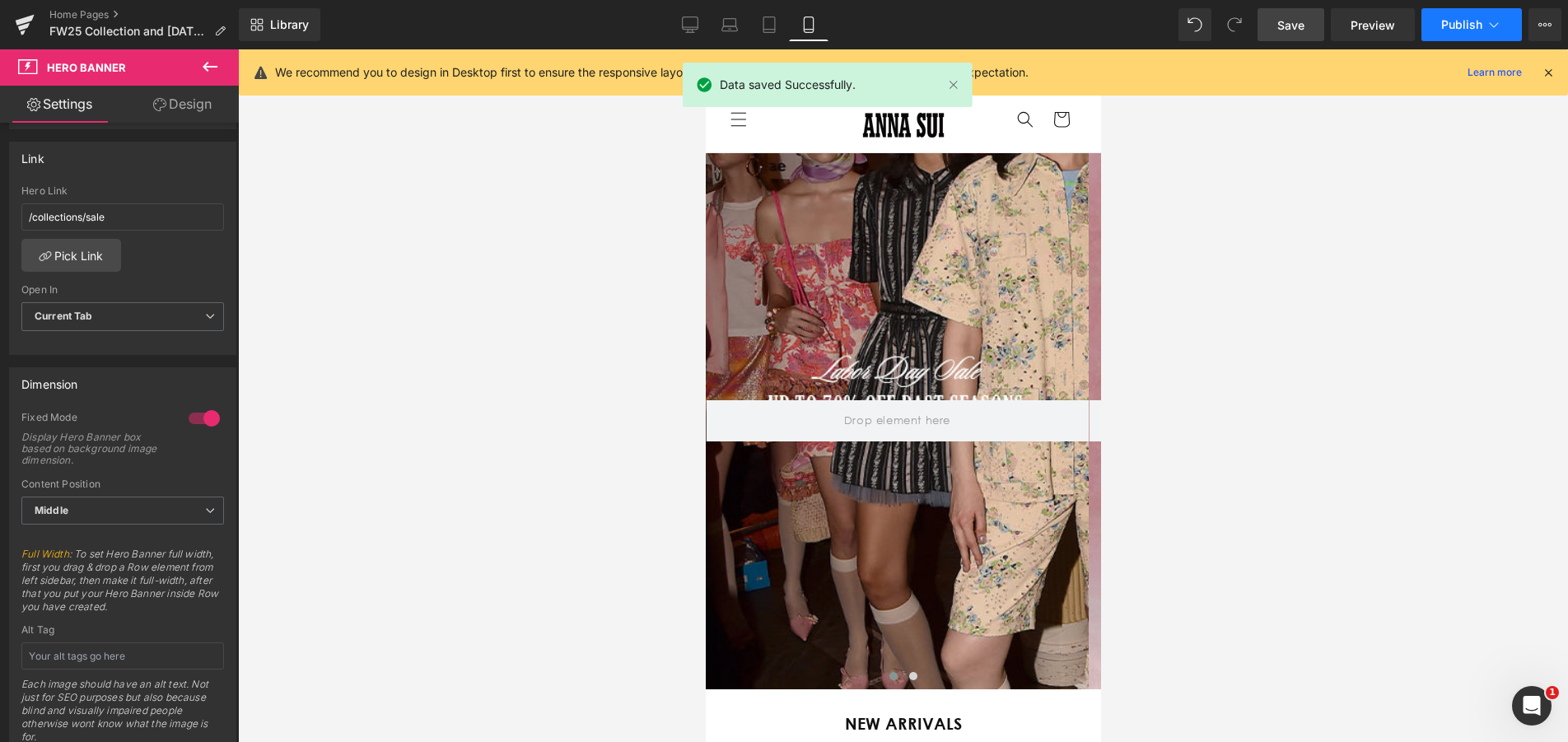
click at [1440, 22] on span "Publish" at bounding box center [1461, 24] width 41 height 13
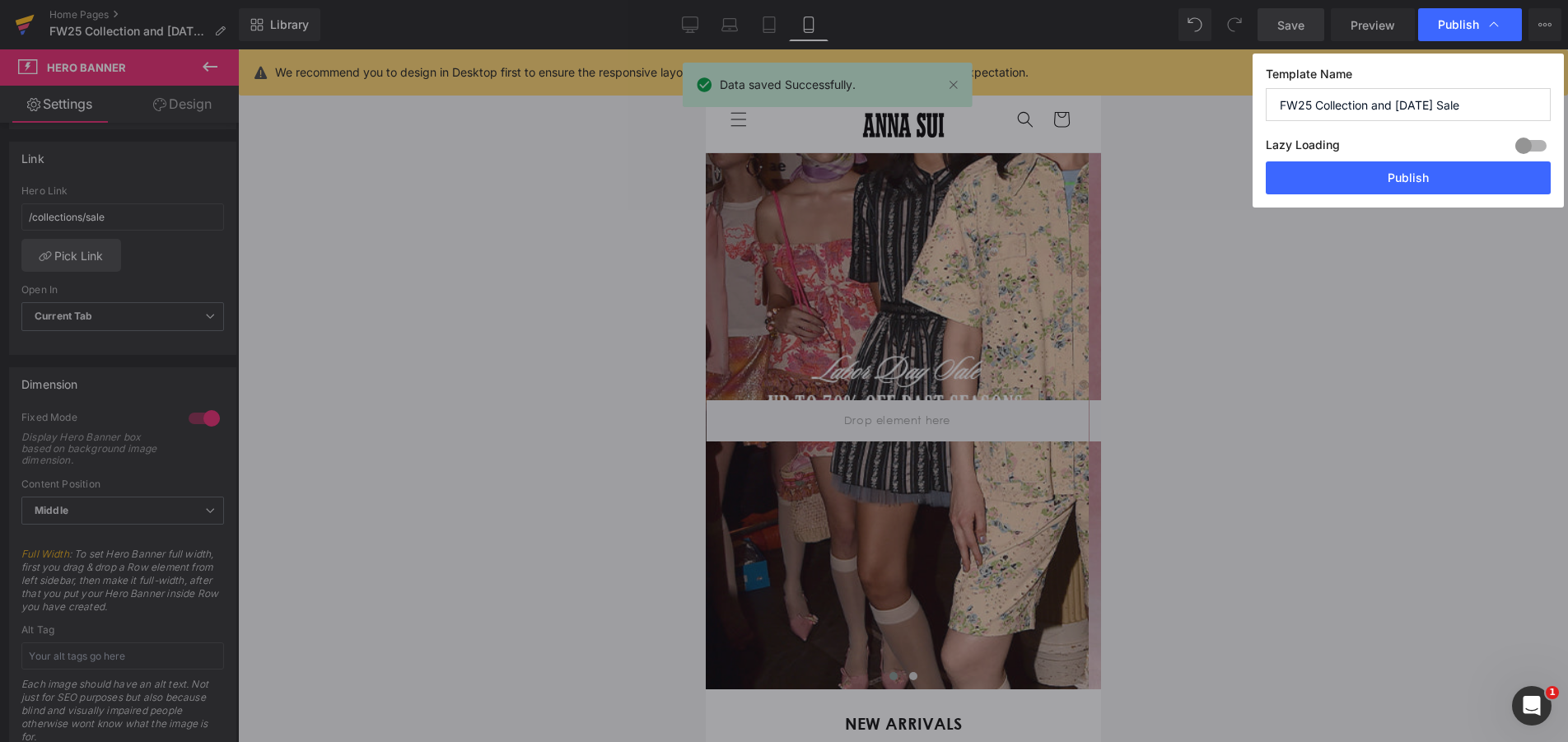
drag, startPoint x: 1384, startPoint y: 178, endPoint x: 14, endPoint y: 12, distance: 1380.0
click at [1384, 178] on button "Publish" at bounding box center [1408, 177] width 285 height 33
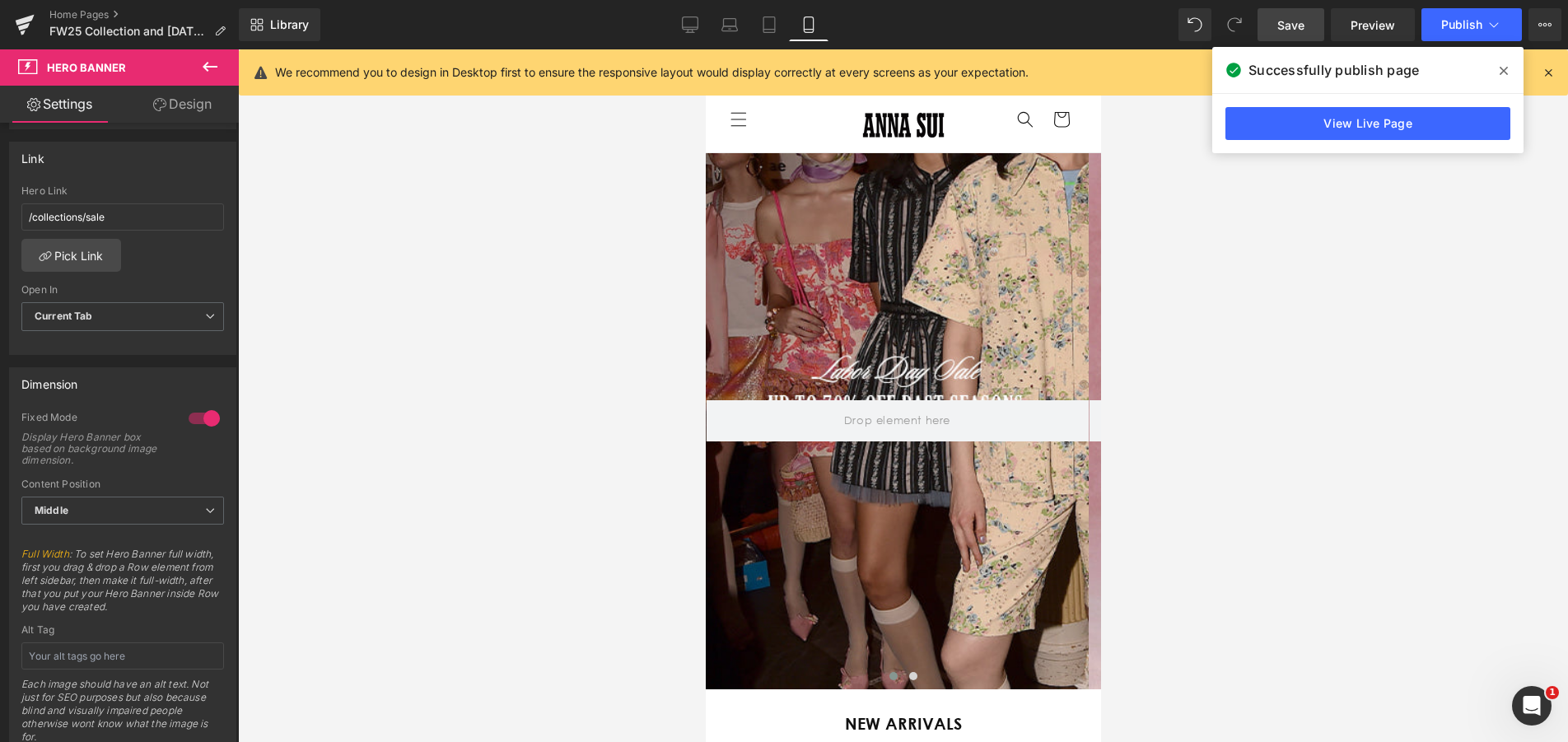
scroll to position [0, 0]
click at [22, 25] on icon at bounding box center [23, 27] width 11 height 8
